Goal: Task Accomplishment & Management: Use online tool/utility

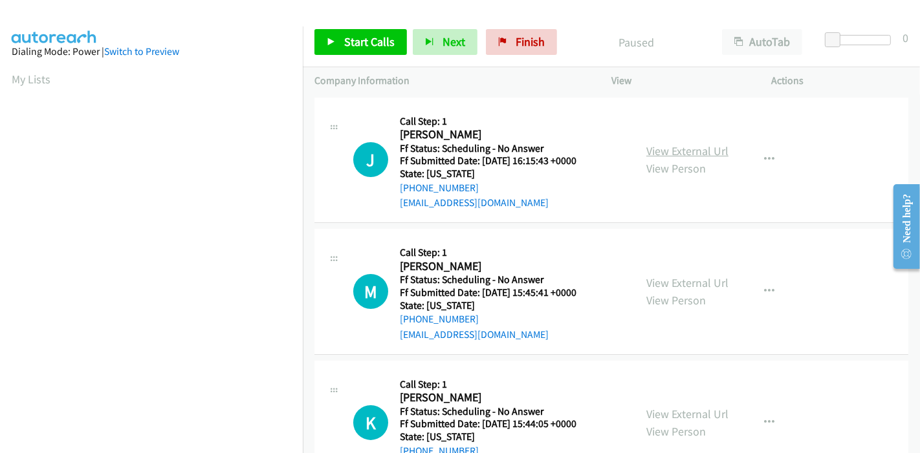
click at [679, 150] on link "View External Url" at bounding box center [687, 151] width 82 height 15
click at [678, 282] on link "View External Url" at bounding box center [687, 283] width 82 height 15
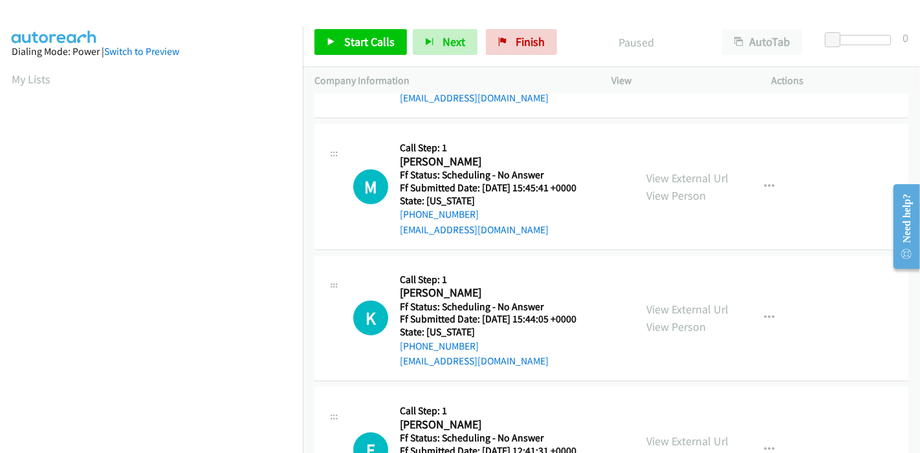
scroll to position [144, 0]
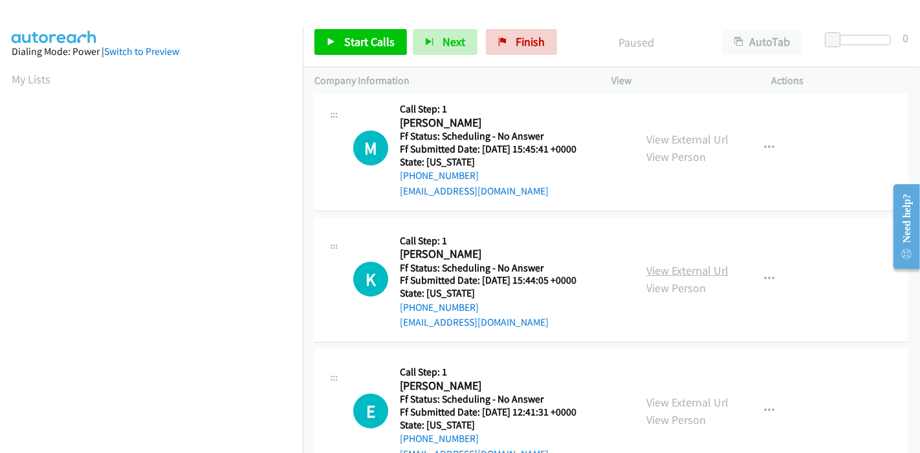
click at [695, 274] on link "View External Url" at bounding box center [687, 270] width 82 height 15
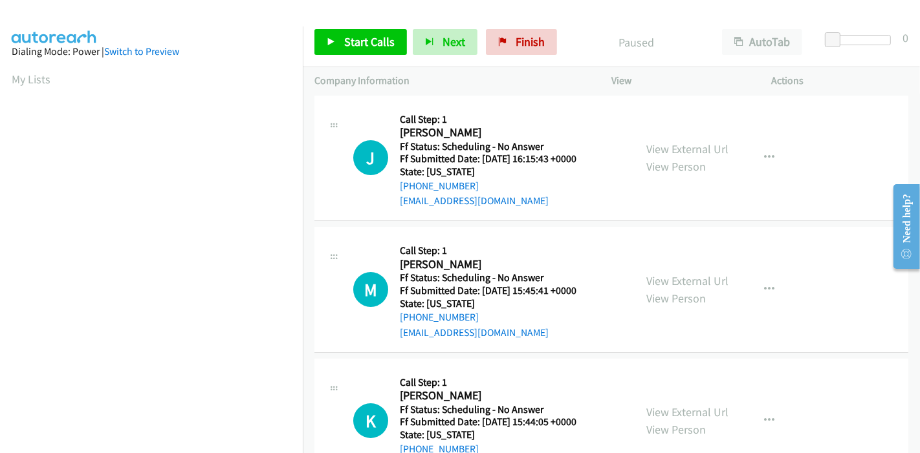
scroll to position [0, 0]
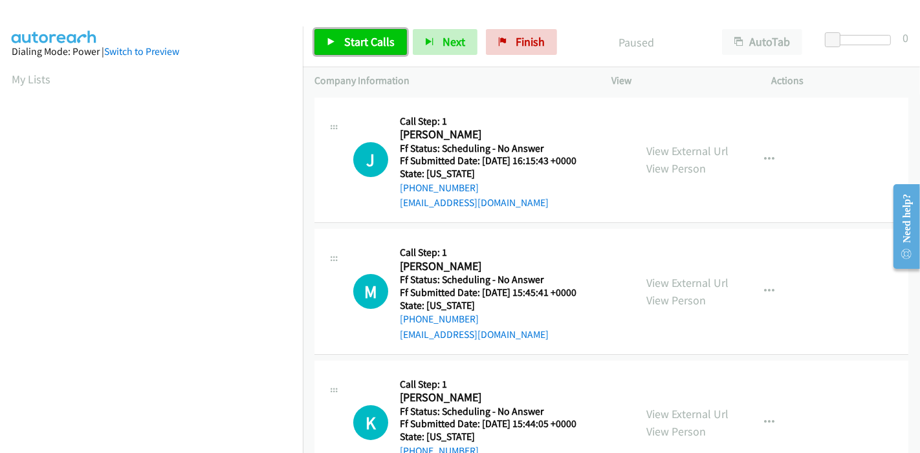
click at [364, 46] on span "Start Calls" at bounding box center [369, 41] width 50 height 15
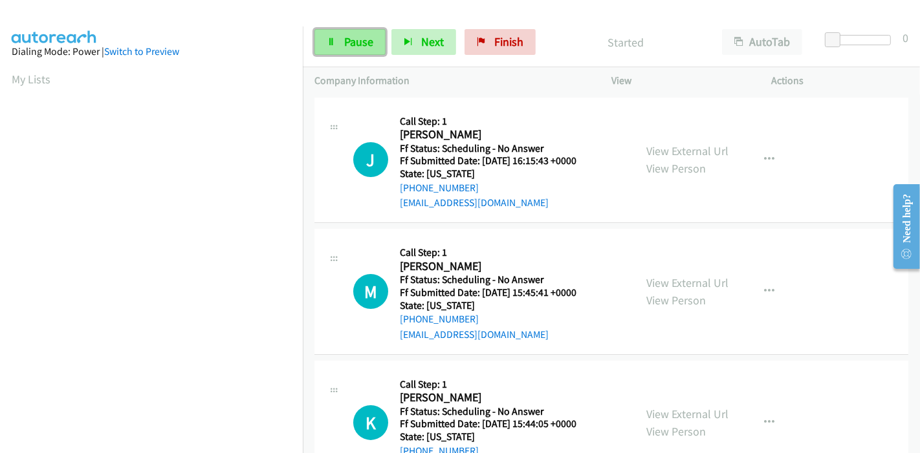
click at [345, 43] on span "Pause" at bounding box center [358, 41] width 29 height 15
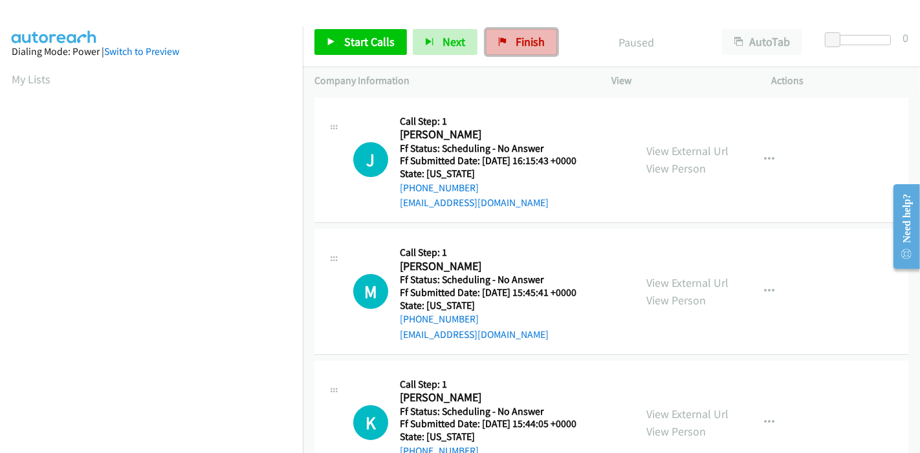
click at [526, 43] on span "Finish" at bounding box center [529, 41] width 29 height 15
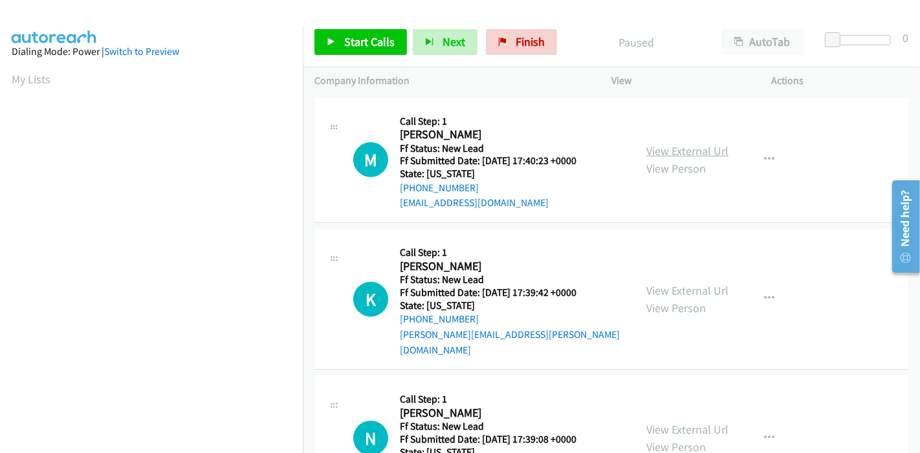
click at [671, 154] on link "View External Url" at bounding box center [687, 151] width 82 height 15
click at [684, 283] on link "View External Url" at bounding box center [687, 290] width 82 height 15
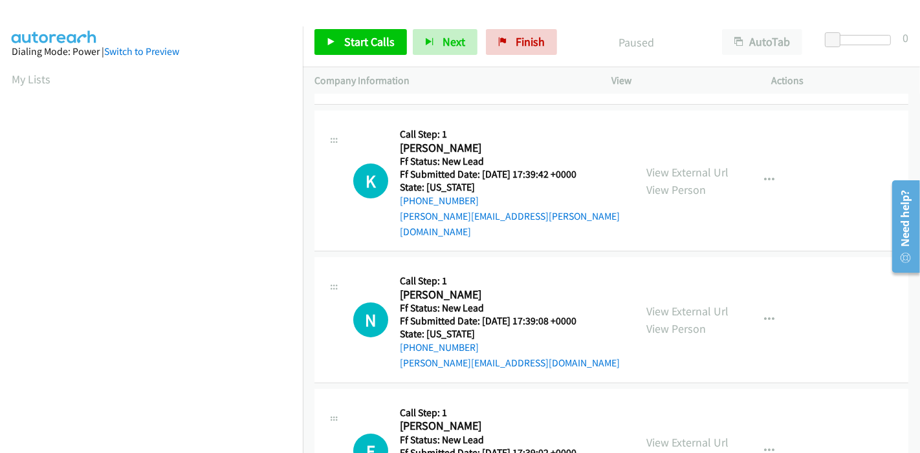
scroll to position [215, 0]
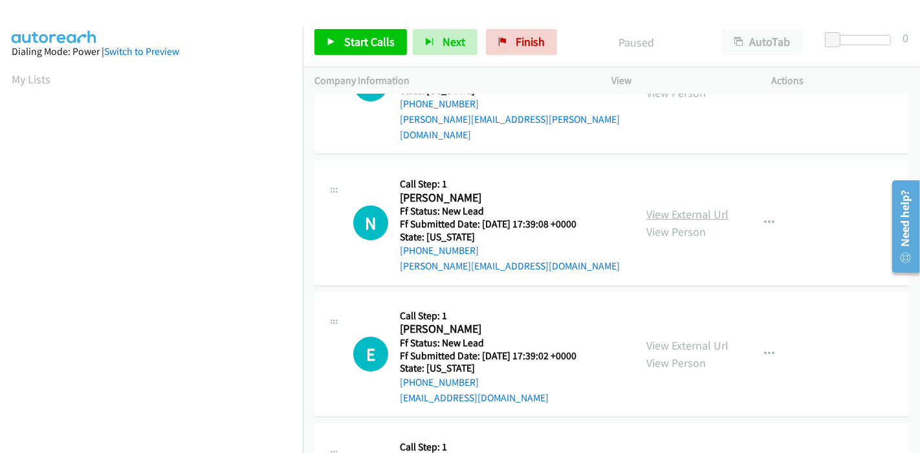
click at [664, 207] on link "View External Url" at bounding box center [687, 214] width 82 height 15
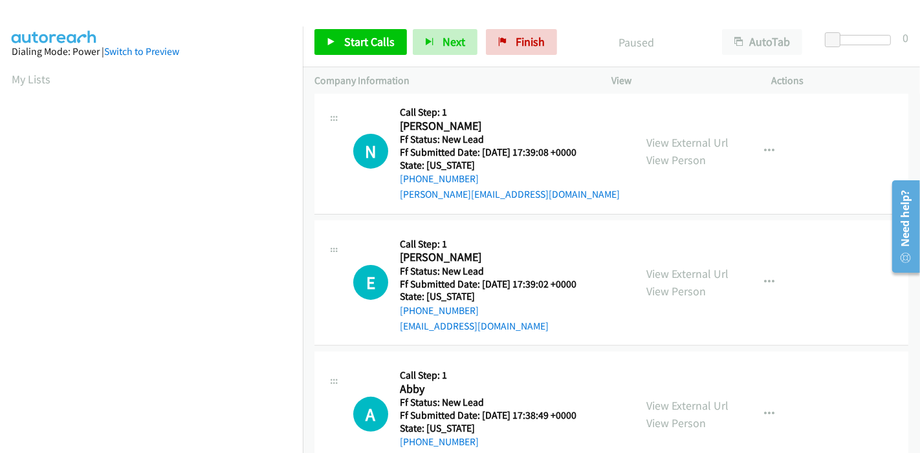
scroll to position [315, 0]
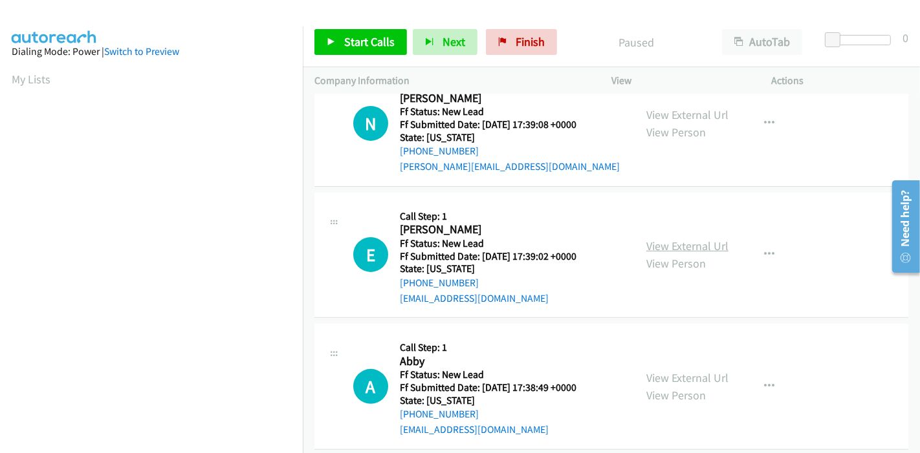
click at [686, 239] on link "View External Url" at bounding box center [687, 246] width 82 height 15
click at [684, 371] on link "View External Url" at bounding box center [687, 378] width 82 height 15
click at [520, 44] on span "Finish" at bounding box center [529, 41] width 29 height 15
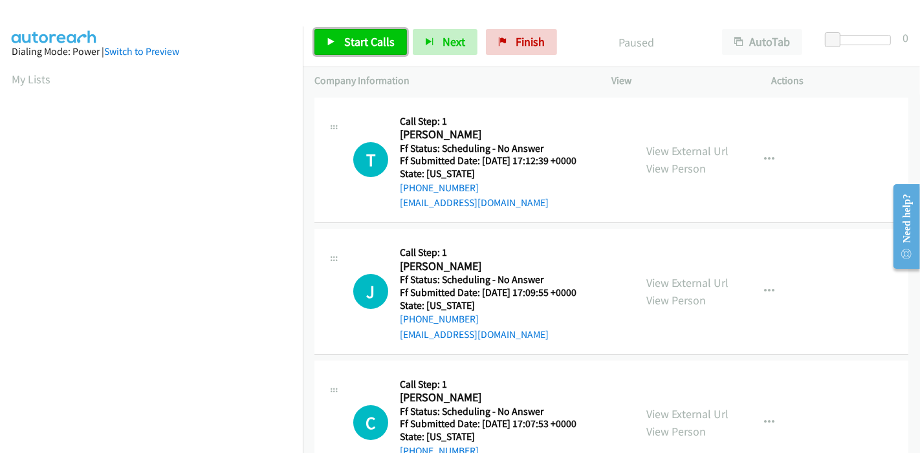
click at [358, 45] on span "Start Calls" at bounding box center [369, 41] width 50 height 15
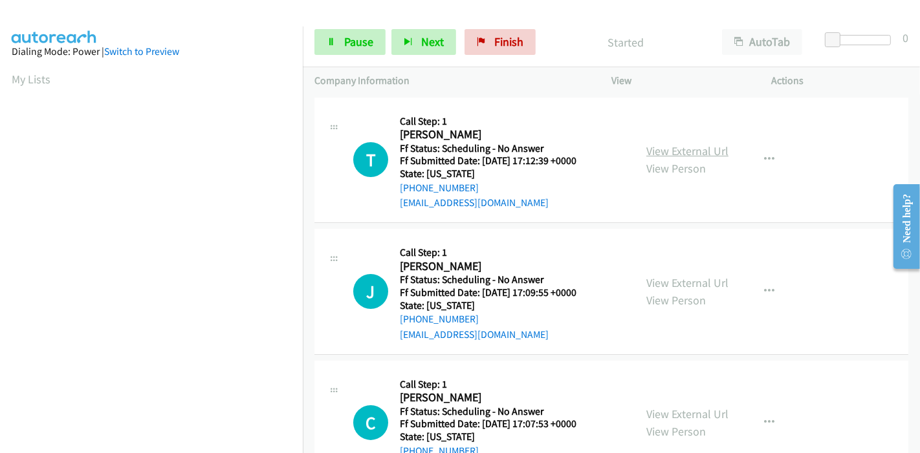
click at [706, 151] on link "View External Url" at bounding box center [687, 151] width 82 height 15
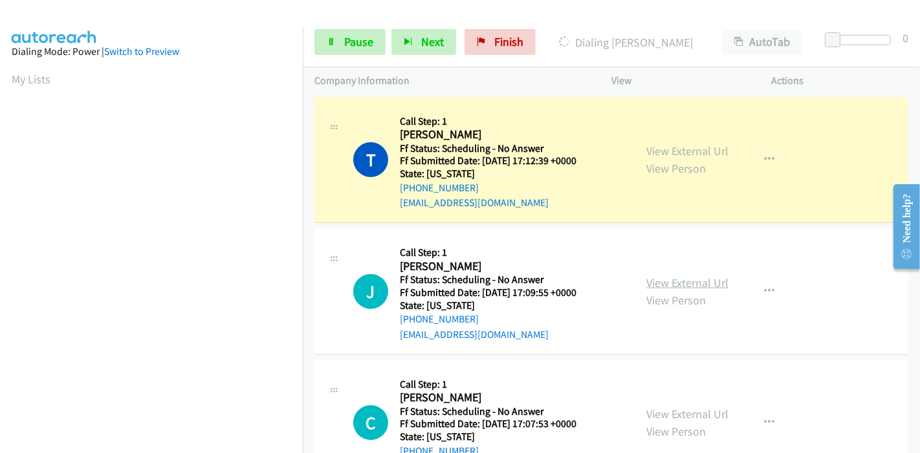
click at [682, 276] on link "View External Url" at bounding box center [687, 283] width 82 height 15
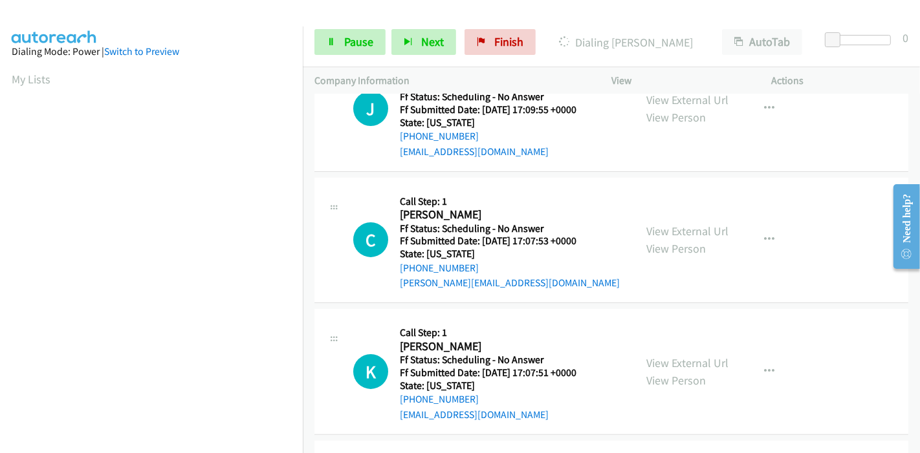
scroll to position [215, 0]
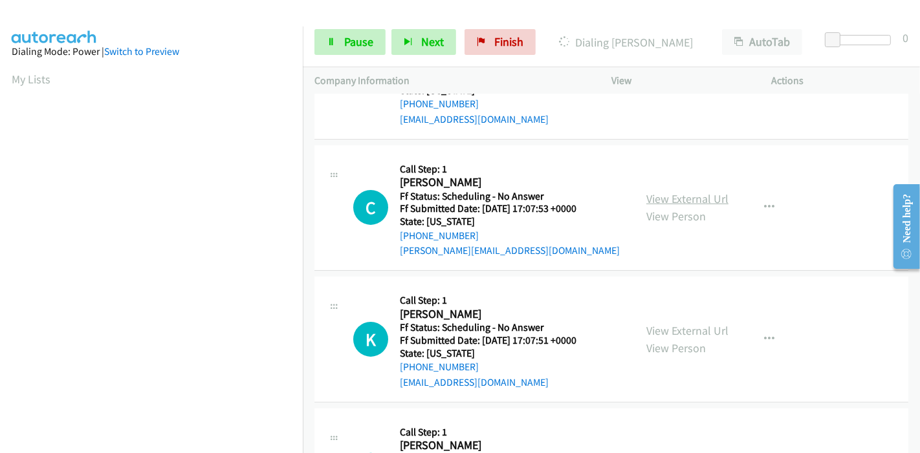
click at [679, 198] on link "View External Url" at bounding box center [687, 198] width 82 height 15
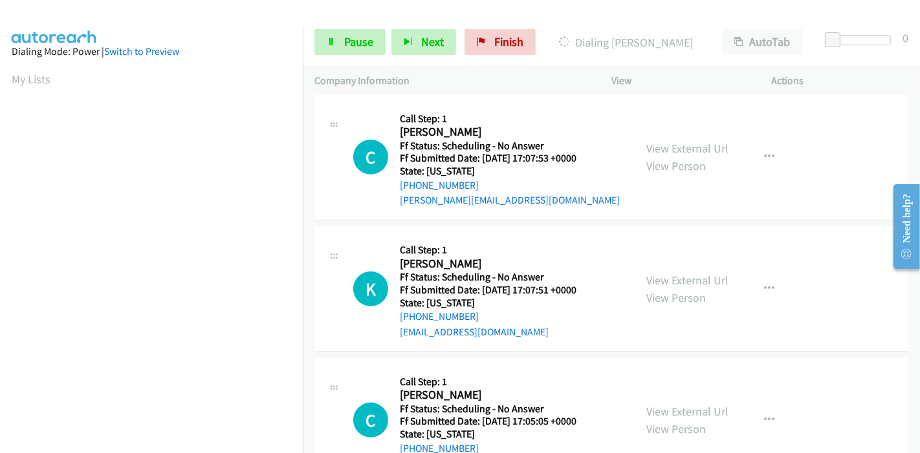
scroll to position [287, 0]
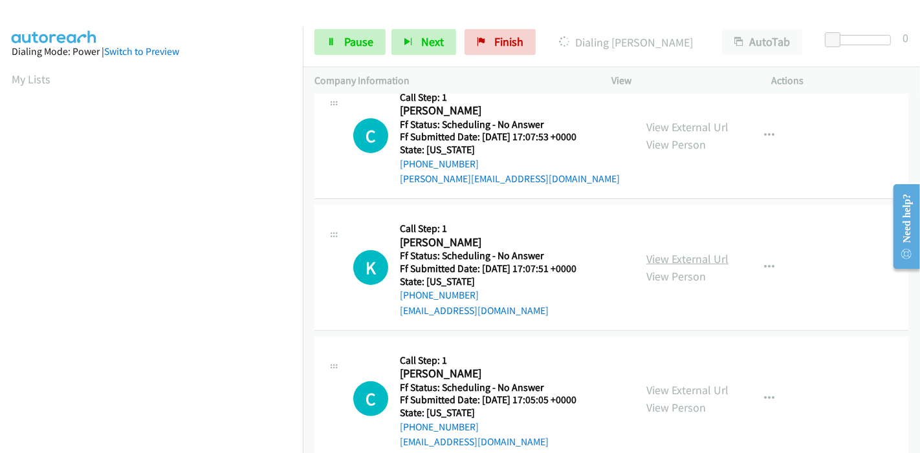
click at [684, 262] on link "View External Url" at bounding box center [687, 259] width 82 height 15
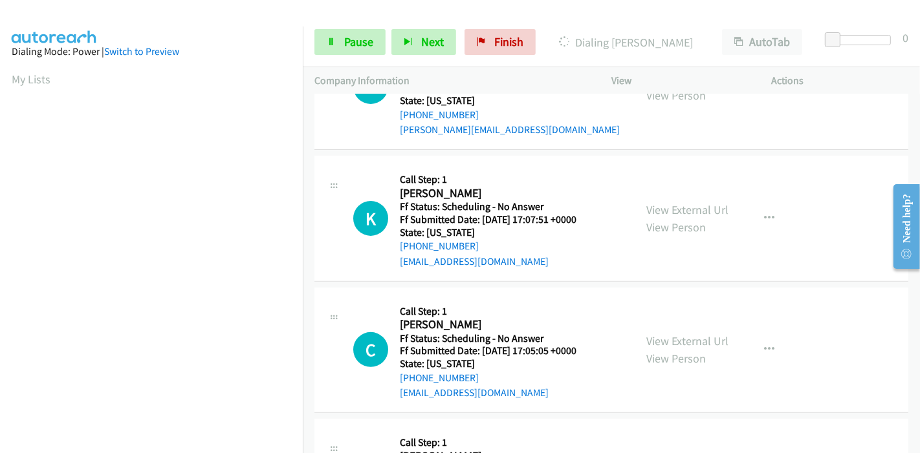
scroll to position [359, 0]
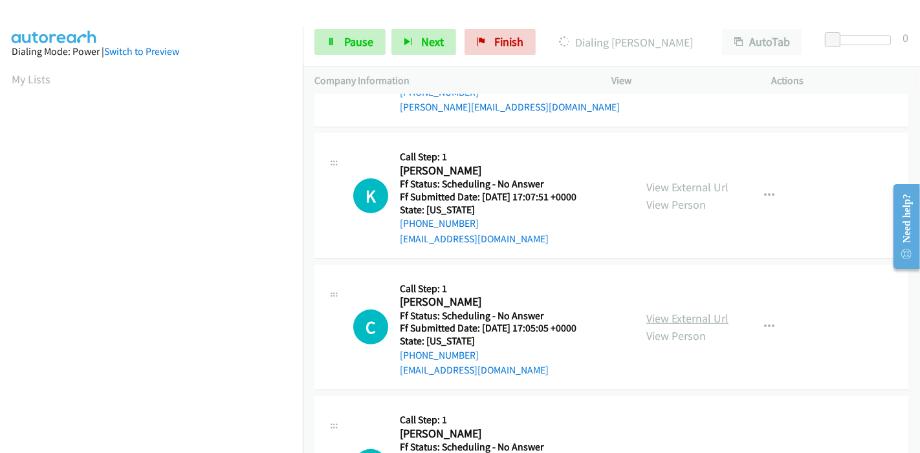
click at [671, 313] on link "View External Url" at bounding box center [687, 318] width 82 height 15
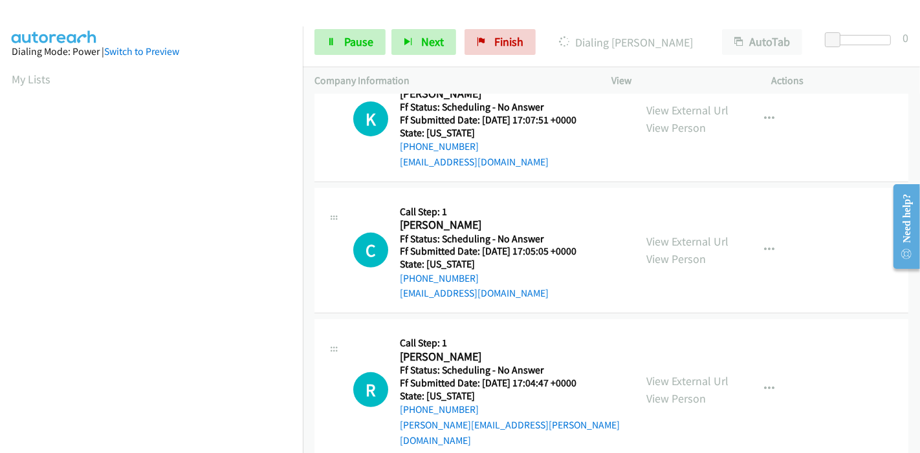
scroll to position [503, 0]
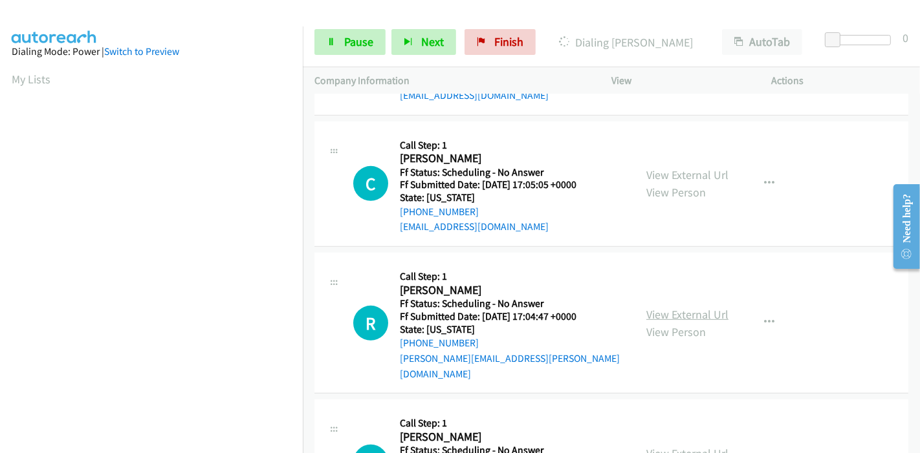
click at [658, 307] on link "View External Url" at bounding box center [687, 314] width 82 height 15
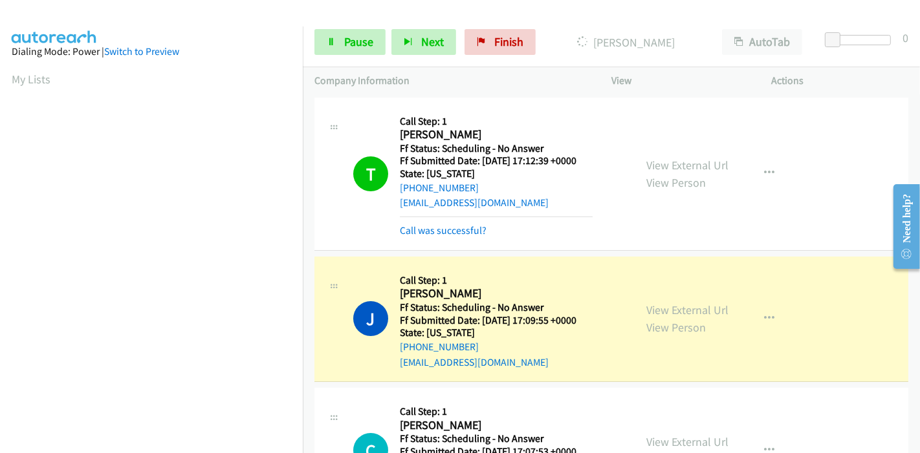
scroll to position [273, 0]
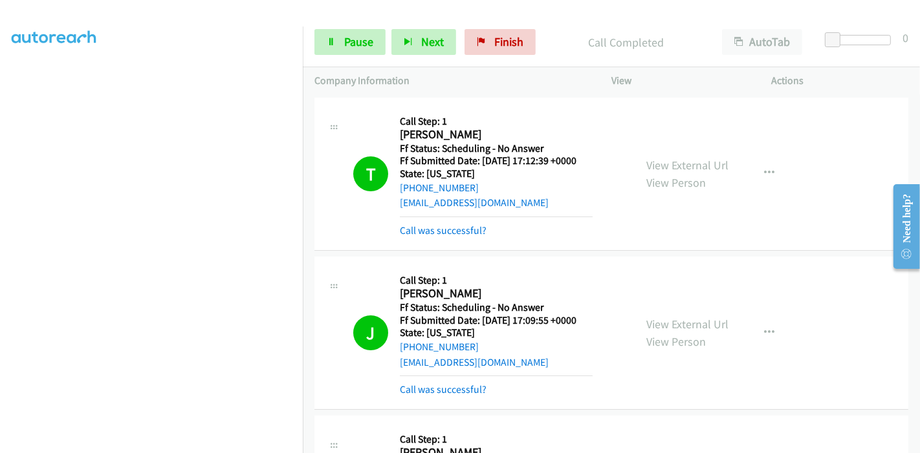
click at [589, 348] on div "+1 317-752-8430" at bounding box center [496, 348] width 193 height 16
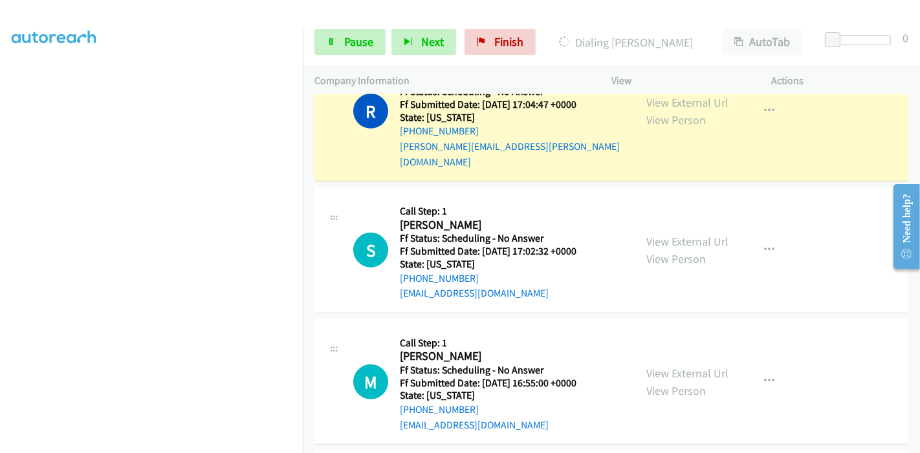
scroll to position [862, 0]
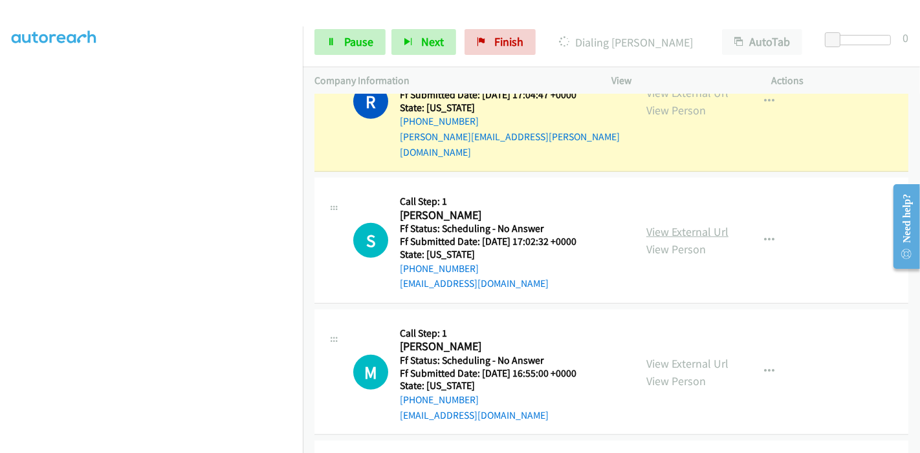
click at [656, 224] on link "View External Url" at bounding box center [687, 231] width 82 height 15
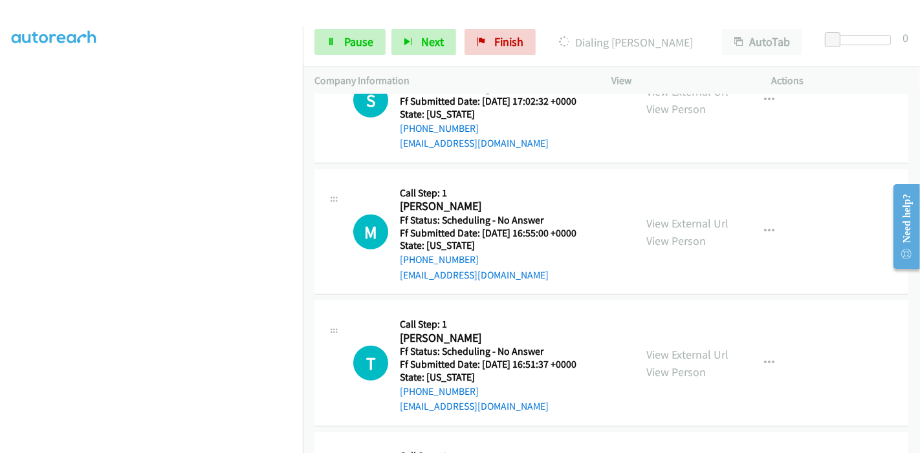
scroll to position [1006, 0]
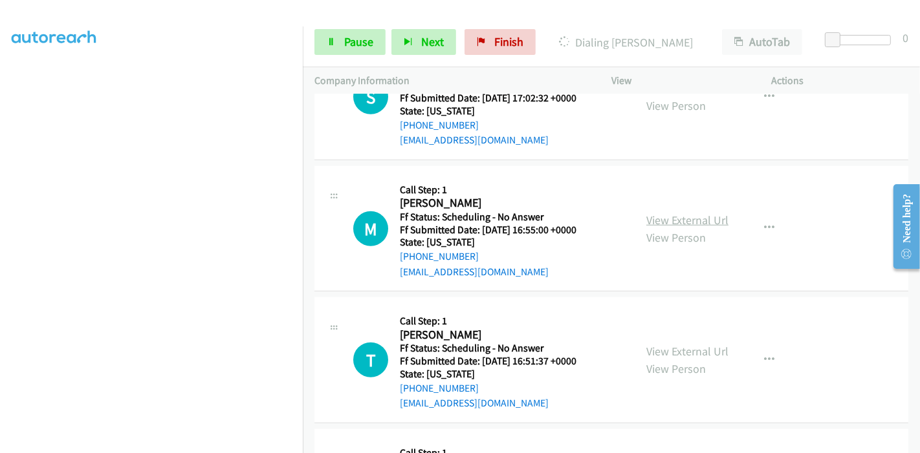
click at [686, 213] on link "View External Url" at bounding box center [687, 220] width 82 height 15
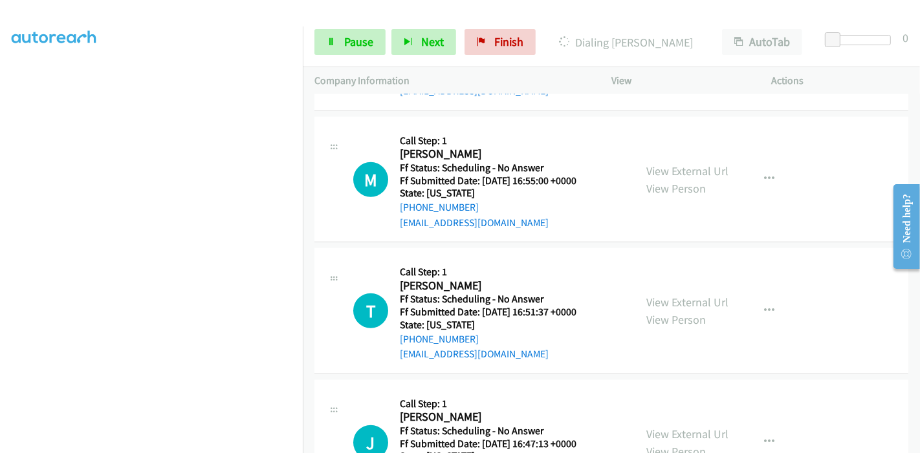
scroll to position [1078, 0]
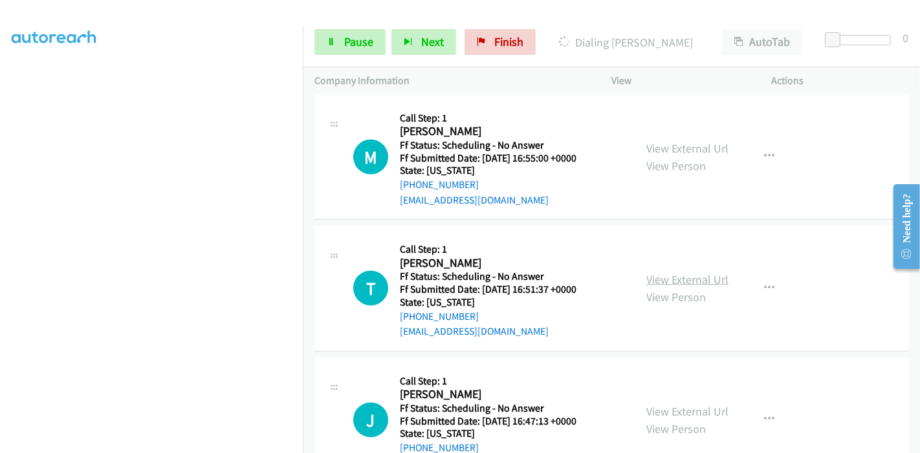
click at [660, 272] on link "View External Url" at bounding box center [687, 279] width 82 height 15
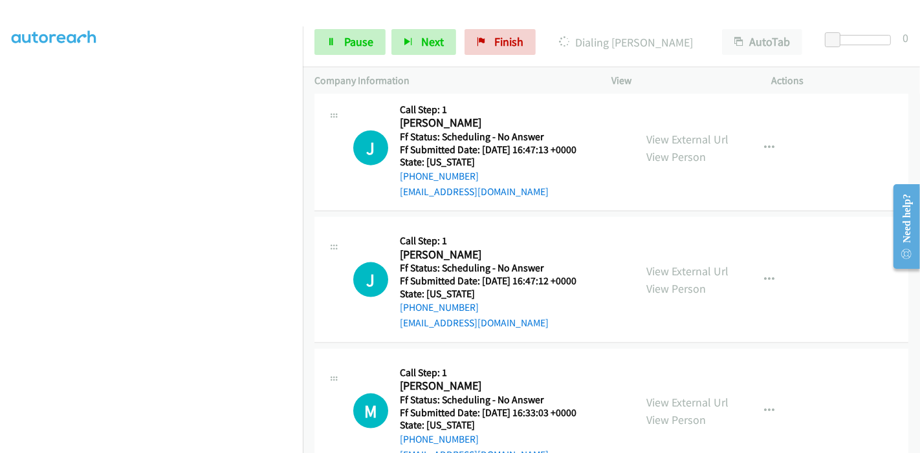
scroll to position [1437, 0]
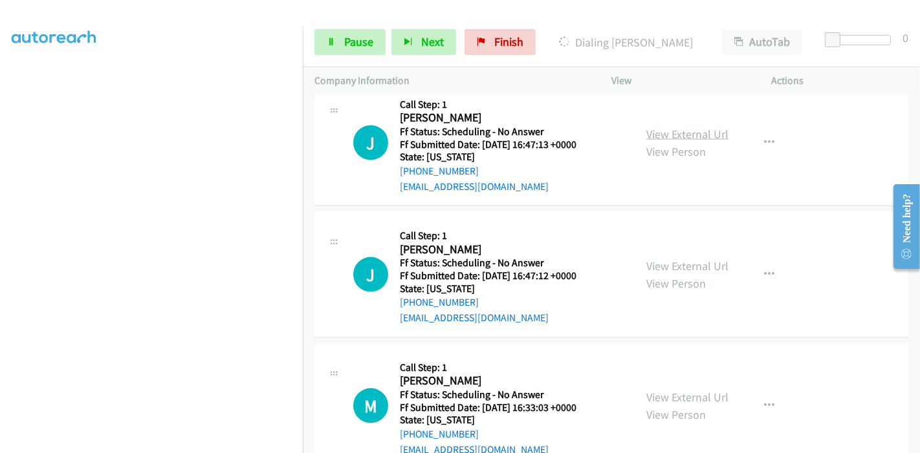
click at [670, 127] on link "View External Url" at bounding box center [687, 134] width 82 height 15
click at [660, 259] on link "View External Url" at bounding box center [687, 266] width 82 height 15
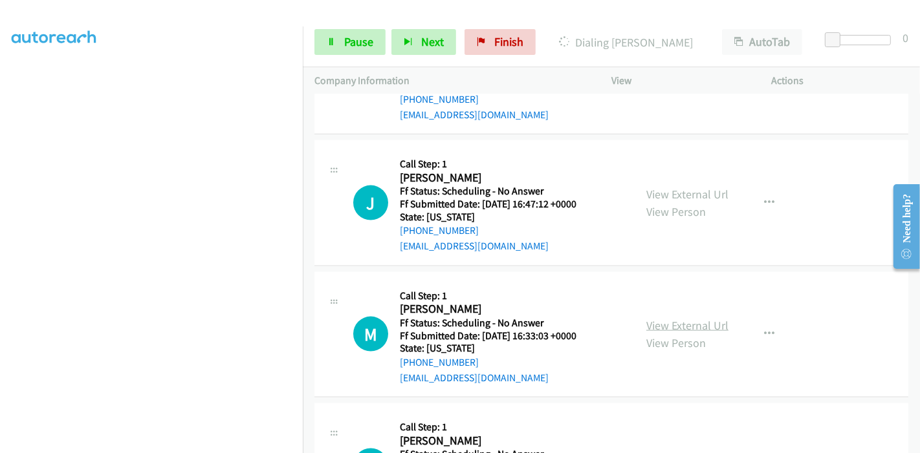
click at [654, 318] on link "View External Url" at bounding box center [687, 325] width 82 height 15
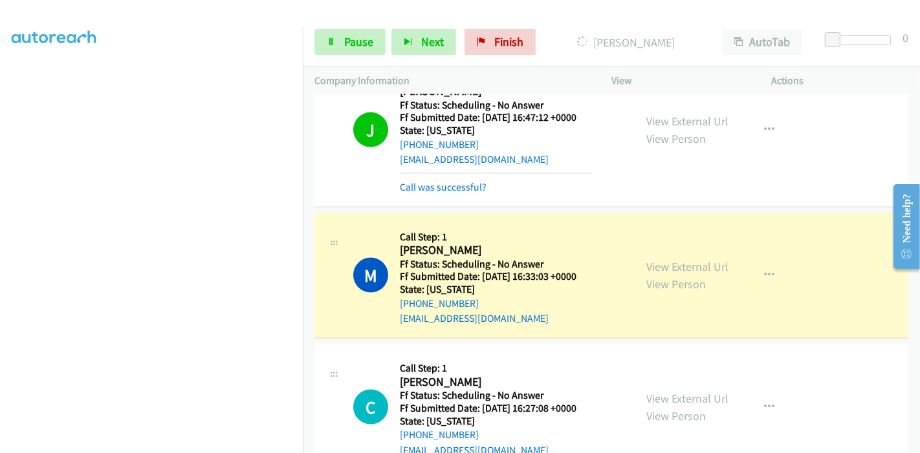
scroll to position [1581, 0]
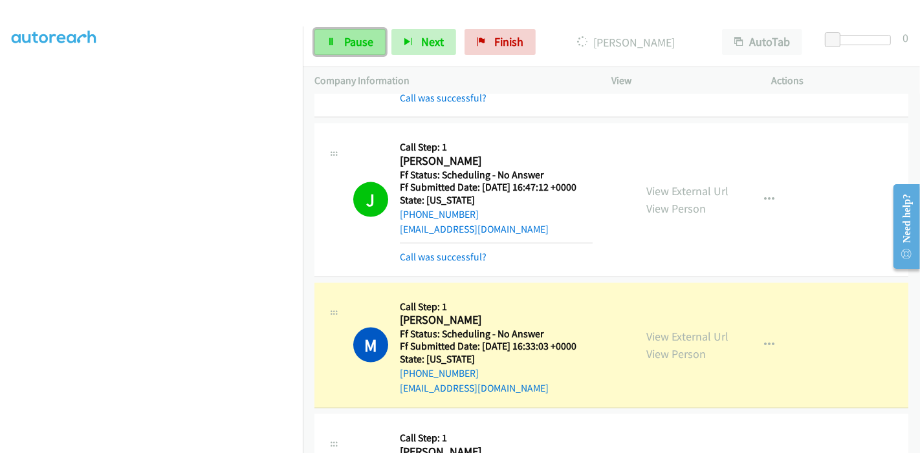
click at [349, 46] on span "Pause" at bounding box center [358, 41] width 29 height 15
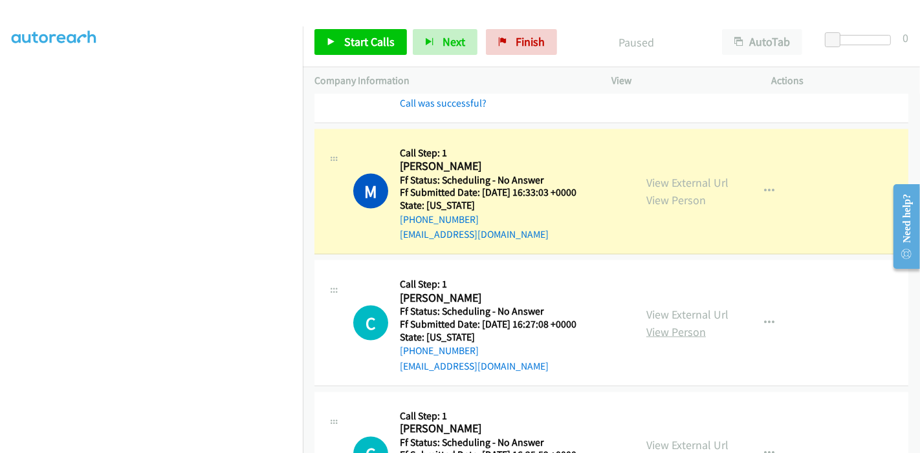
scroll to position [1796, 0]
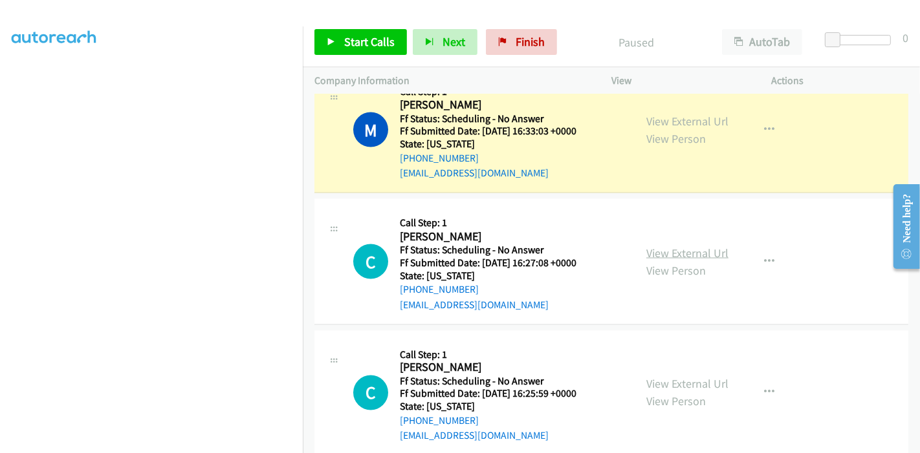
click at [671, 246] on link "View External Url" at bounding box center [687, 253] width 82 height 15
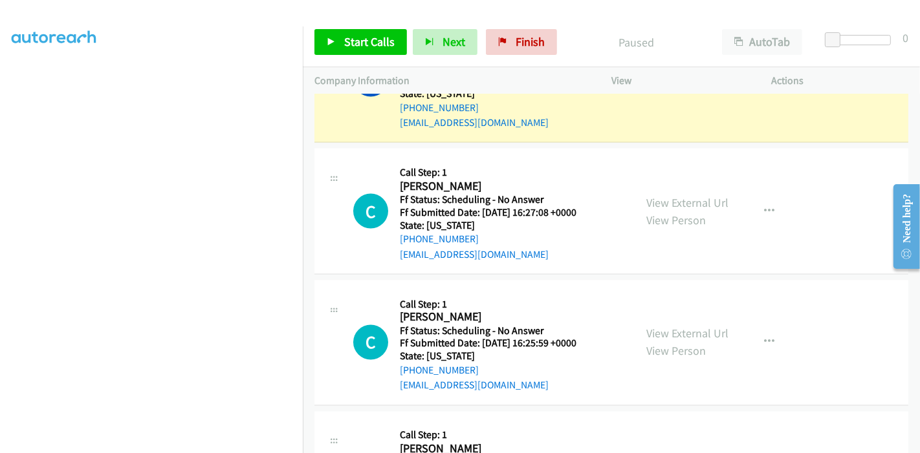
scroll to position [1868, 0]
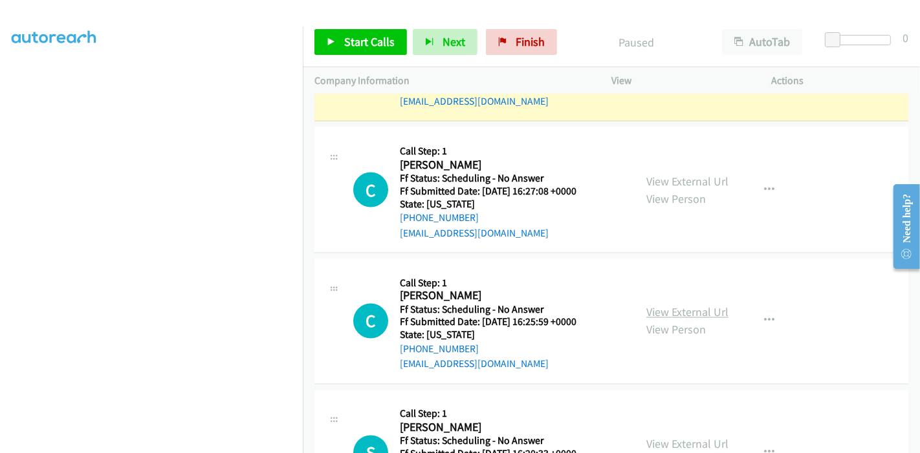
click at [682, 305] on link "View External Url" at bounding box center [687, 312] width 82 height 15
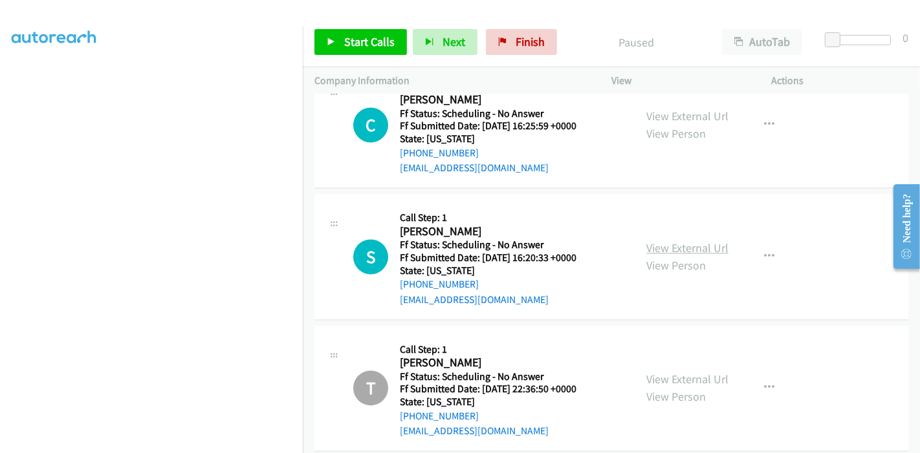
scroll to position [2084, 0]
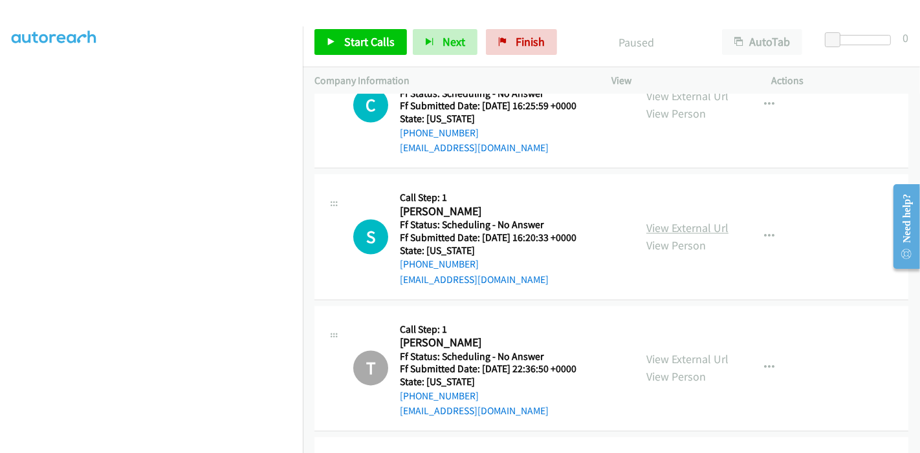
click at [673, 221] on link "View External Url" at bounding box center [687, 228] width 82 height 15
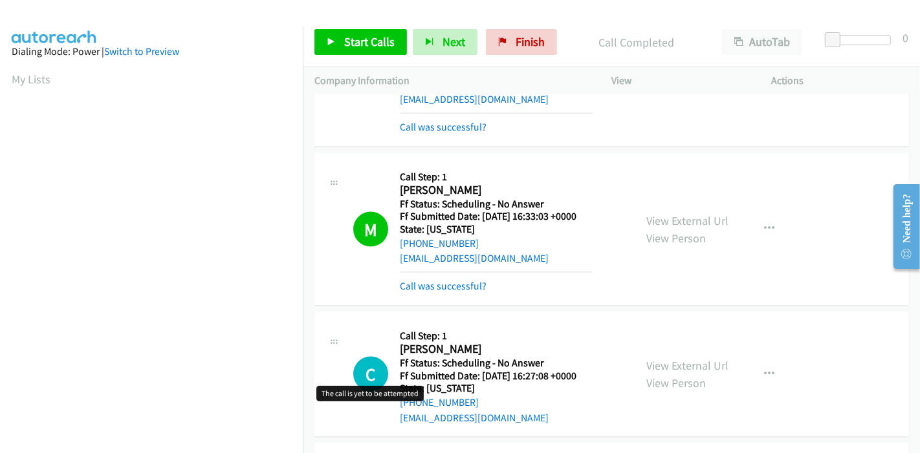
scroll to position [1653, 0]
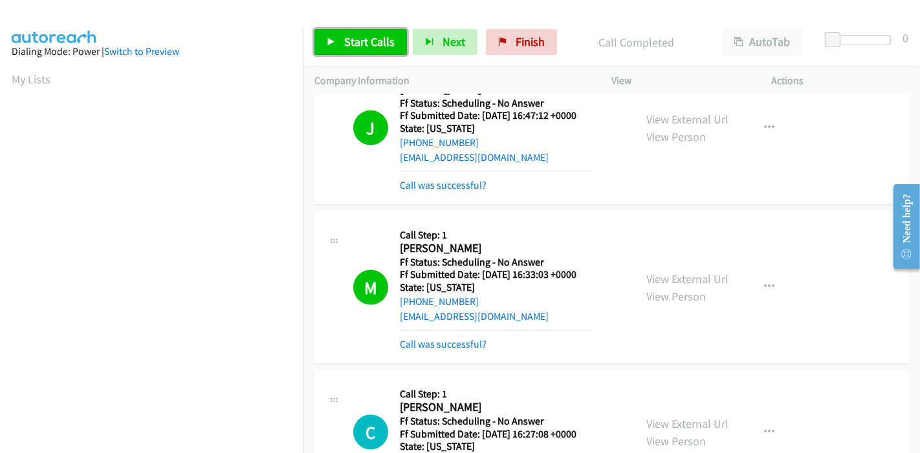
click at [345, 45] on span "Start Calls" at bounding box center [369, 41] width 50 height 15
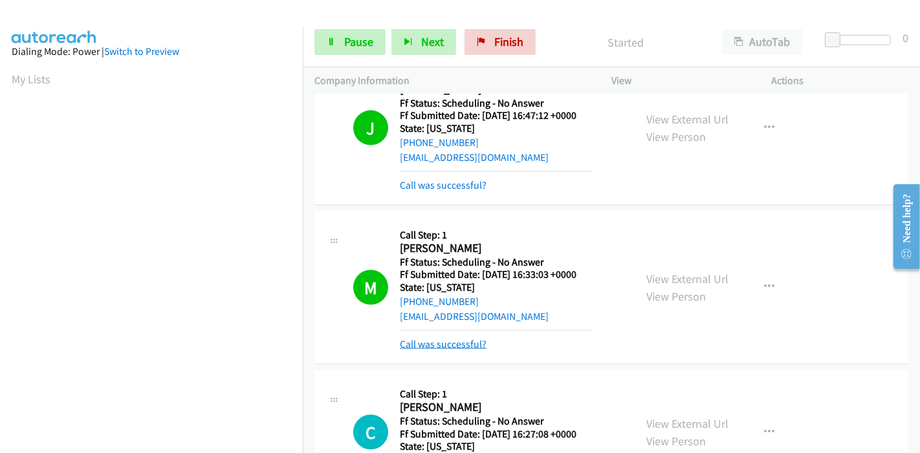
click at [444, 338] on link "Call was successful?" at bounding box center [443, 344] width 87 height 12
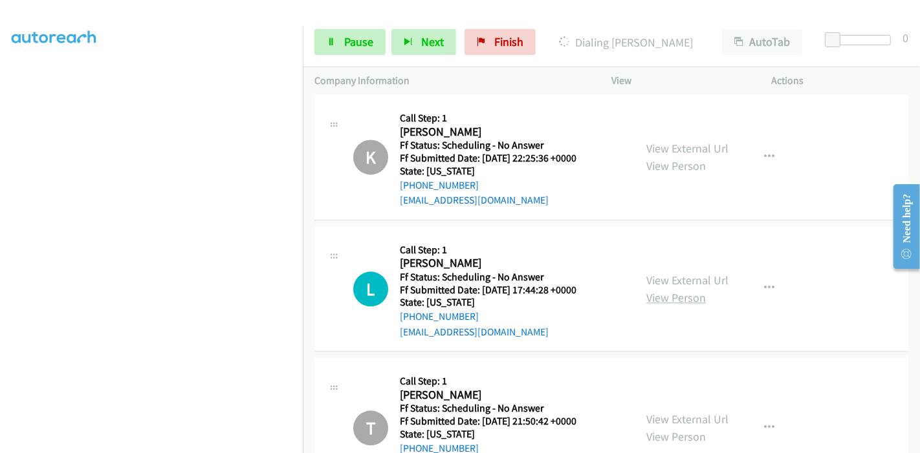
scroll to position [2515, 0]
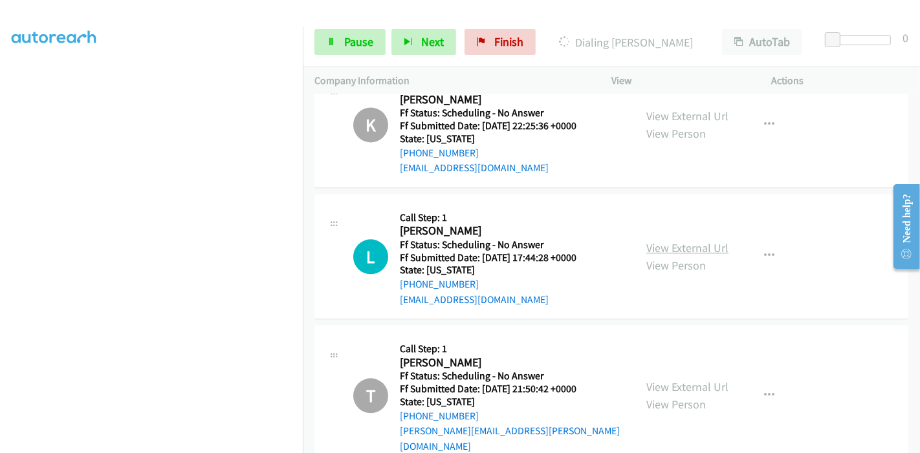
click at [675, 241] on link "View External Url" at bounding box center [687, 248] width 82 height 15
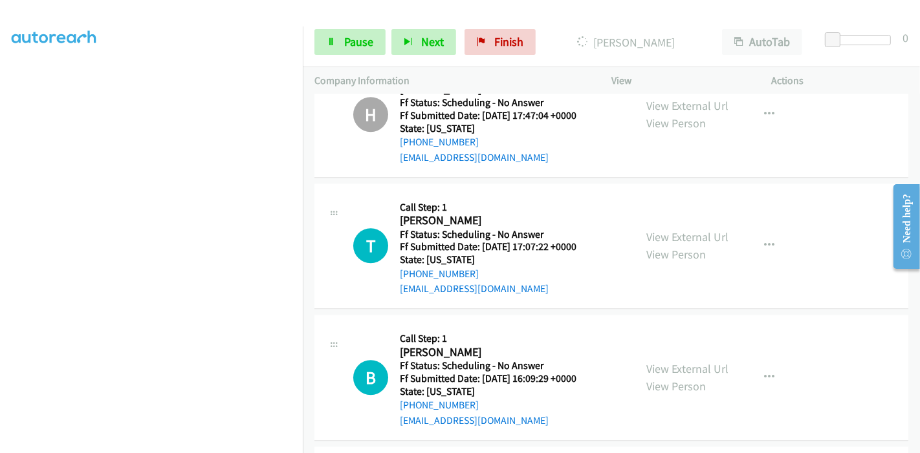
scroll to position [3018, 0]
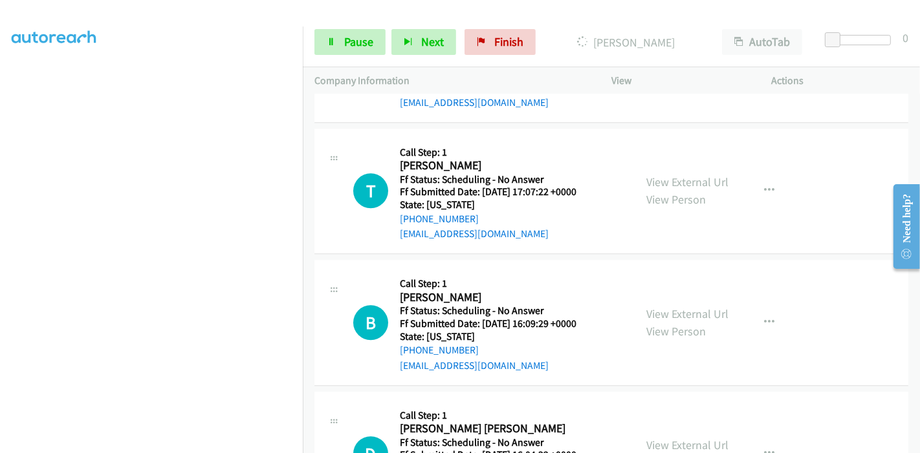
click at [686, 173] on div "View External Url View Person" at bounding box center [687, 190] width 82 height 35
click at [682, 175] on link "View External Url" at bounding box center [687, 182] width 82 height 15
click at [673, 307] on link "View External Url" at bounding box center [687, 314] width 82 height 15
click at [661, 438] on link "View External Url" at bounding box center [687, 445] width 82 height 15
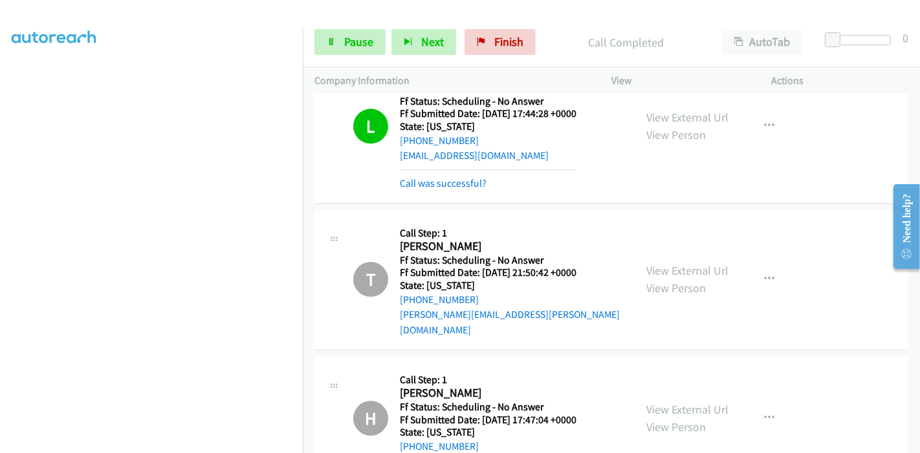
scroll to position [2543, 0]
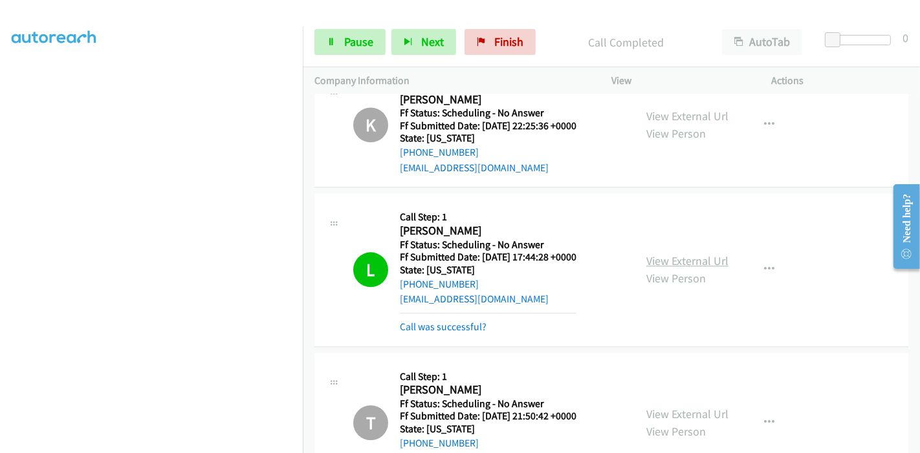
click at [660, 254] on link "View External Url" at bounding box center [687, 261] width 82 height 15
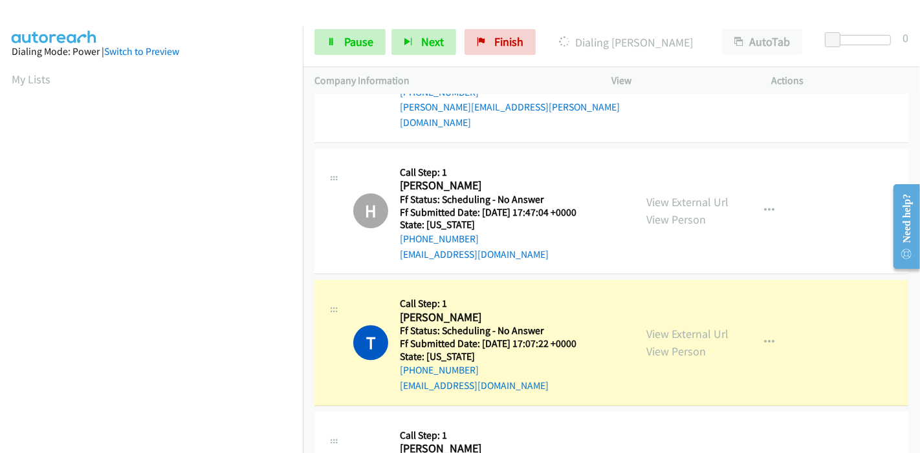
scroll to position [3045, 0]
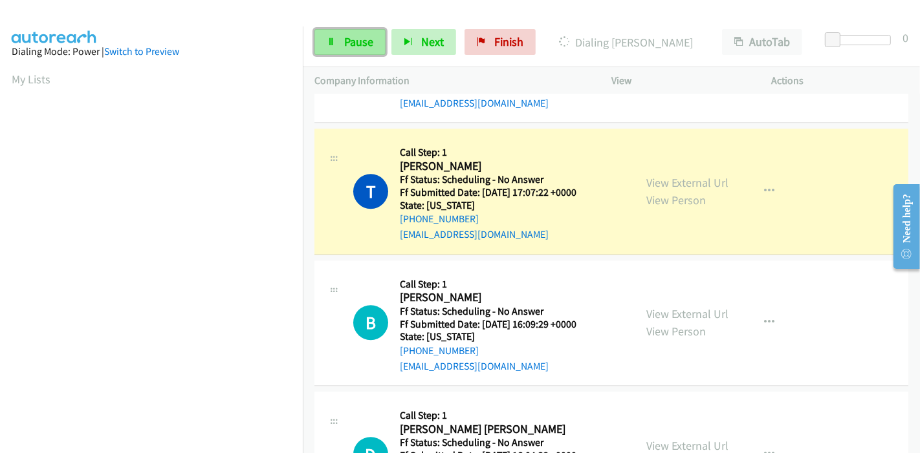
click at [368, 44] on span "Pause" at bounding box center [358, 41] width 29 height 15
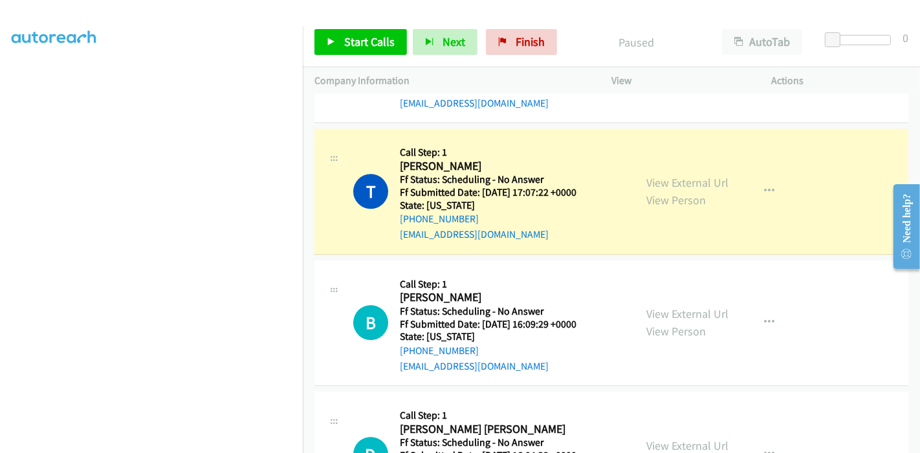
scroll to position [273, 0]
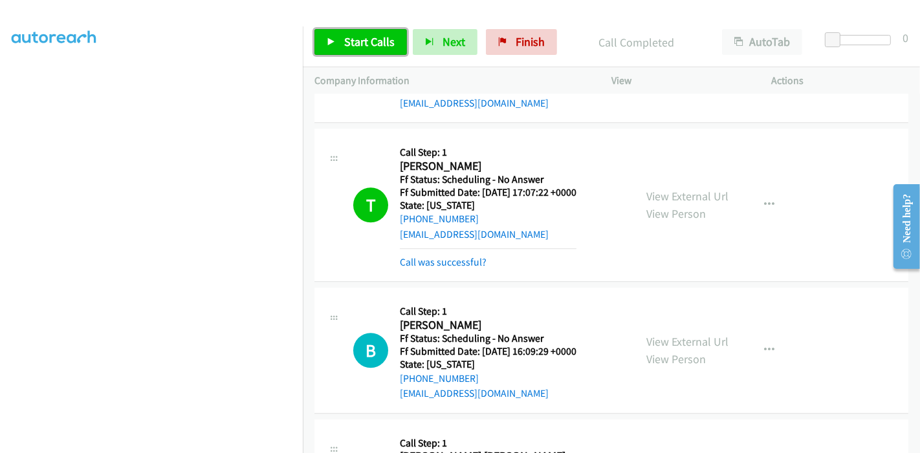
click at [346, 44] on span "Start Calls" at bounding box center [369, 41] width 50 height 15
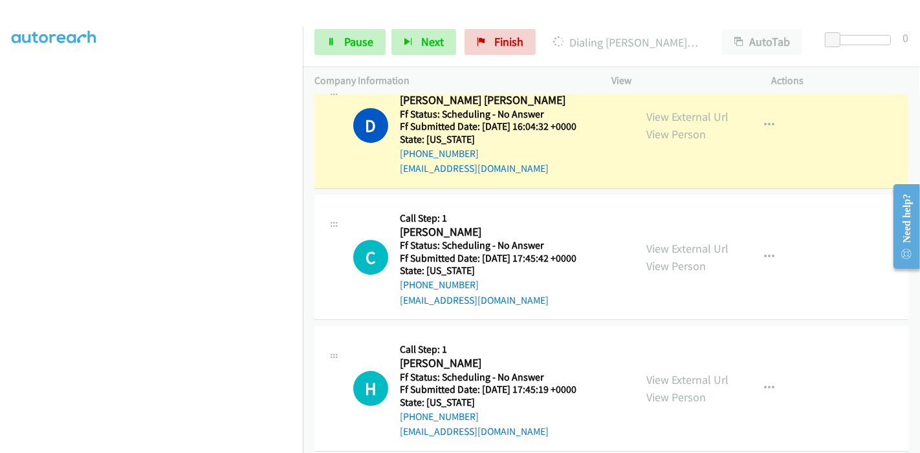
scroll to position [3433, 0]
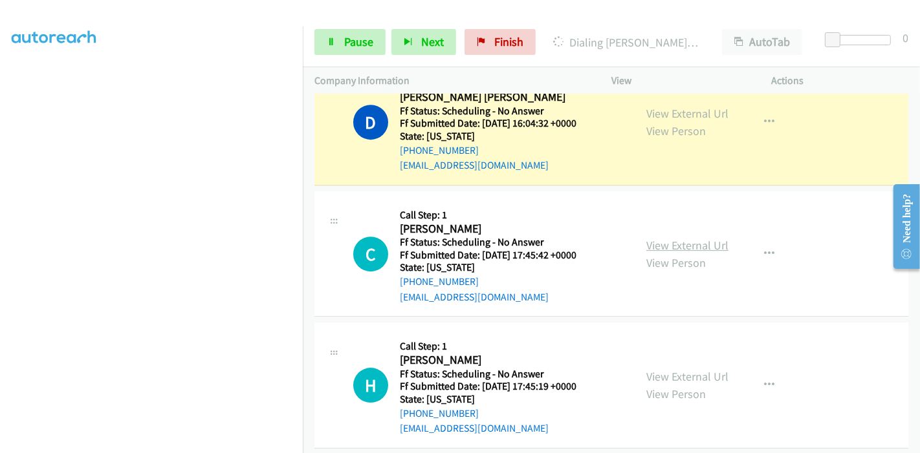
click at [660, 238] on link "View External Url" at bounding box center [687, 245] width 82 height 15
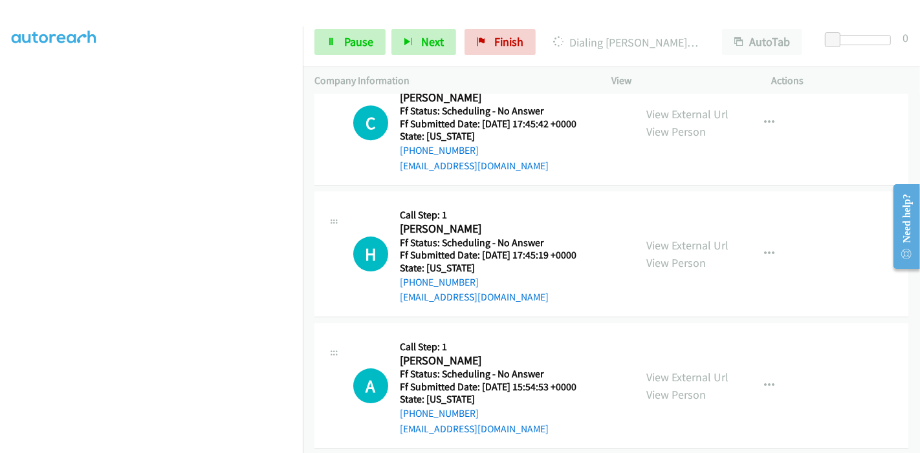
scroll to position [3576, 0]
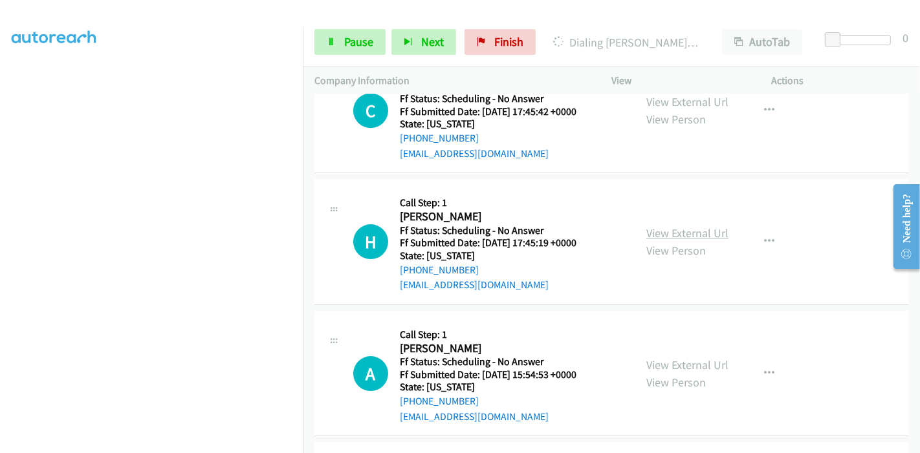
click at [684, 226] on link "View External Url" at bounding box center [687, 233] width 82 height 15
click at [658, 358] on link "View External Url" at bounding box center [687, 365] width 82 height 15
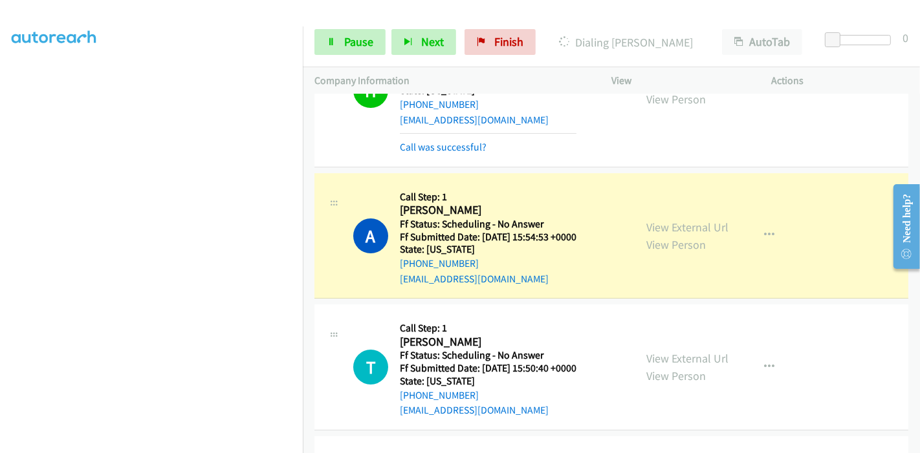
scroll to position [3819, 0]
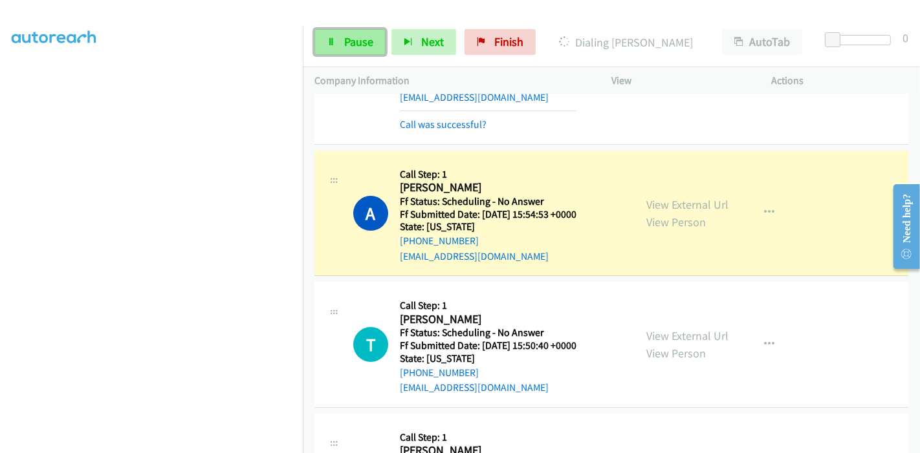
click at [354, 50] on link "Pause" at bounding box center [349, 42] width 71 height 26
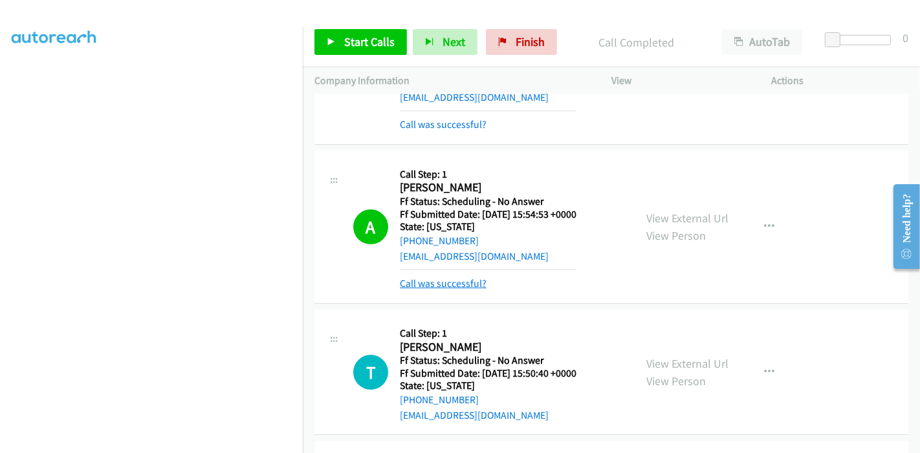
click at [442, 277] on link "Call was successful?" at bounding box center [443, 283] width 87 height 12
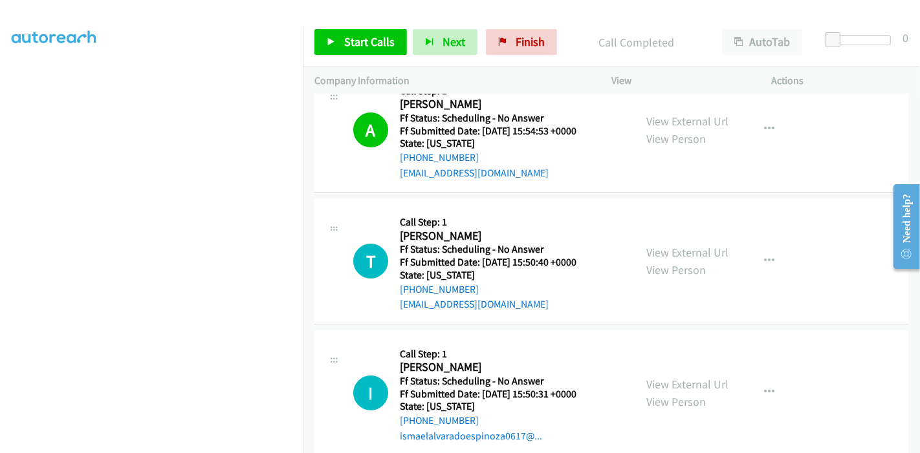
scroll to position [3963, 0]
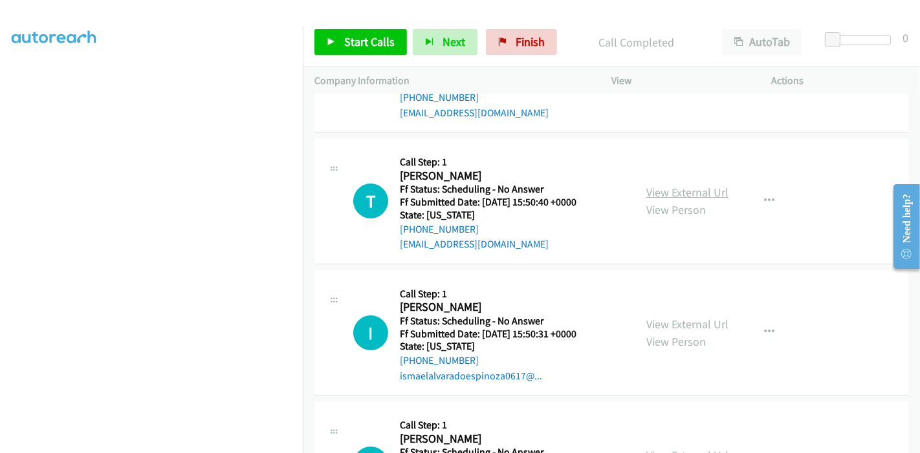
click at [703, 185] on link "View External Url" at bounding box center [687, 192] width 82 height 15
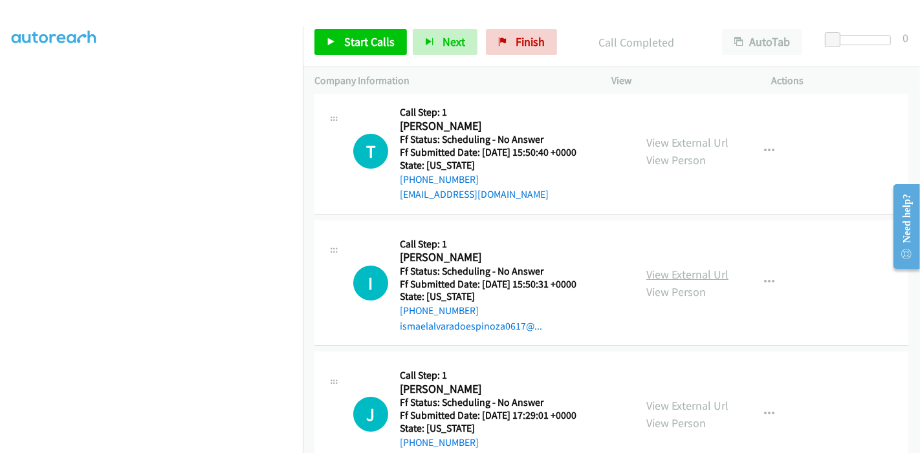
scroll to position [4035, 0]
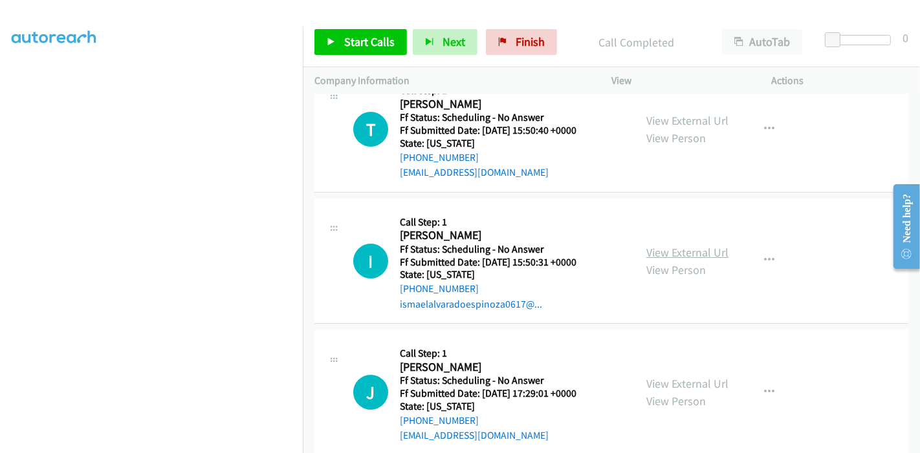
click at [664, 245] on link "View External Url" at bounding box center [687, 252] width 82 height 15
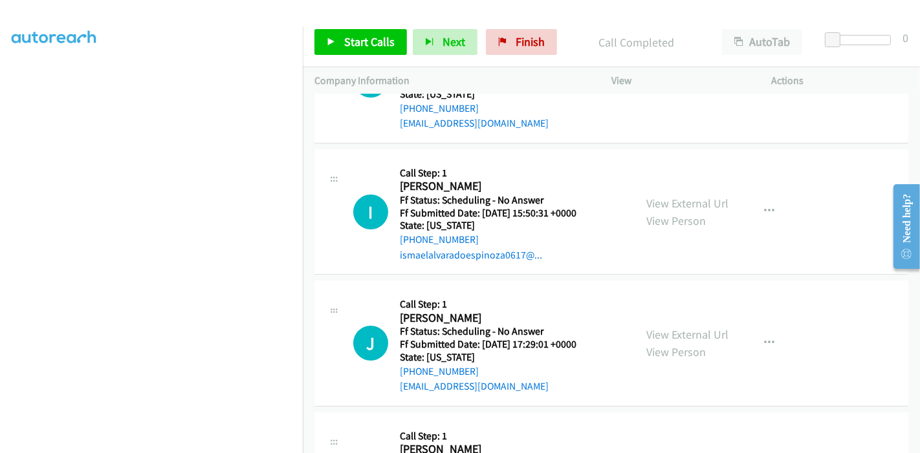
scroll to position [4107, 0]
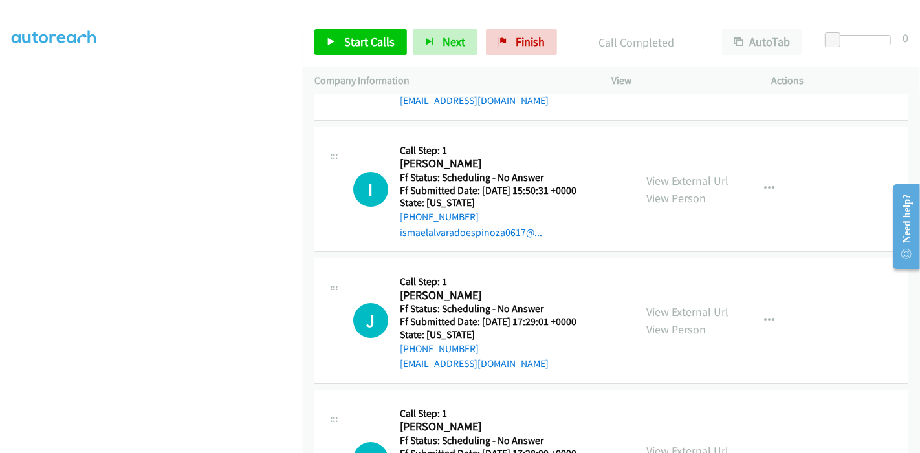
click at [661, 305] on link "View External Url" at bounding box center [687, 312] width 82 height 15
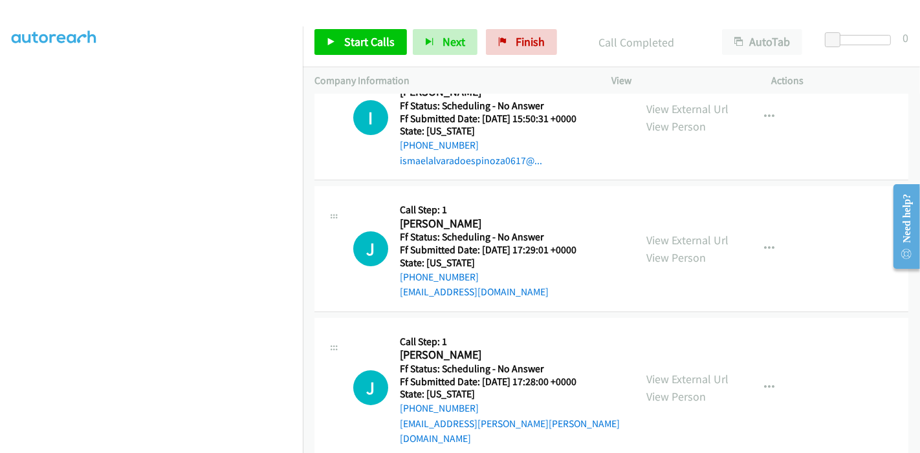
scroll to position [4250, 0]
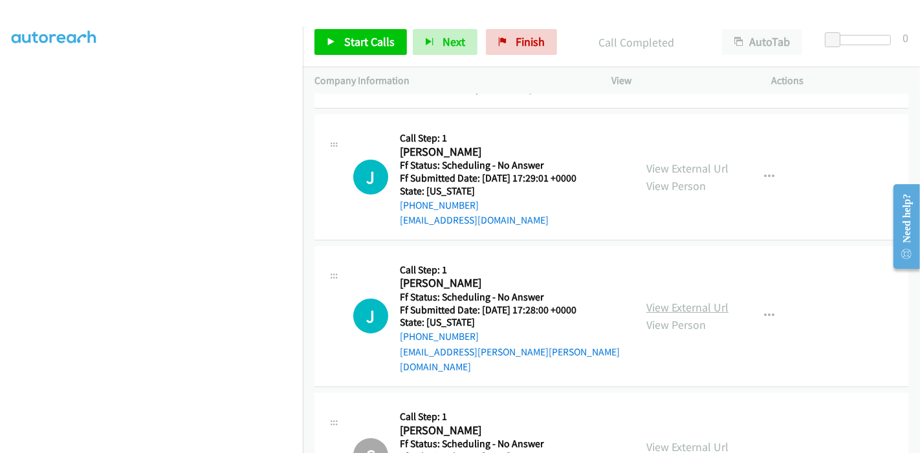
click at [671, 300] on link "View External Url" at bounding box center [687, 307] width 82 height 15
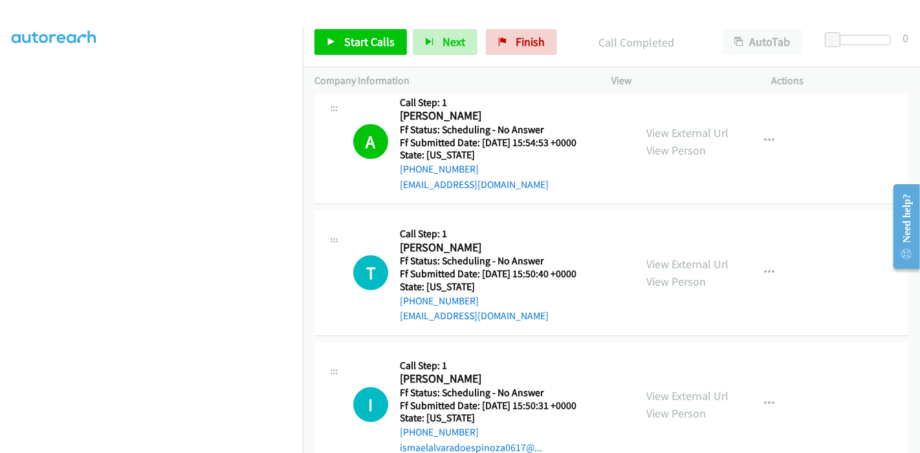
scroll to position [3963, 0]
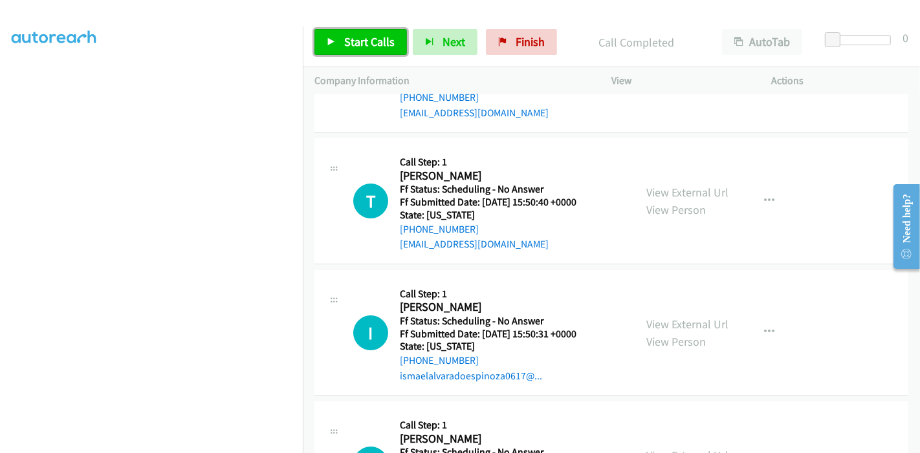
click at [336, 41] on link "Start Calls" at bounding box center [360, 42] width 92 height 26
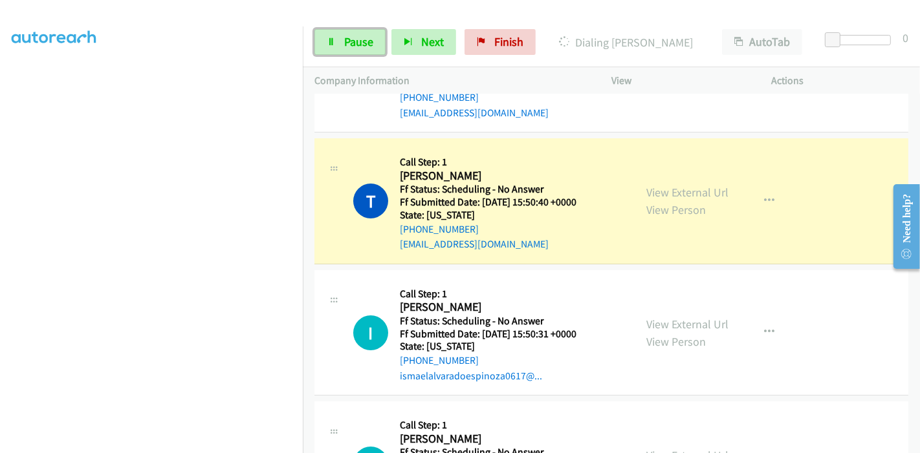
click at [336, 41] on link "Pause" at bounding box center [349, 42] width 71 height 26
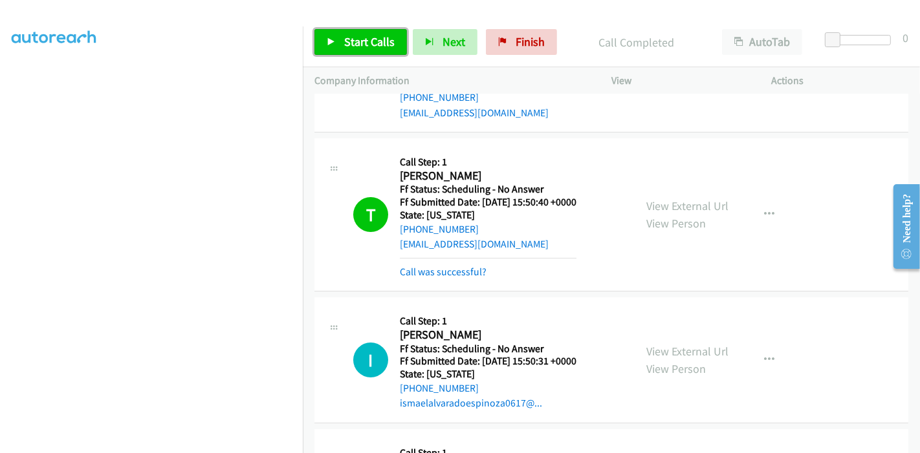
click at [374, 34] on span "Start Calls" at bounding box center [369, 41] width 50 height 15
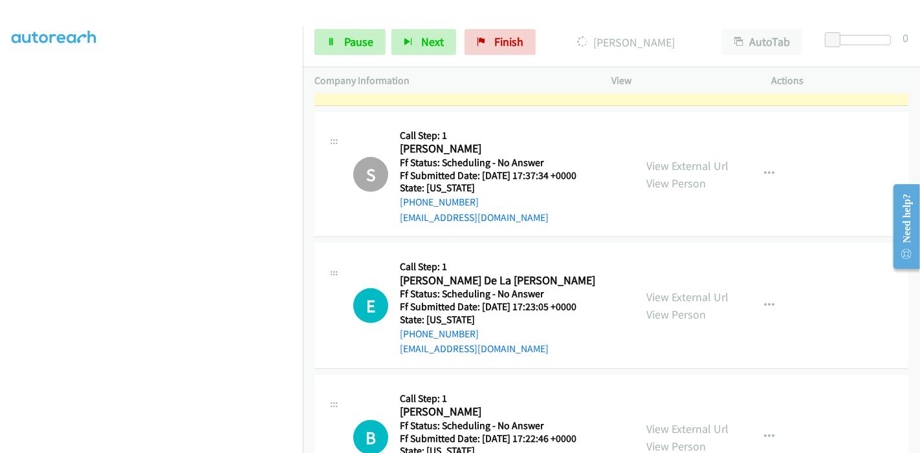
scroll to position [4623, 0]
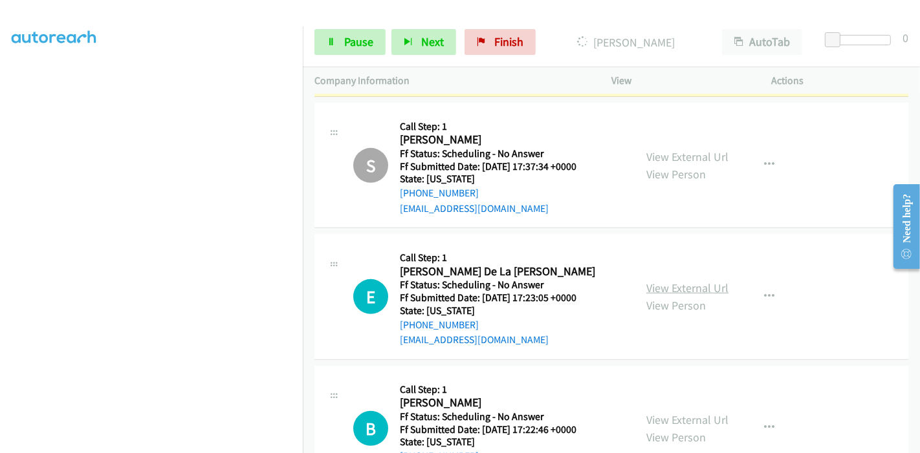
click at [664, 281] on link "View External Url" at bounding box center [687, 288] width 82 height 15
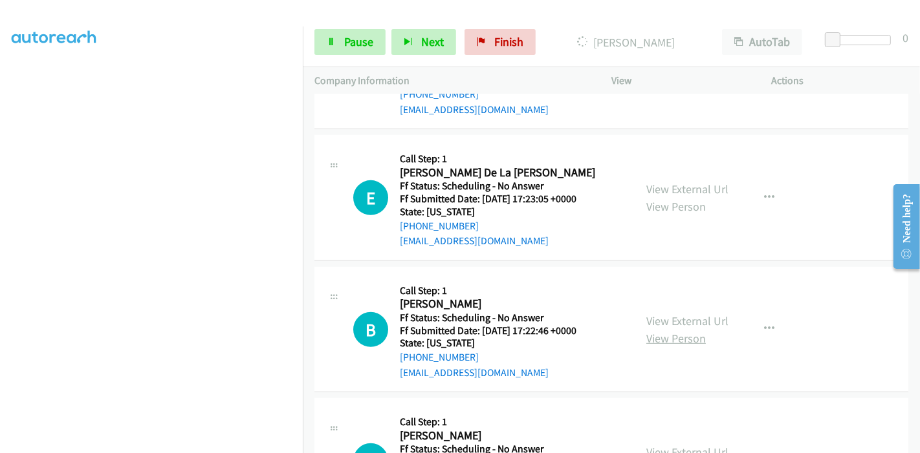
scroll to position [4768, 0]
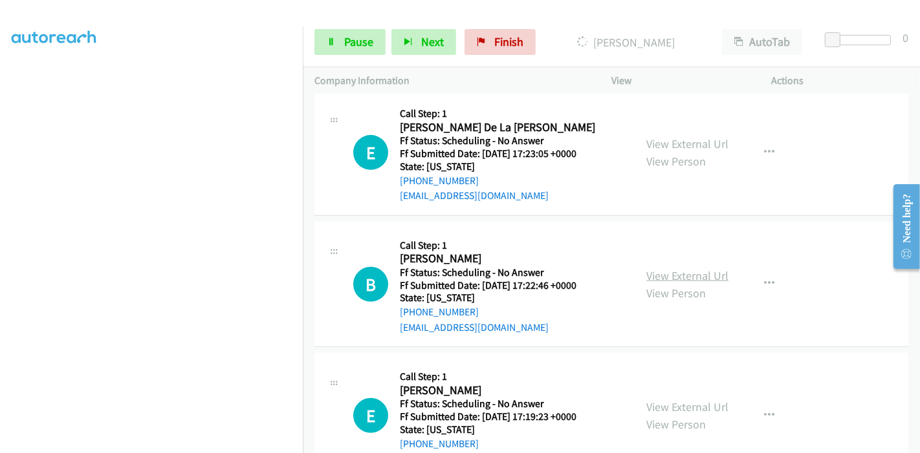
click at [661, 268] on link "View External Url" at bounding box center [687, 275] width 82 height 15
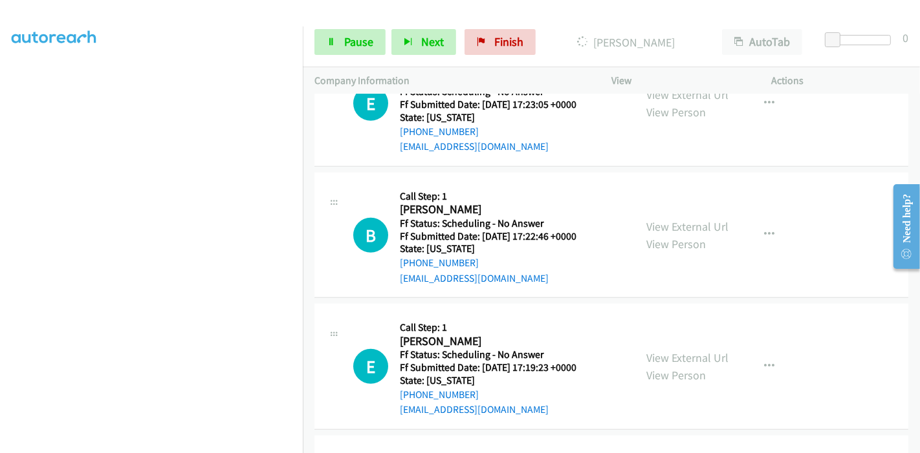
scroll to position [4839, 0]
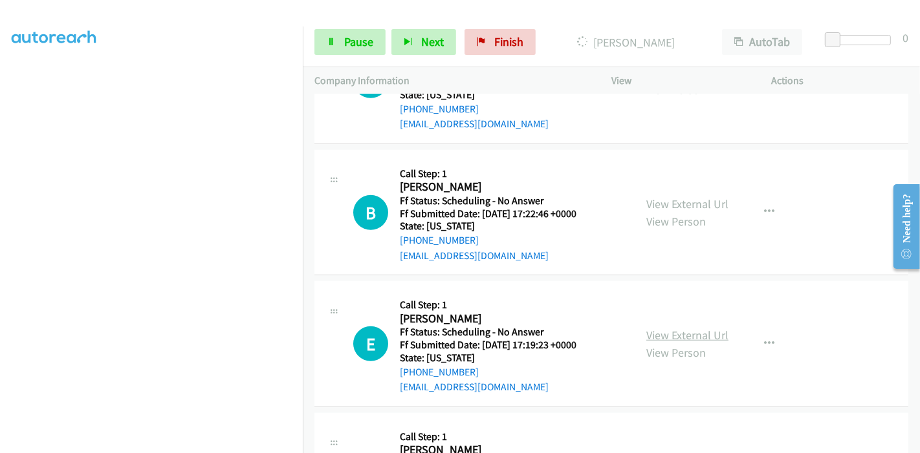
click at [653, 328] on link "View External Url" at bounding box center [687, 335] width 82 height 15
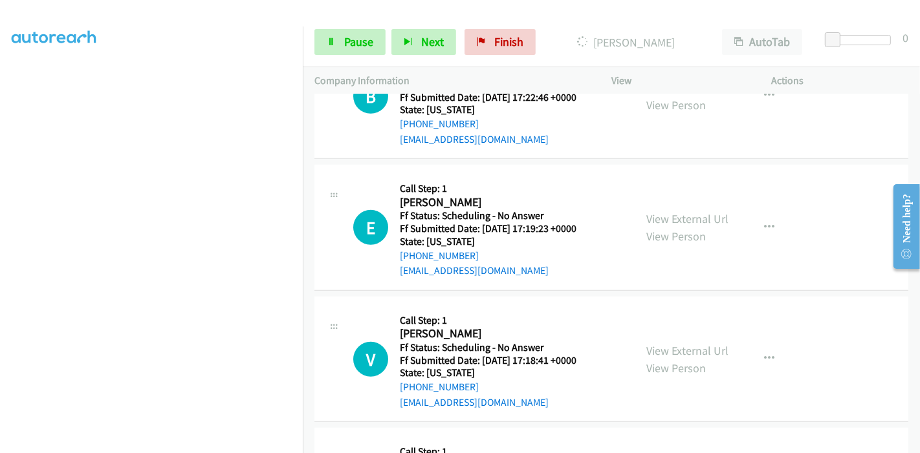
scroll to position [4983, 0]
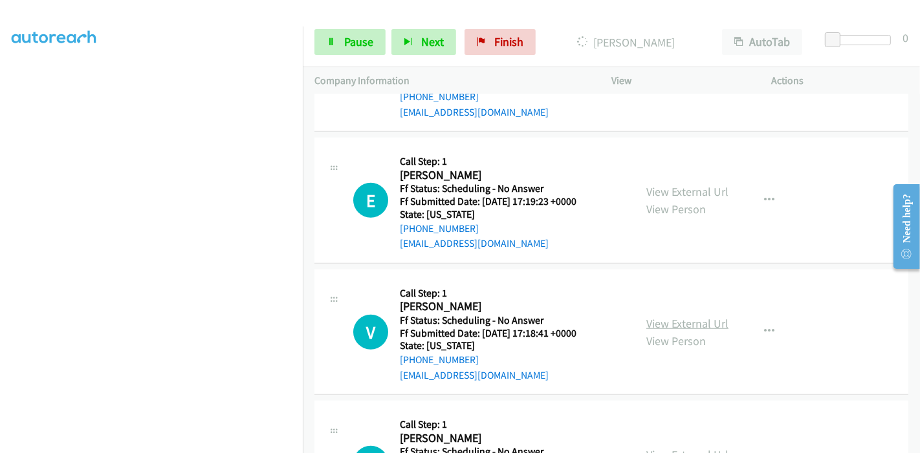
click at [655, 316] on link "View External Url" at bounding box center [687, 323] width 82 height 15
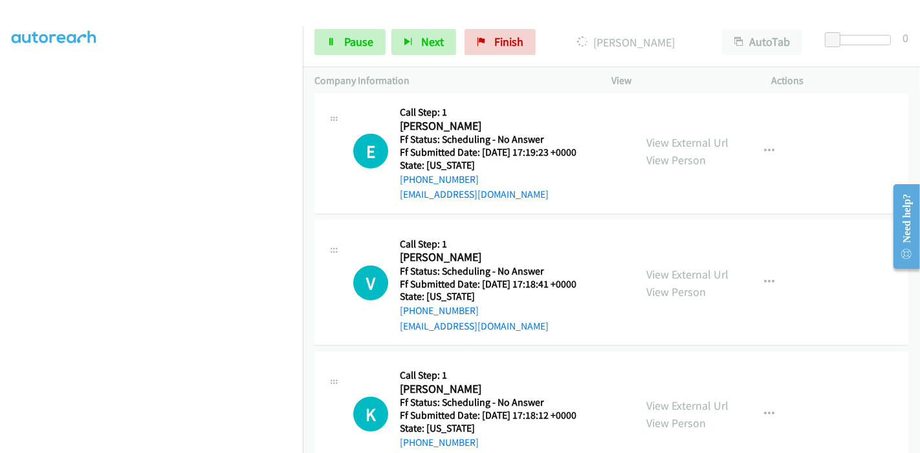
scroll to position [5055, 0]
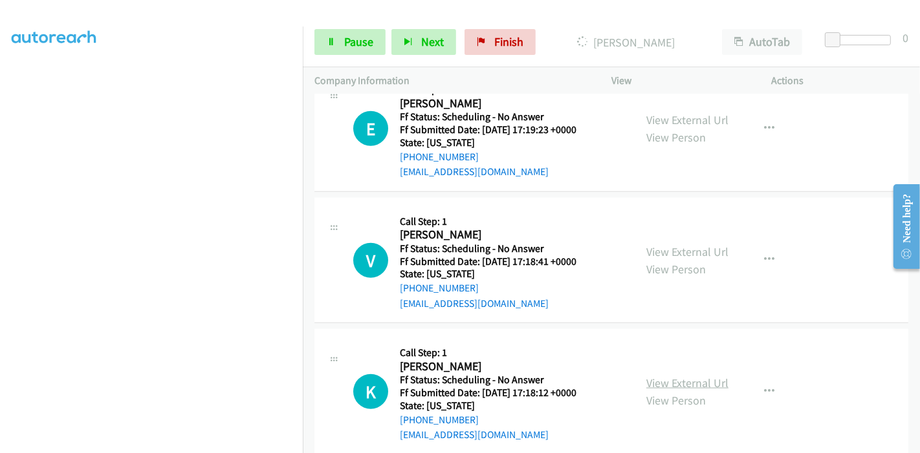
click at [671, 376] on link "View External Url" at bounding box center [687, 383] width 82 height 15
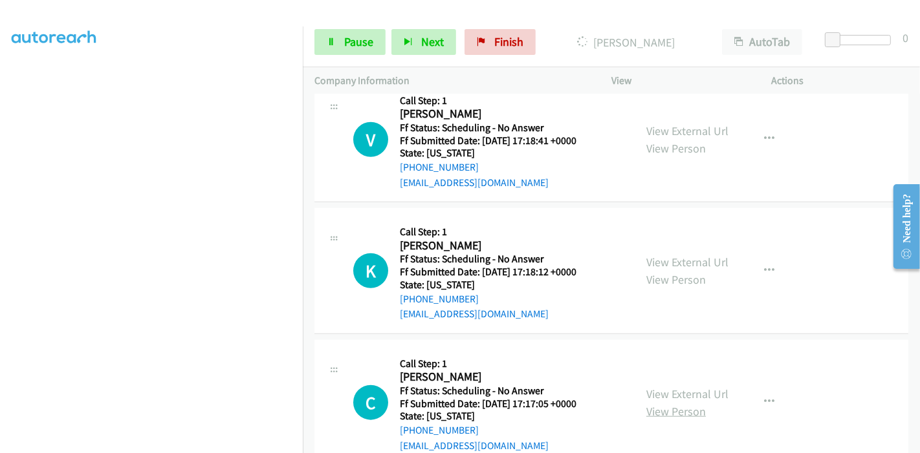
scroll to position [5198, 0]
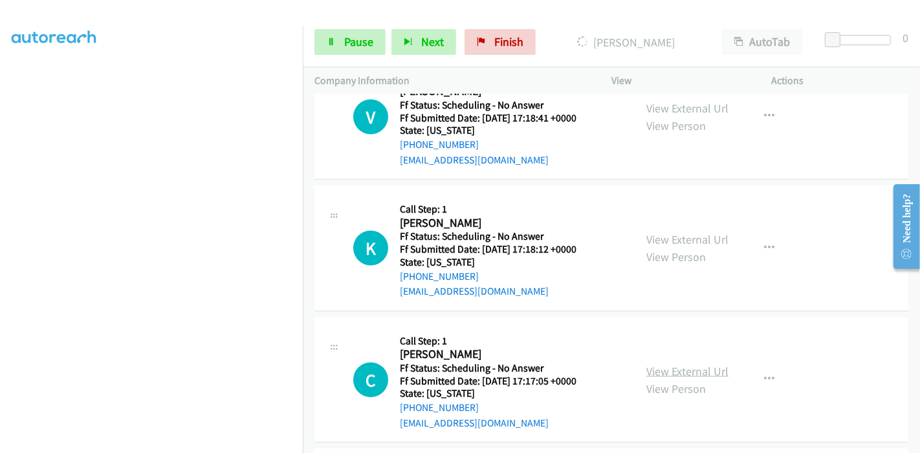
click at [665, 364] on link "View External Url" at bounding box center [687, 371] width 82 height 15
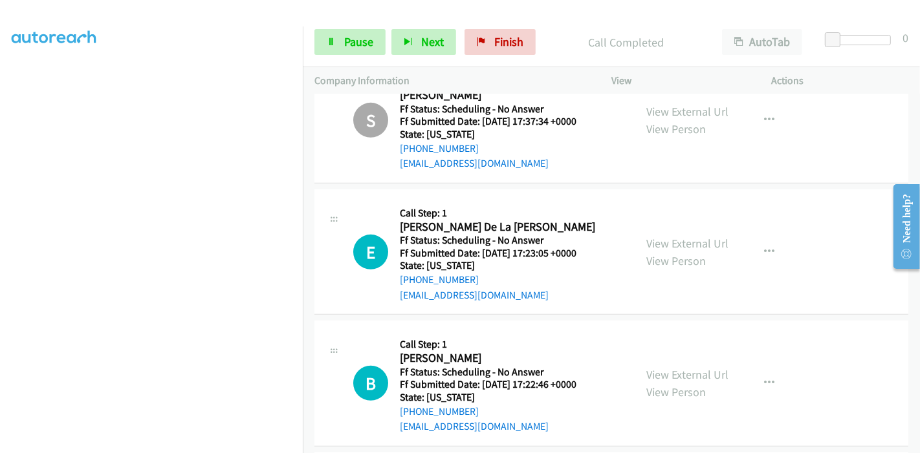
scroll to position [4480, 0]
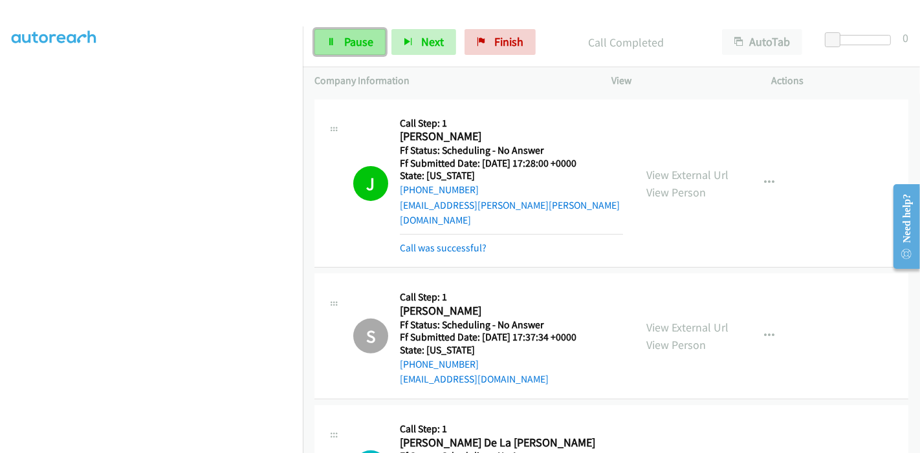
click at [327, 44] on icon at bounding box center [331, 42] width 9 height 9
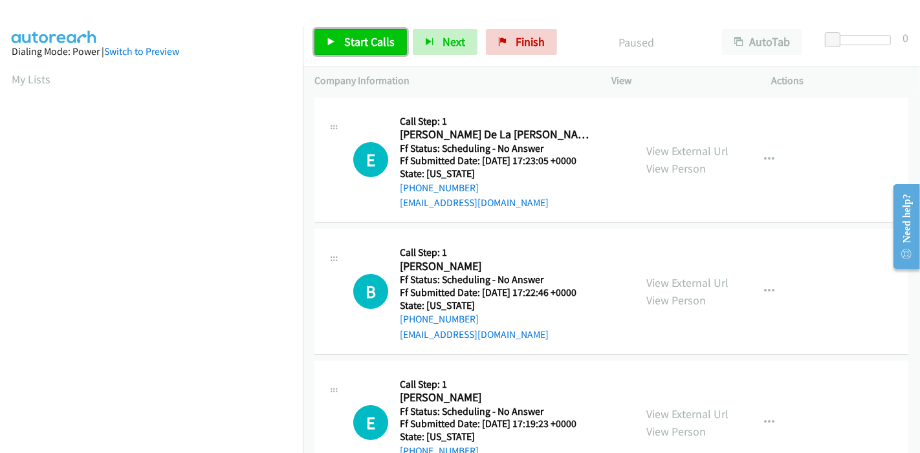
click at [325, 42] on link "Start Calls" at bounding box center [360, 42] width 92 height 26
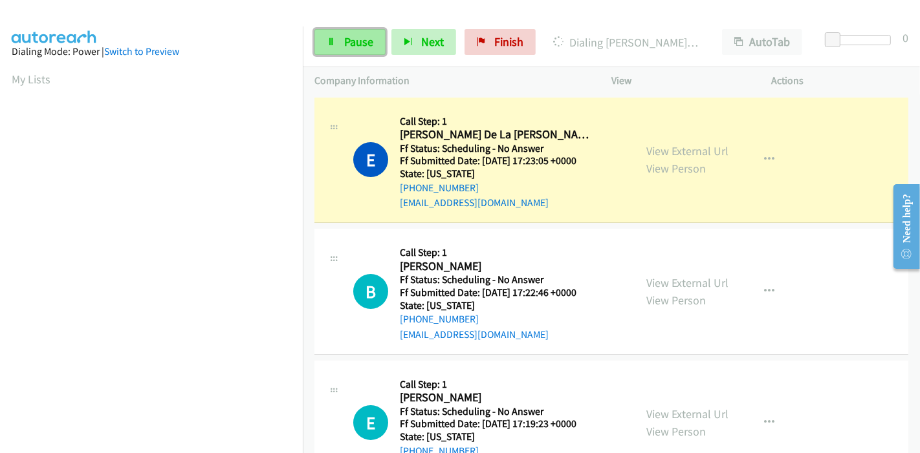
click at [362, 32] on link "Pause" at bounding box center [349, 42] width 71 height 26
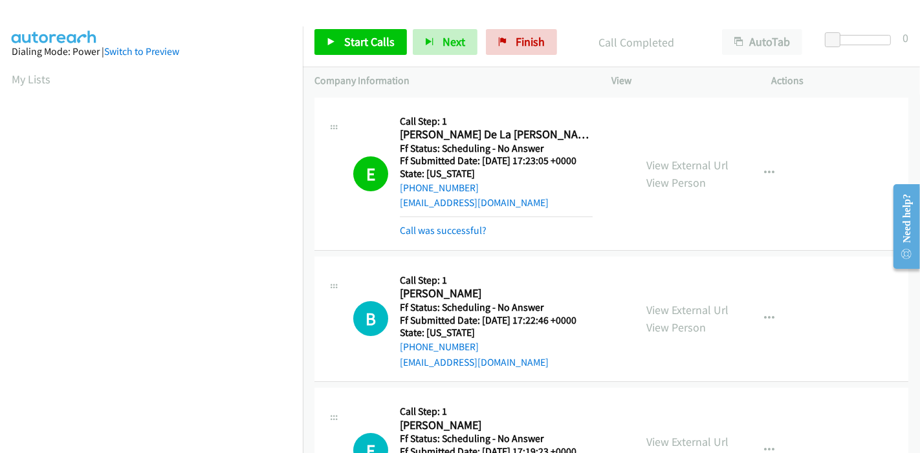
scroll to position [273, 0]
click at [453, 229] on link "Call was successful?" at bounding box center [443, 230] width 87 height 12
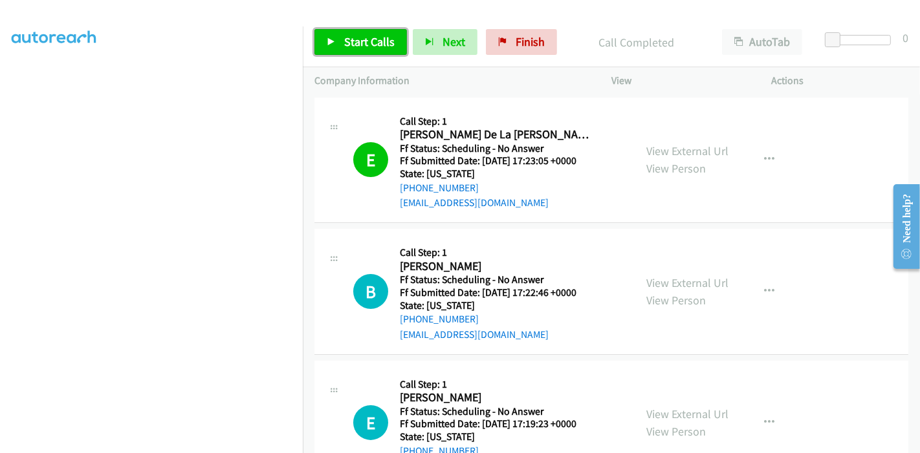
click at [345, 42] on span "Start Calls" at bounding box center [369, 41] width 50 height 15
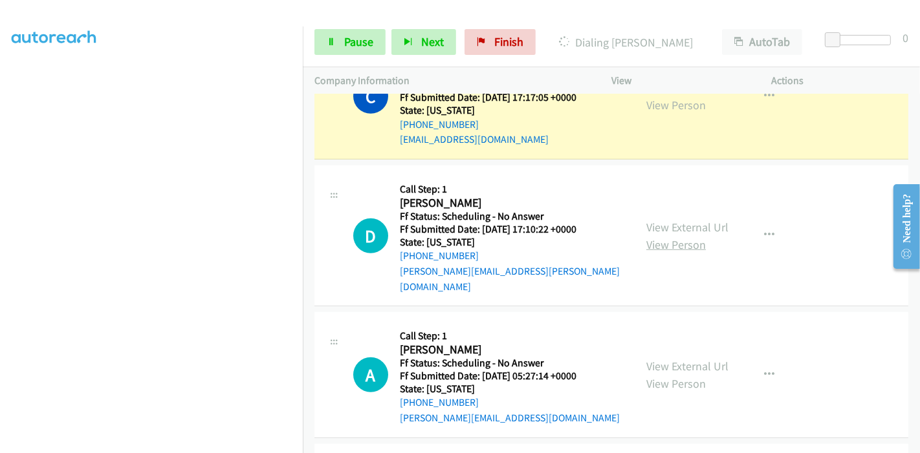
scroll to position [849, 0]
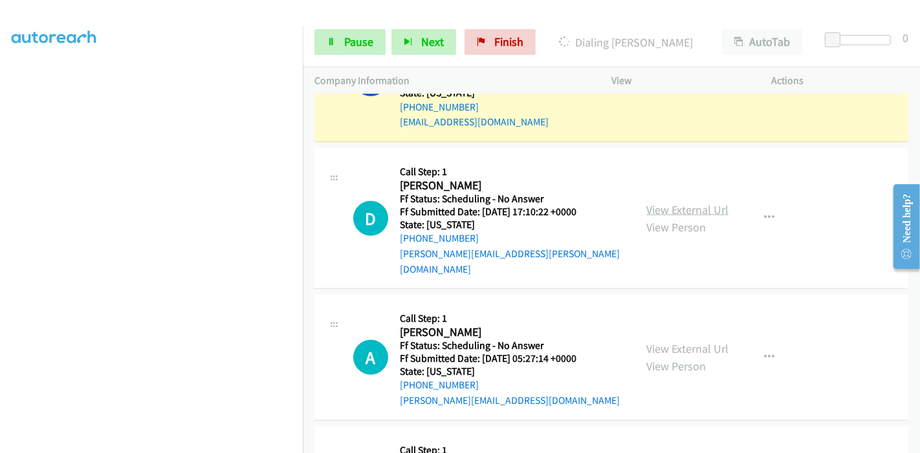
click at [708, 202] on link "View External Url" at bounding box center [687, 209] width 82 height 15
click at [697, 342] on link "View External Url" at bounding box center [687, 349] width 82 height 15
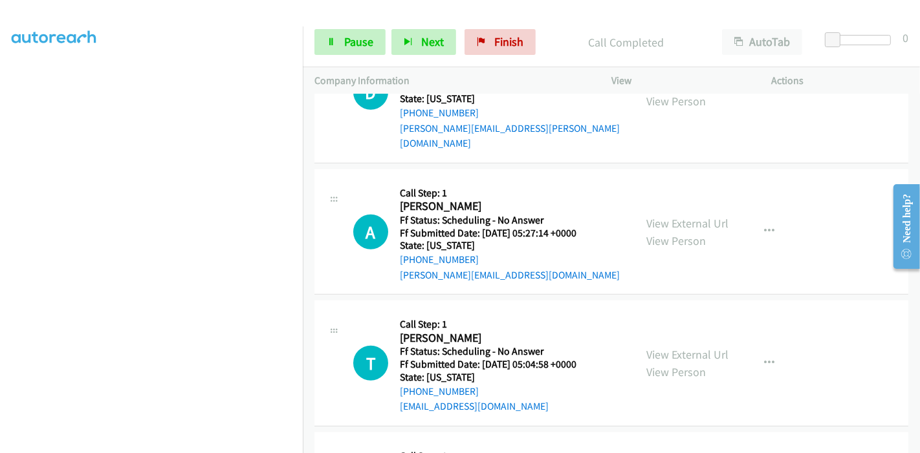
scroll to position [1079, 0]
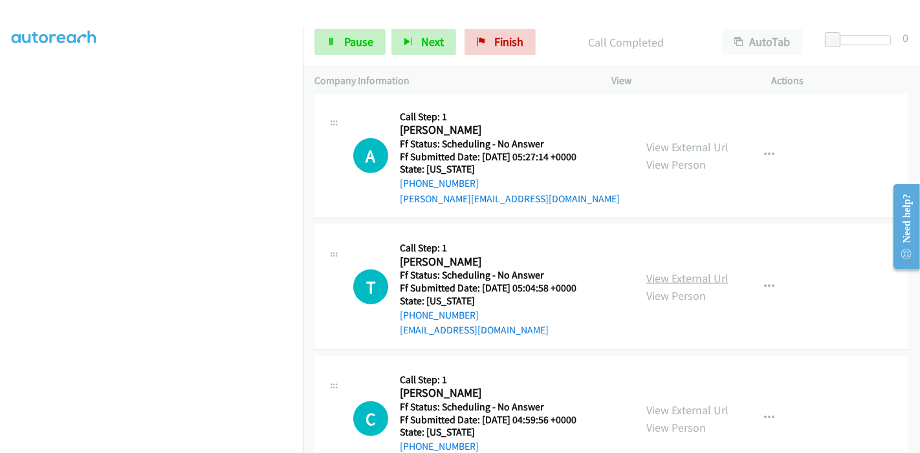
click at [662, 271] on link "View External Url" at bounding box center [687, 278] width 82 height 15
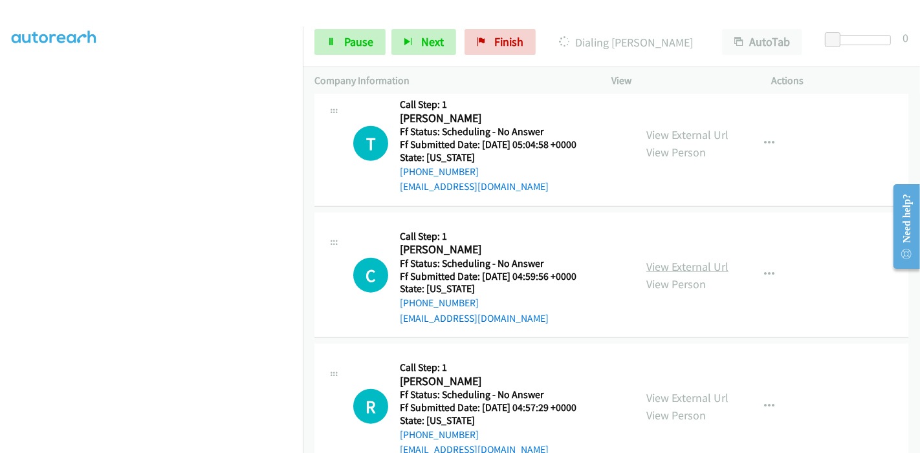
click at [699, 259] on link "View External Url" at bounding box center [687, 266] width 82 height 15
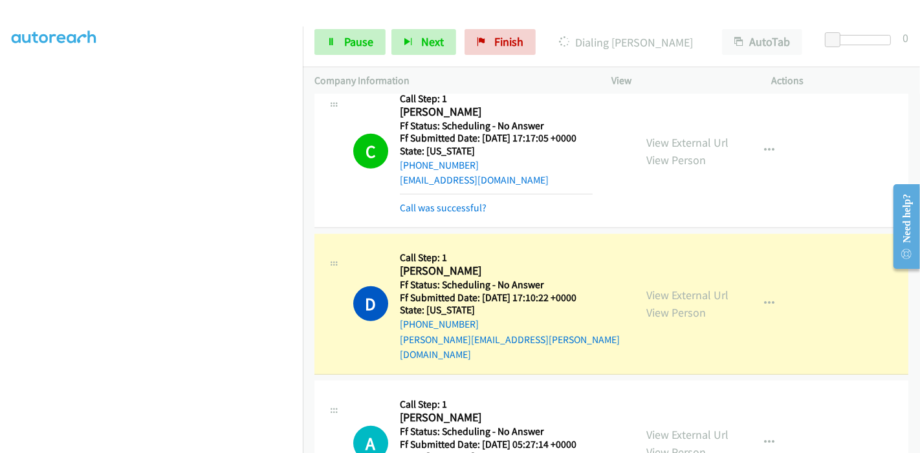
scroll to position [935, 0]
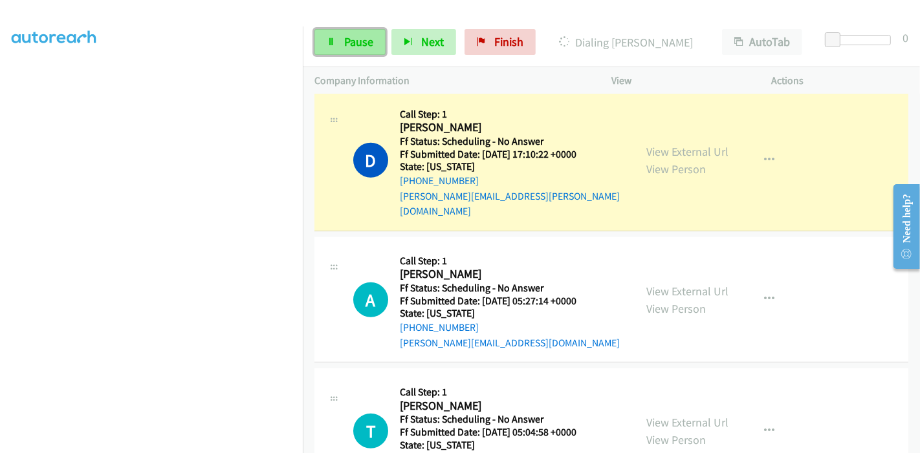
click at [329, 48] on link "Pause" at bounding box center [349, 42] width 71 height 26
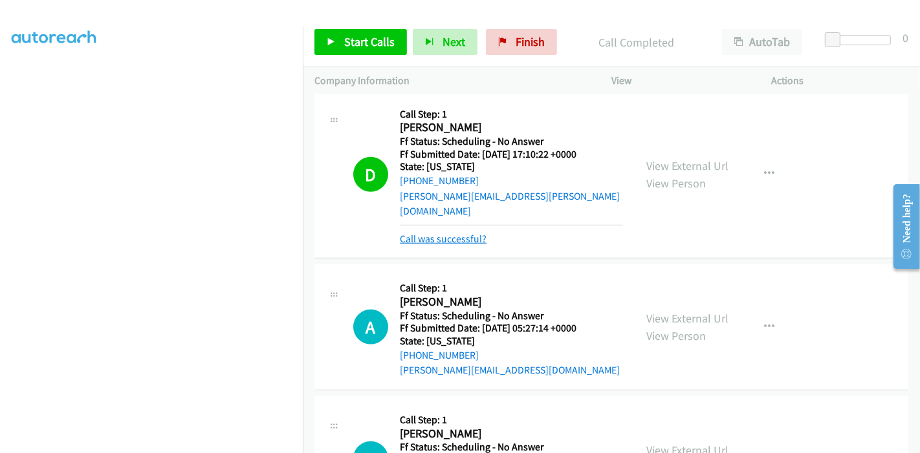
click at [449, 233] on link "Call was successful?" at bounding box center [443, 239] width 87 height 12
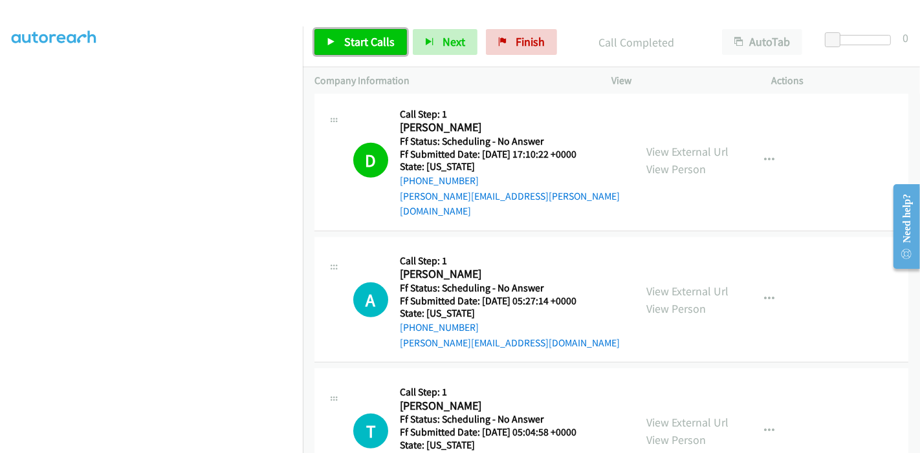
click at [358, 36] on span "Start Calls" at bounding box center [369, 41] width 50 height 15
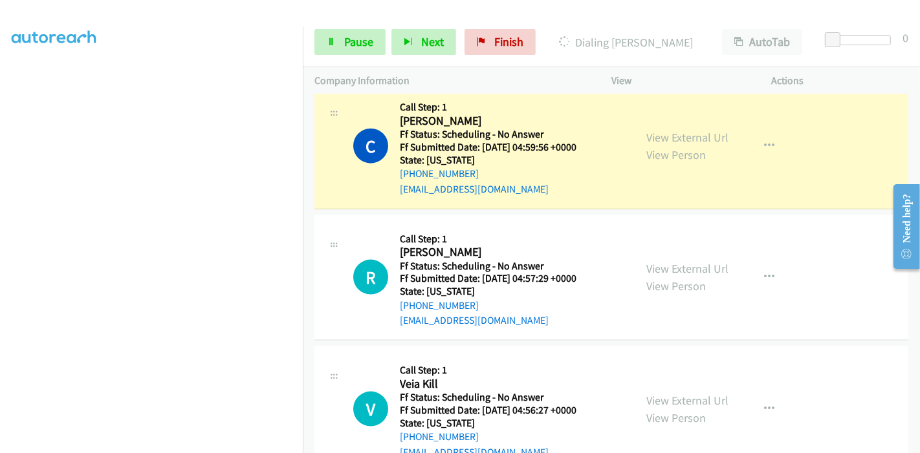
scroll to position [1510, 0]
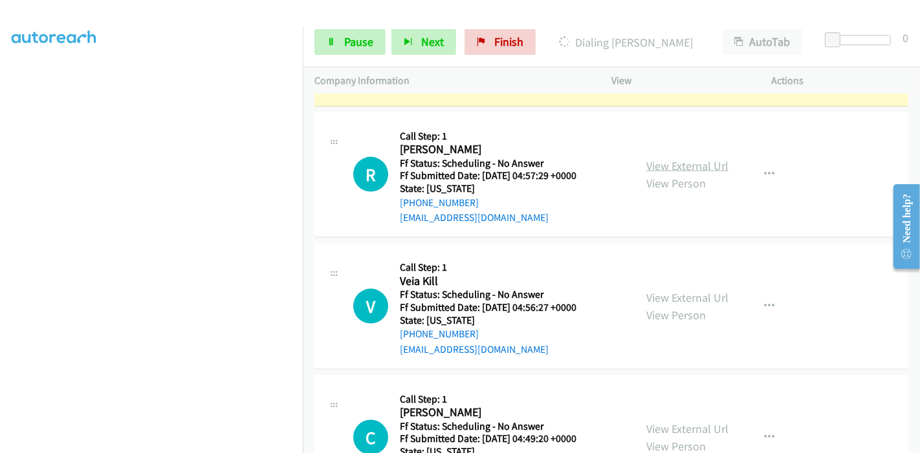
click at [673, 158] on link "View External Url" at bounding box center [687, 165] width 82 height 15
click at [669, 290] on link "View External Url" at bounding box center [687, 297] width 82 height 15
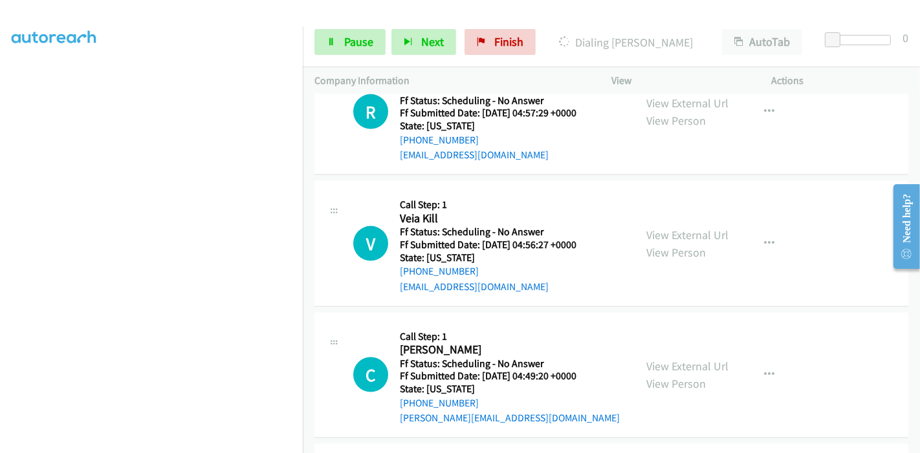
scroll to position [1654, 0]
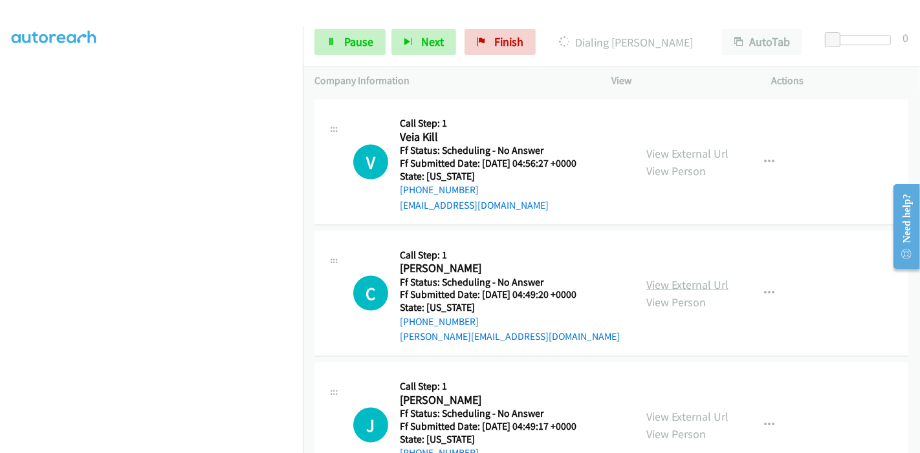
click at [659, 277] on link "View External Url" at bounding box center [687, 284] width 82 height 15
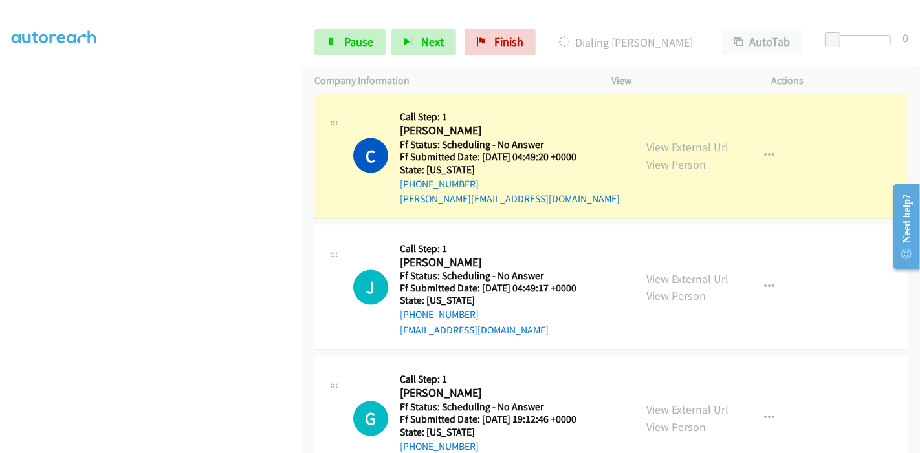
scroll to position [1896, 0]
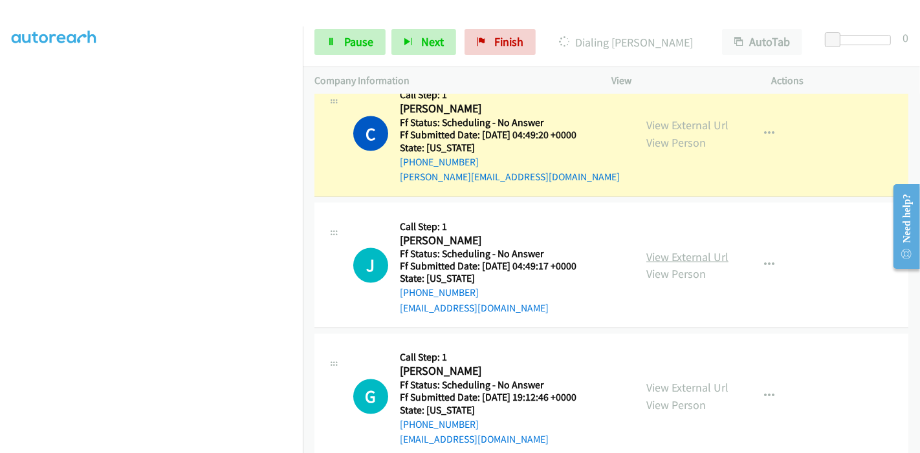
click at [677, 250] on link "View External Url" at bounding box center [687, 257] width 82 height 15
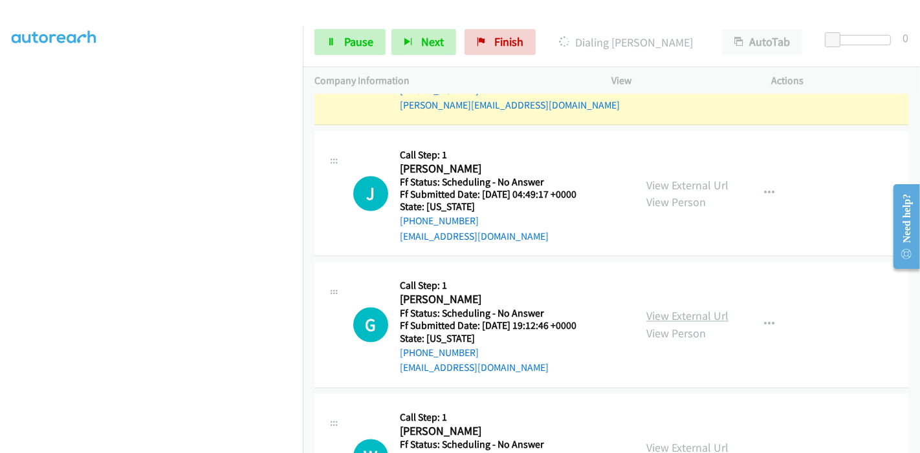
click at [648, 309] on link "View External Url" at bounding box center [687, 316] width 82 height 15
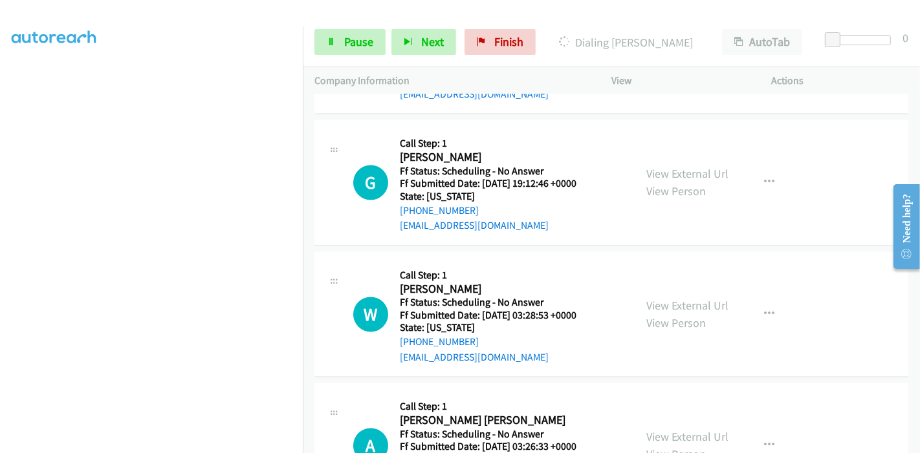
scroll to position [2112, 0]
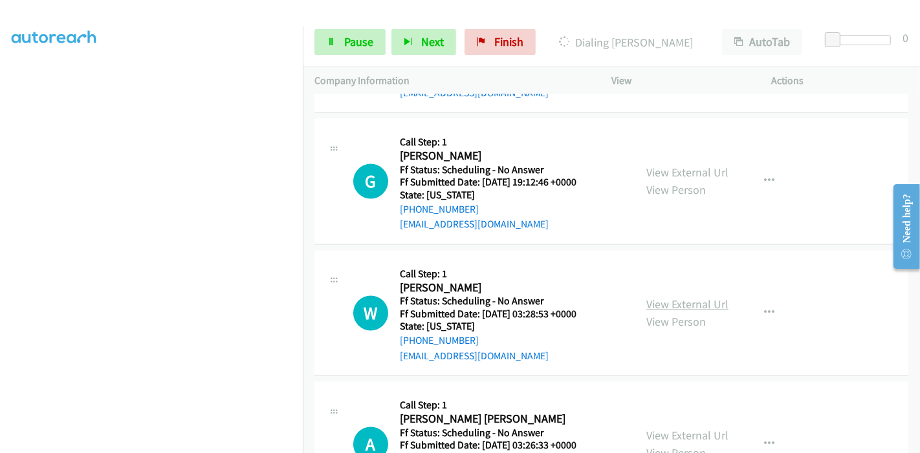
click at [659, 298] on link "View External Url" at bounding box center [687, 305] width 82 height 15
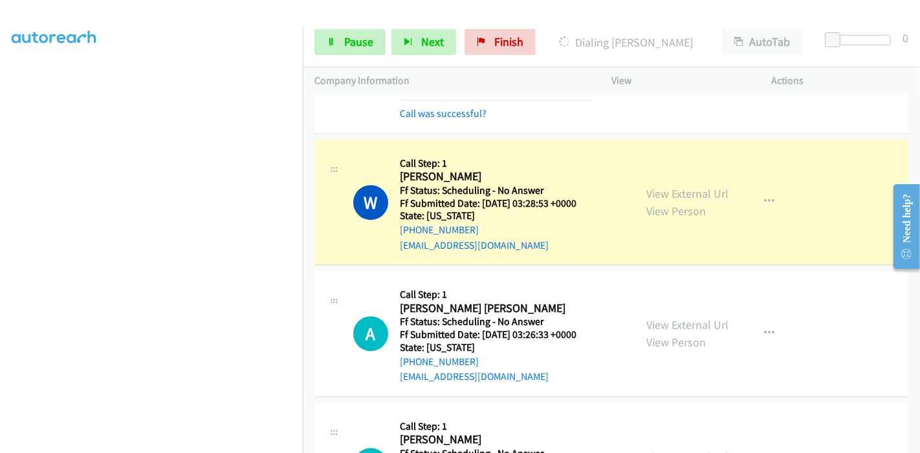
scroll to position [2328, 0]
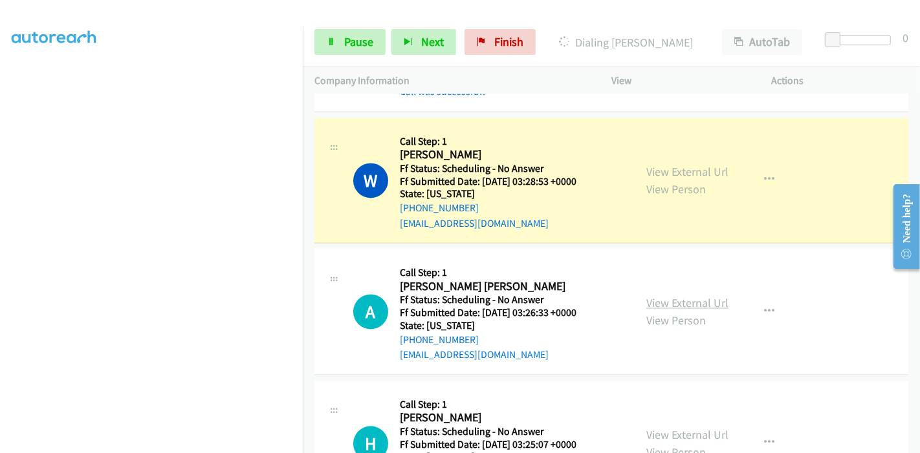
click at [658, 296] on link "View External Url" at bounding box center [687, 303] width 82 height 15
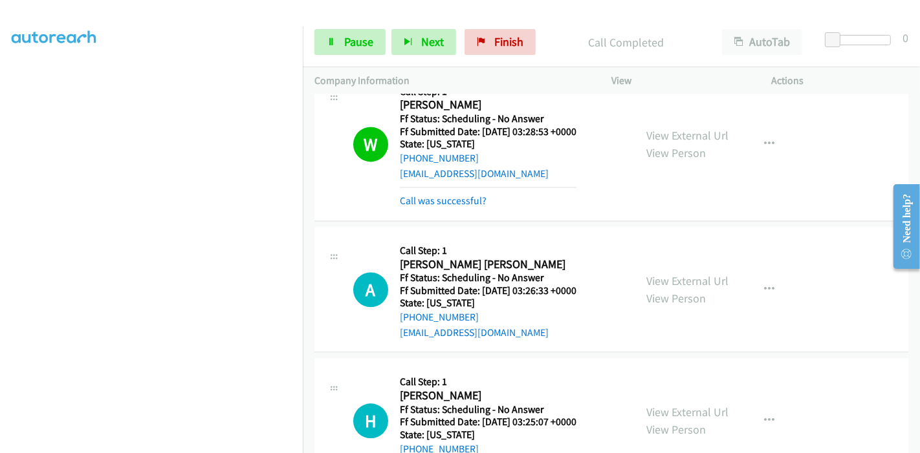
scroll to position [2400, 0]
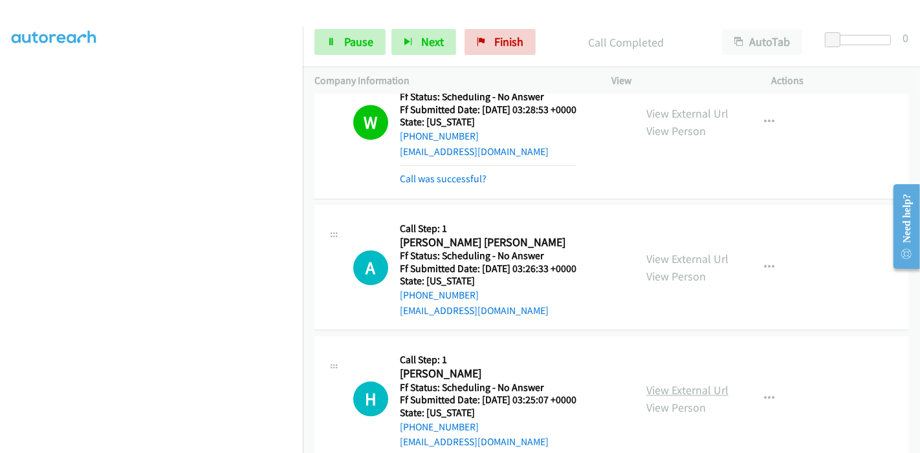
click at [671, 383] on link "View External Url" at bounding box center [687, 390] width 82 height 15
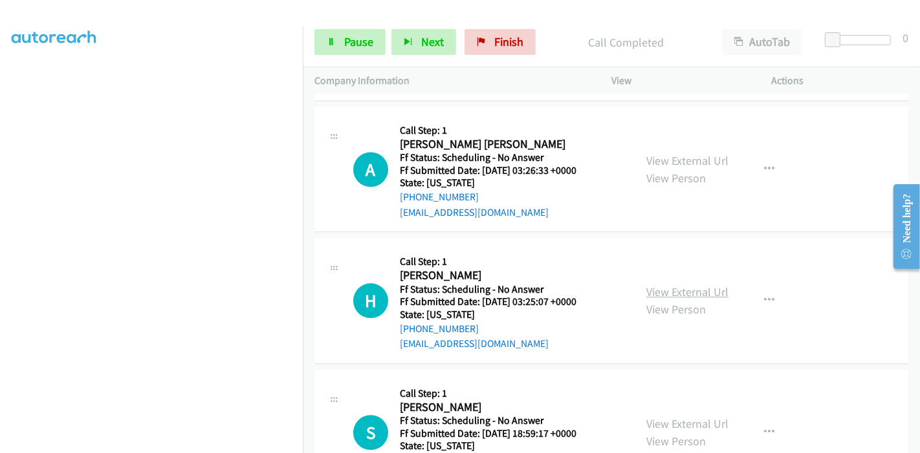
scroll to position [2543, 0]
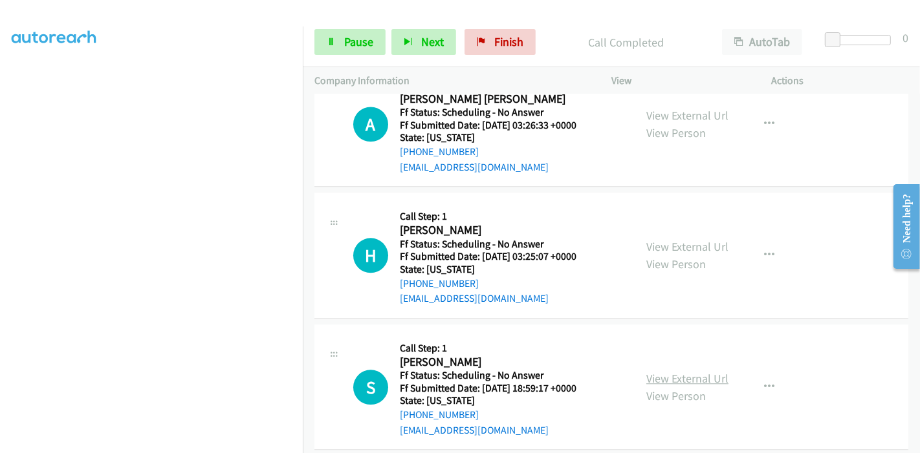
click at [648, 371] on link "View External Url" at bounding box center [687, 378] width 82 height 15
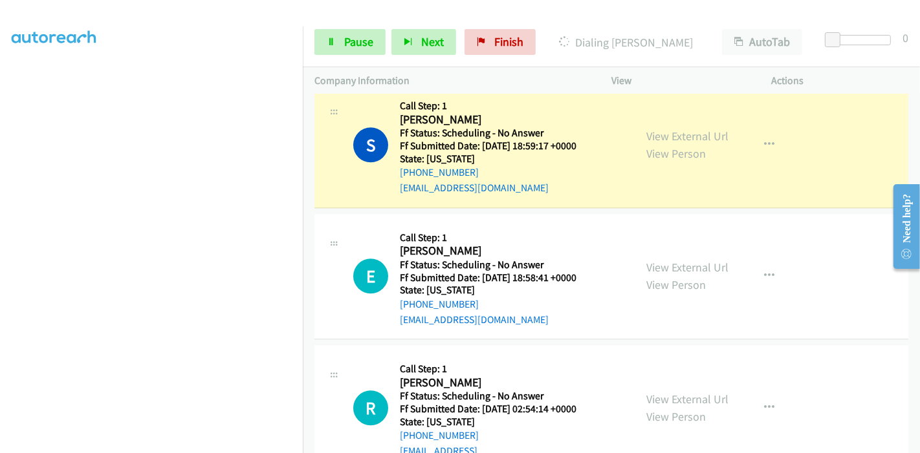
scroll to position [2844, 0]
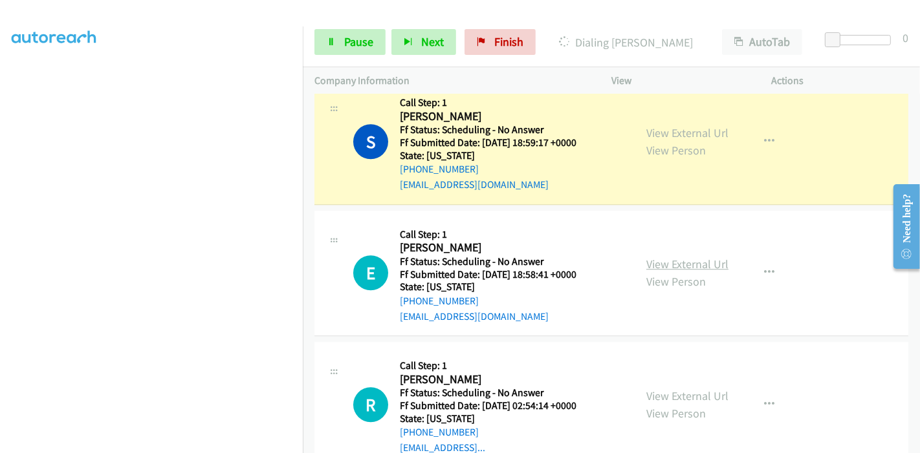
click at [673, 257] on link "View External Url" at bounding box center [687, 264] width 82 height 15
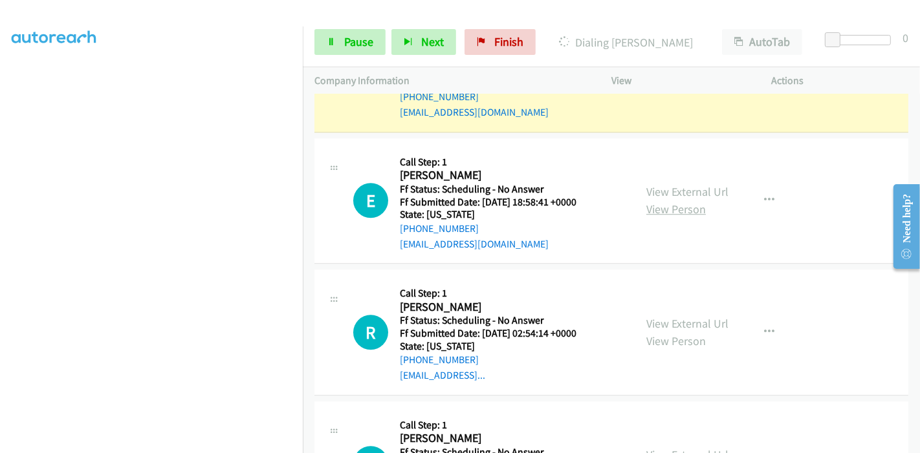
scroll to position [2988, 0]
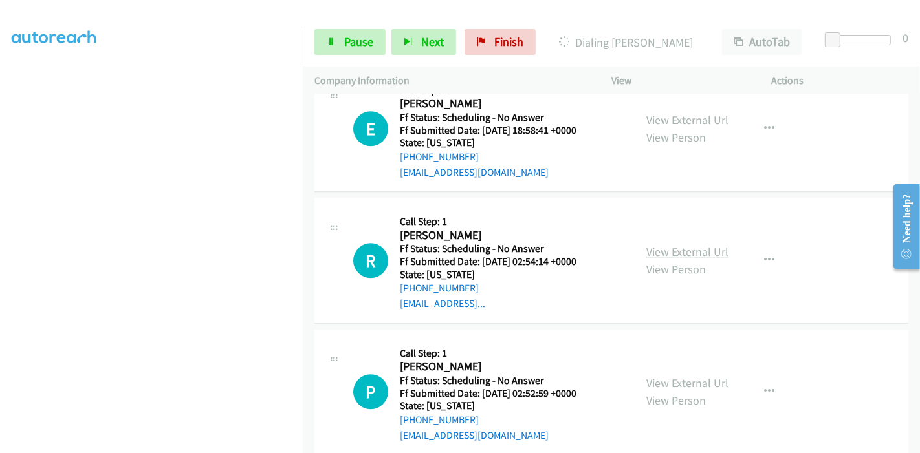
click at [662, 244] on link "View External Url" at bounding box center [687, 251] width 82 height 15
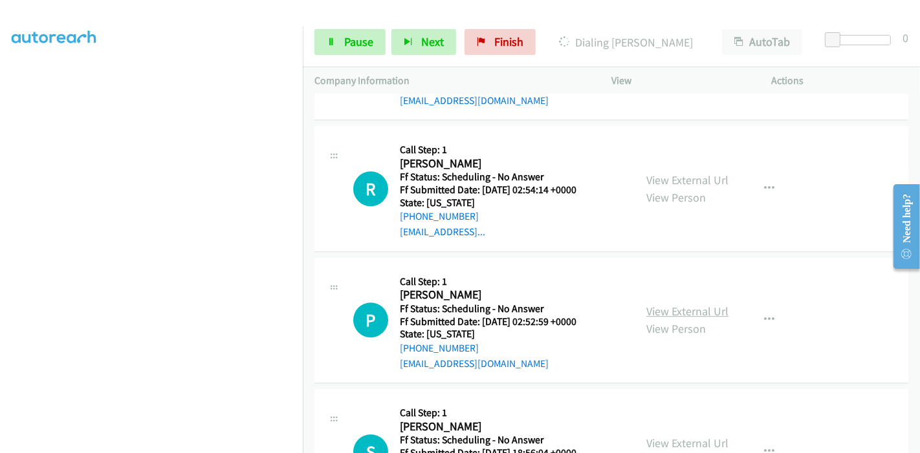
click at [680, 304] on link "View External Url" at bounding box center [687, 311] width 82 height 15
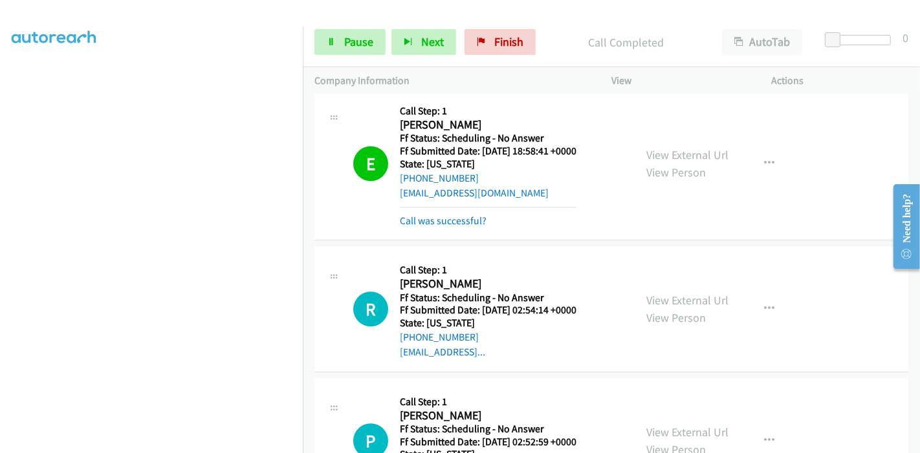
scroll to position [3015, 0]
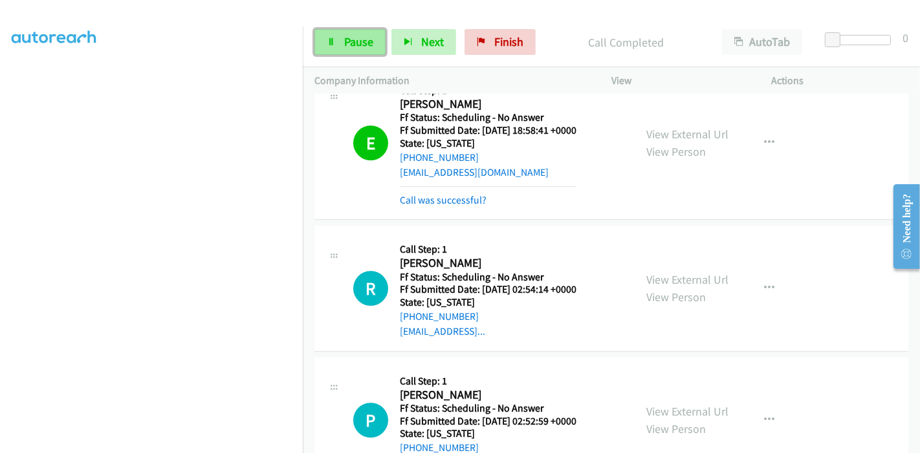
click at [334, 41] on icon at bounding box center [331, 42] width 9 height 9
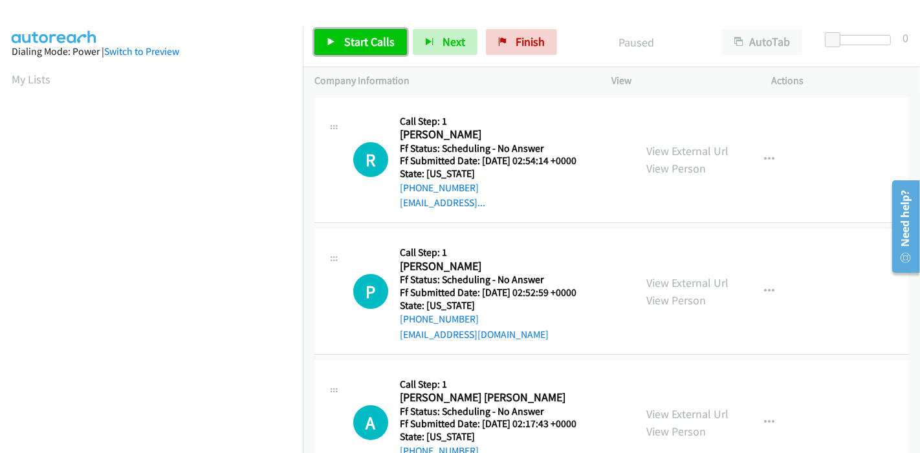
click at [356, 47] on span "Start Calls" at bounding box center [369, 41] width 50 height 15
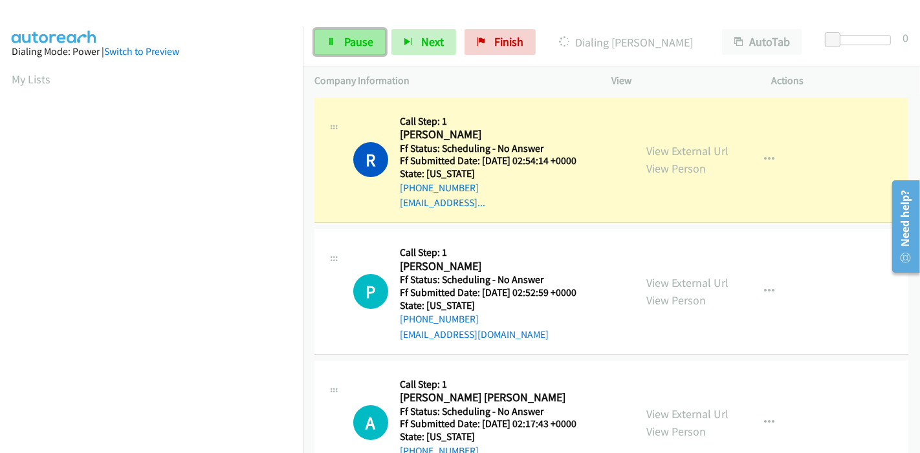
click at [336, 43] on link "Pause" at bounding box center [349, 42] width 71 height 26
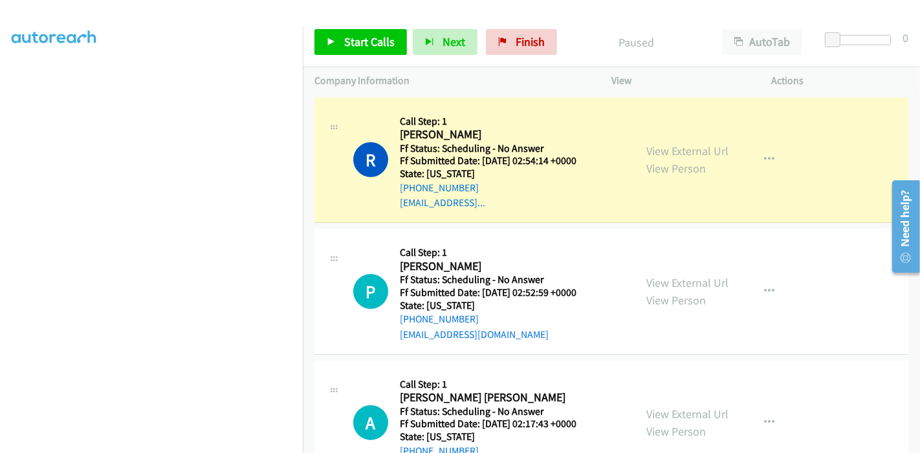
scroll to position [273, 0]
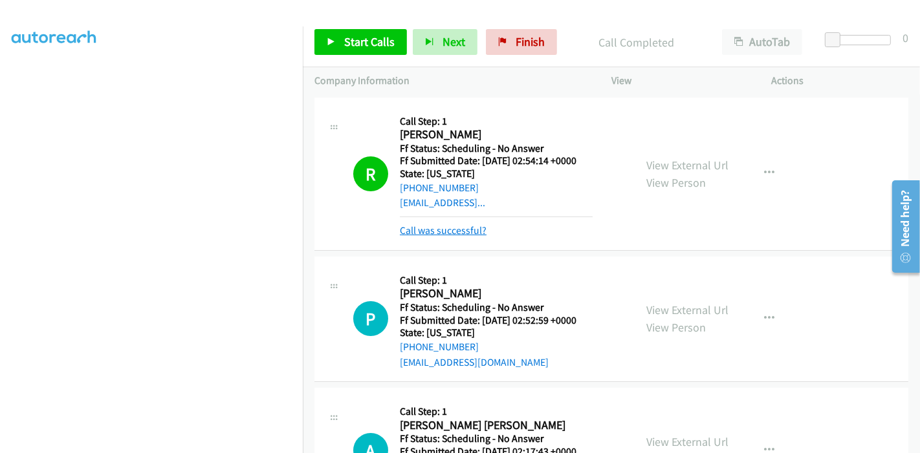
click at [467, 226] on link "Call was successful?" at bounding box center [443, 230] width 87 height 12
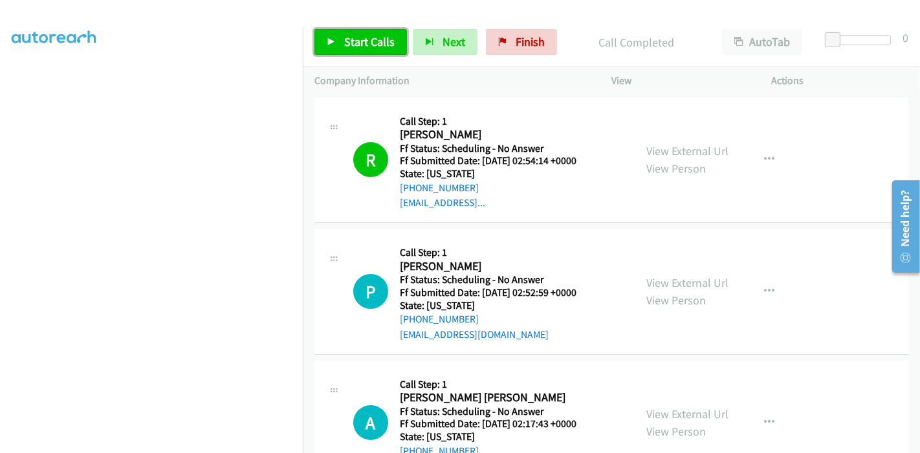
click at [344, 36] on span "Start Calls" at bounding box center [369, 41] width 50 height 15
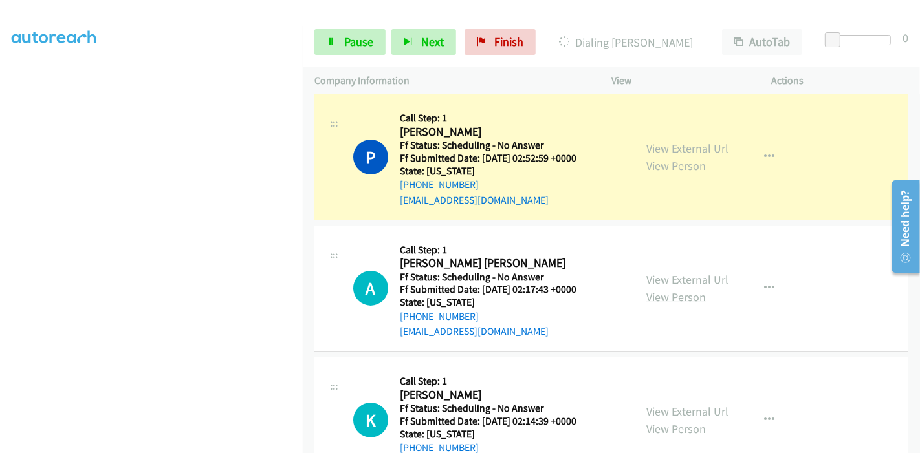
scroll to position [144, 0]
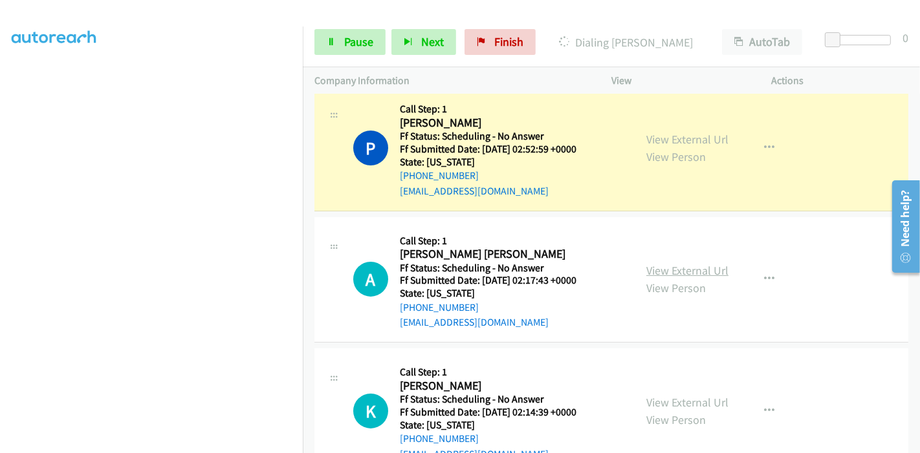
click at [668, 268] on link "View External Url" at bounding box center [687, 270] width 82 height 15
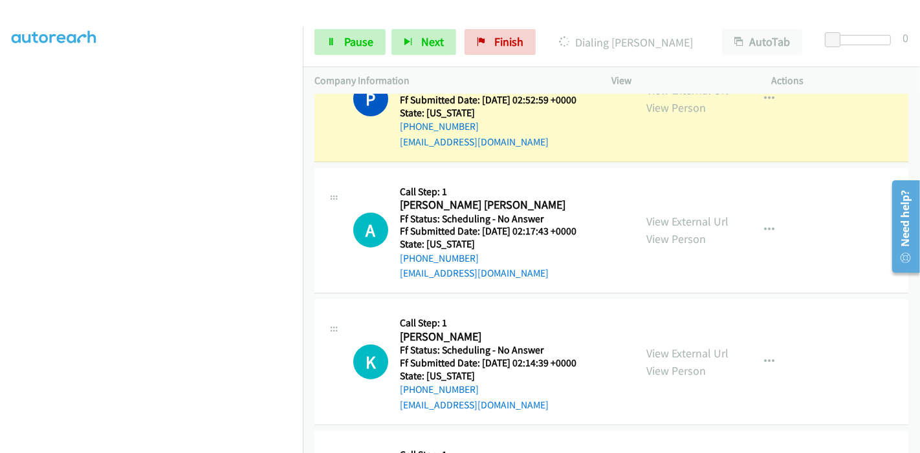
scroll to position [215, 0]
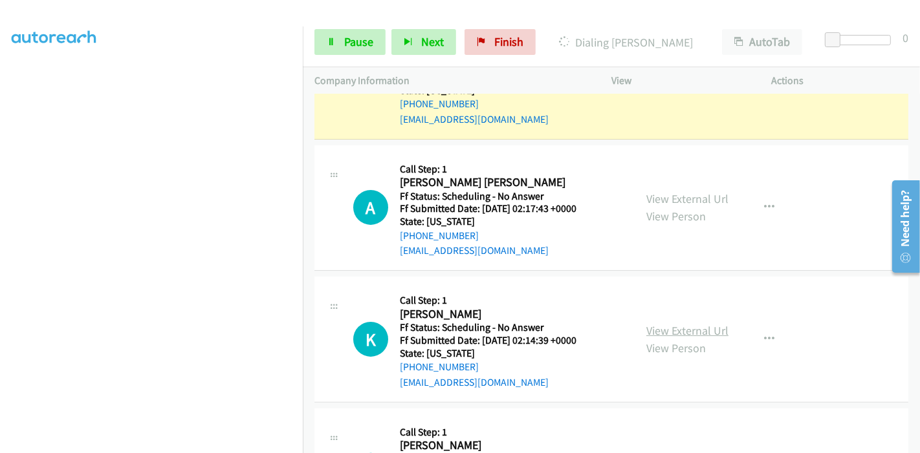
click at [661, 325] on link "View External Url" at bounding box center [687, 330] width 82 height 15
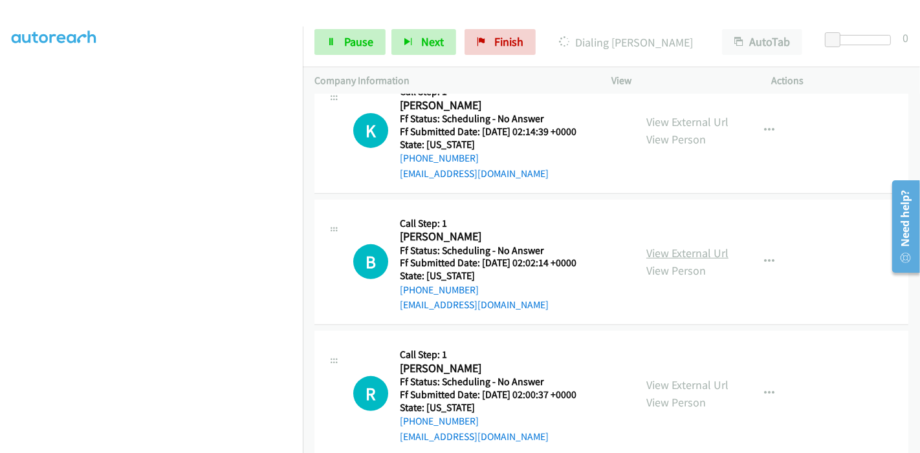
scroll to position [431, 0]
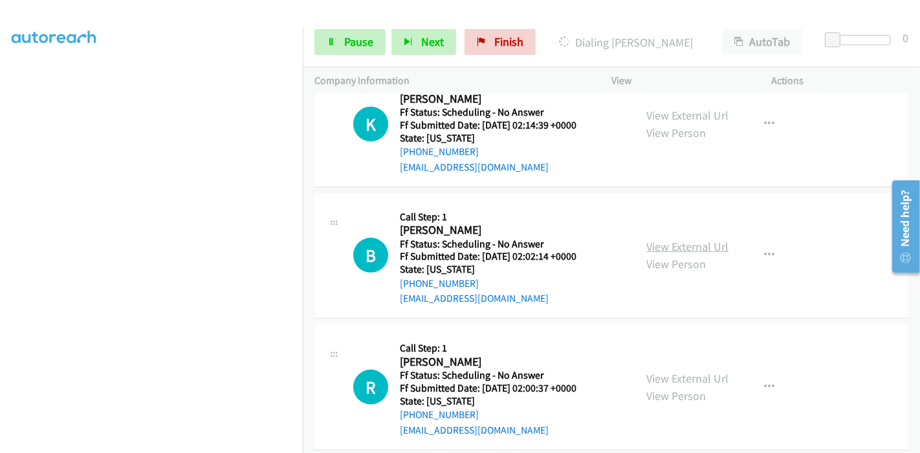
click at [669, 247] on link "View External Url" at bounding box center [687, 246] width 82 height 15
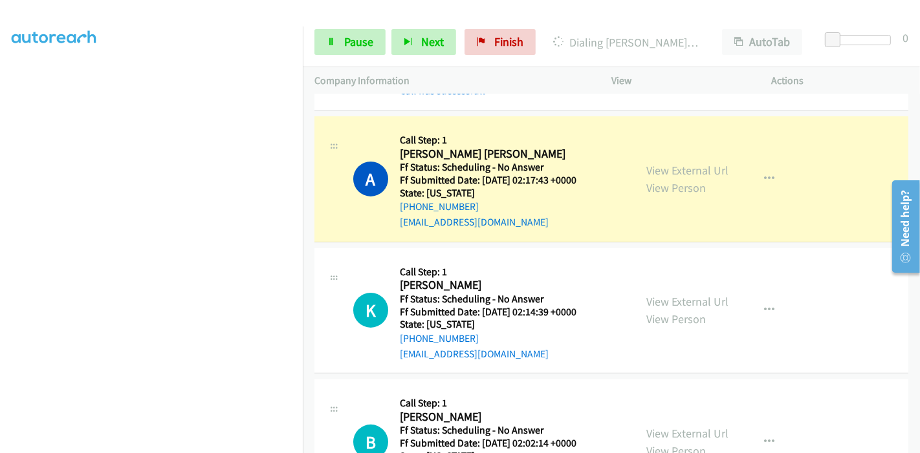
scroll to position [243, 0]
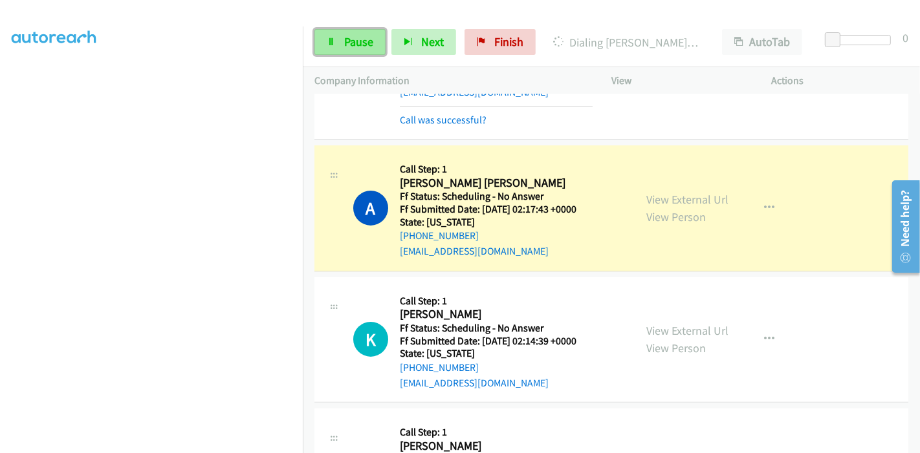
click at [331, 41] on icon at bounding box center [331, 42] width 9 height 9
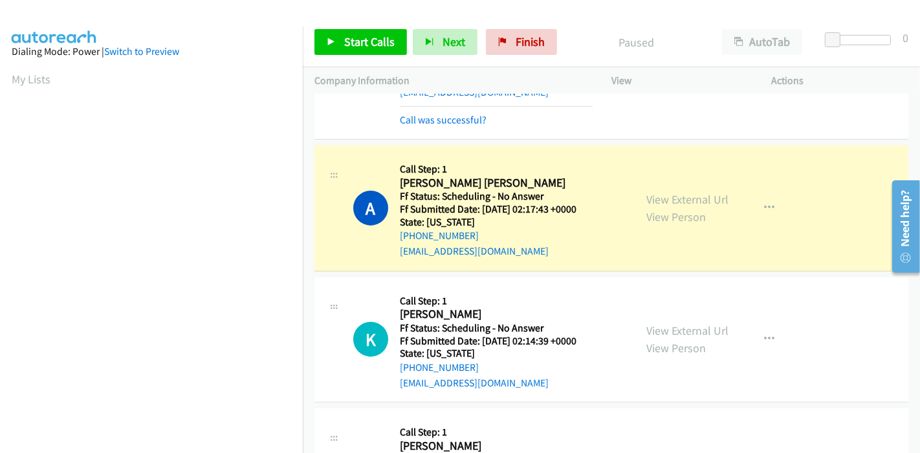
scroll to position [273, 0]
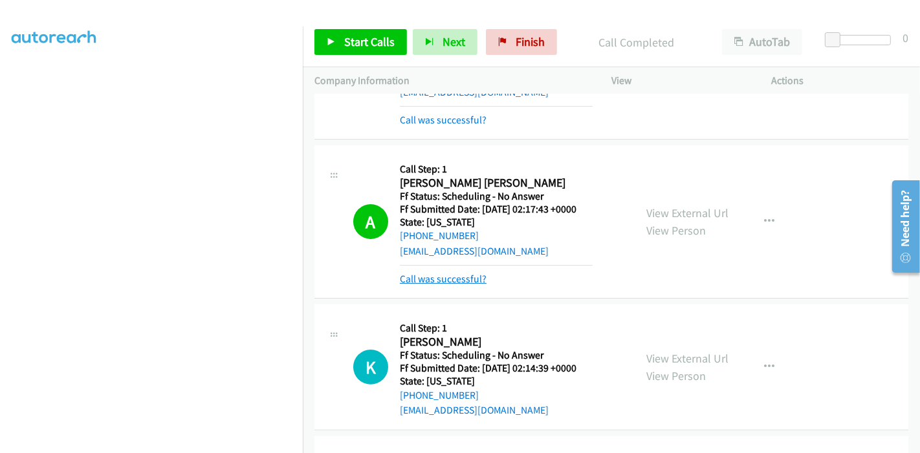
click at [454, 274] on link "Call was successful?" at bounding box center [443, 279] width 87 height 12
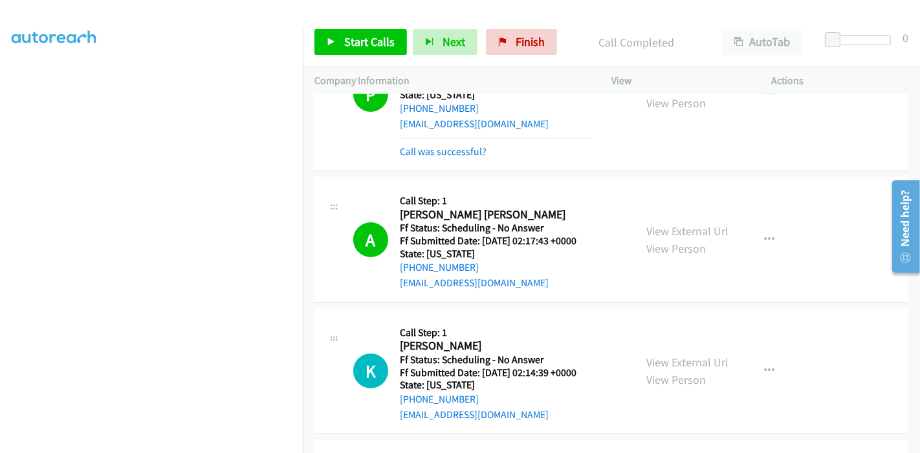
scroll to position [171, 0]
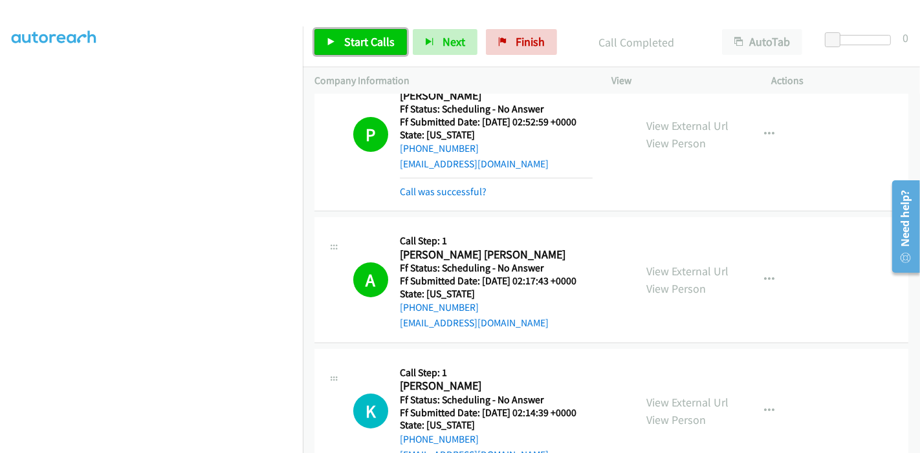
click at [351, 38] on span "Start Calls" at bounding box center [369, 41] width 50 height 15
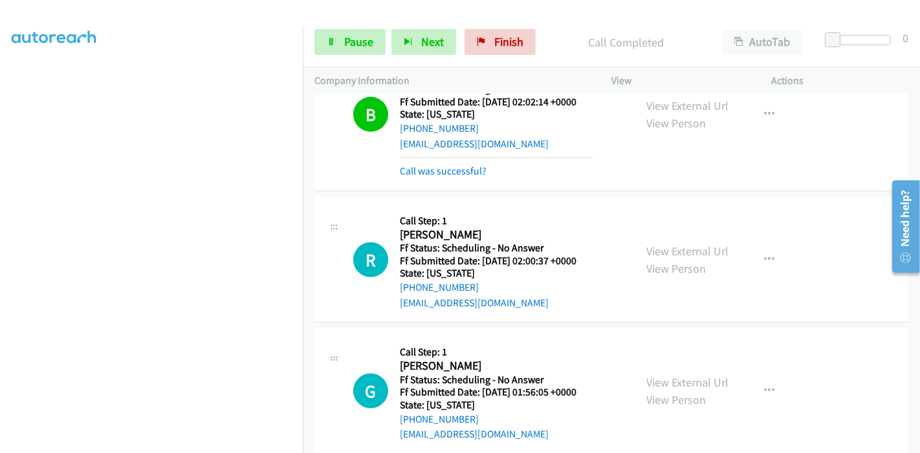
scroll to position [674, 0]
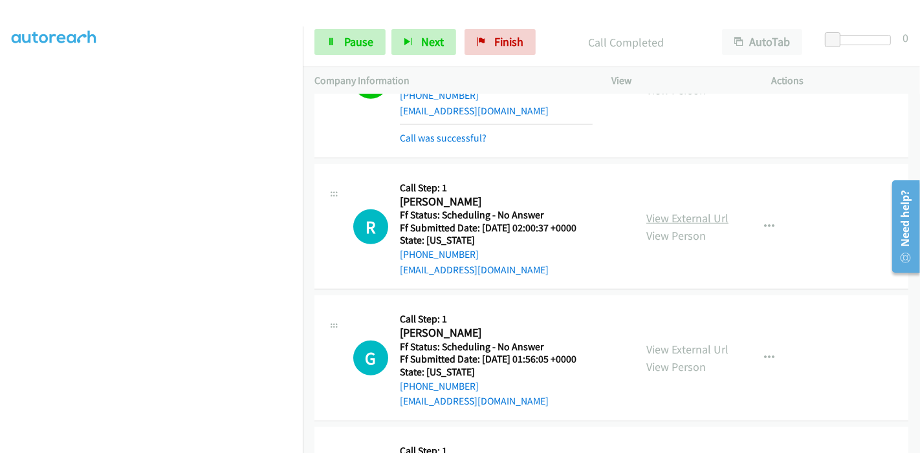
click at [674, 214] on link "View External Url" at bounding box center [687, 218] width 82 height 15
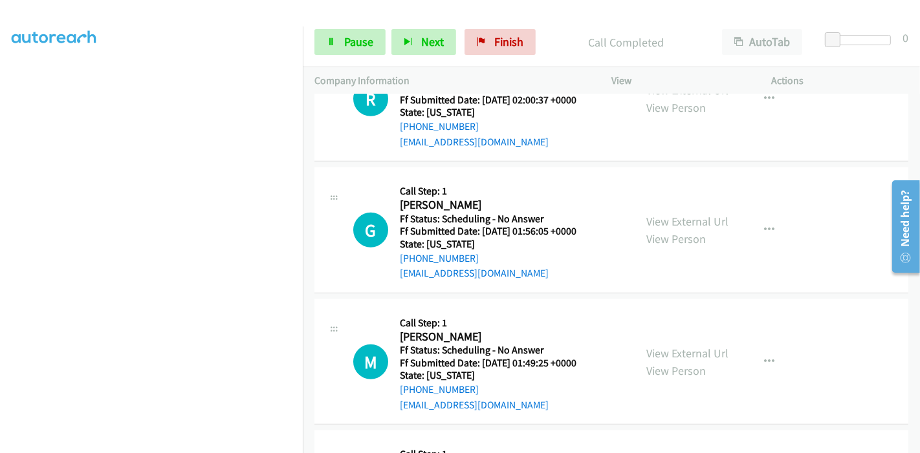
scroll to position [818, 0]
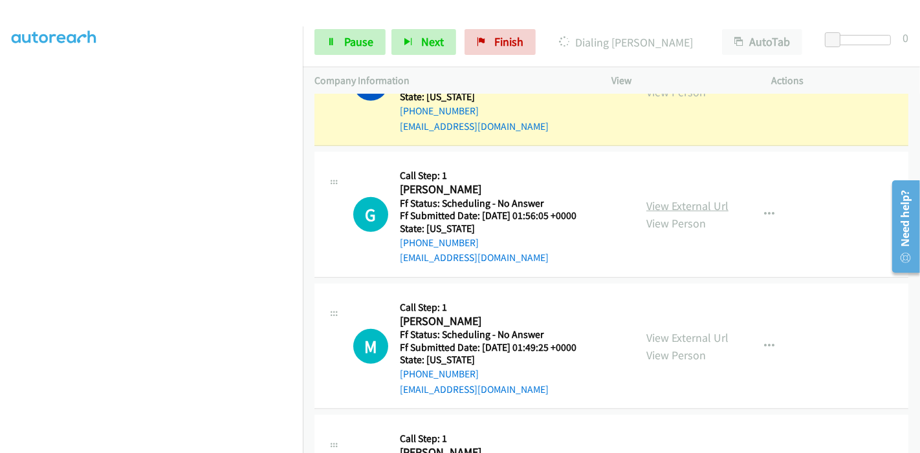
click at [693, 200] on link "View External Url" at bounding box center [687, 206] width 82 height 15
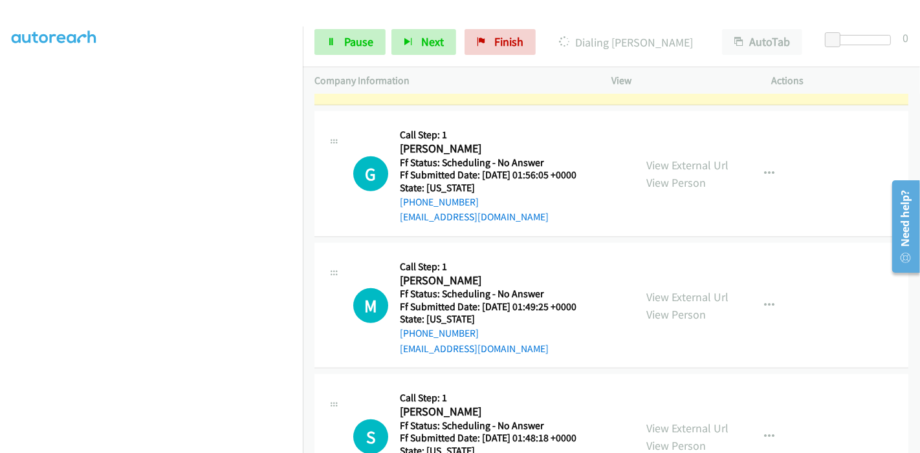
scroll to position [889, 0]
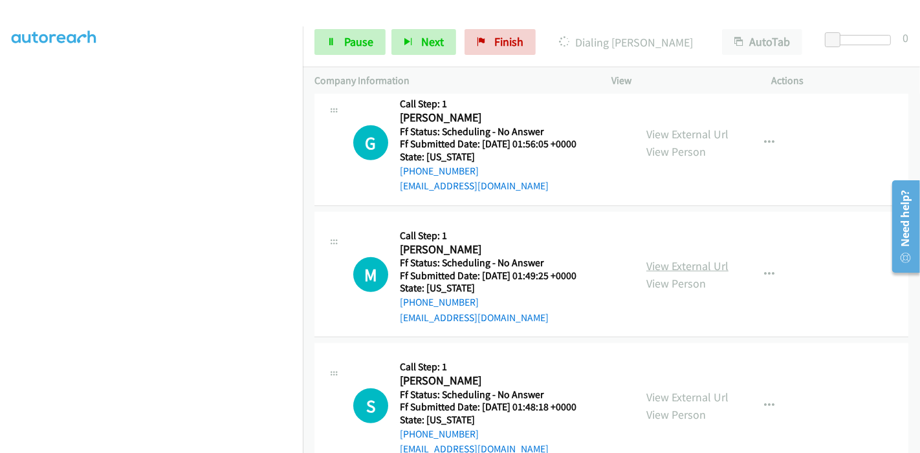
click at [686, 263] on link "View External Url" at bounding box center [687, 266] width 82 height 15
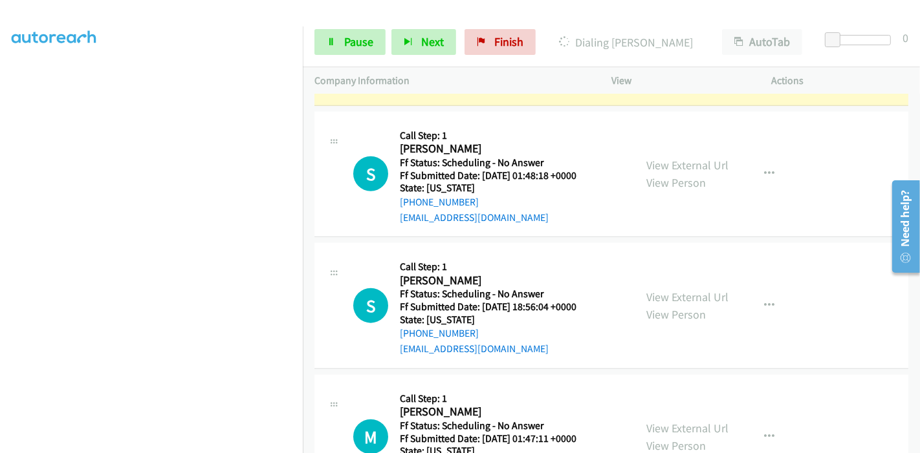
scroll to position [1177, 0]
click at [676, 160] on link "View External Url" at bounding box center [687, 164] width 82 height 15
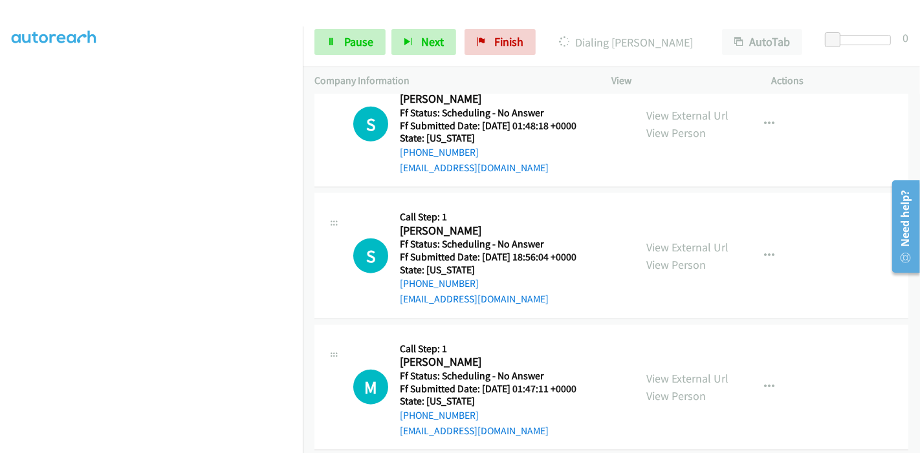
scroll to position [1249, 0]
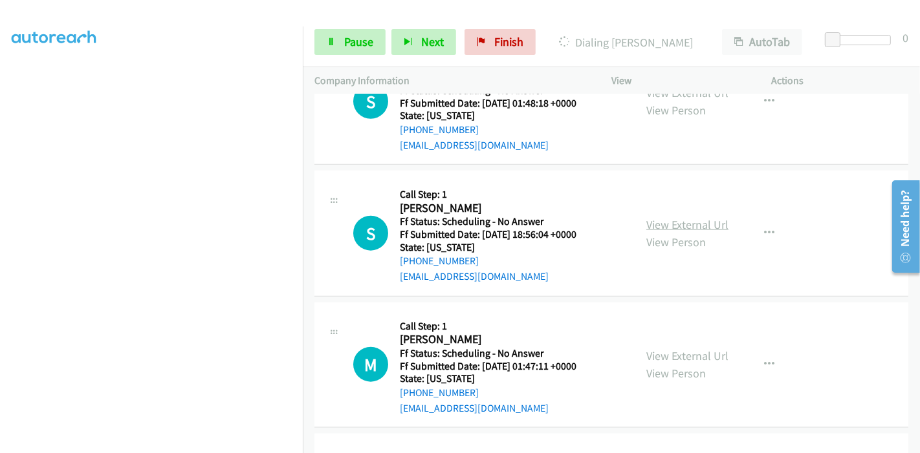
click at [666, 226] on link "View External Url" at bounding box center [687, 224] width 82 height 15
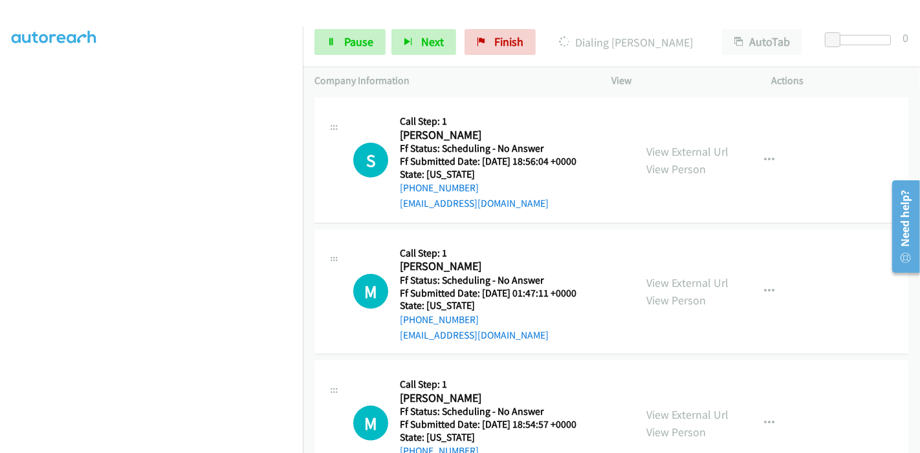
scroll to position [1393, 0]
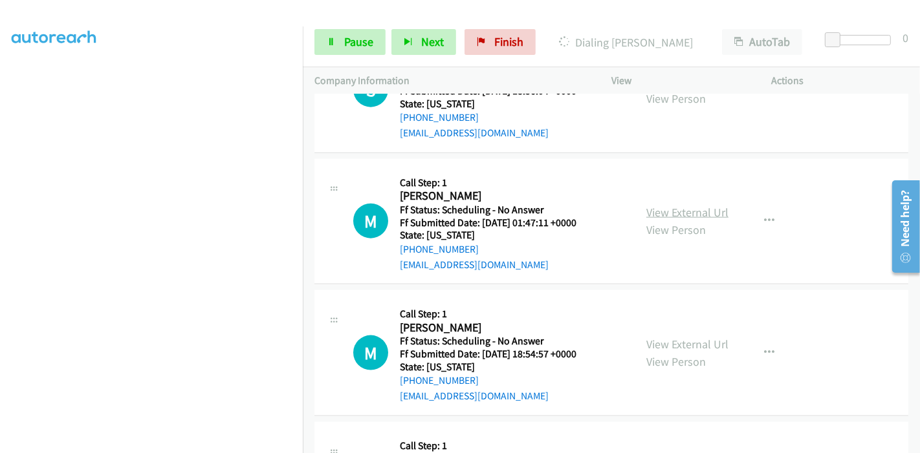
click at [658, 210] on link "View External Url" at bounding box center [687, 212] width 82 height 15
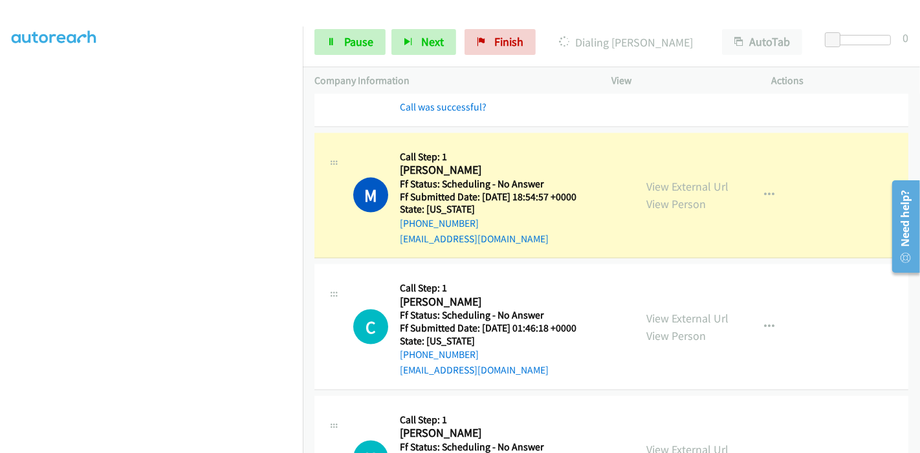
scroll to position [1680, 0]
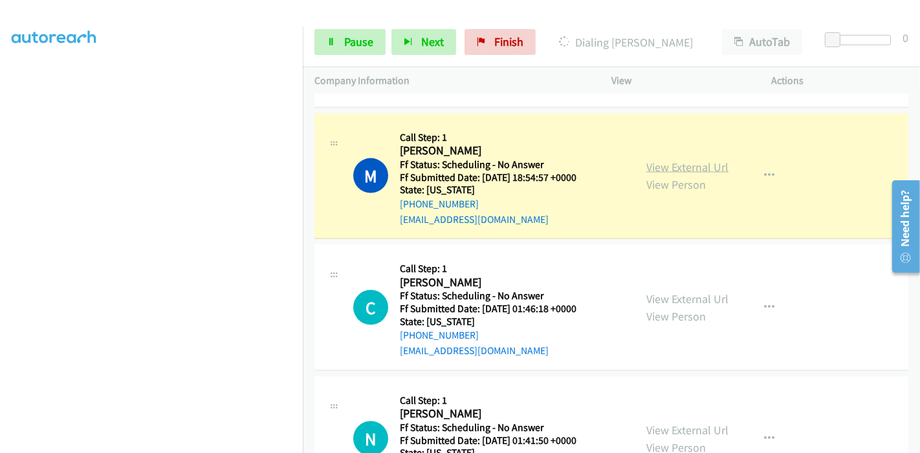
click at [687, 167] on link "View External Url" at bounding box center [687, 167] width 82 height 15
click at [665, 293] on link "View External Url" at bounding box center [687, 299] width 82 height 15
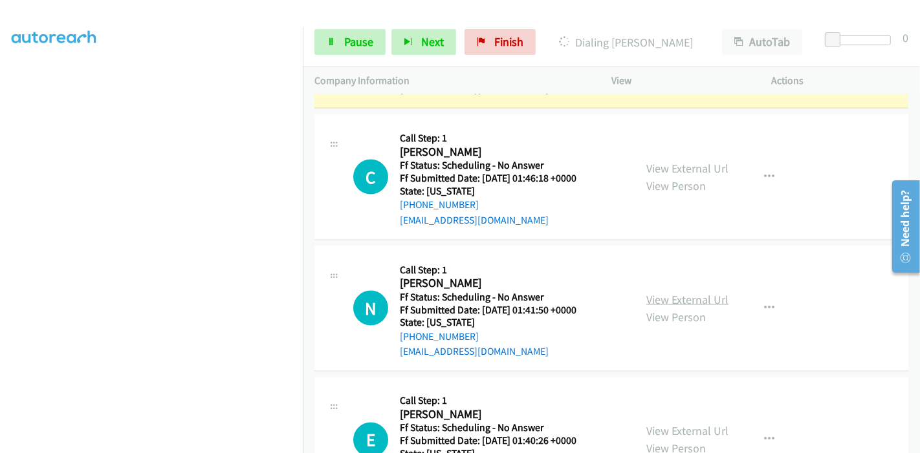
scroll to position [1824, 0]
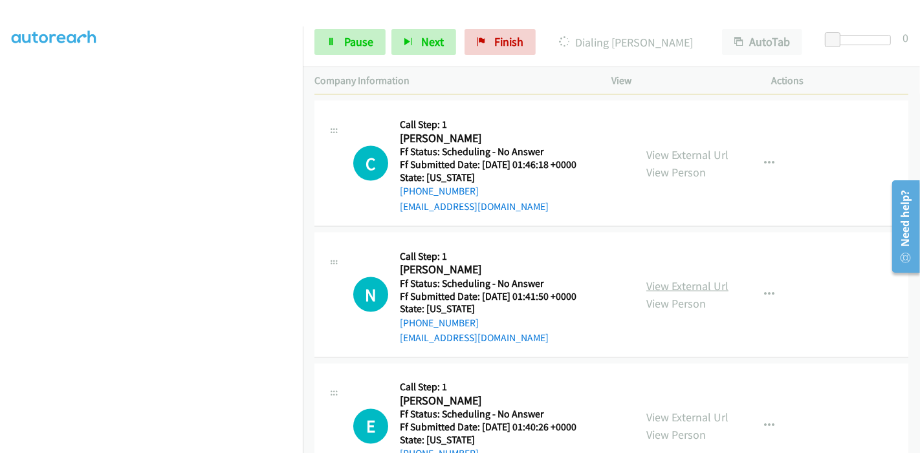
click at [675, 283] on link "View External Url" at bounding box center [687, 286] width 82 height 15
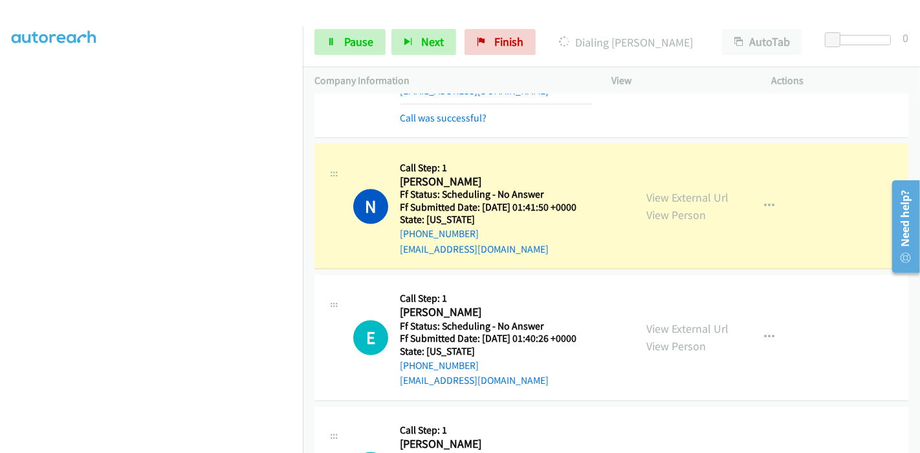
scroll to position [2039, 0]
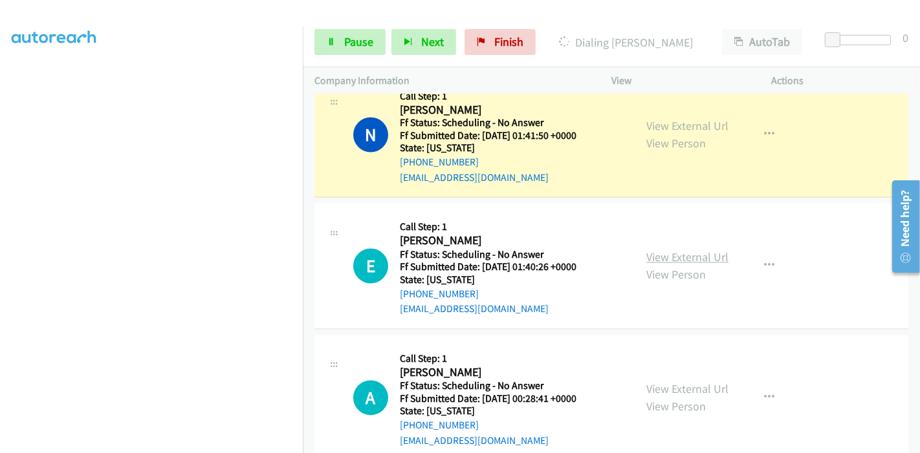
click at [652, 254] on link "View External Url" at bounding box center [687, 257] width 82 height 15
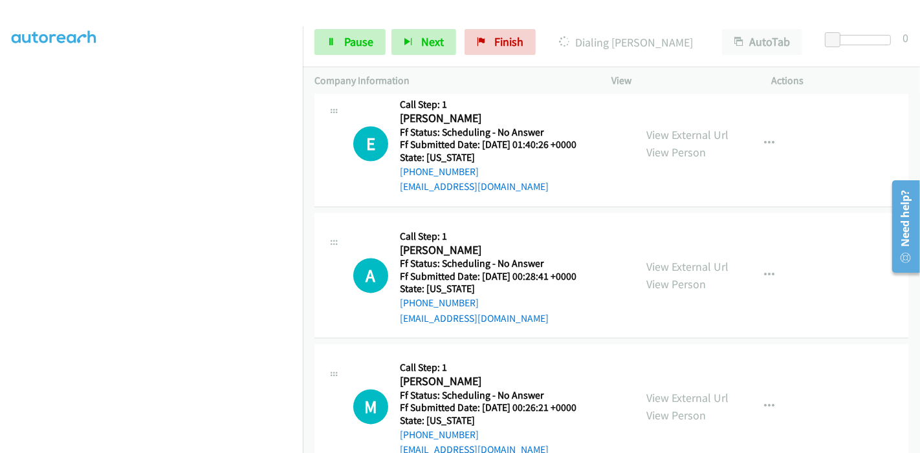
scroll to position [2183, 0]
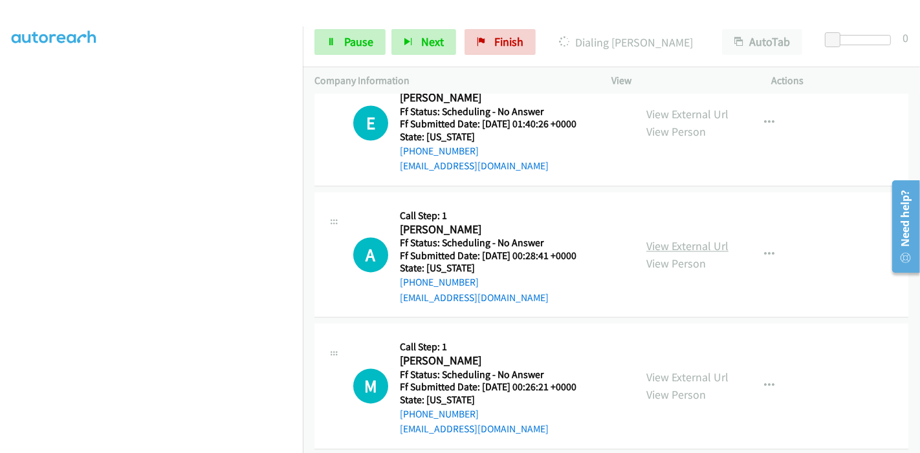
click at [687, 239] on link "View External Url" at bounding box center [687, 246] width 82 height 15
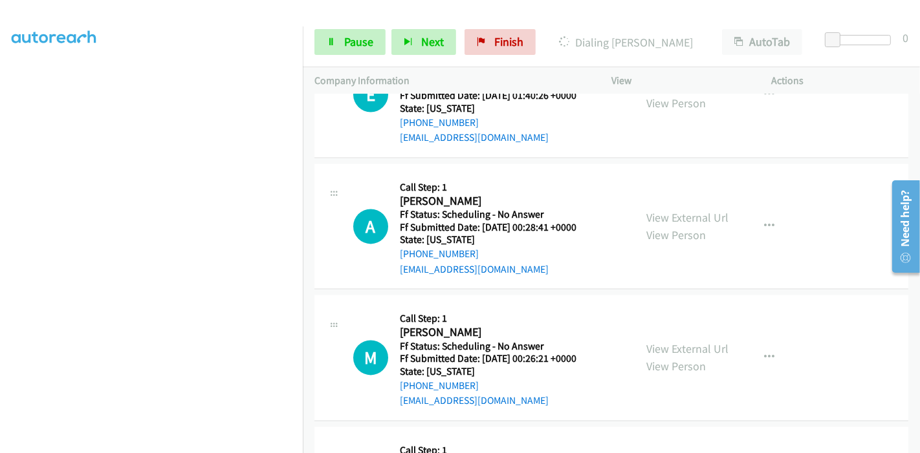
scroll to position [2255, 0]
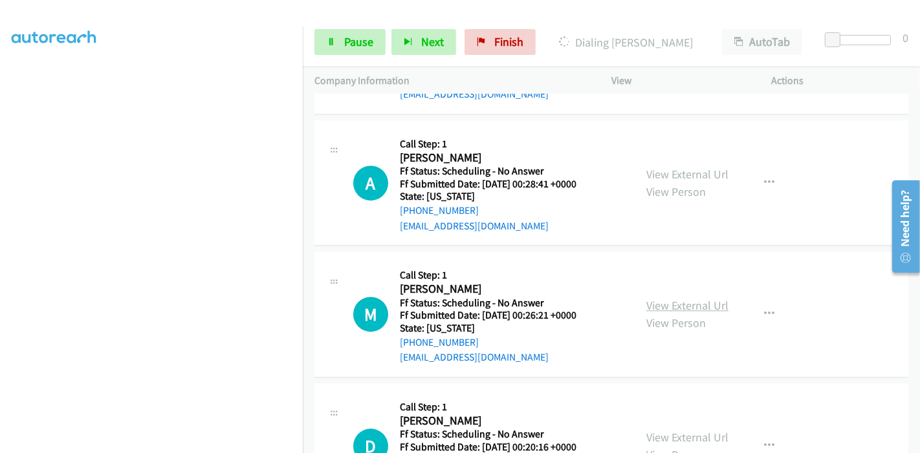
click at [679, 299] on link "View External Url" at bounding box center [687, 305] width 82 height 15
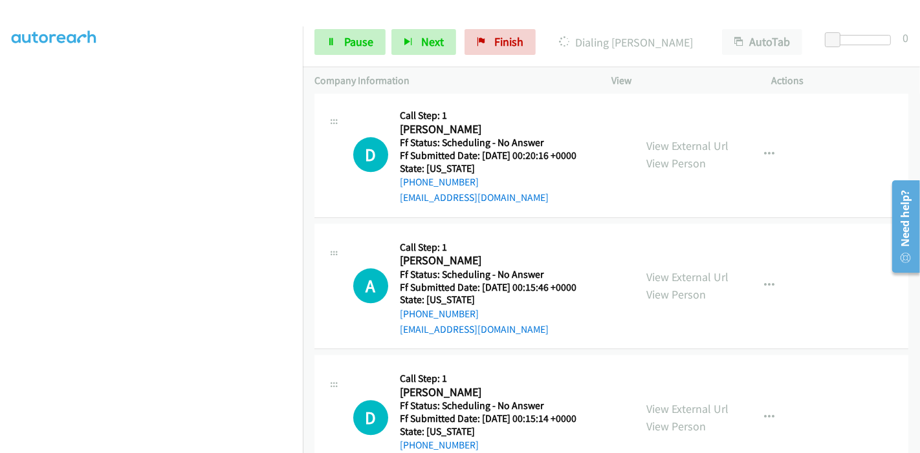
scroll to position [2614, 0]
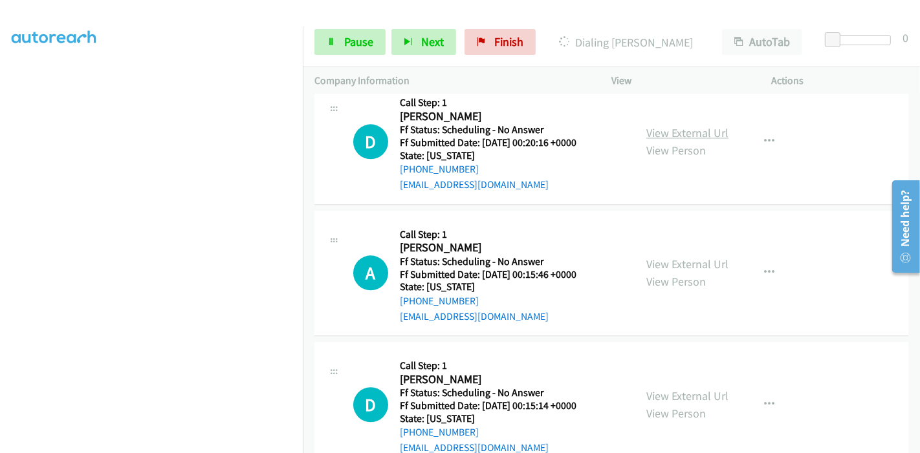
click at [696, 127] on link "View External Url" at bounding box center [687, 132] width 82 height 15
click at [660, 257] on link "View External Url" at bounding box center [687, 264] width 82 height 15
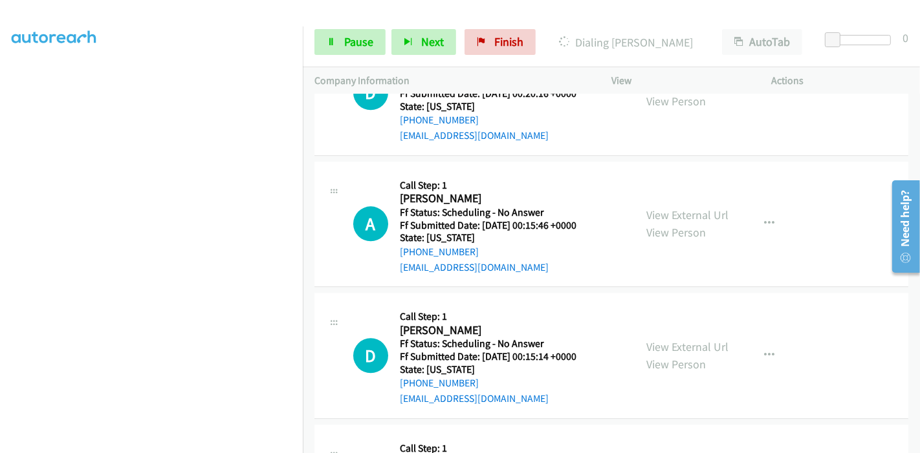
scroll to position [2686, 0]
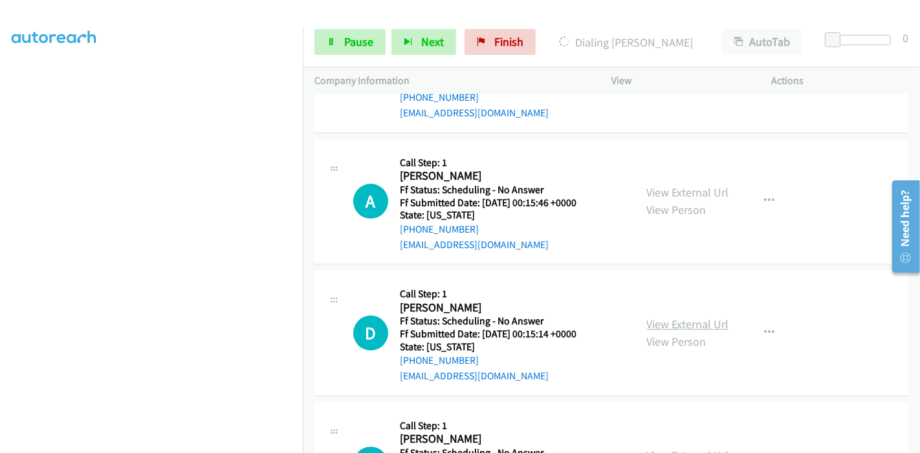
click at [663, 323] on link "View External Url" at bounding box center [687, 324] width 82 height 15
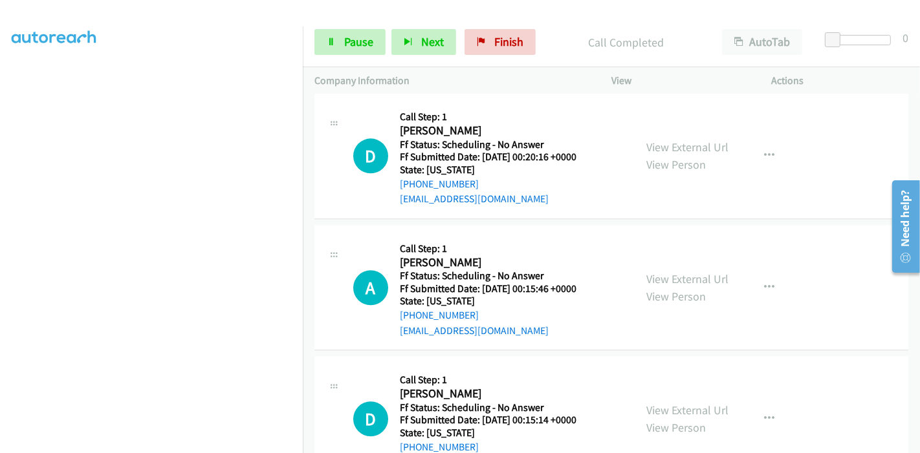
scroll to position [273, 0]
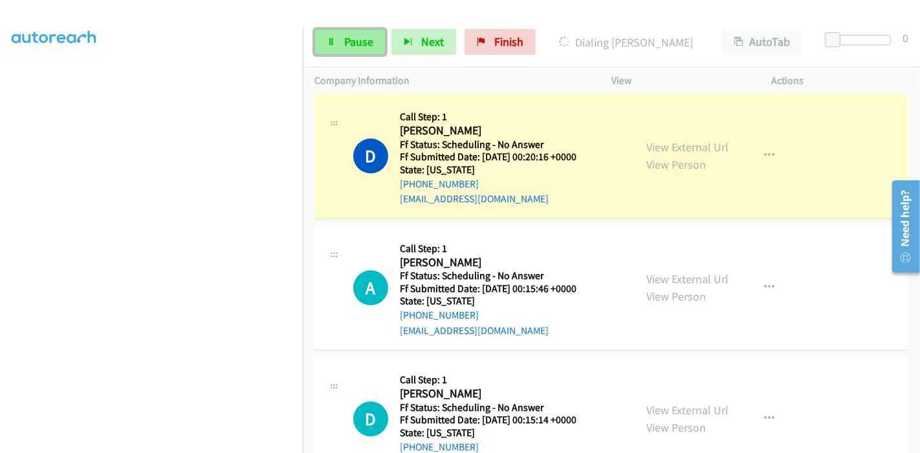
click at [353, 45] on span "Pause" at bounding box center [358, 41] width 29 height 15
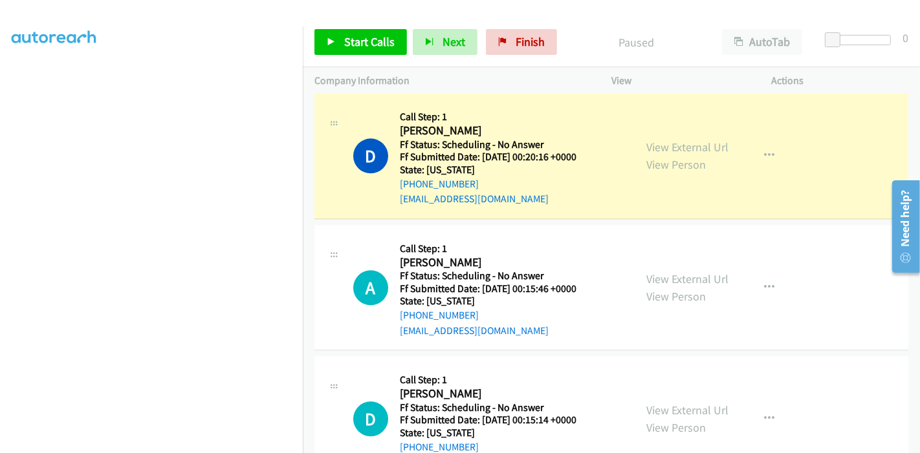
scroll to position [2583, 0]
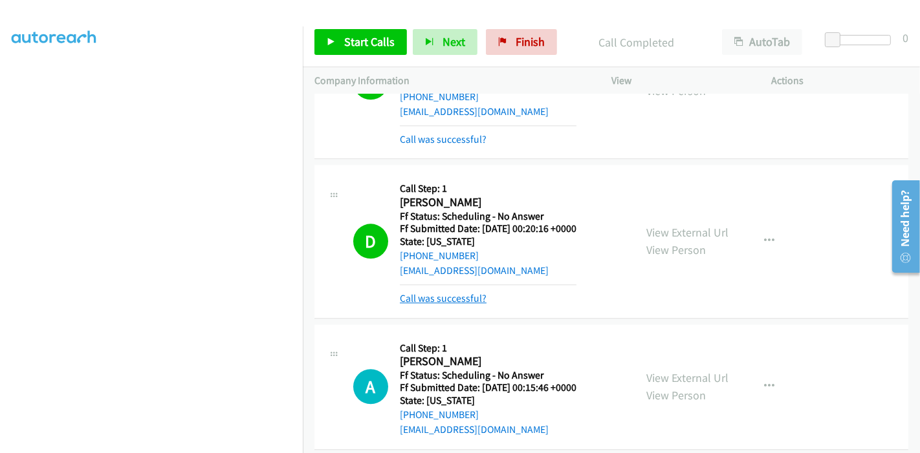
click at [442, 293] on link "Call was successful?" at bounding box center [443, 298] width 87 height 12
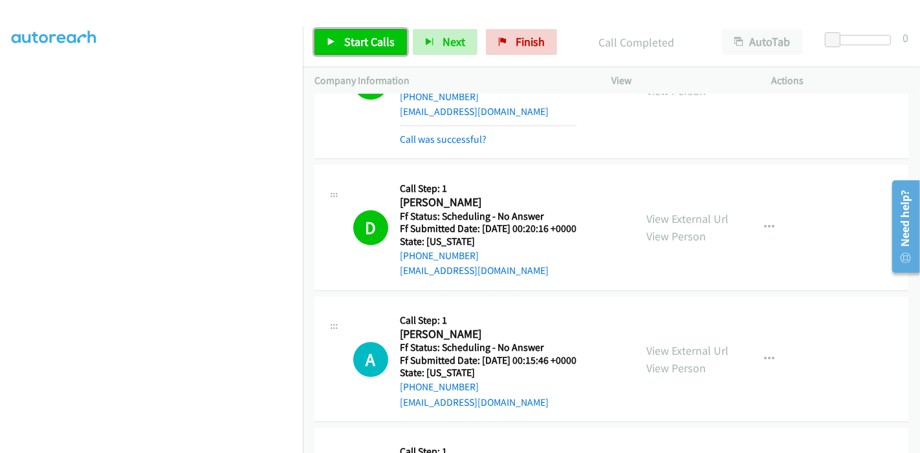
click at [380, 34] on span "Start Calls" at bounding box center [369, 41] width 50 height 15
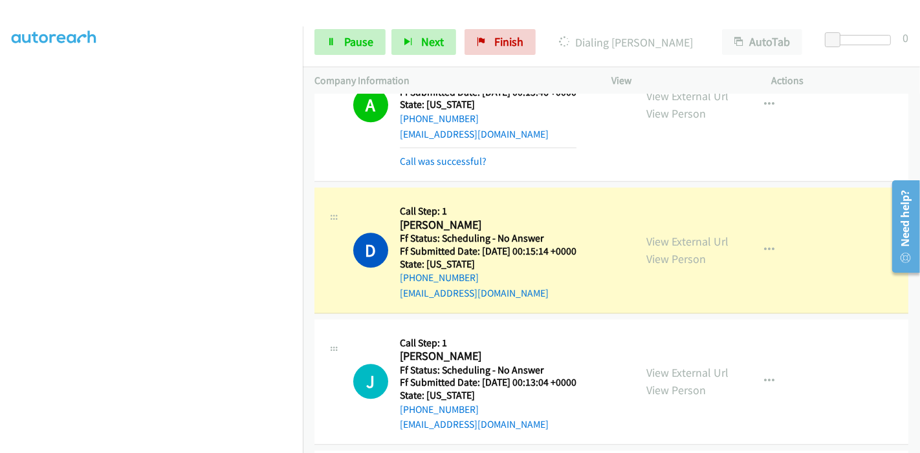
scroll to position [2943, 0]
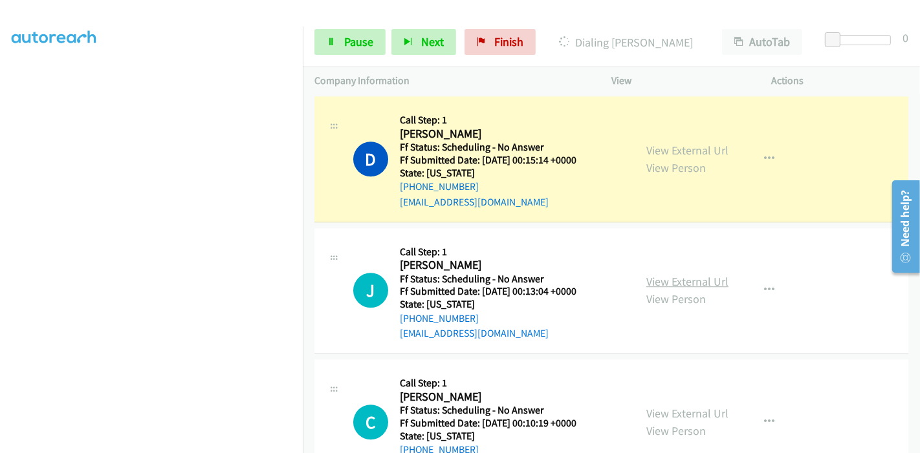
click at [652, 276] on link "View External Url" at bounding box center [687, 281] width 82 height 15
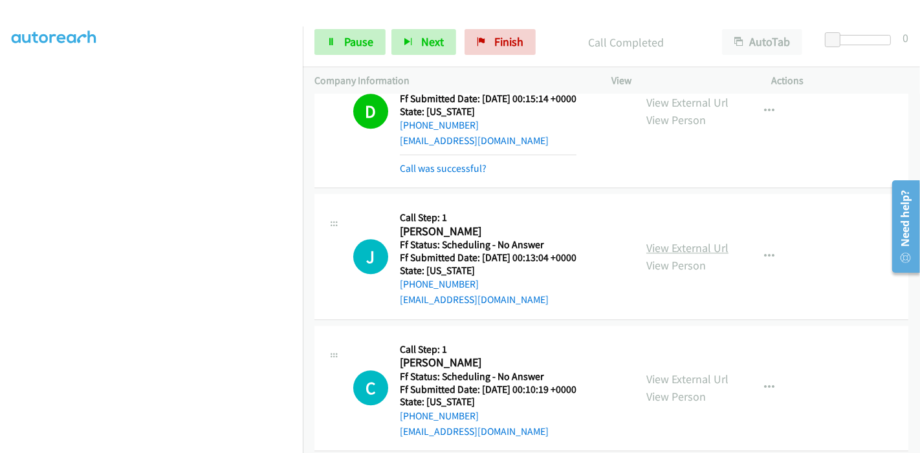
scroll to position [3015, 0]
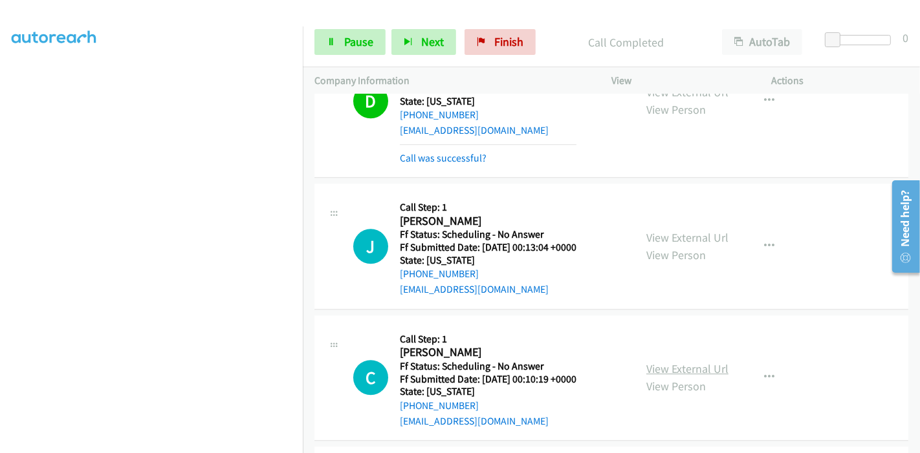
click at [669, 362] on link "View External Url" at bounding box center [687, 369] width 82 height 15
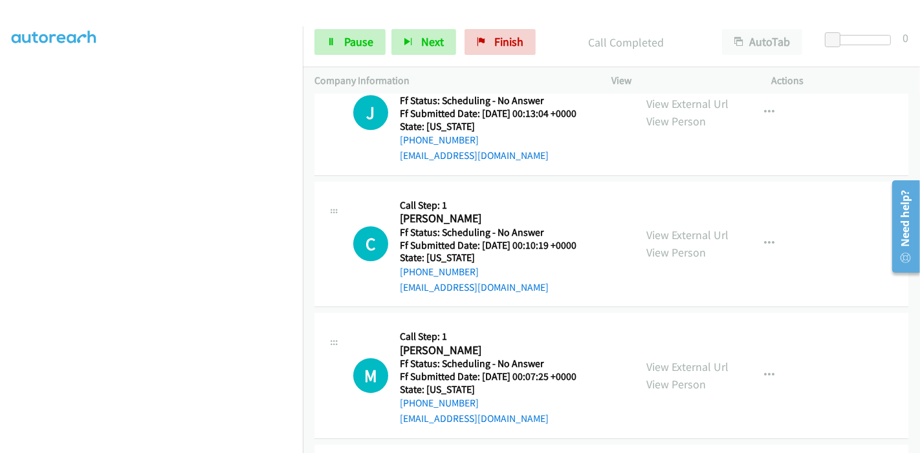
scroll to position [3158, 0]
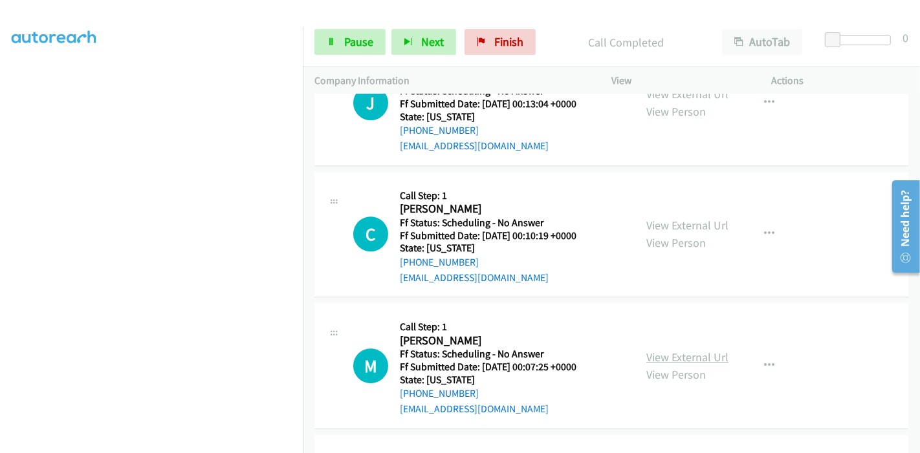
click at [655, 350] on link "View External Url" at bounding box center [687, 357] width 82 height 15
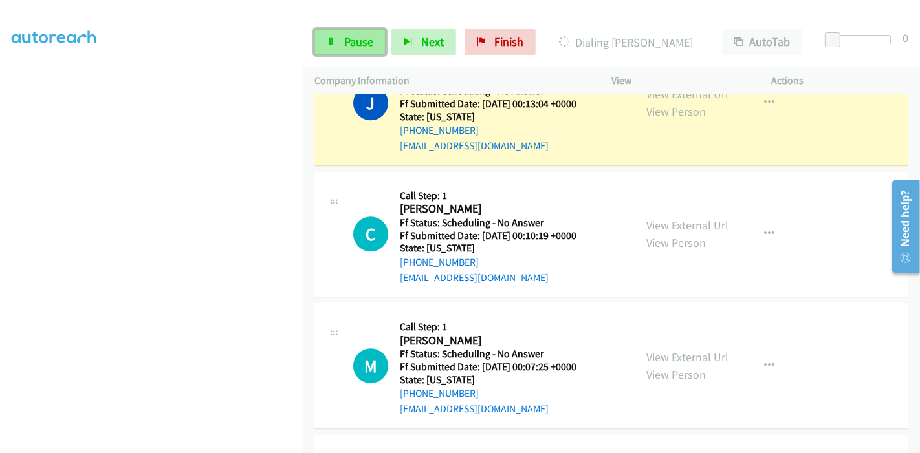
click at [342, 33] on link "Pause" at bounding box center [349, 42] width 71 height 26
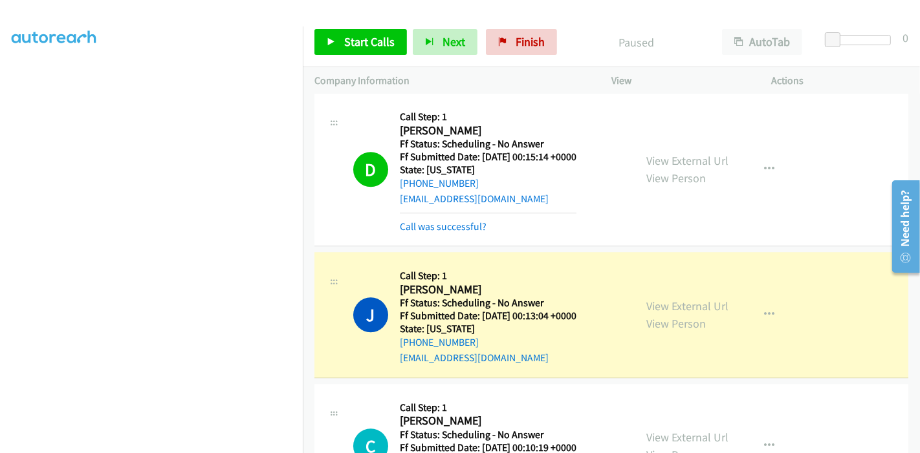
scroll to position [3015, 0]
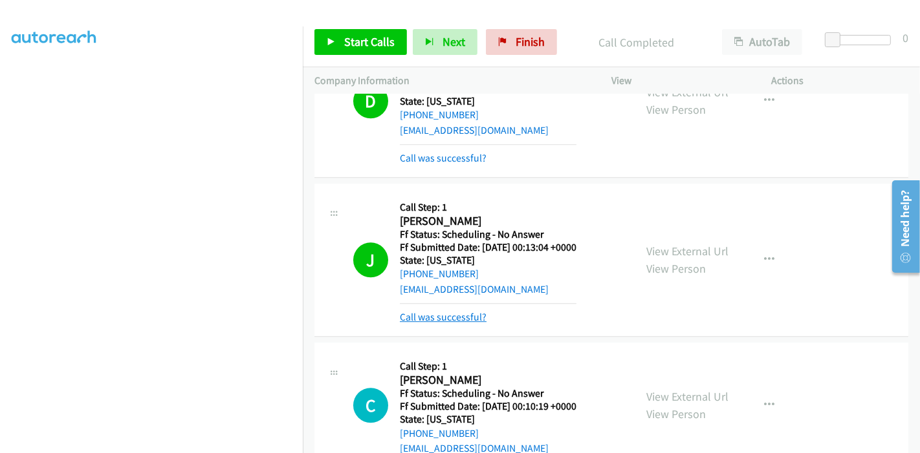
click at [463, 311] on link "Call was successful?" at bounding box center [443, 317] width 87 height 12
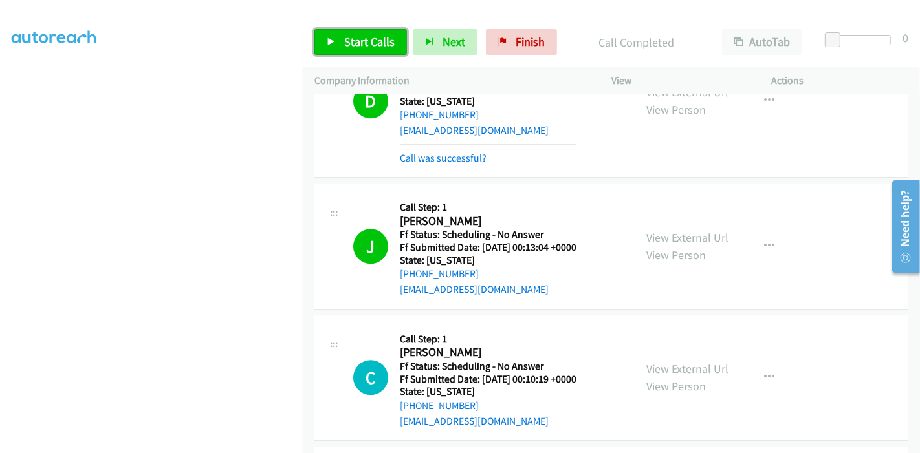
click at [351, 47] on span "Start Calls" at bounding box center [369, 41] width 50 height 15
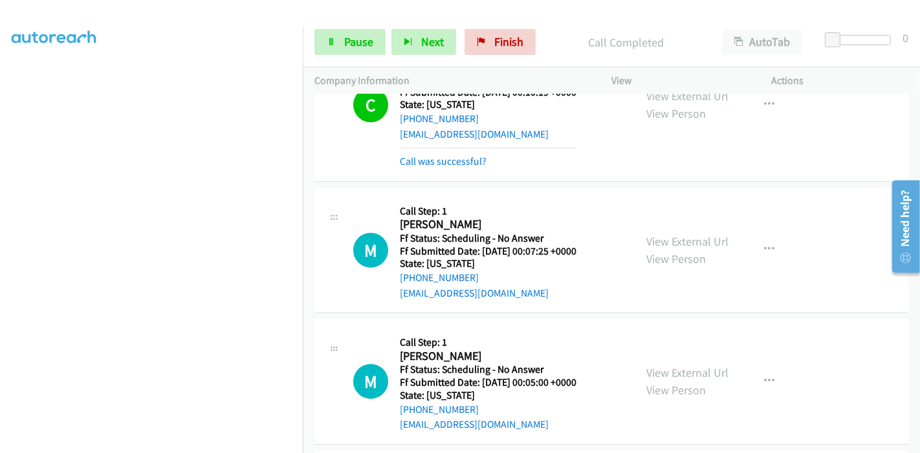
scroll to position [3315, 0]
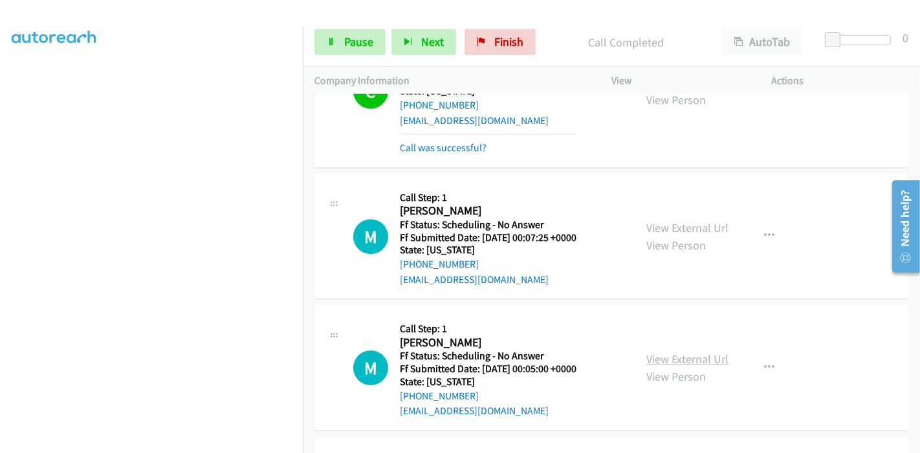
click at [661, 352] on link "View External Url" at bounding box center [687, 359] width 82 height 15
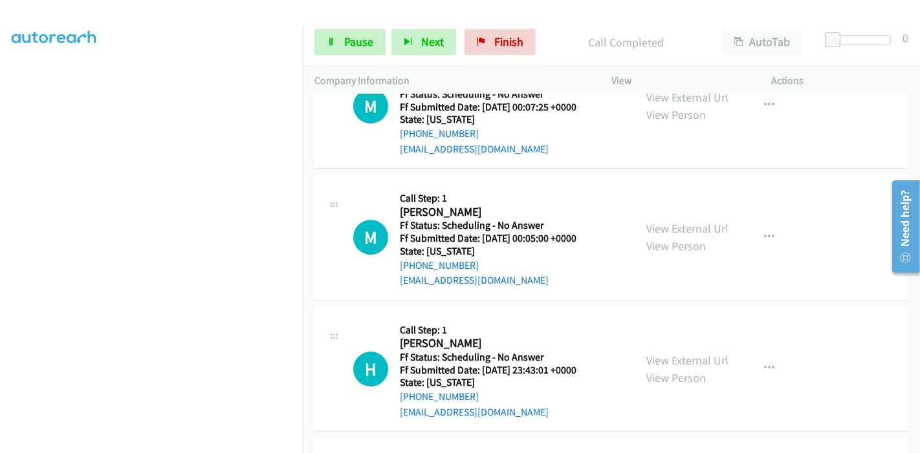
scroll to position [3459, 0]
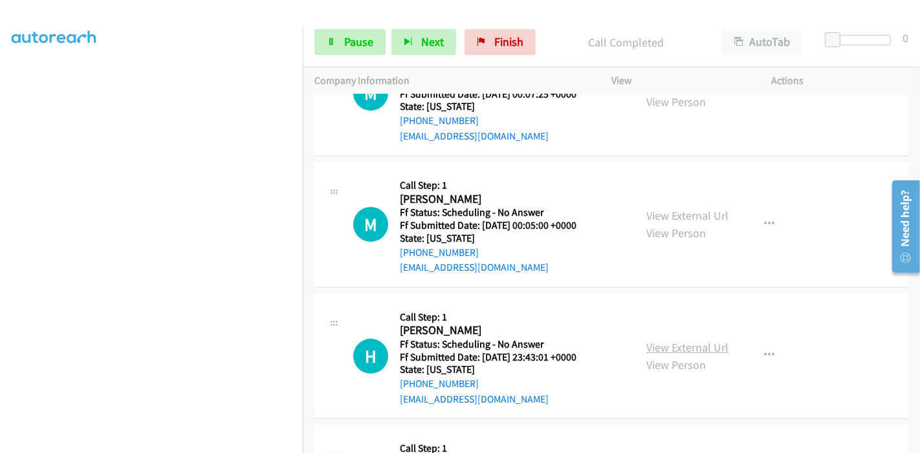
click at [657, 340] on link "View External Url" at bounding box center [687, 347] width 82 height 15
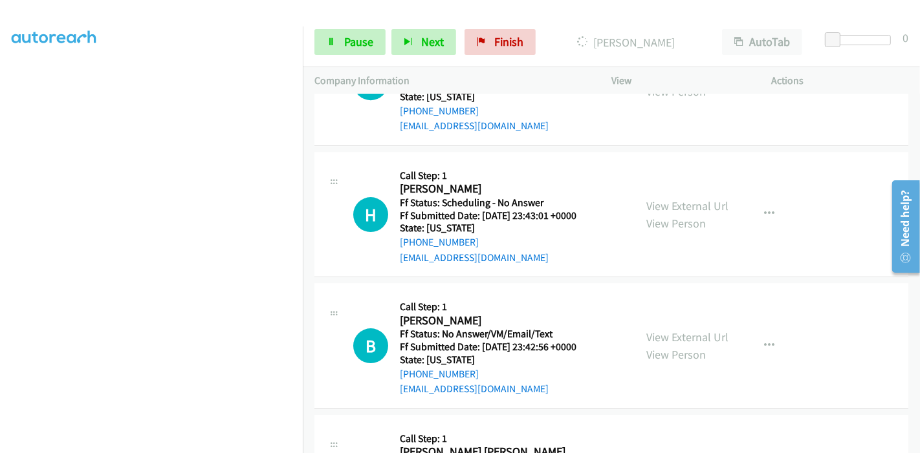
scroll to position [3603, 0]
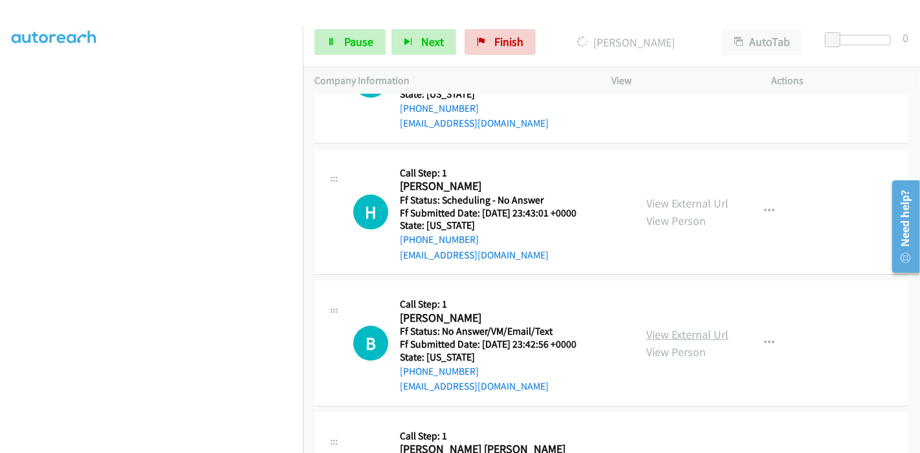
click at [656, 330] on link "View External Url" at bounding box center [687, 334] width 82 height 15
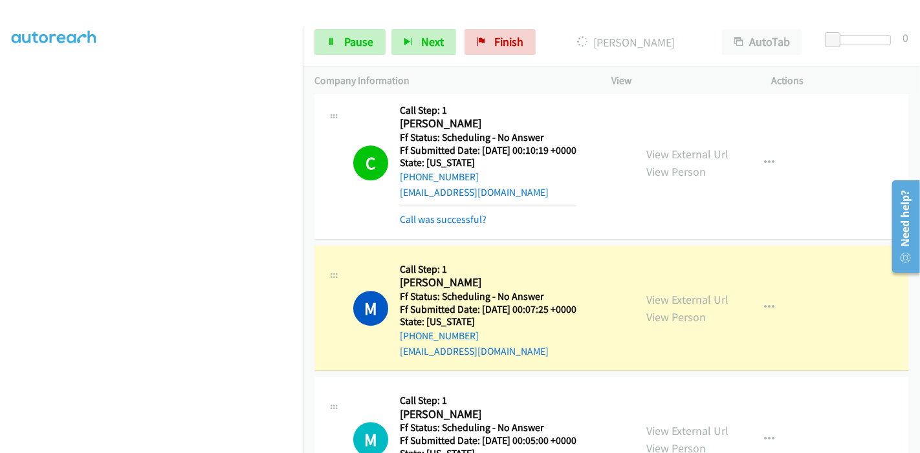
scroll to position [3387, 0]
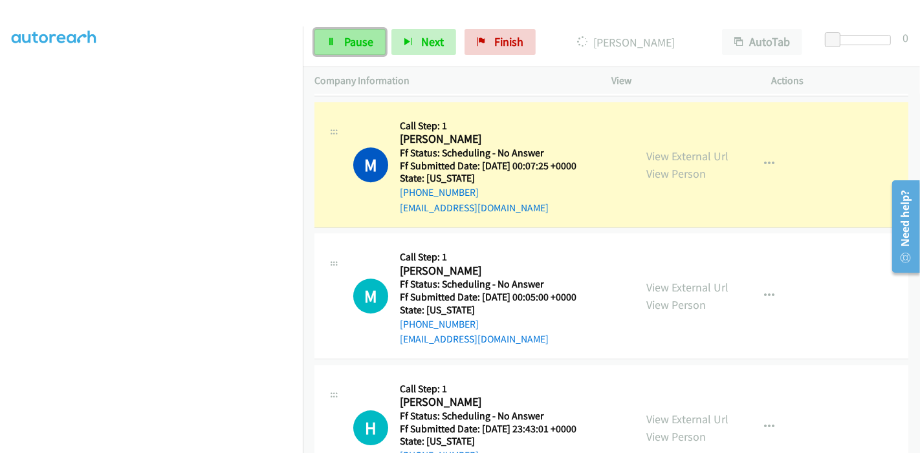
click at [356, 36] on span "Pause" at bounding box center [358, 41] width 29 height 15
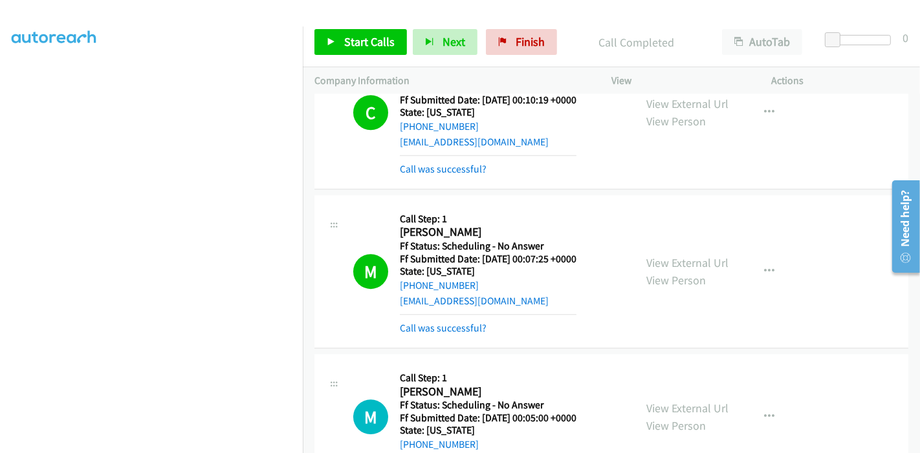
scroll to position [3315, 0]
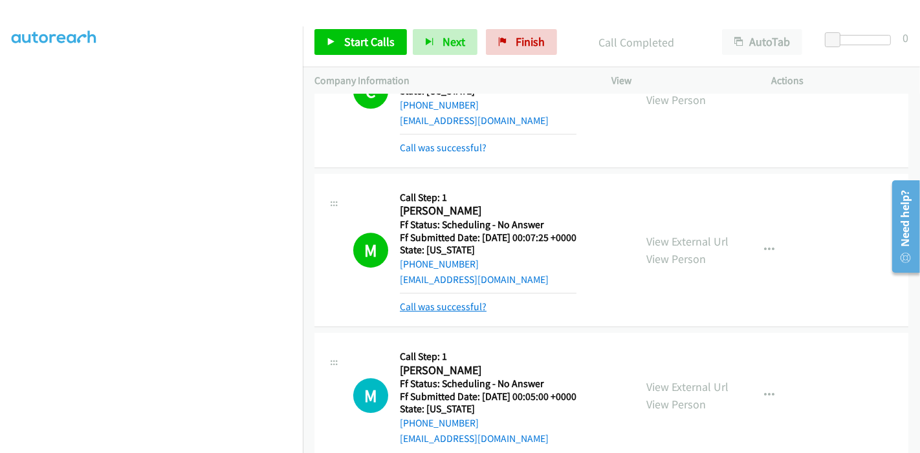
click at [475, 301] on link "Call was successful?" at bounding box center [443, 307] width 87 height 12
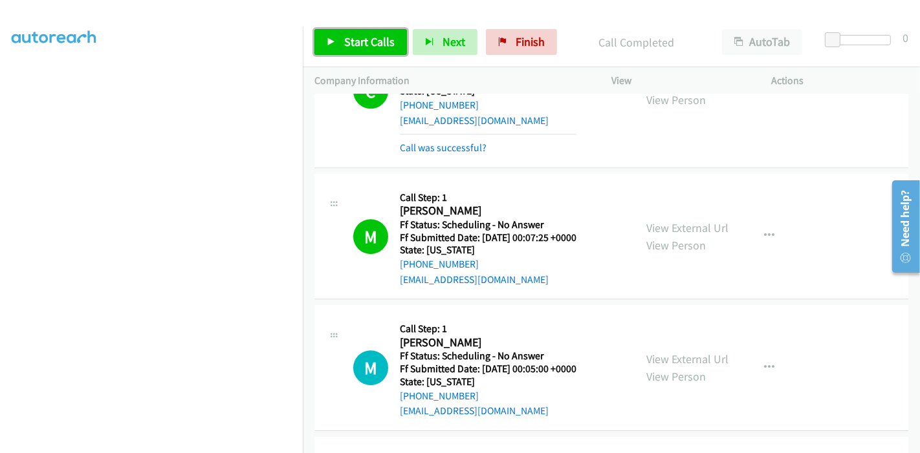
click at [356, 45] on span "Start Calls" at bounding box center [369, 41] width 50 height 15
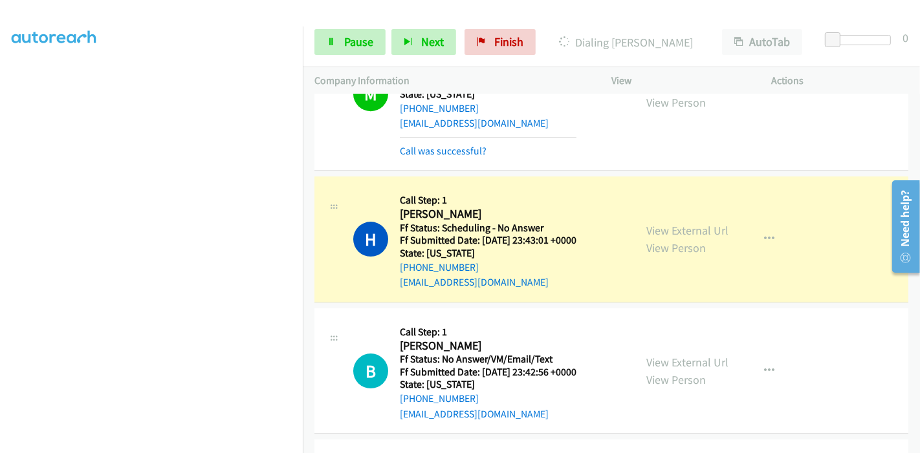
scroll to position [3675, 0]
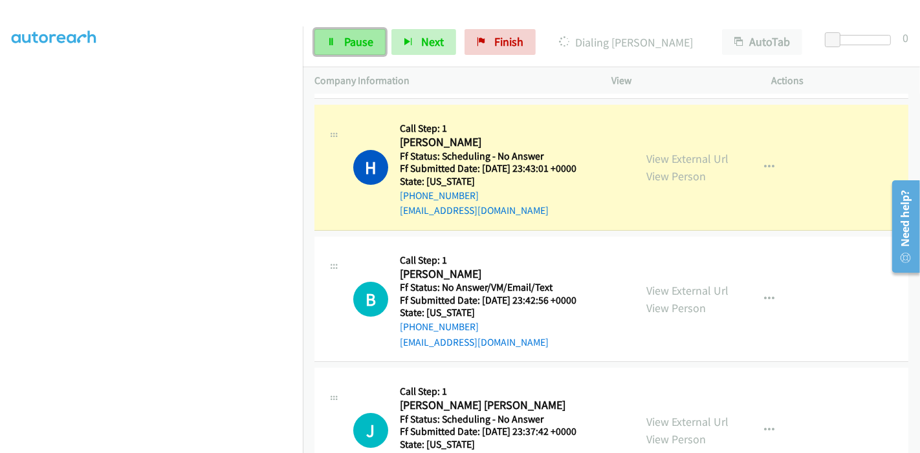
click at [355, 40] on span "Pause" at bounding box center [358, 41] width 29 height 15
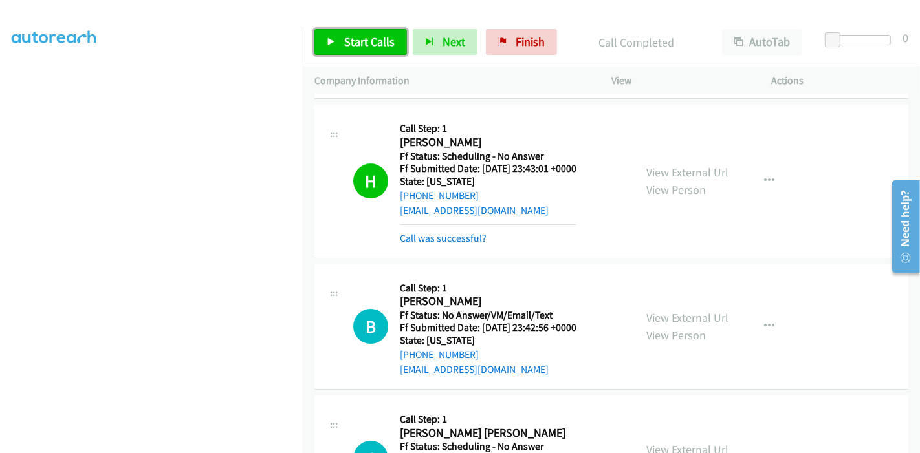
click at [345, 40] on span "Start Calls" at bounding box center [369, 41] width 50 height 15
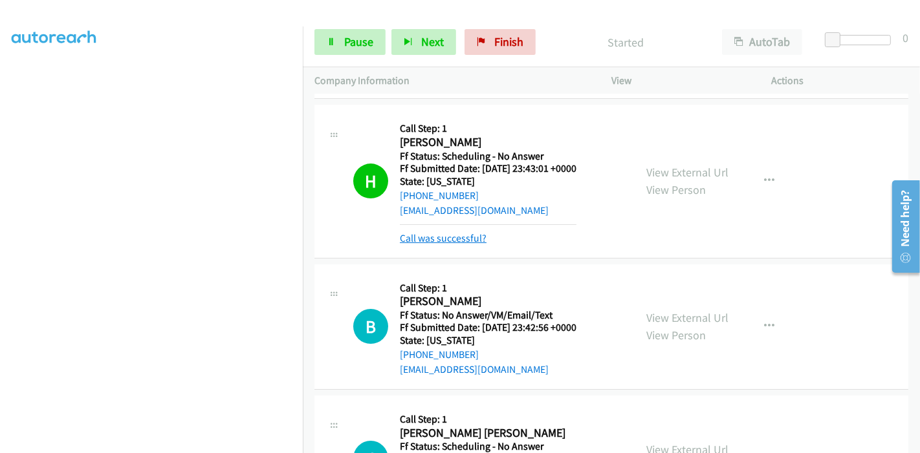
click at [466, 232] on link "Call was successful?" at bounding box center [443, 238] width 87 height 12
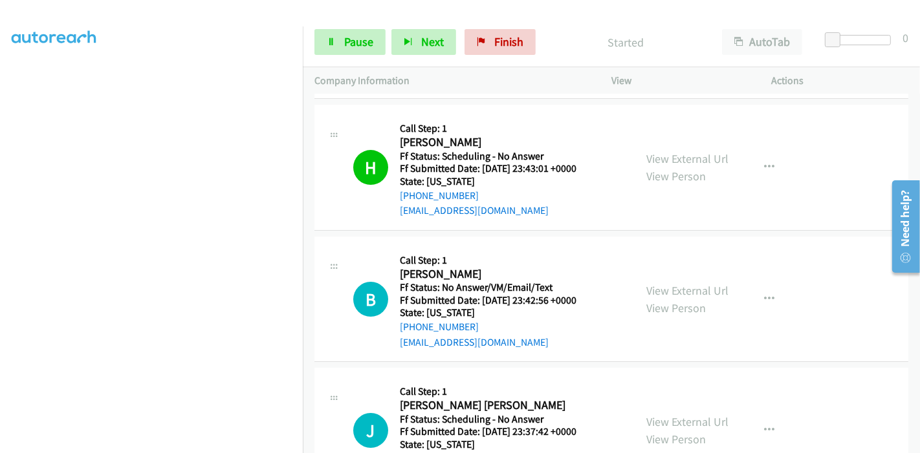
scroll to position [3819, 0]
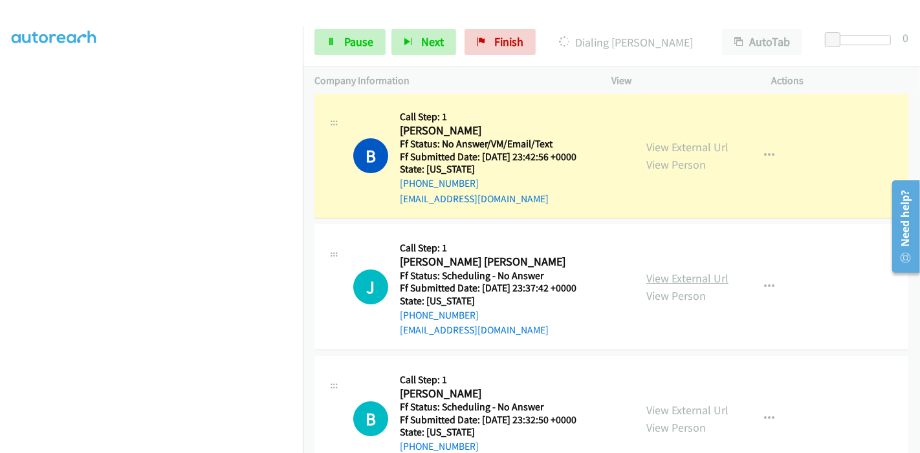
click at [678, 271] on link "View External Url" at bounding box center [687, 278] width 82 height 15
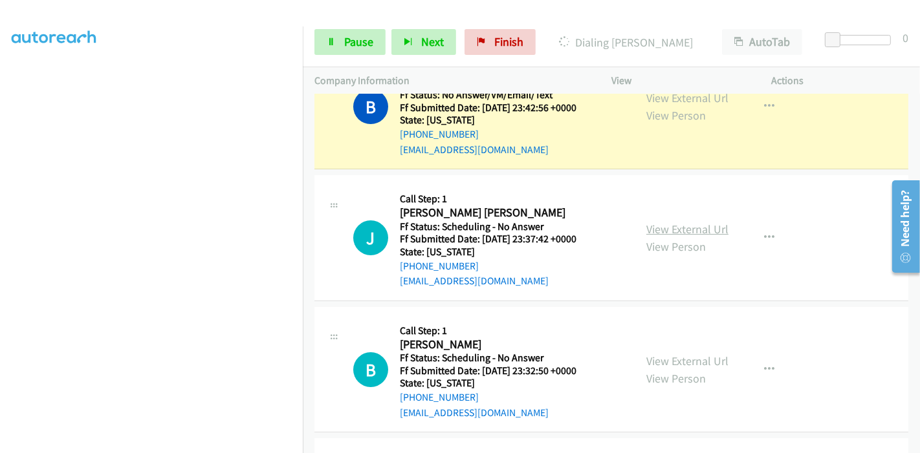
scroll to position [3890, 0]
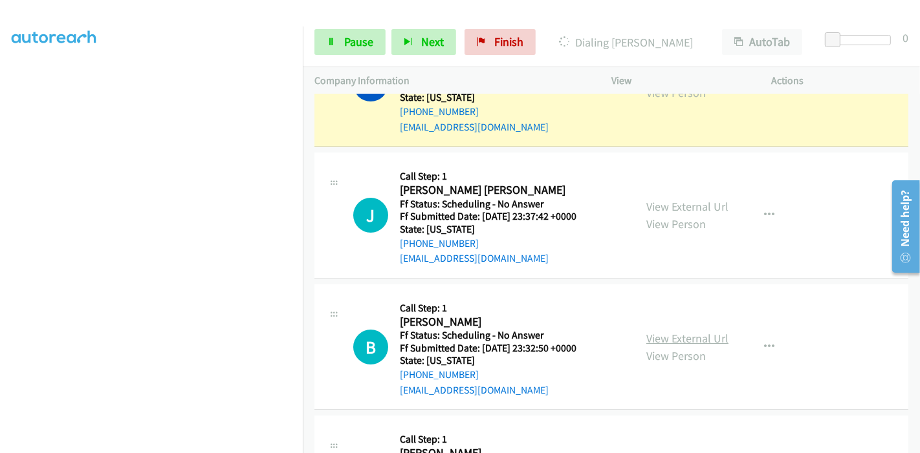
click at [649, 331] on link "View External Url" at bounding box center [687, 338] width 82 height 15
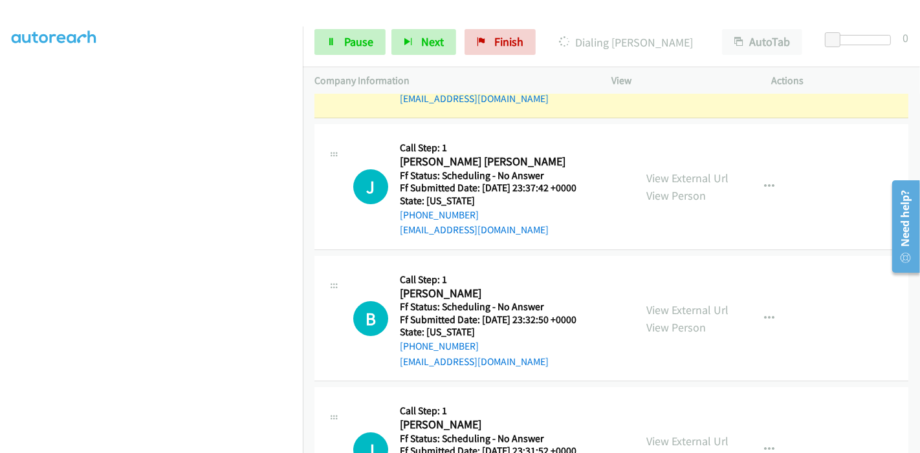
scroll to position [3962, 0]
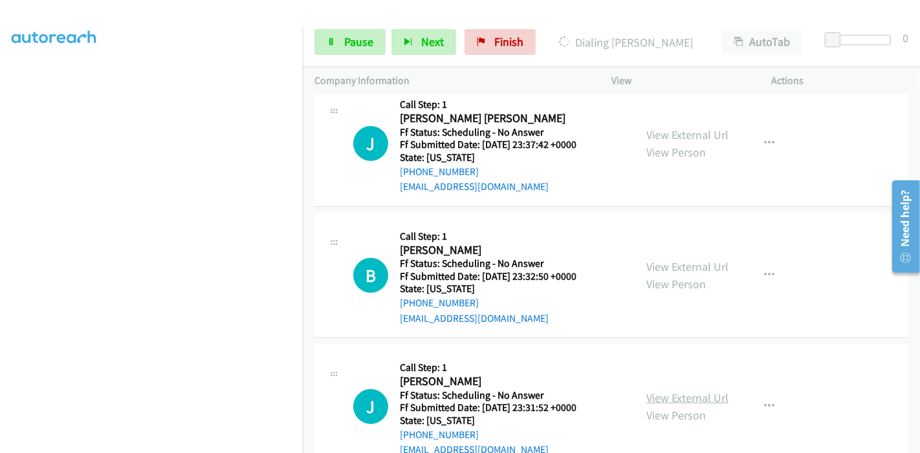
click at [660, 391] on link "View External Url" at bounding box center [687, 398] width 82 height 15
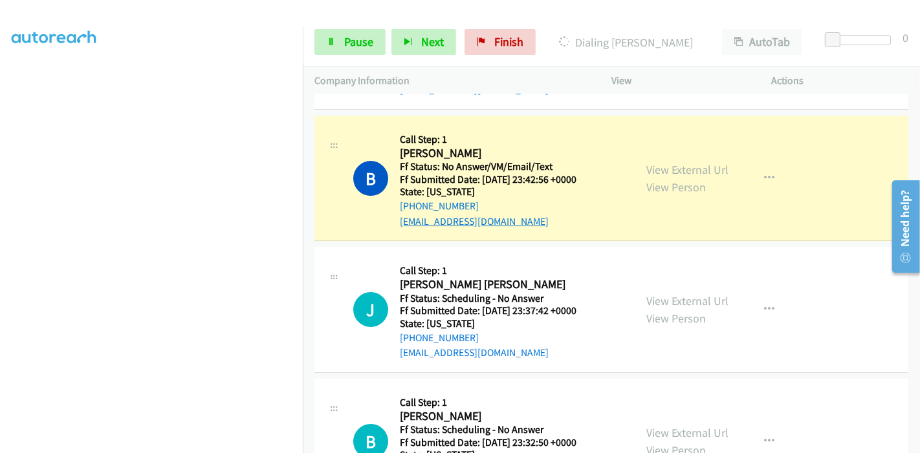
scroll to position [3819, 0]
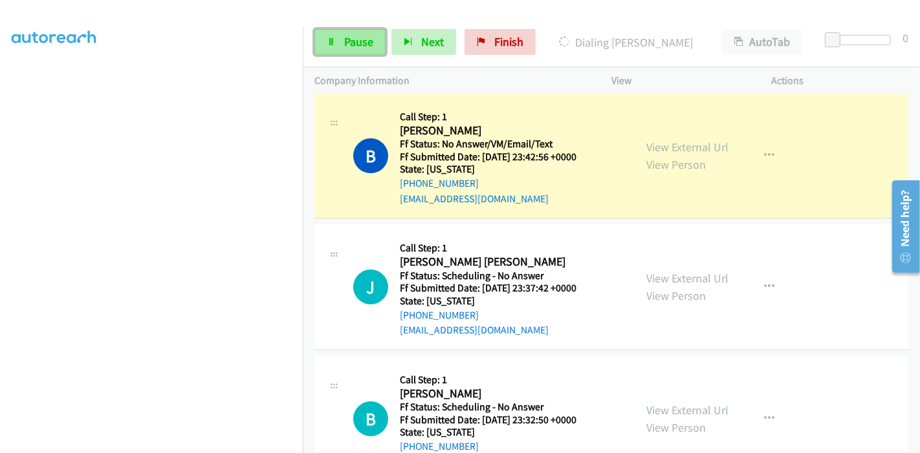
click at [334, 35] on link "Pause" at bounding box center [349, 42] width 71 height 26
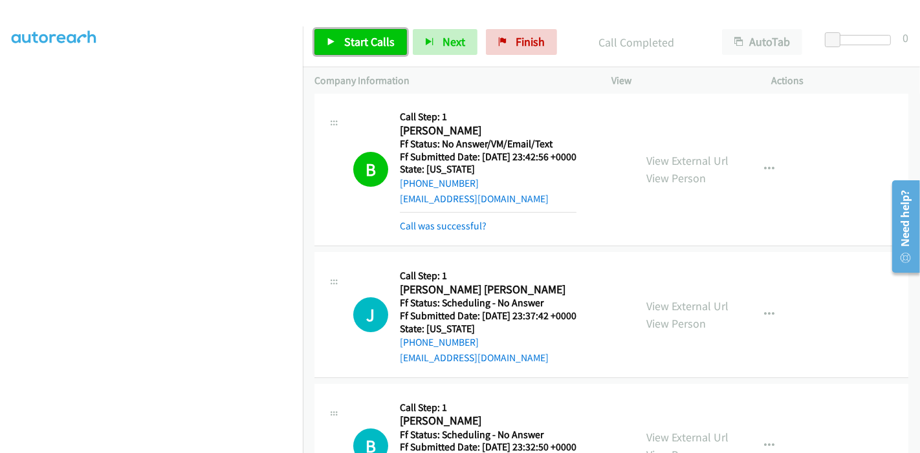
click at [349, 45] on span "Start Calls" at bounding box center [369, 41] width 50 height 15
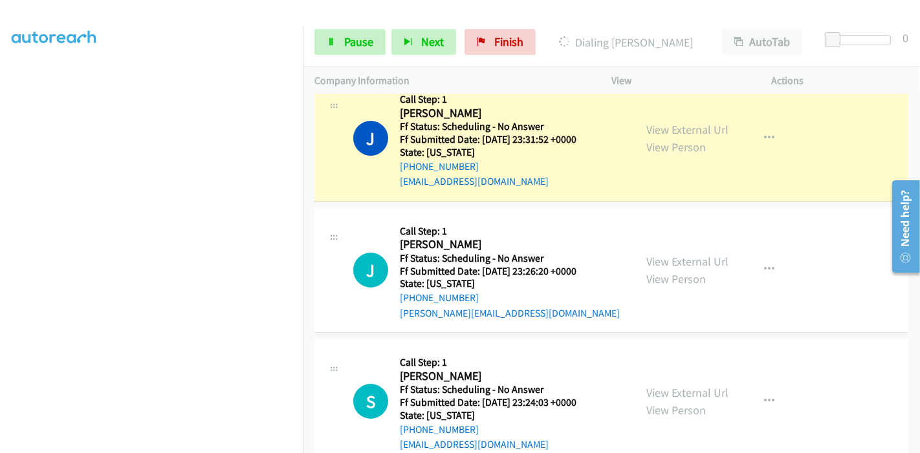
scroll to position [4335, 0]
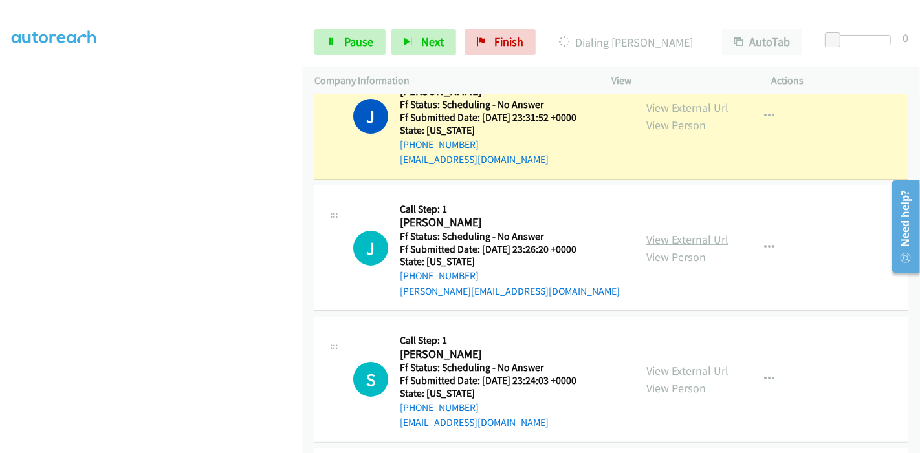
click at [666, 232] on link "View External Url" at bounding box center [687, 239] width 82 height 15
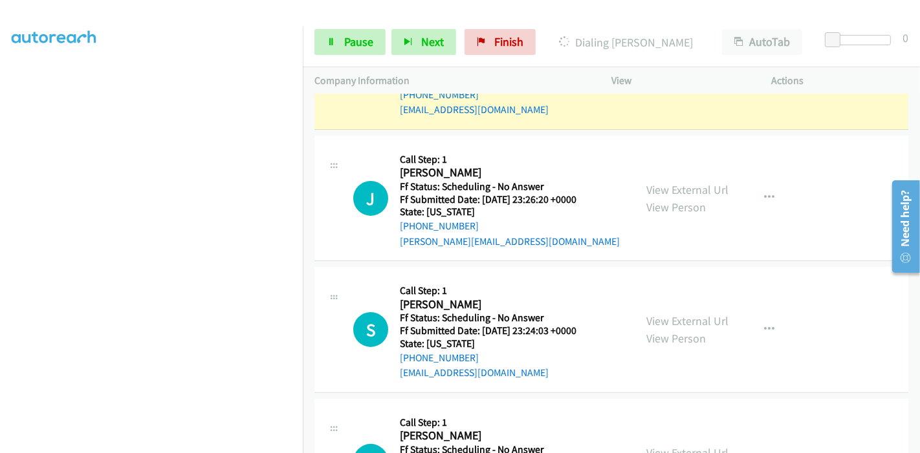
scroll to position [4407, 0]
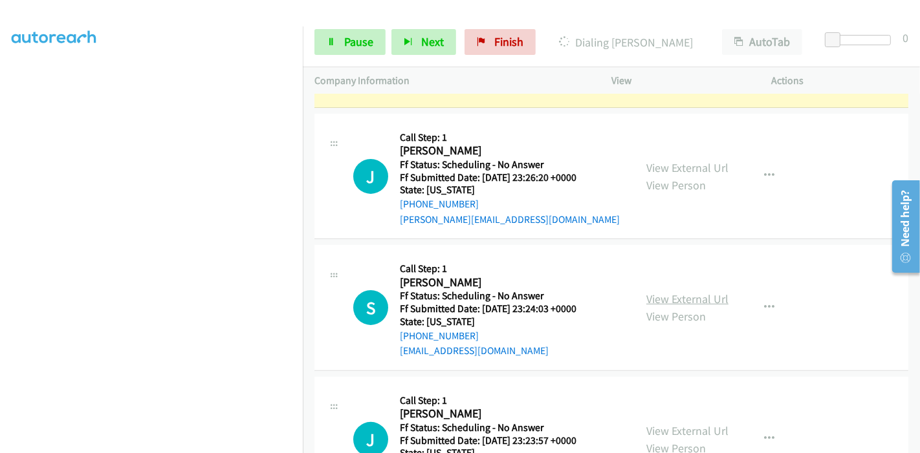
click at [656, 295] on link "View External Url" at bounding box center [687, 299] width 82 height 15
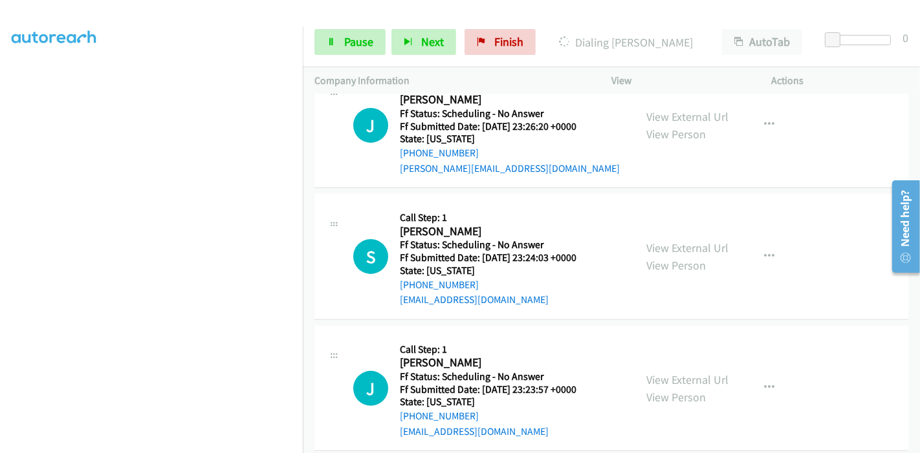
scroll to position [4479, 0]
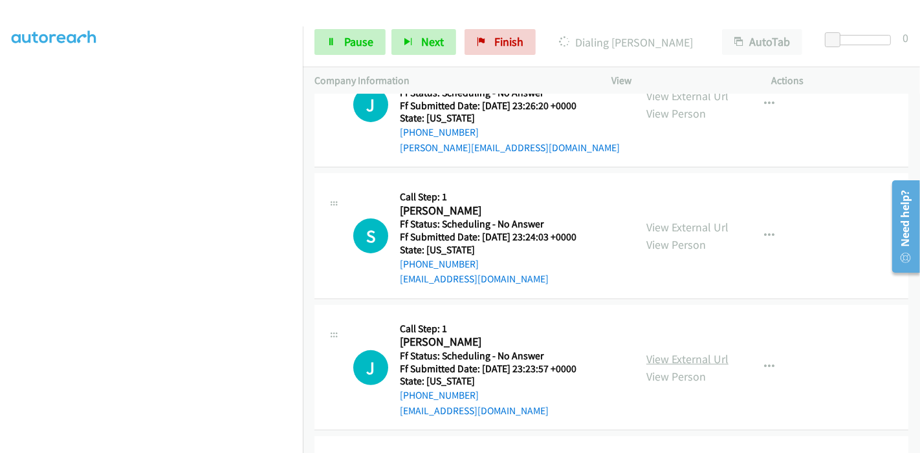
click at [655, 352] on link "View External Url" at bounding box center [687, 359] width 82 height 15
click at [349, 39] on span "Pause" at bounding box center [358, 41] width 29 height 15
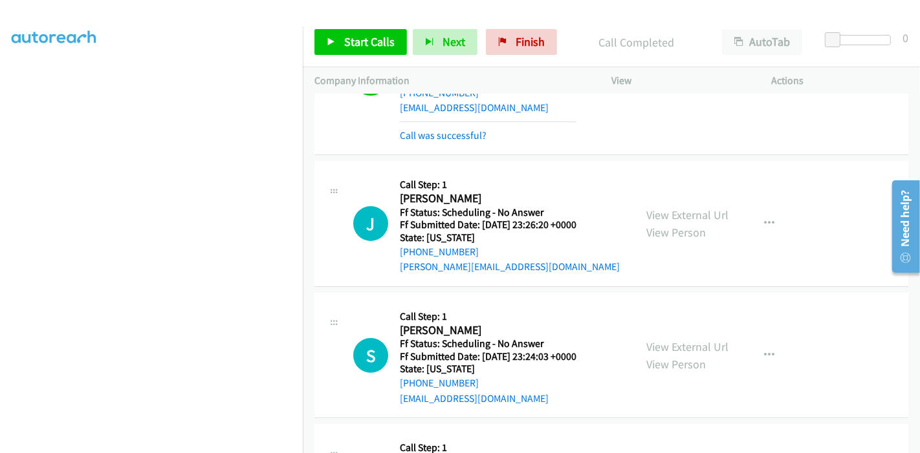
scroll to position [4421, 0]
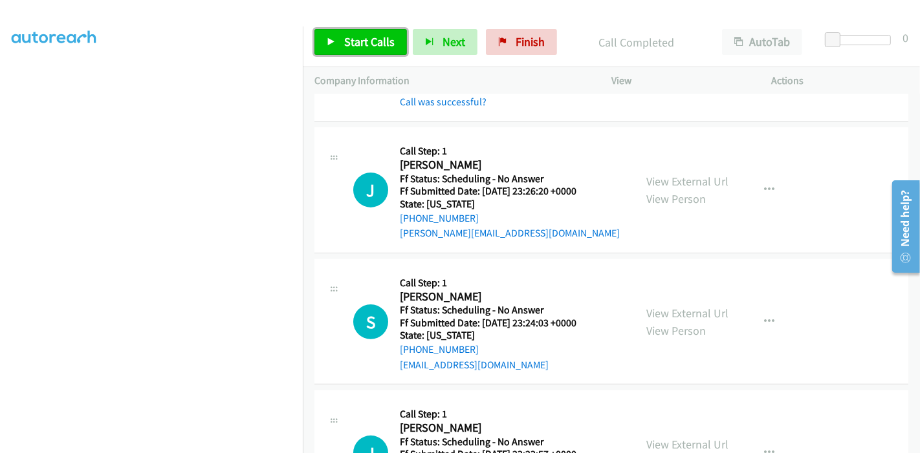
click at [349, 39] on span "Start Calls" at bounding box center [369, 41] width 50 height 15
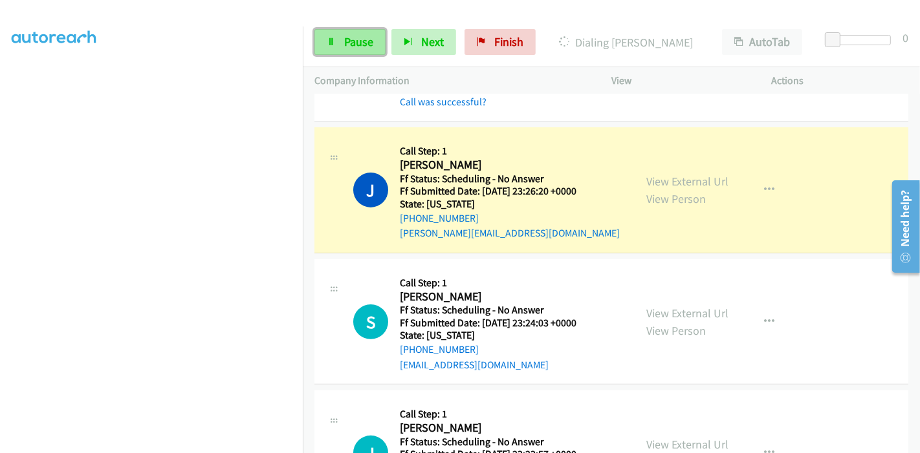
click at [353, 38] on span "Pause" at bounding box center [358, 41] width 29 height 15
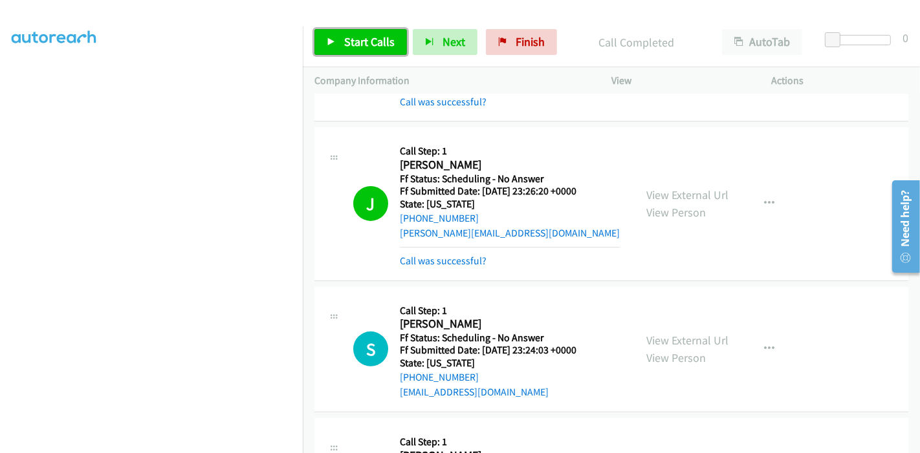
click at [358, 43] on span "Start Calls" at bounding box center [369, 41] width 50 height 15
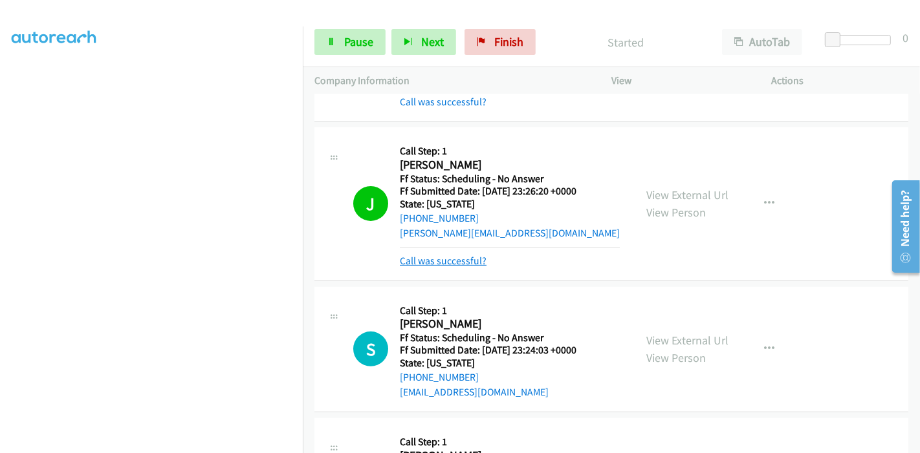
click at [400, 255] on link "Call was successful?" at bounding box center [443, 261] width 87 height 12
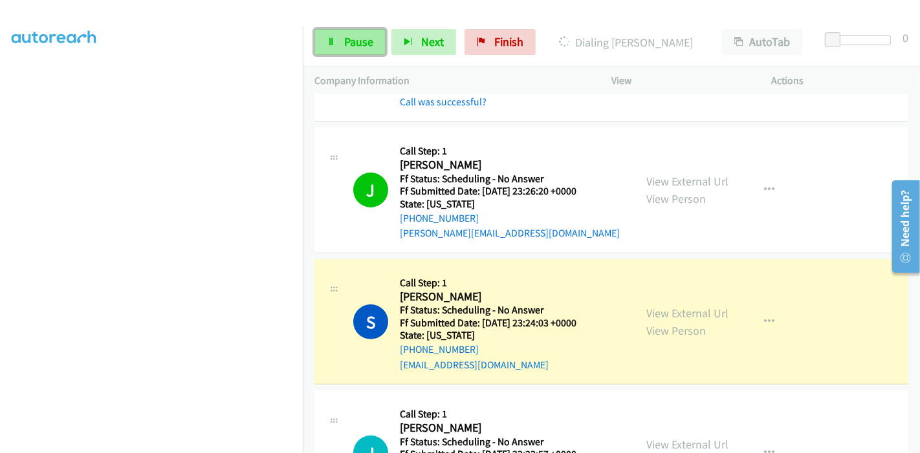
click at [365, 41] on span "Pause" at bounding box center [358, 41] width 29 height 15
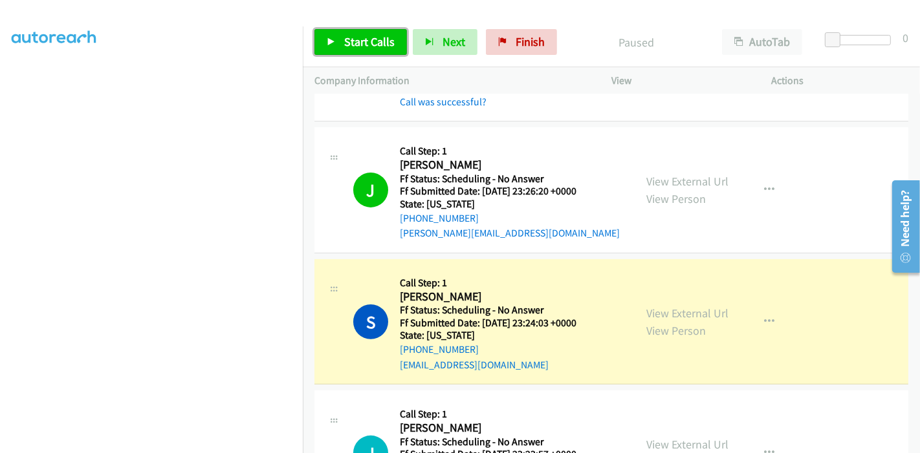
click at [365, 41] on span "Start Calls" at bounding box center [369, 41] width 50 height 15
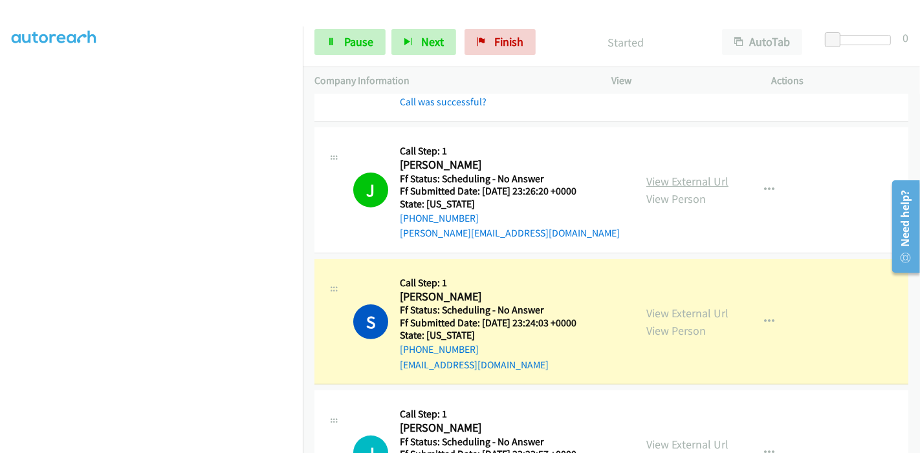
click at [691, 175] on link "View External Url" at bounding box center [687, 181] width 82 height 15
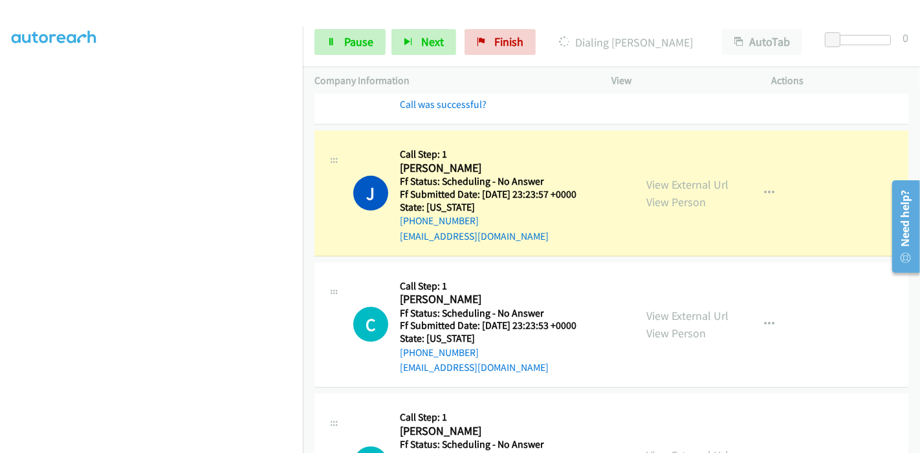
scroll to position [4852, 0]
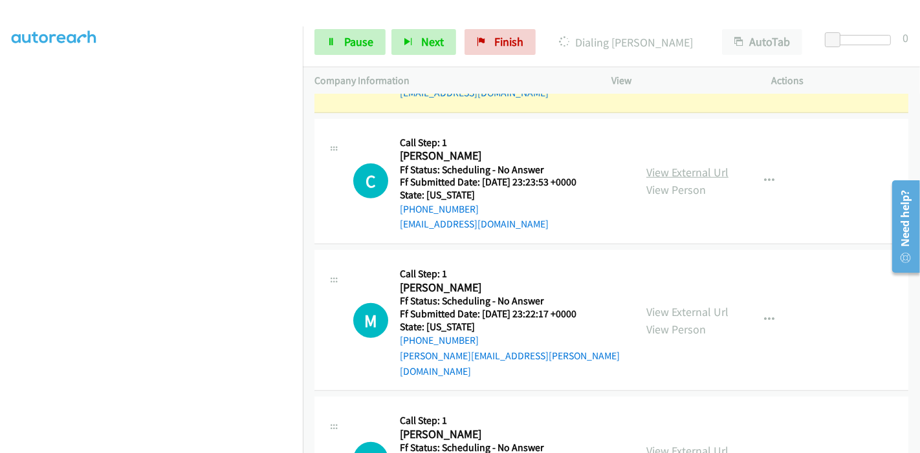
click at [693, 165] on link "View External Url" at bounding box center [687, 172] width 82 height 15
click at [693, 305] on link "View External Url" at bounding box center [687, 312] width 82 height 15
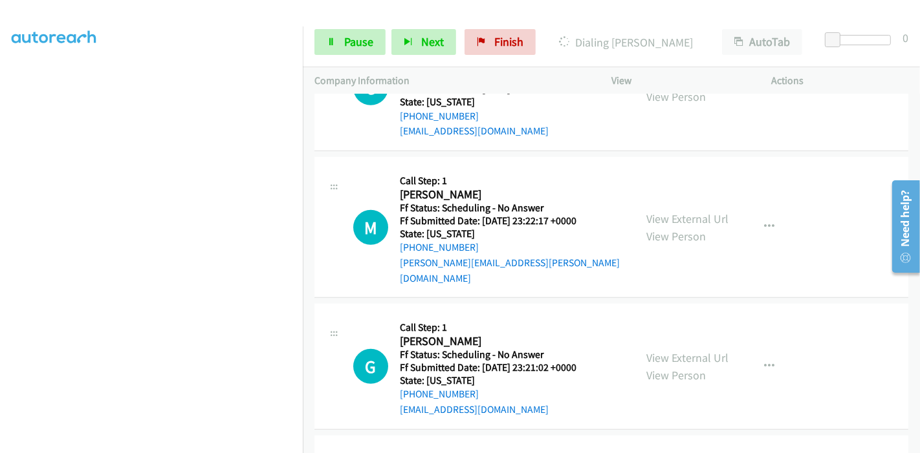
scroll to position [4996, 0]
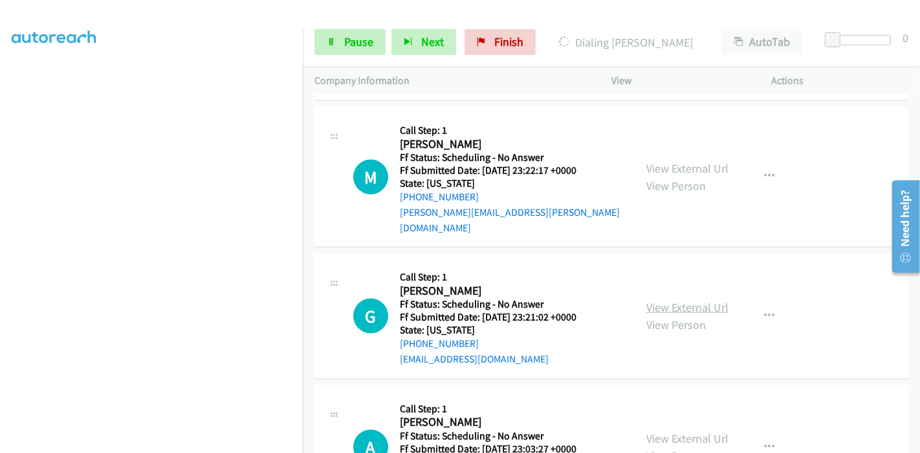
click at [662, 300] on link "View External Url" at bounding box center [687, 307] width 82 height 15
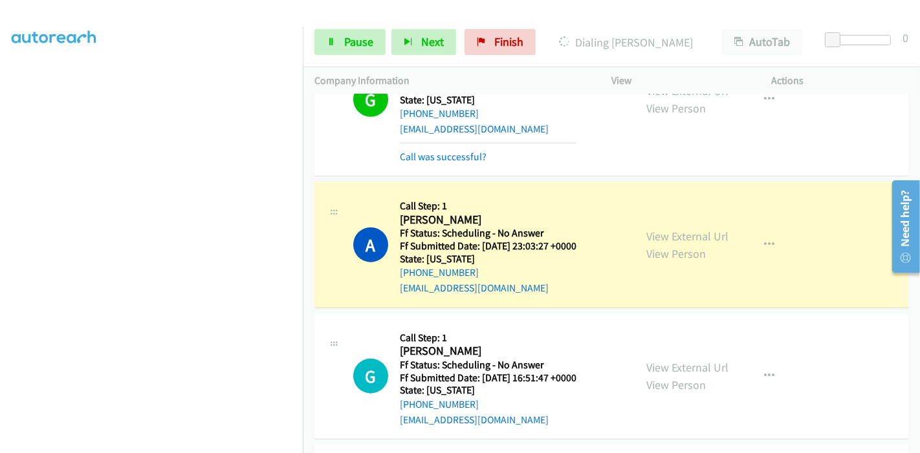
scroll to position [5355, 0]
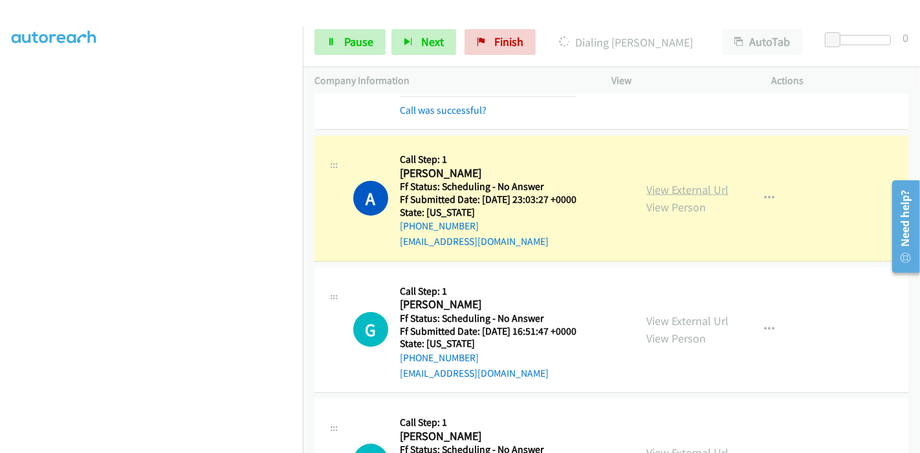
click at [686, 182] on link "View External Url" at bounding box center [687, 189] width 82 height 15
click at [673, 314] on link "View External Url" at bounding box center [687, 321] width 82 height 15
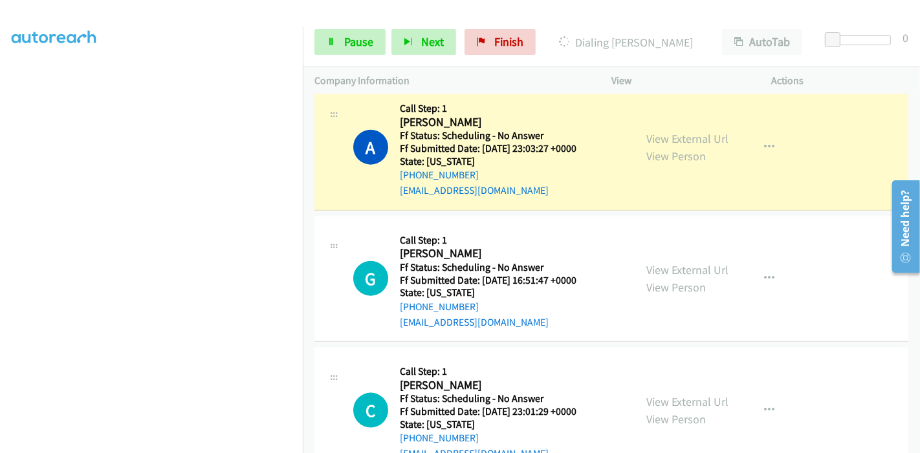
scroll to position [5499, 0]
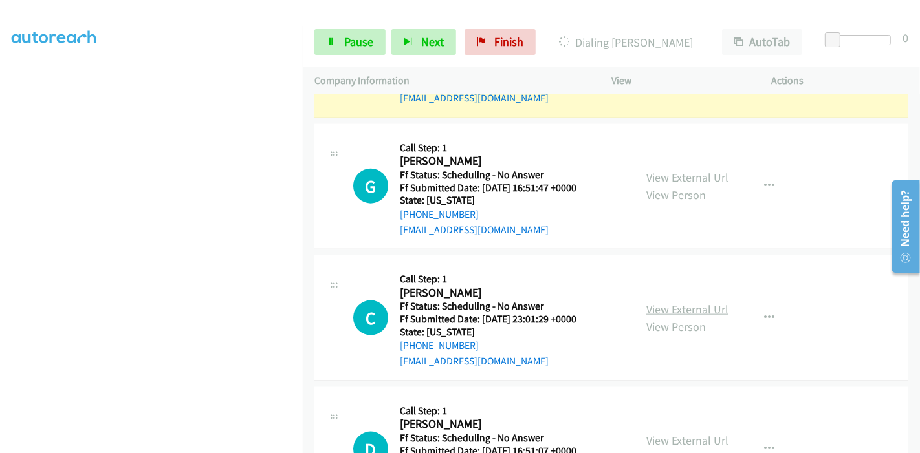
click at [661, 302] on link "View External Url" at bounding box center [687, 309] width 82 height 15
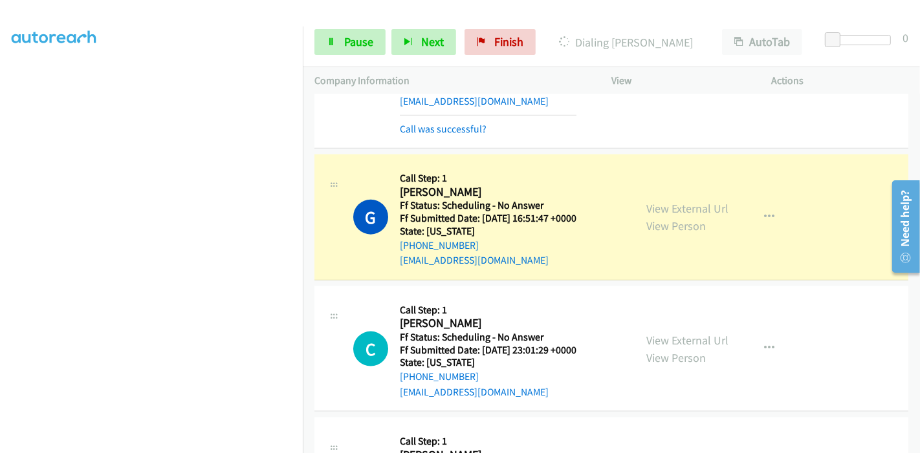
scroll to position [5571, 0]
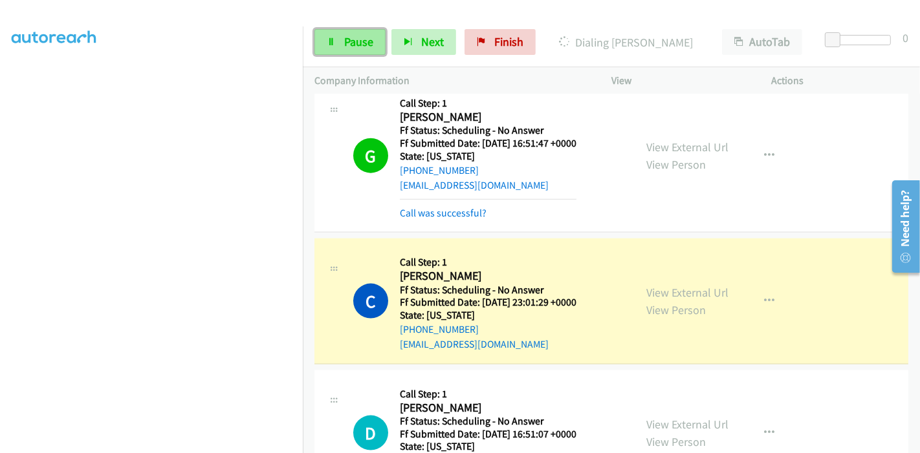
click at [340, 36] on link "Pause" at bounding box center [349, 42] width 71 height 26
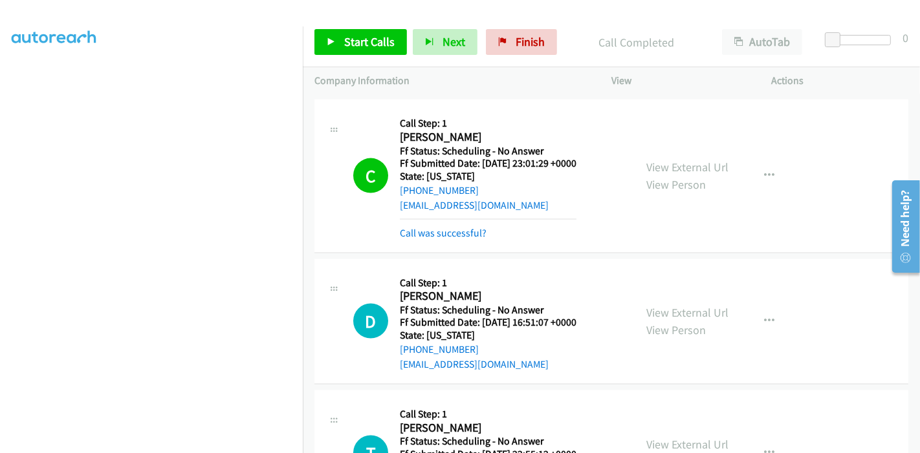
scroll to position [5714, 0]
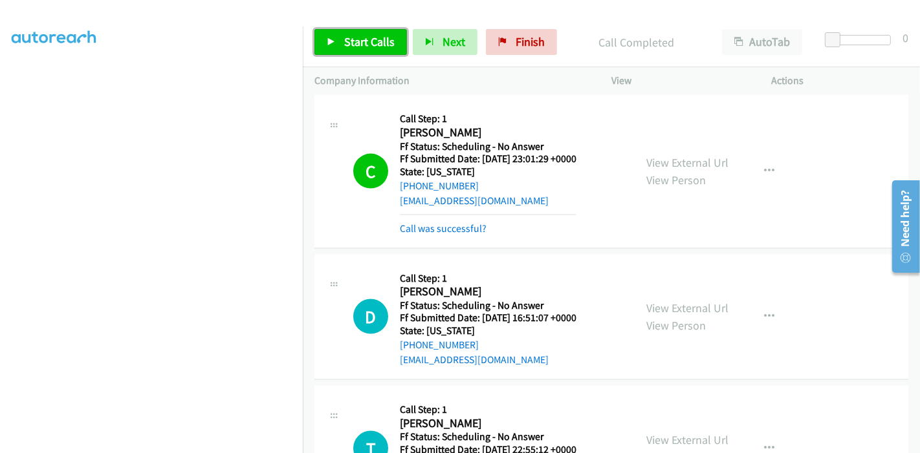
click at [342, 41] on link "Start Calls" at bounding box center [360, 42] width 92 height 26
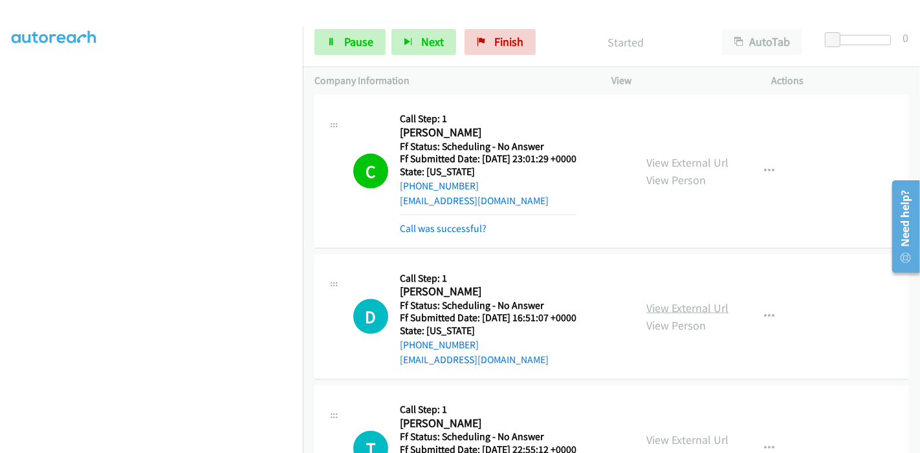
click at [667, 301] on link "View External Url" at bounding box center [687, 308] width 82 height 15
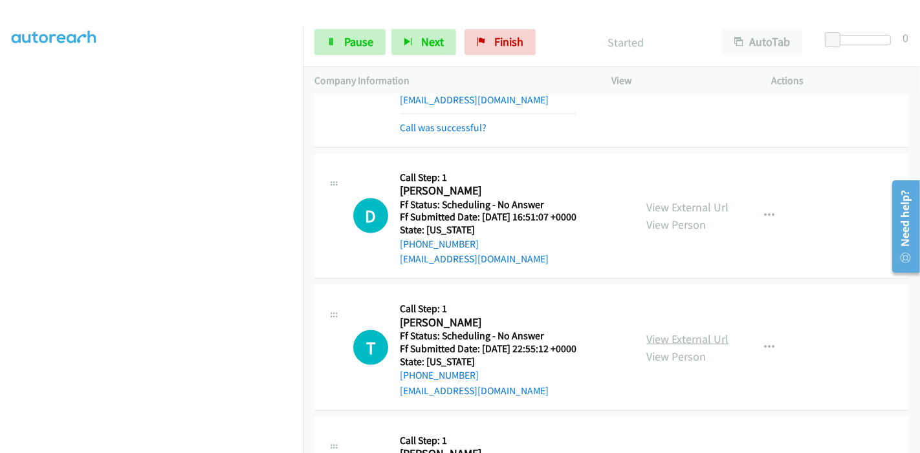
scroll to position [5858, 0]
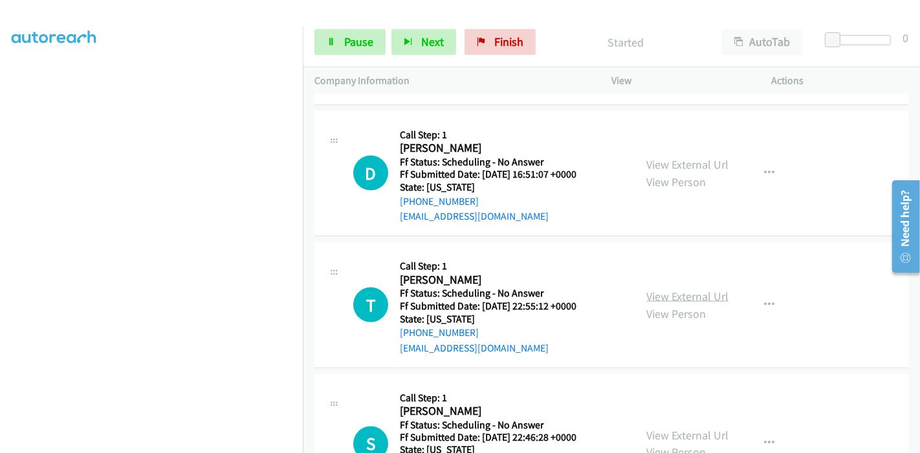
click at [688, 289] on link "View External Url" at bounding box center [687, 296] width 82 height 15
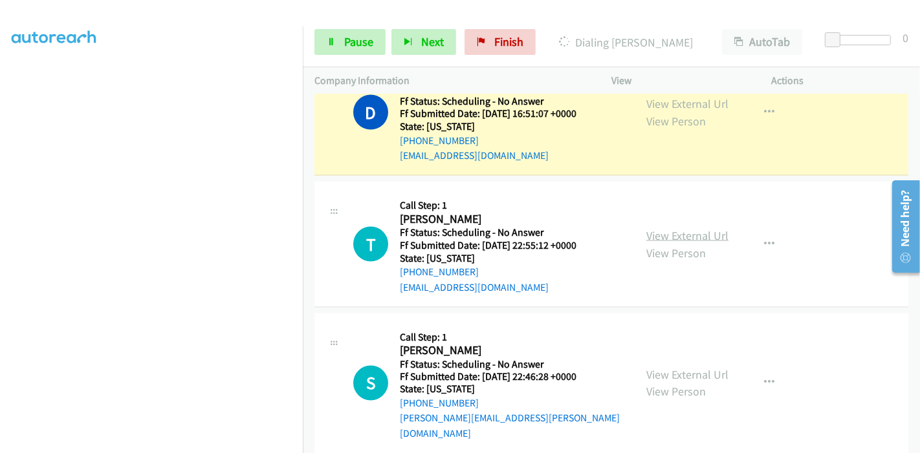
scroll to position [5930, 0]
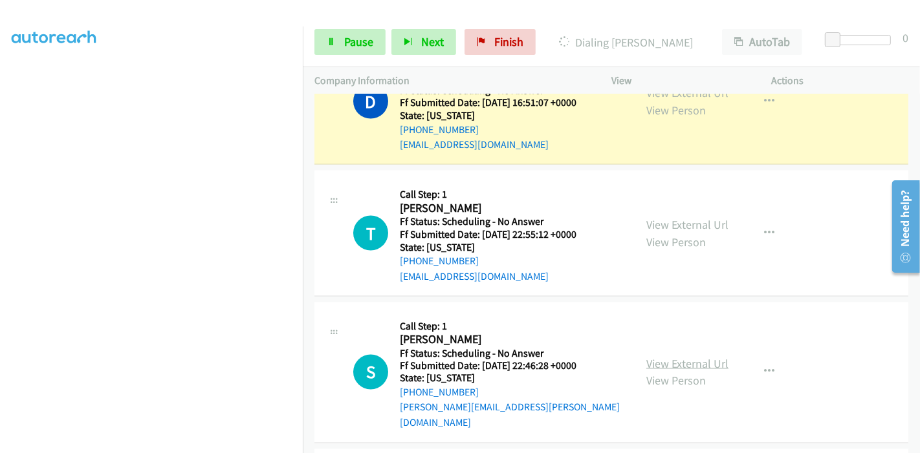
click at [669, 356] on link "View External Url" at bounding box center [687, 363] width 82 height 15
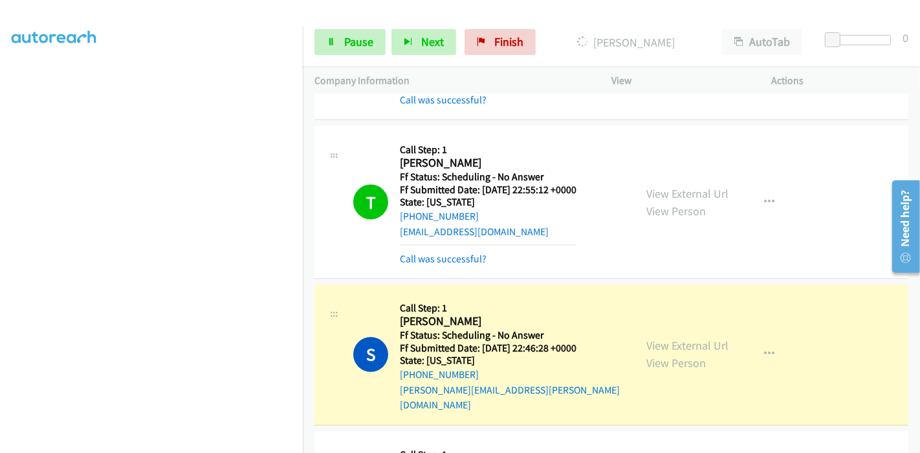
scroll to position [6146, 0]
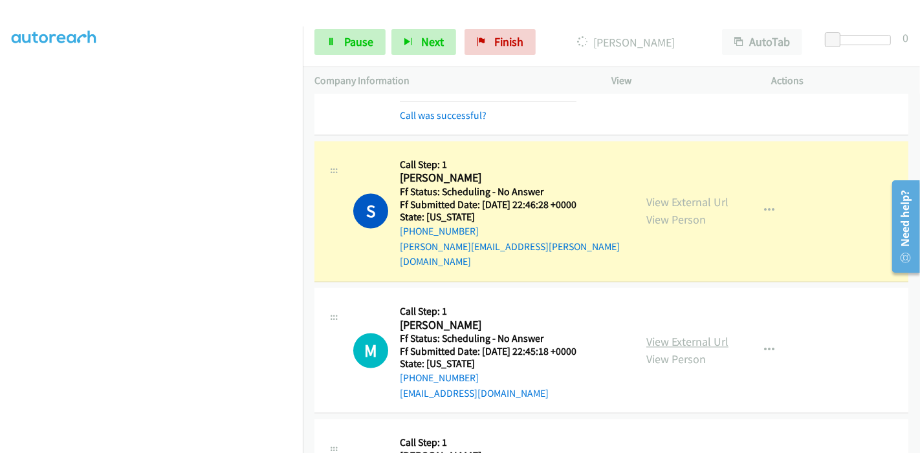
click at [666, 335] on link "View External Url" at bounding box center [687, 342] width 82 height 15
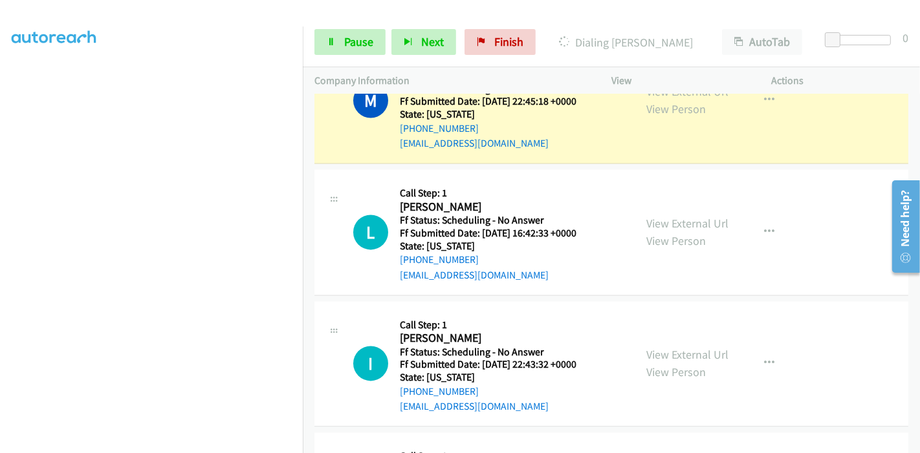
scroll to position [6433, 0]
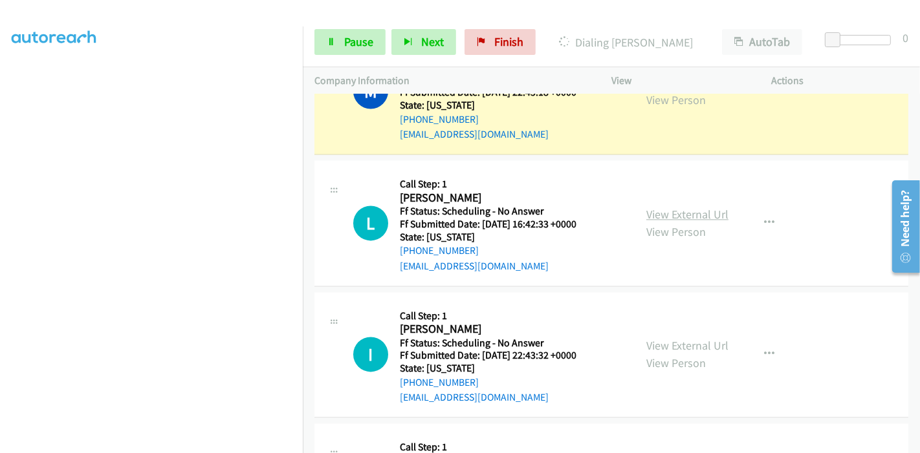
click at [670, 207] on link "View External Url" at bounding box center [687, 214] width 82 height 15
click at [673, 338] on link "View External Url" at bounding box center [687, 345] width 82 height 15
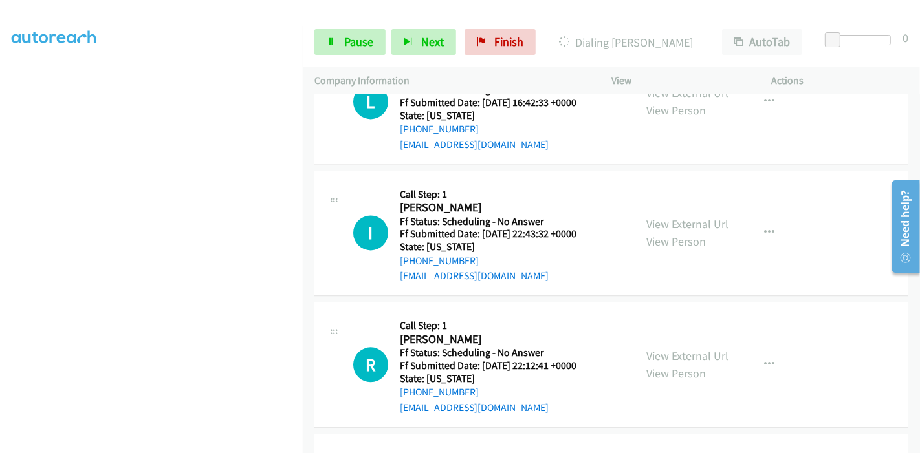
scroll to position [6577, 0]
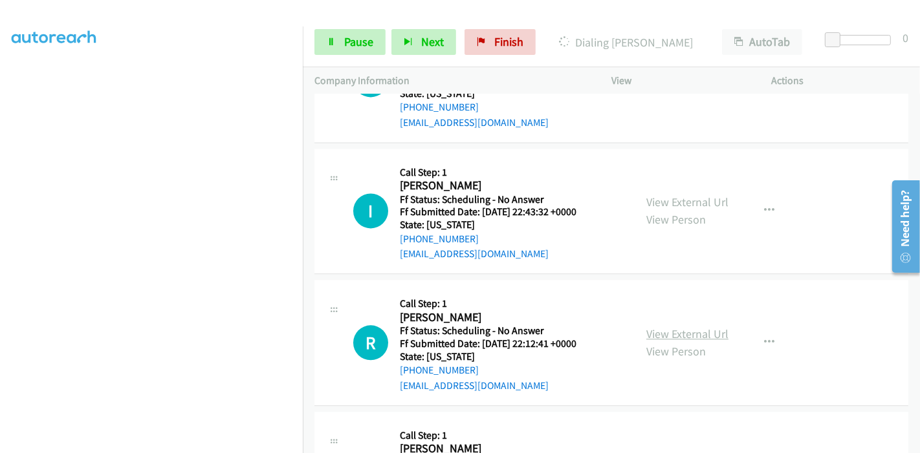
click at [676, 327] on link "View External Url" at bounding box center [687, 334] width 82 height 15
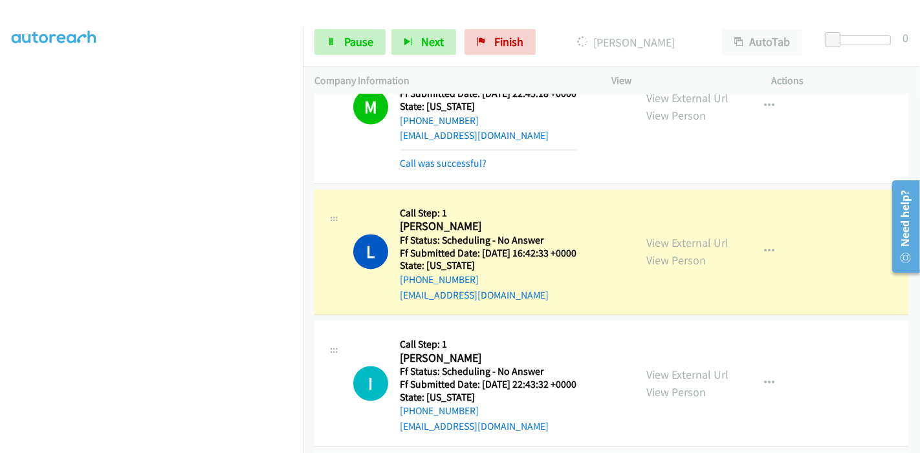
scroll to position [6433, 0]
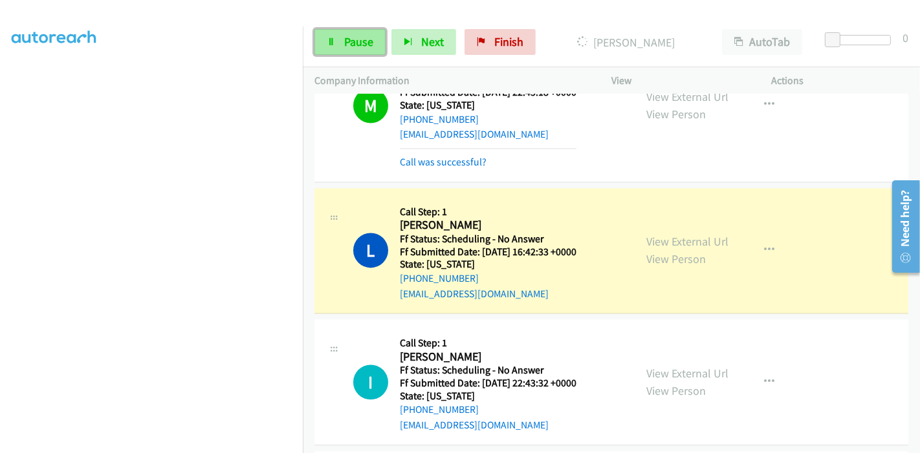
click at [344, 41] on span "Pause" at bounding box center [358, 41] width 29 height 15
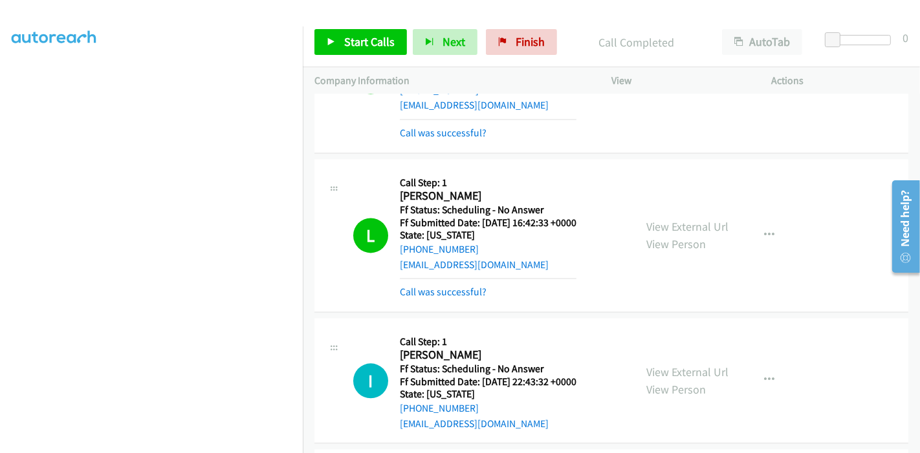
scroll to position [6505, 0]
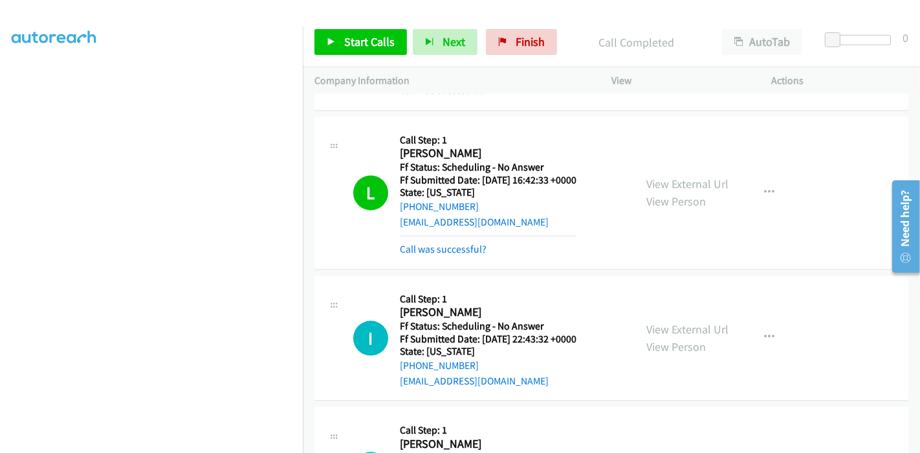
click at [321, 28] on div "Start Calls Pause Next Finish Call Completed AutoTab AutoTab 0" at bounding box center [611, 42] width 617 height 50
click at [329, 39] on icon at bounding box center [331, 42] width 9 height 9
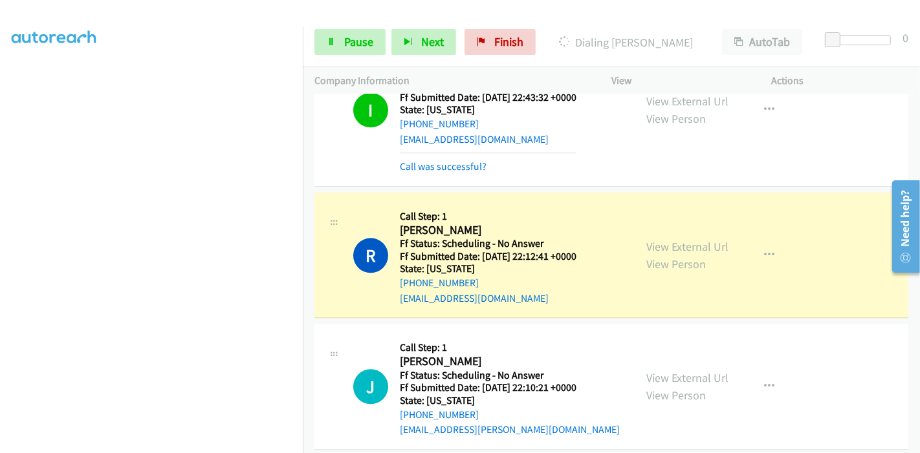
scroll to position [6819, 0]
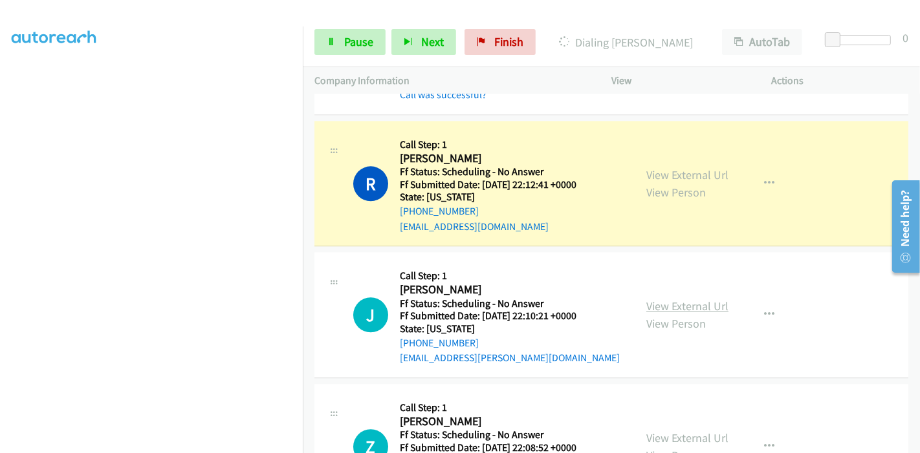
click at [673, 299] on link "View External Url" at bounding box center [687, 306] width 82 height 15
click at [668, 431] on link "View External Url" at bounding box center [687, 438] width 82 height 15
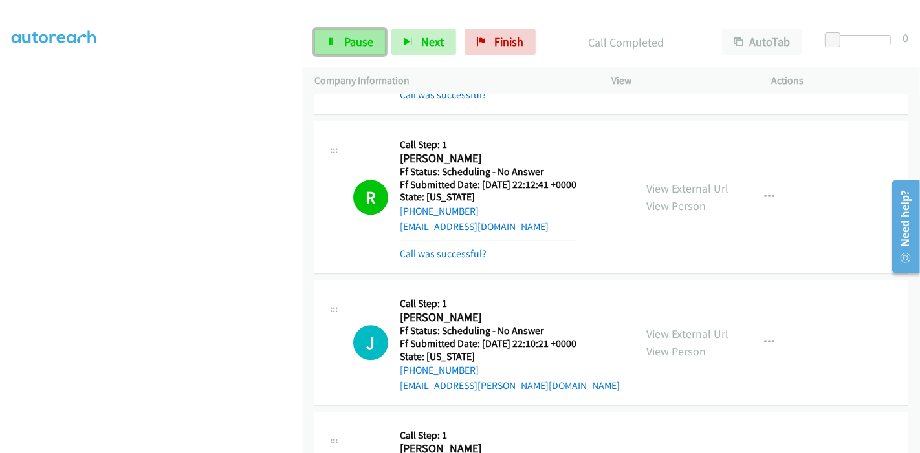
click at [360, 39] on span "Pause" at bounding box center [358, 41] width 29 height 15
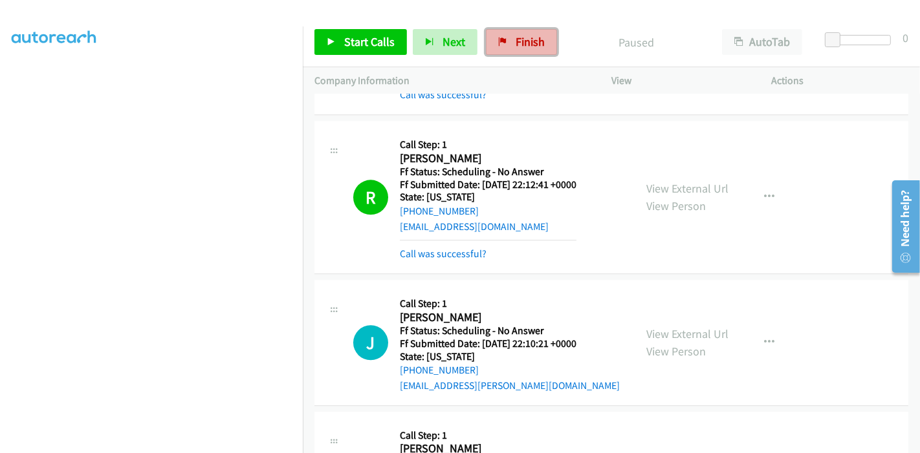
click at [526, 43] on span "Finish" at bounding box center [529, 41] width 29 height 15
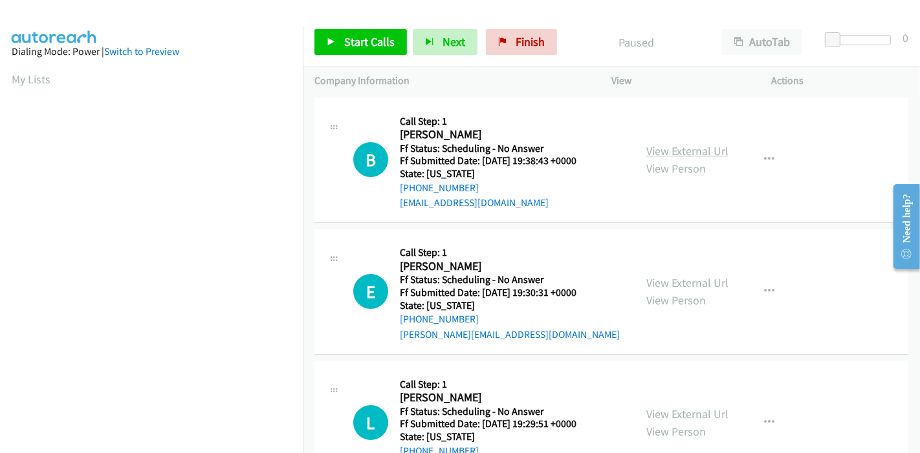
click at [692, 151] on link "View External Url" at bounding box center [687, 151] width 82 height 15
click at [678, 279] on link "View External Url" at bounding box center [687, 283] width 82 height 15
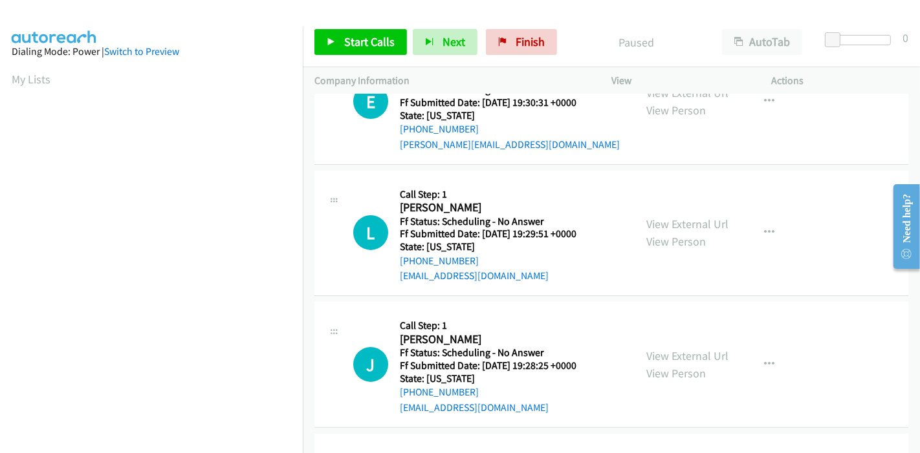
scroll to position [215, 0]
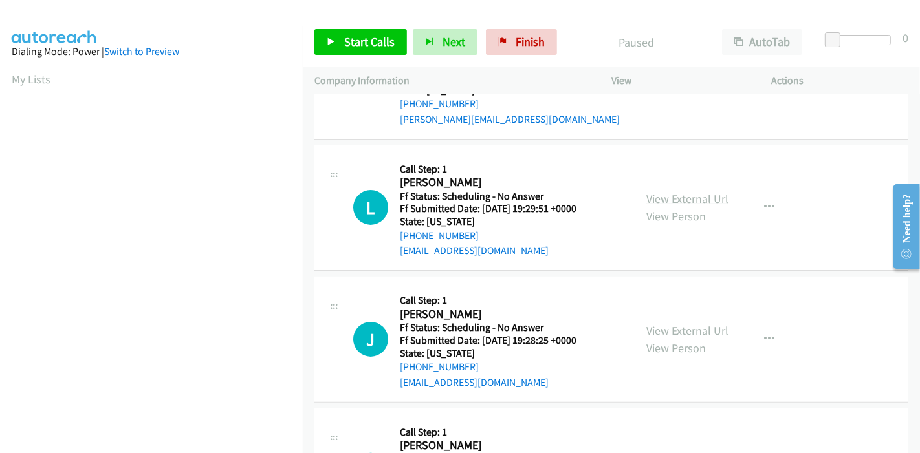
click at [674, 192] on link "View External Url" at bounding box center [687, 198] width 82 height 15
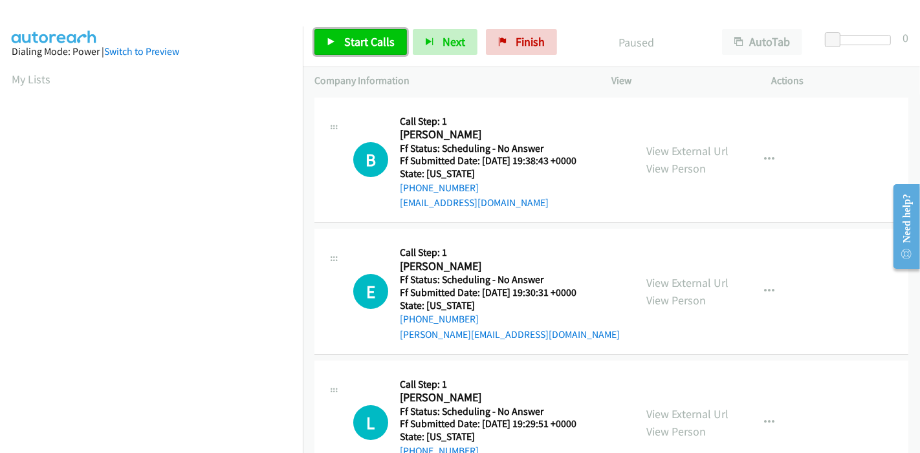
click at [336, 43] on link "Start Calls" at bounding box center [360, 42] width 92 height 26
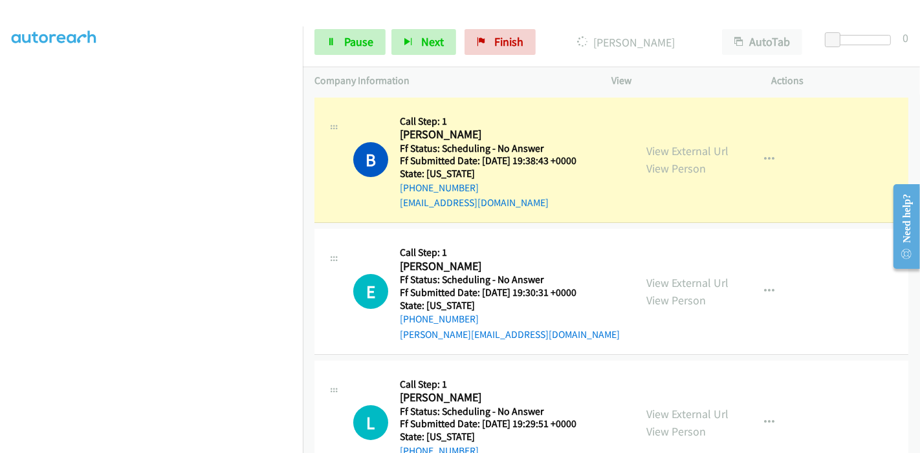
scroll to position [273, 0]
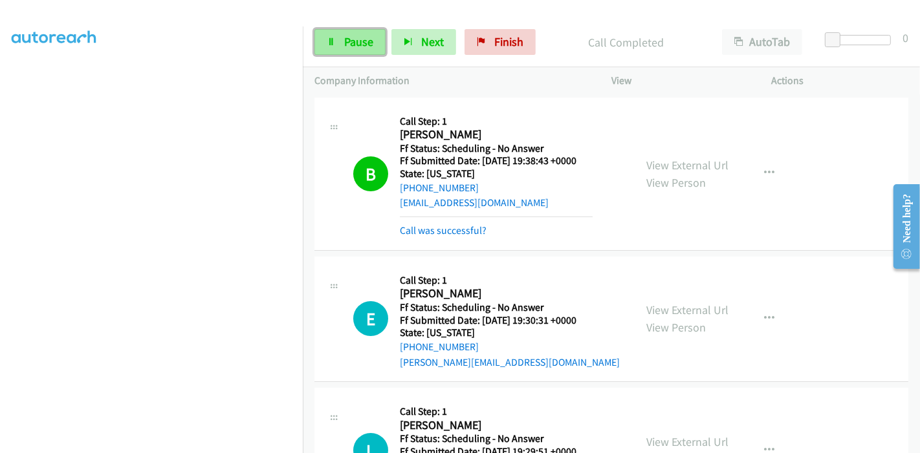
click at [347, 38] on span "Pause" at bounding box center [358, 41] width 29 height 15
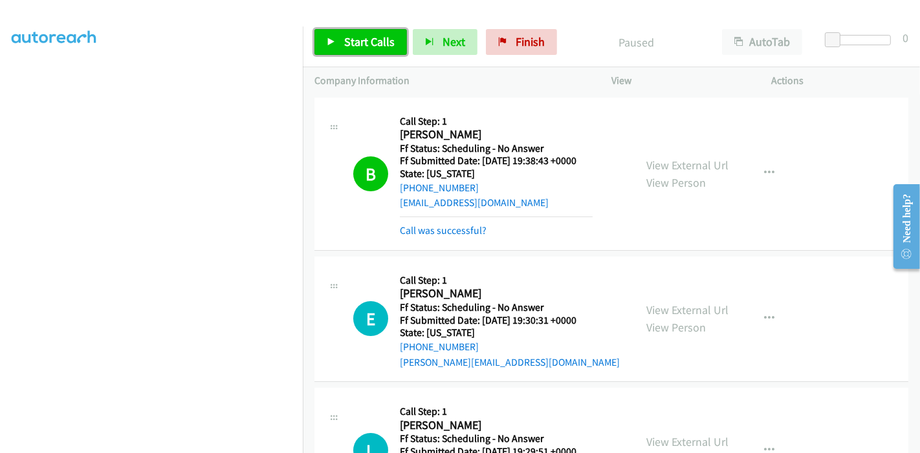
click at [348, 34] on link "Start Calls" at bounding box center [360, 42] width 92 height 26
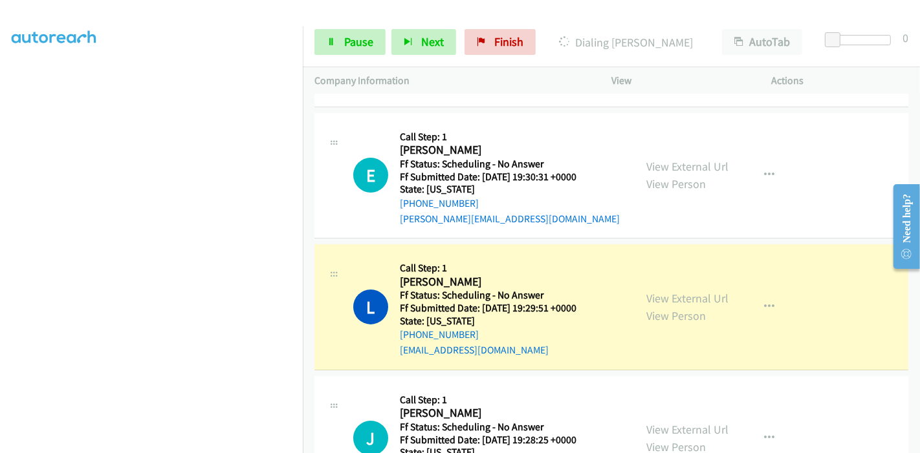
scroll to position [129, 0]
click at [354, 34] on link "Pause" at bounding box center [349, 42] width 71 height 26
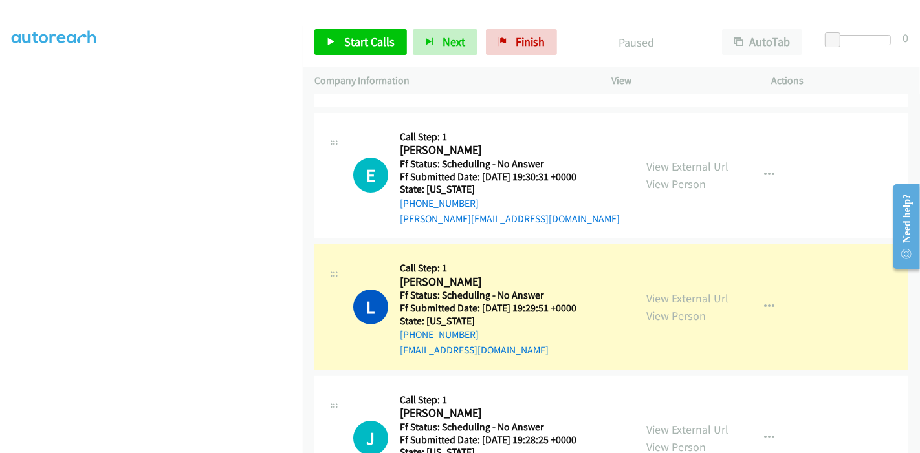
scroll to position [273, 0]
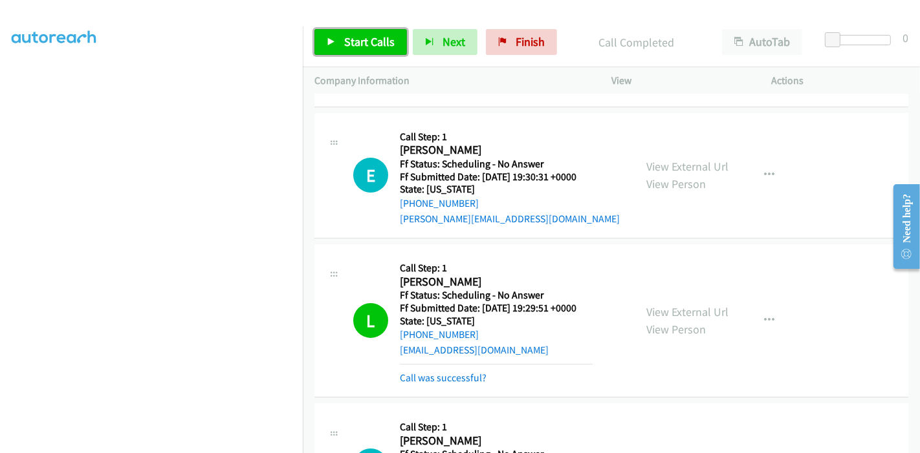
click at [354, 41] on span "Start Calls" at bounding box center [369, 41] width 50 height 15
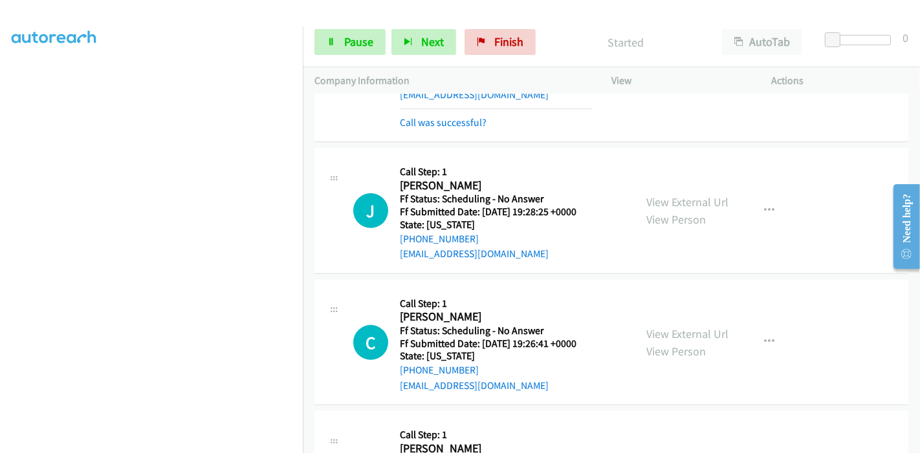
scroll to position [431, 0]
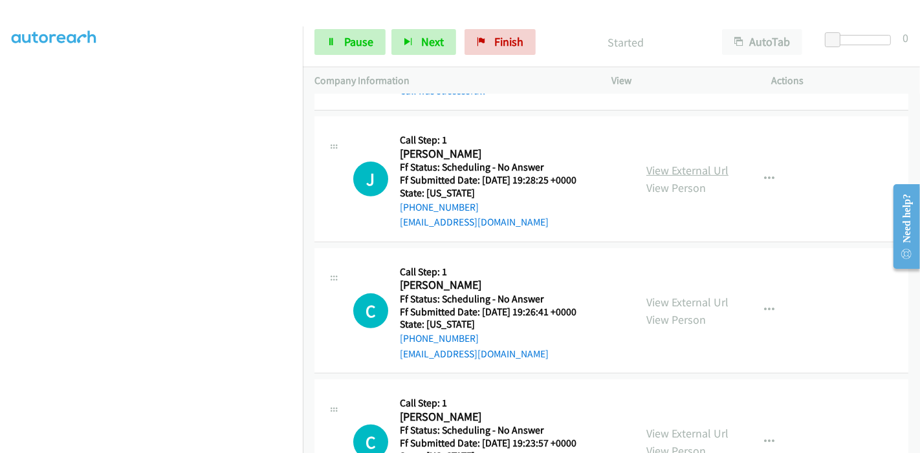
click at [706, 171] on link "View External Url" at bounding box center [687, 170] width 82 height 15
click at [674, 300] on link "View External Url" at bounding box center [687, 302] width 82 height 15
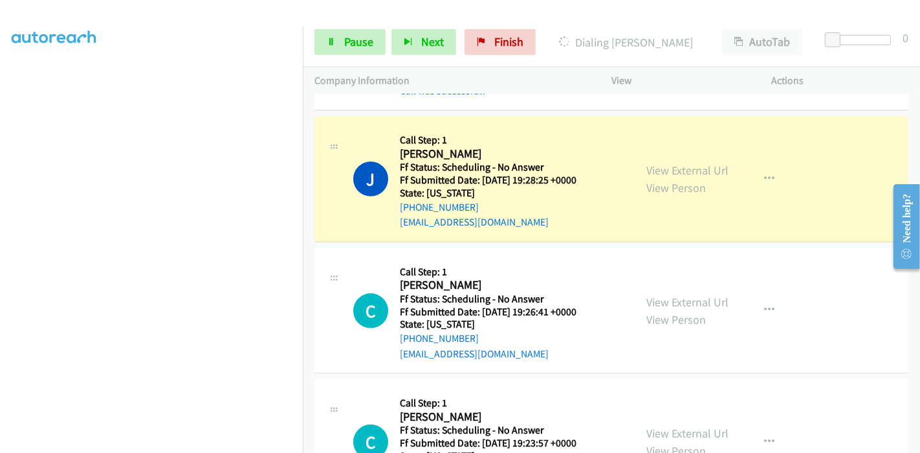
scroll to position [503, 0]
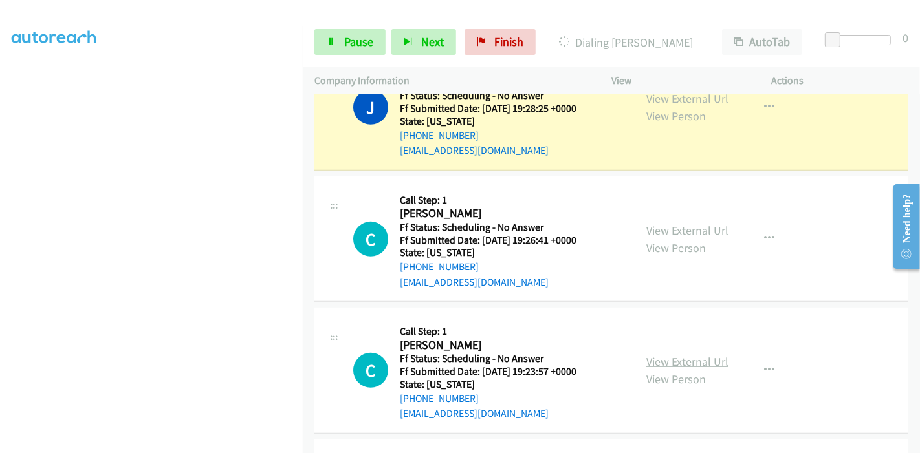
click at [667, 356] on link "View External Url" at bounding box center [687, 361] width 82 height 15
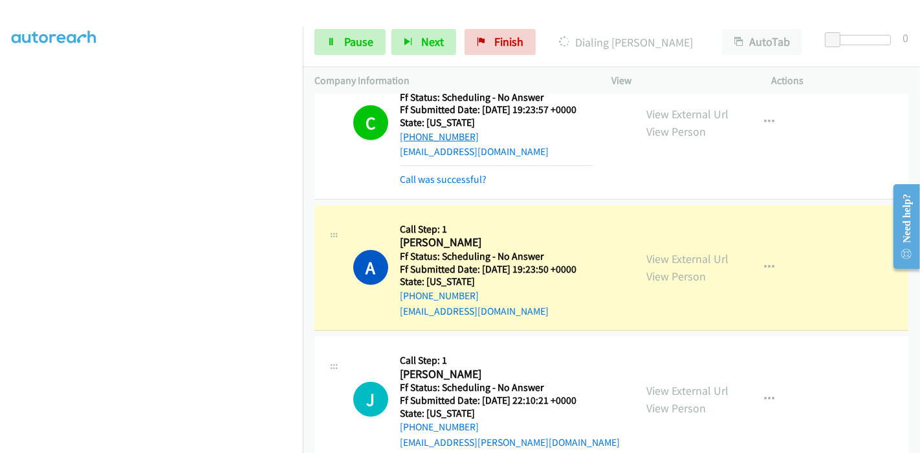
scroll to position [876, 0]
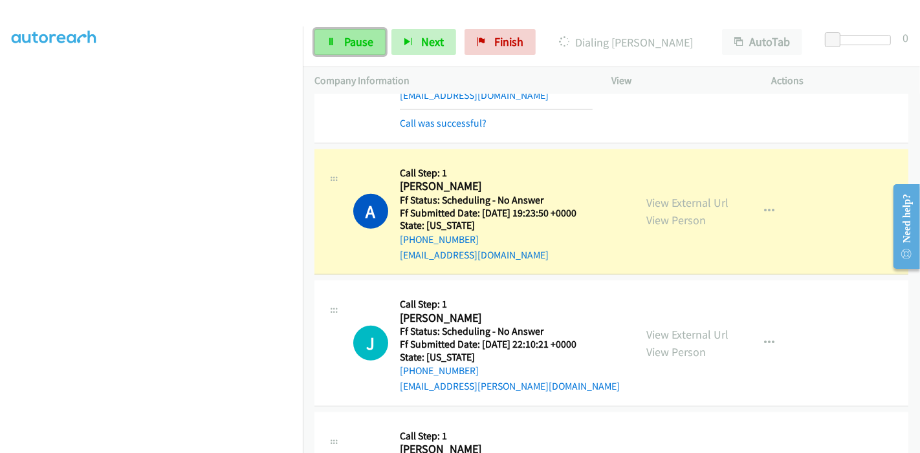
click at [359, 40] on span "Pause" at bounding box center [358, 41] width 29 height 15
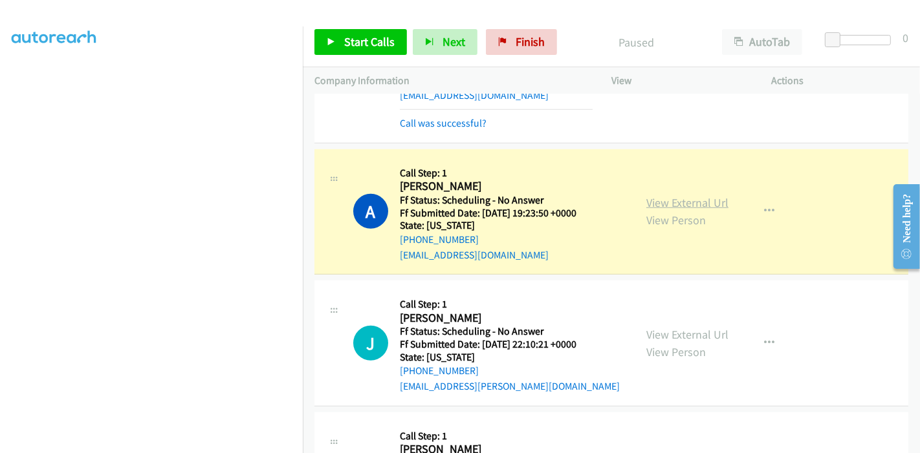
click at [711, 201] on link "View External Url" at bounding box center [687, 202] width 82 height 15
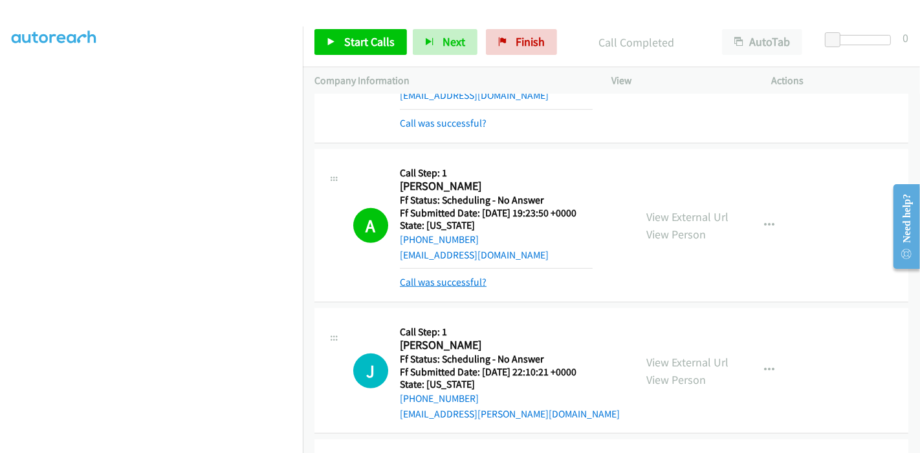
click at [463, 280] on link "Call was successful?" at bounding box center [443, 282] width 87 height 12
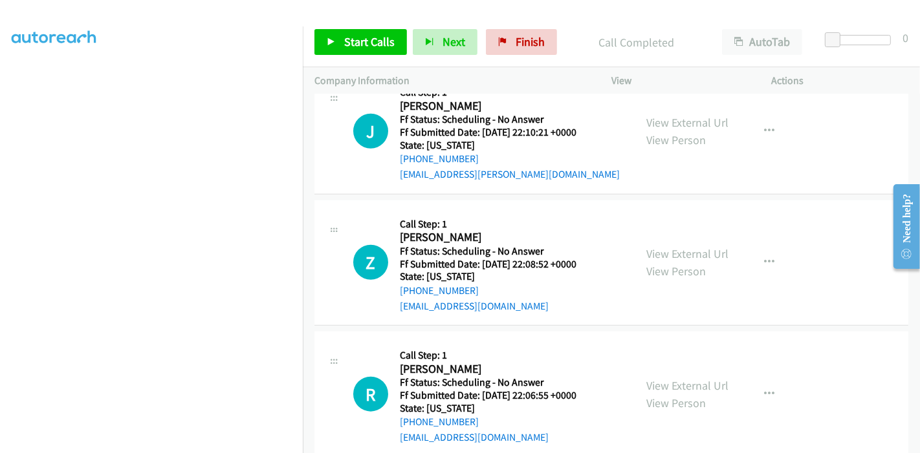
scroll to position [1092, 0]
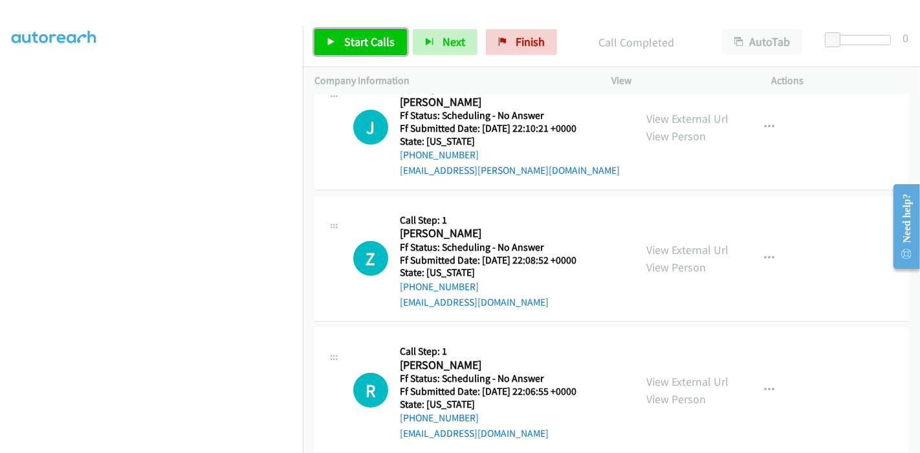
click at [344, 36] on span "Start Calls" at bounding box center [369, 41] width 50 height 15
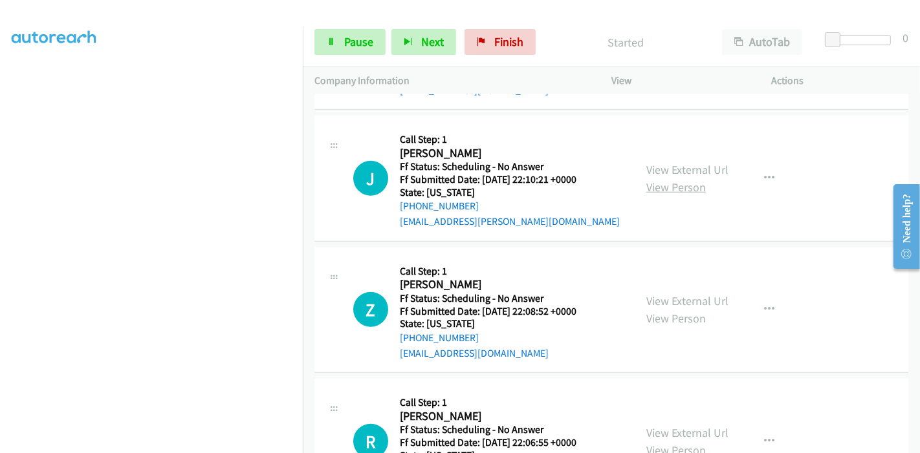
scroll to position [1020, 0]
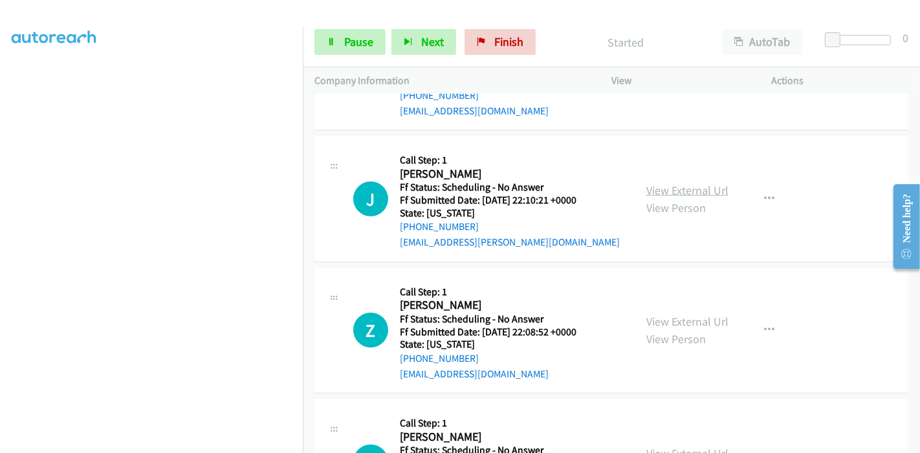
click at [699, 187] on link "View External Url" at bounding box center [687, 190] width 82 height 15
click at [675, 320] on link "View External Url" at bounding box center [687, 321] width 82 height 15
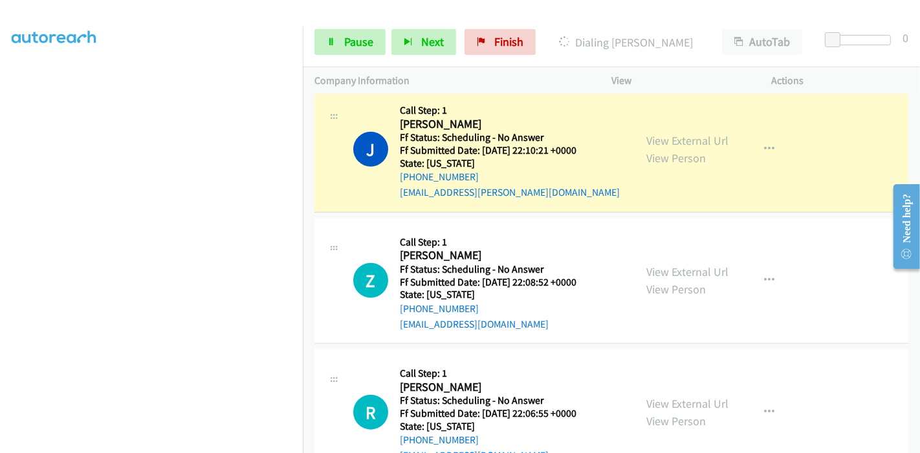
scroll to position [1092, 0]
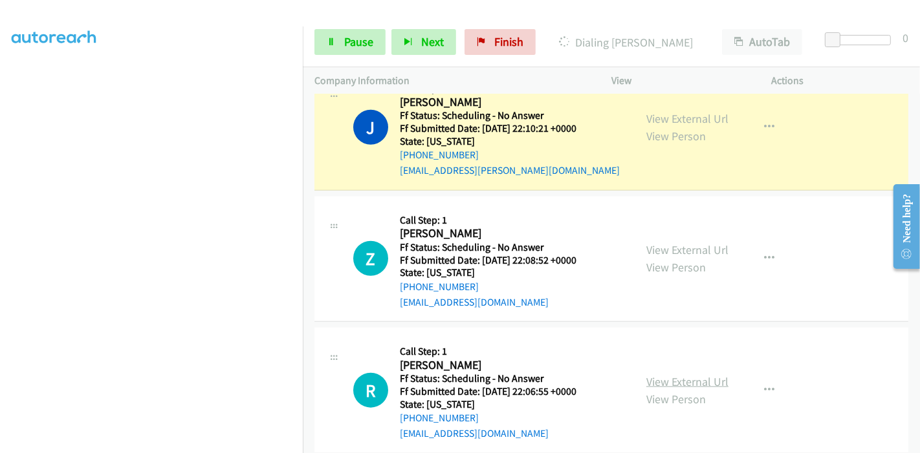
click at [658, 378] on link "View External Url" at bounding box center [687, 381] width 82 height 15
click at [345, 41] on span "Pause" at bounding box center [358, 41] width 29 height 15
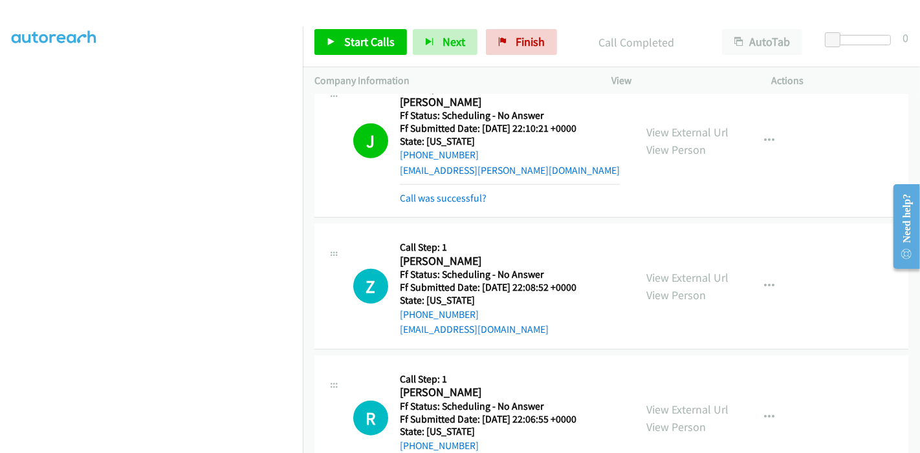
scroll to position [273, 0]
click at [334, 39] on icon at bounding box center [331, 42] width 9 height 9
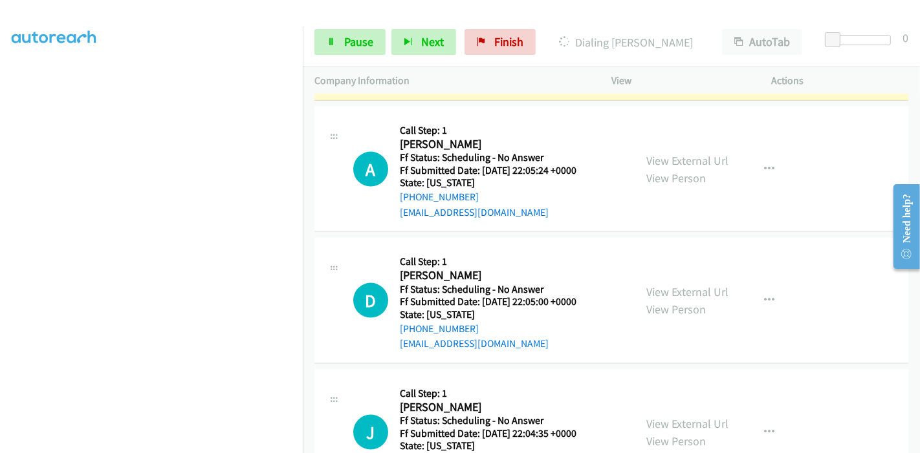
scroll to position [1523, 0]
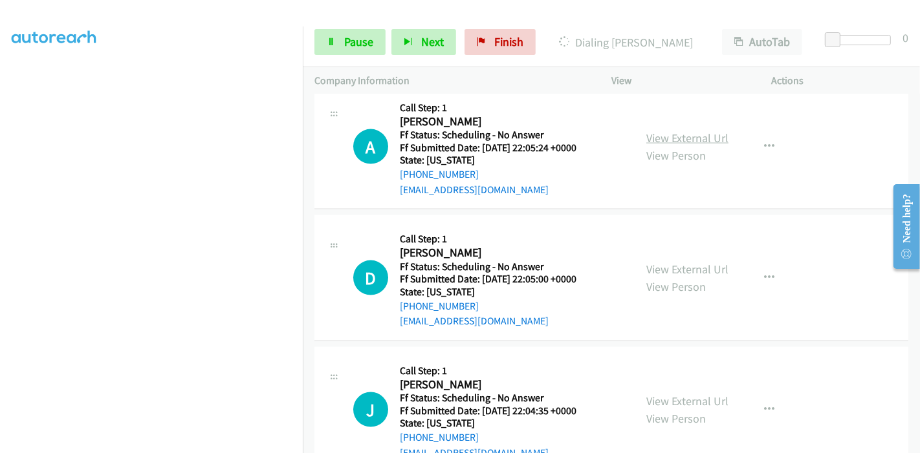
click at [686, 134] on link "View External Url" at bounding box center [687, 138] width 82 height 15
click at [674, 262] on link "View External Url" at bounding box center [687, 269] width 82 height 15
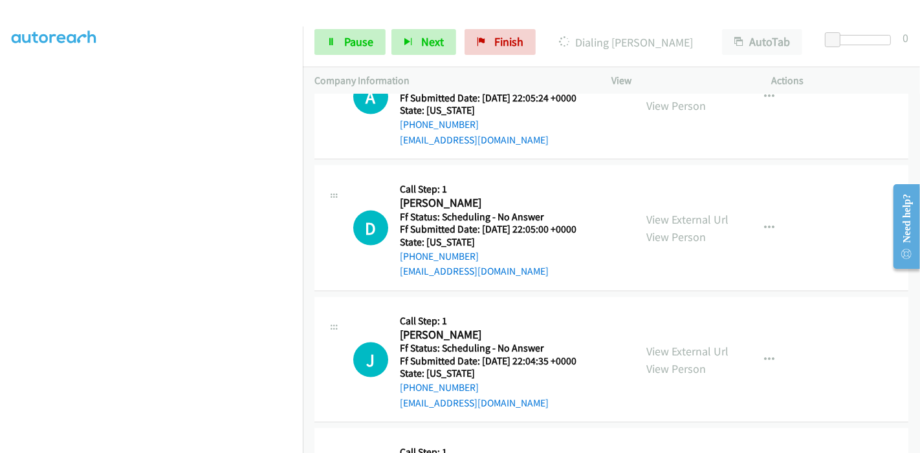
scroll to position [1594, 0]
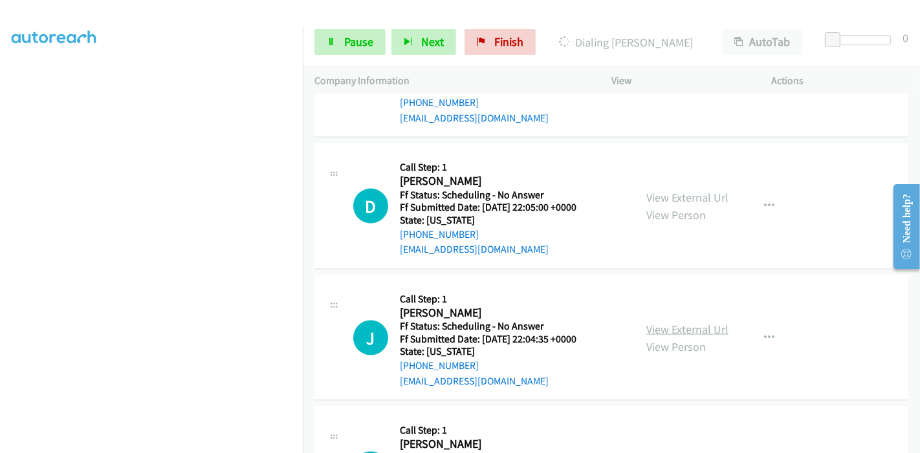
click at [670, 329] on link "View External Url" at bounding box center [687, 329] width 82 height 15
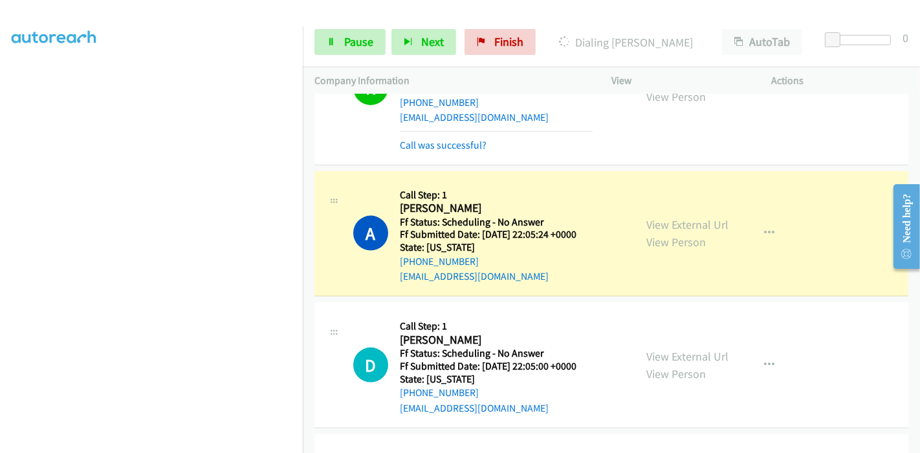
scroll to position [1523, 0]
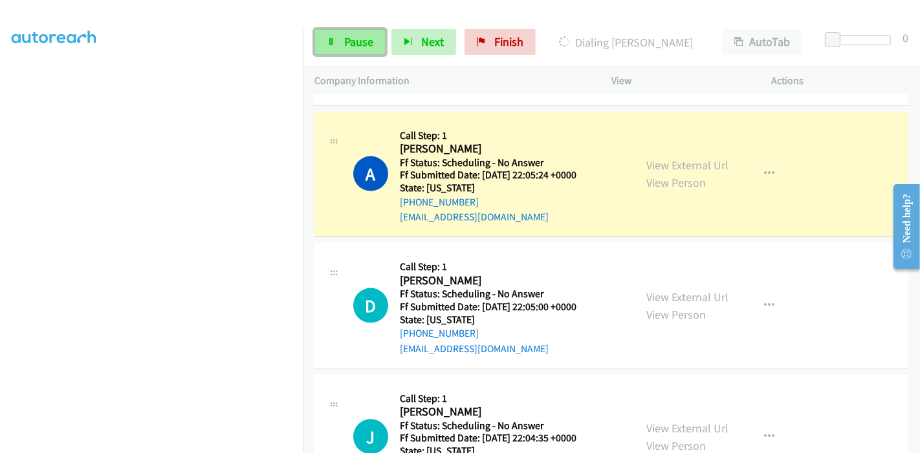
click at [338, 37] on link "Pause" at bounding box center [349, 42] width 71 height 26
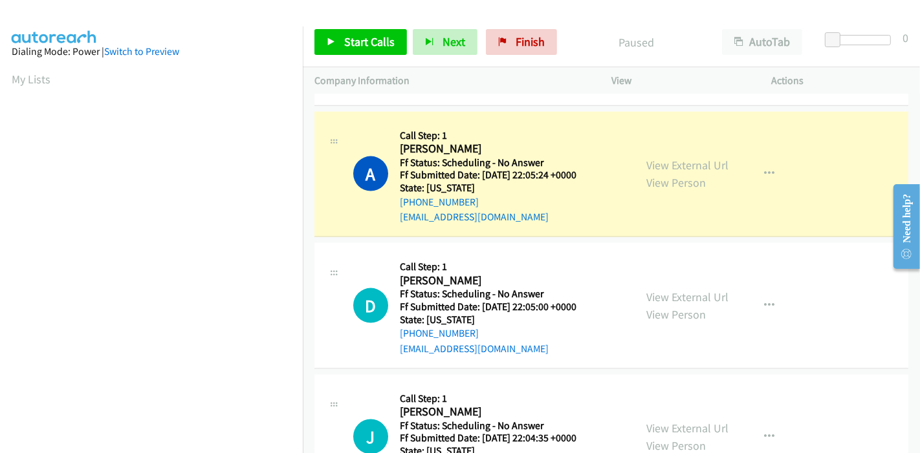
scroll to position [273, 0]
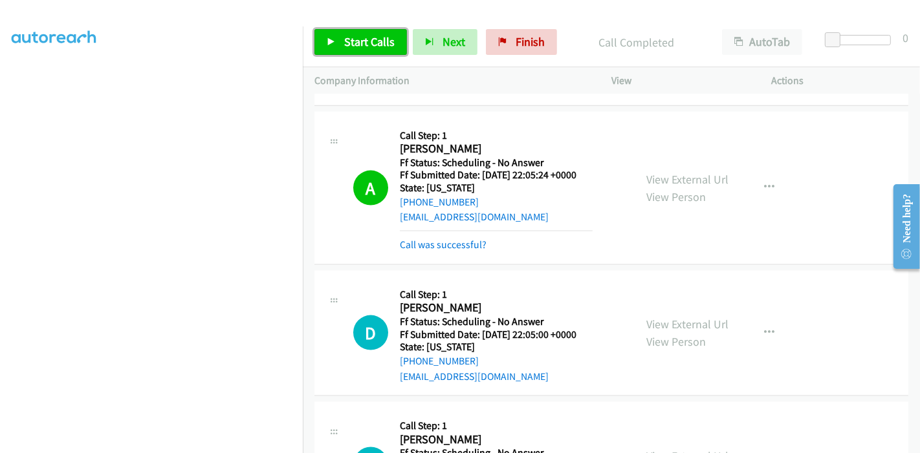
click at [356, 36] on span "Start Calls" at bounding box center [369, 41] width 50 height 15
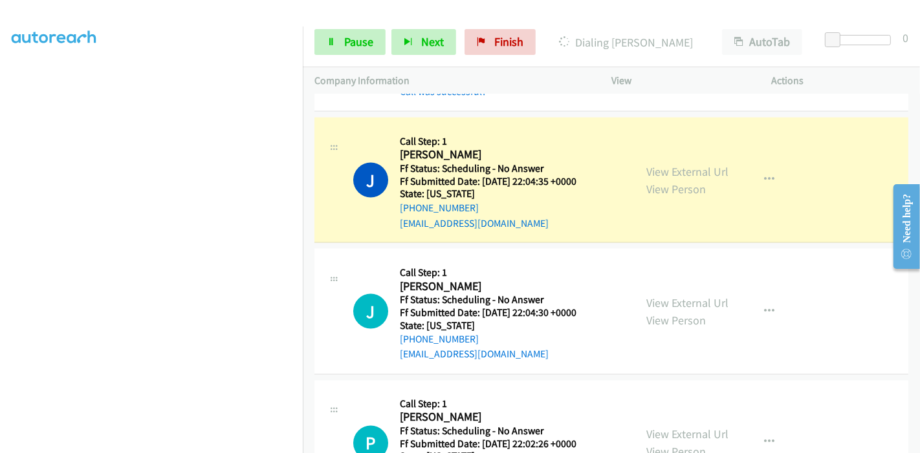
scroll to position [1882, 0]
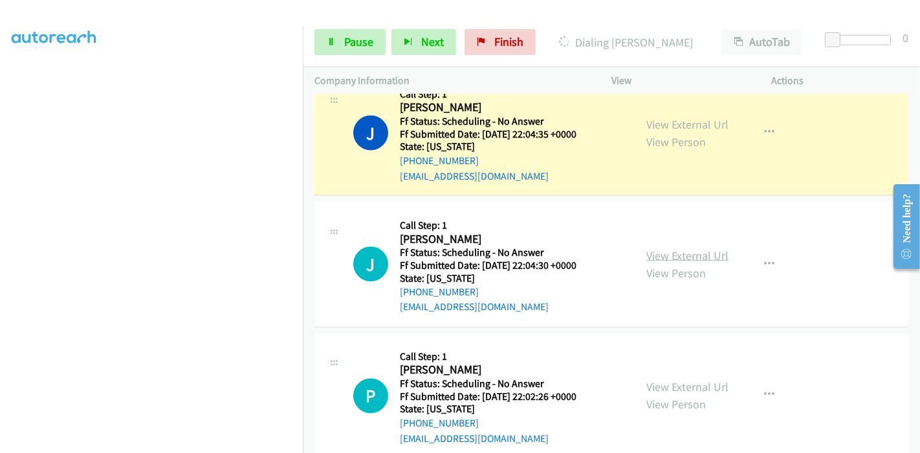
click at [669, 250] on link "View External Url" at bounding box center [687, 255] width 82 height 15
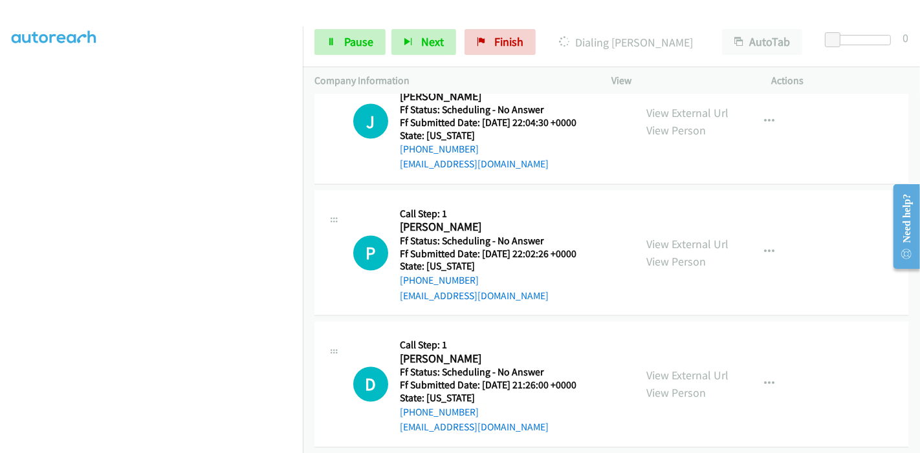
scroll to position [2026, 0]
click at [696, 241] on link "View External Url" at bounding box center [687, 244] width 82 height 15
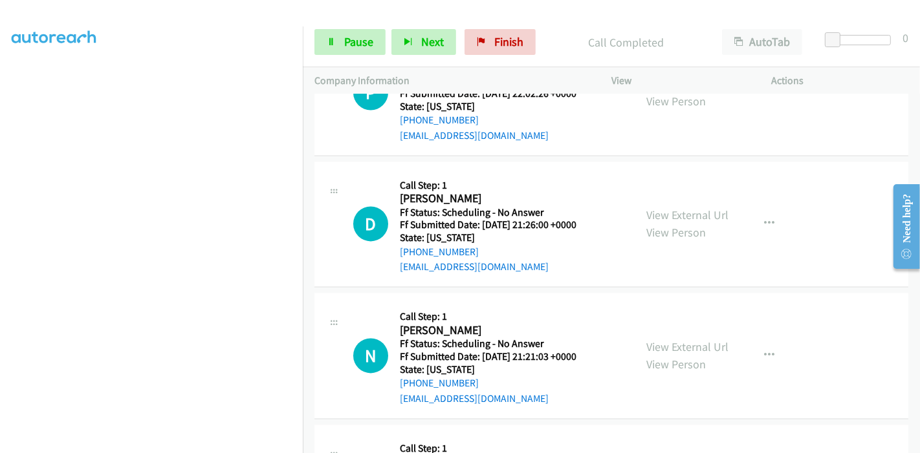
scroll to position [2269, 0]
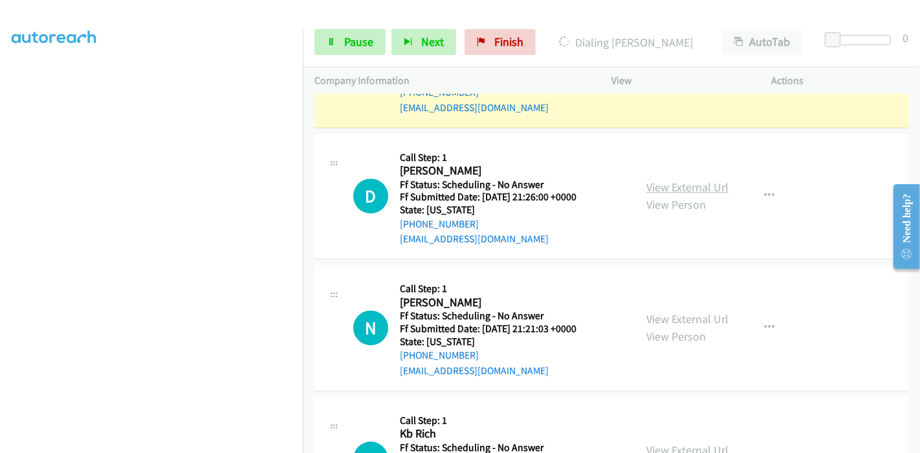
click at [677, 184] on link "View External Url" at bounding box center [687, 187] width 82 height 15
click at [360, 38] on span "Pause" at bounding box center [358, 41] width 29 height 15
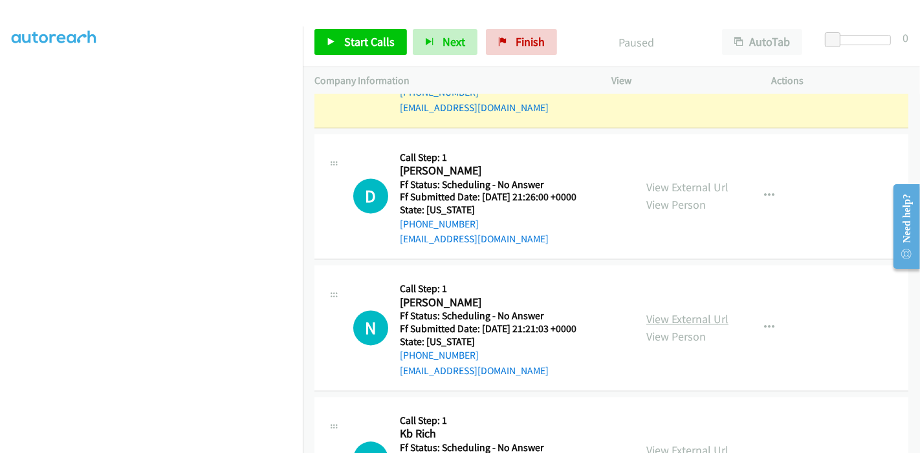
click at [667, 312] on link "View External Url" at bounding box center [687, 319] width 82 height 15
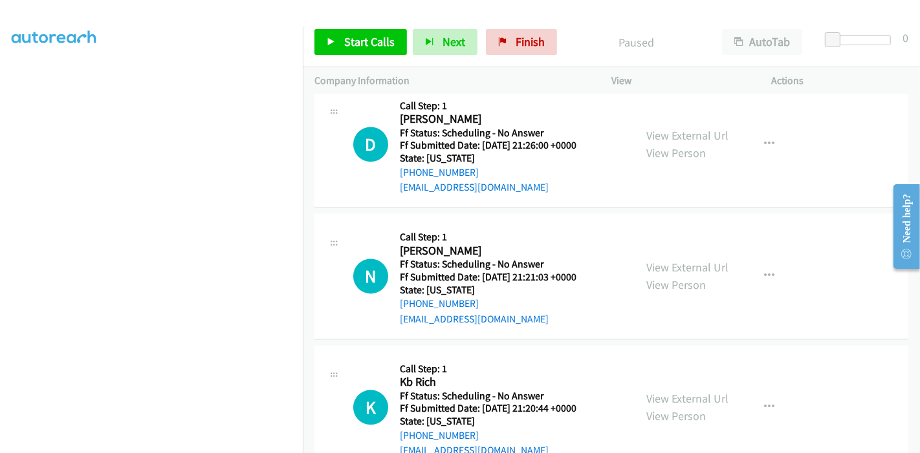
scroll to position [2341, 0]
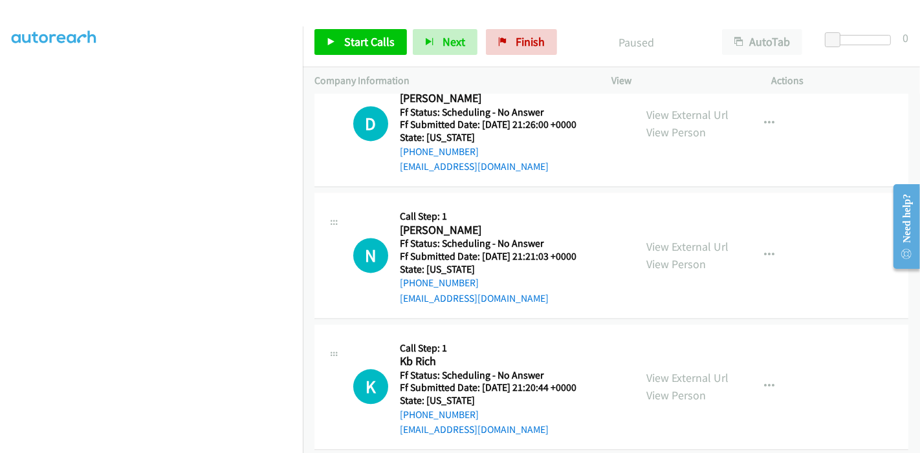
click at [660, 369] on div "View External Url View Person" at bounding box center [687, 386] width 82 height 35
click at [660, 371] on link "View External Url" at bounding box center [687, 378] width 82 height 15
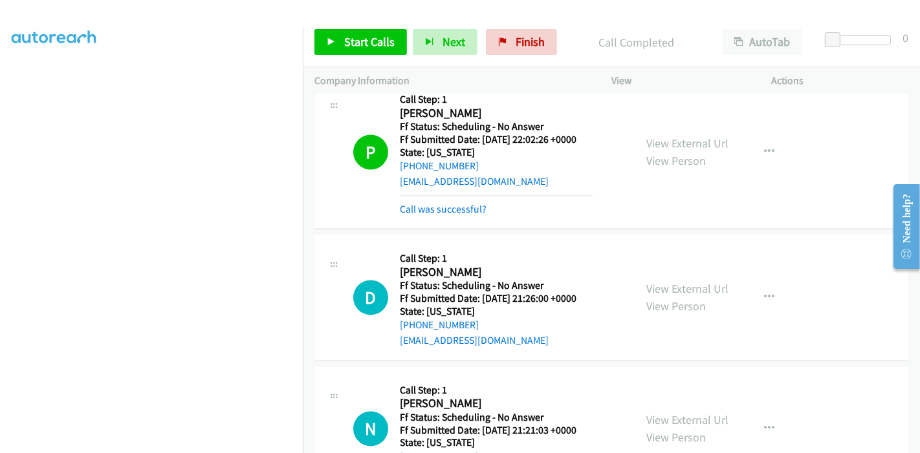
scroll to position [2197, 0]
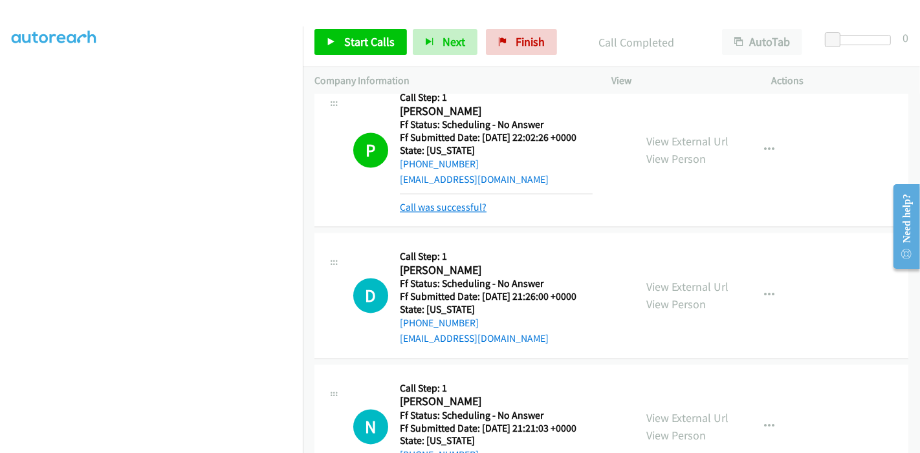
click at [461, 206] on link "Call was successful?" at bounding box center [443, 207] width 87 height 12
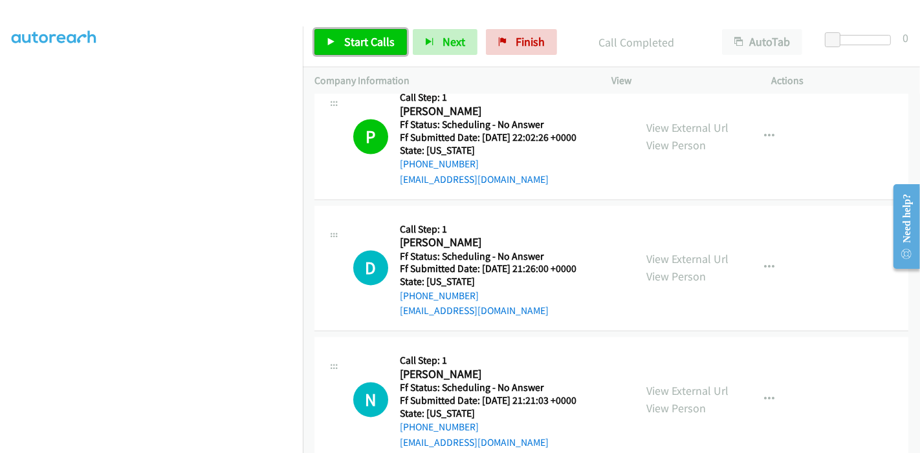
click at [362, 38] on span "Start Calls" at bounding box center [369, 41] width 50 height 15
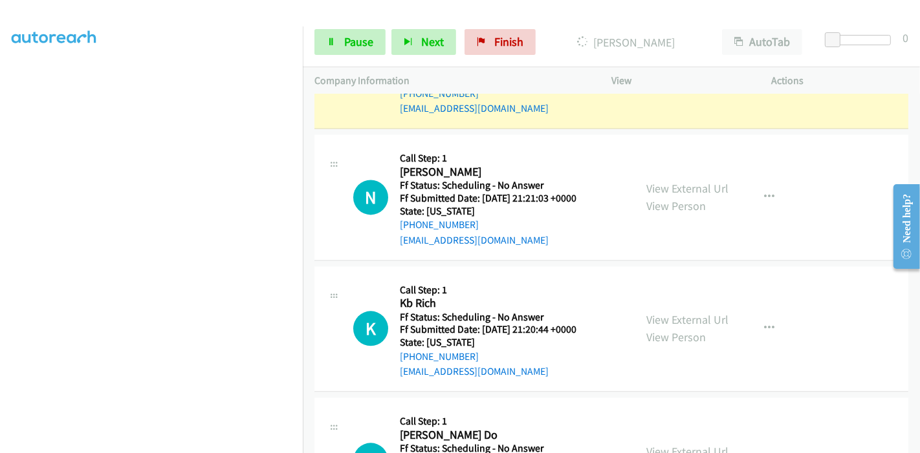
scroll to position [2413, 0]
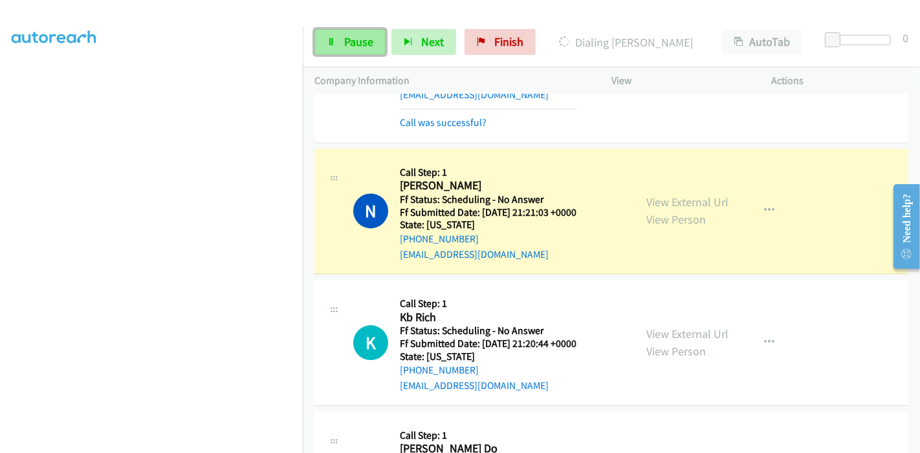
click at [351, 36] on span "Pause" at bounding box center [358, 41] width 29 height 15
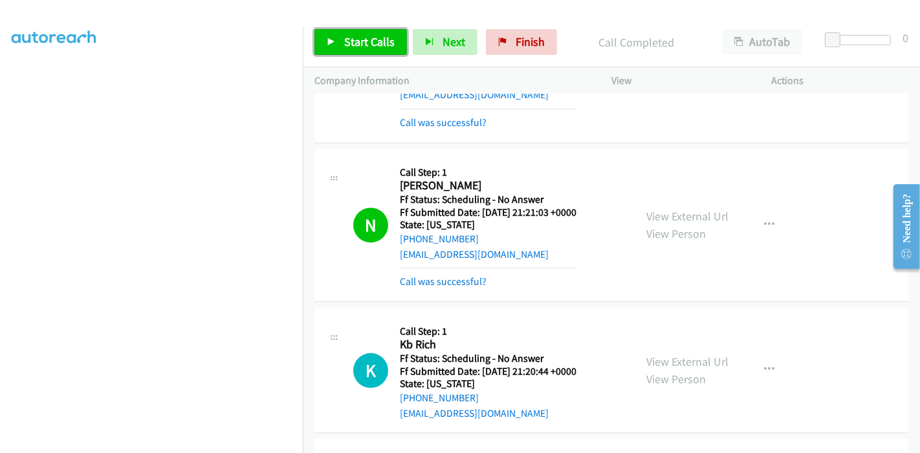
click at [356, 43] on span "Start Calls" at bounding box center [369, 41] width 50 height 15
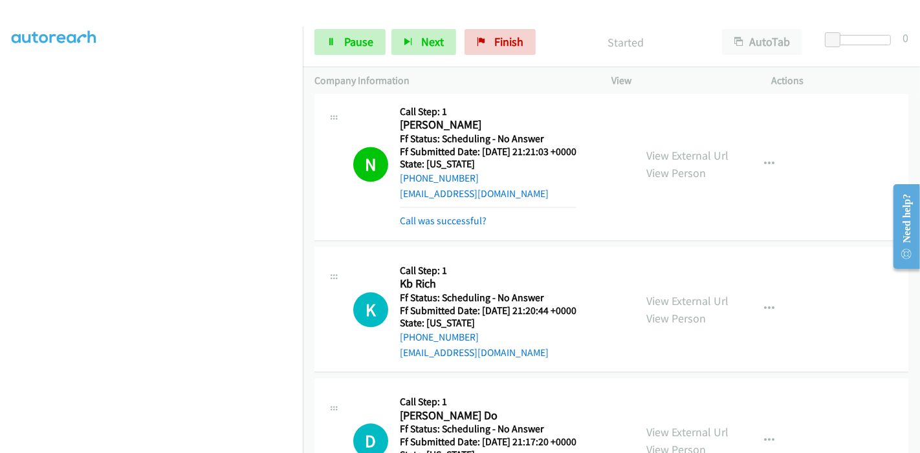
scroll to position [2485, 0]
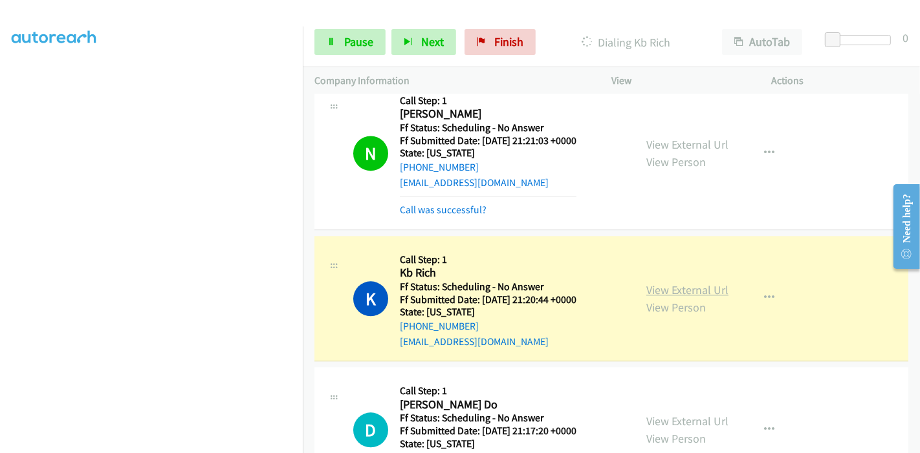
click at [678, 283] on link "View External Url" at bounding box center [687, 290] width 82 height 15
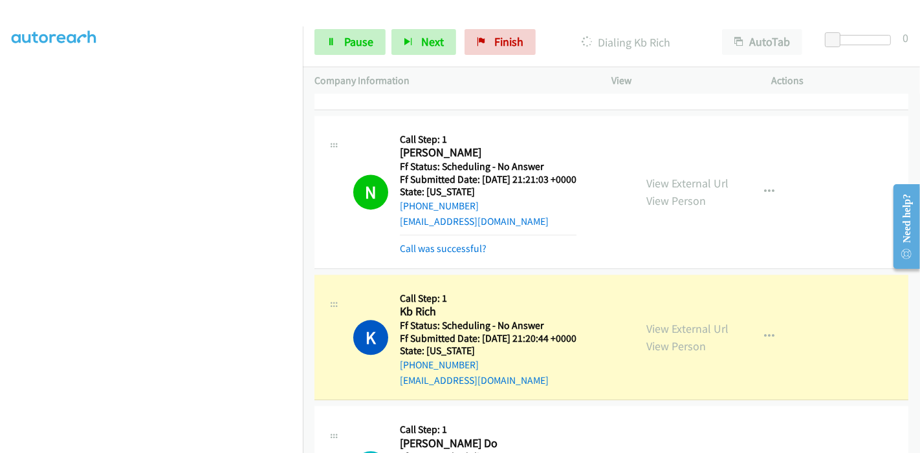
scroll to position [2557, 0]
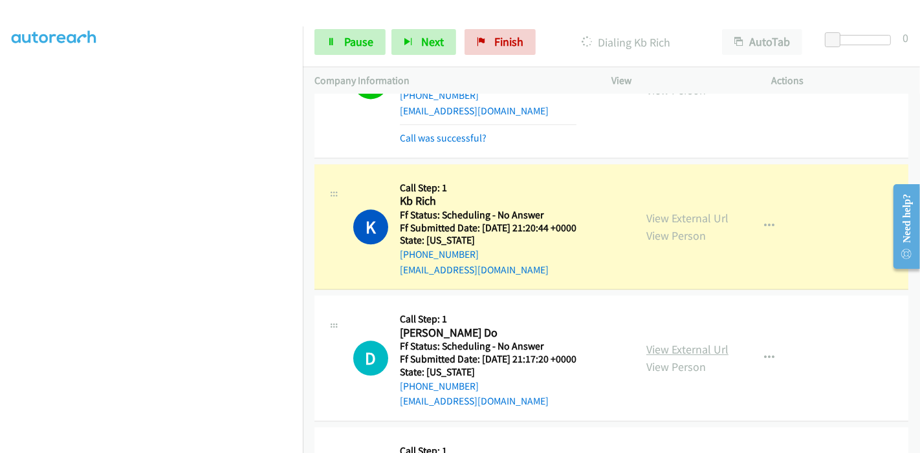
click at [690, 345] on link "View External Url" at bounding box center [687, 349] width 82 height 15
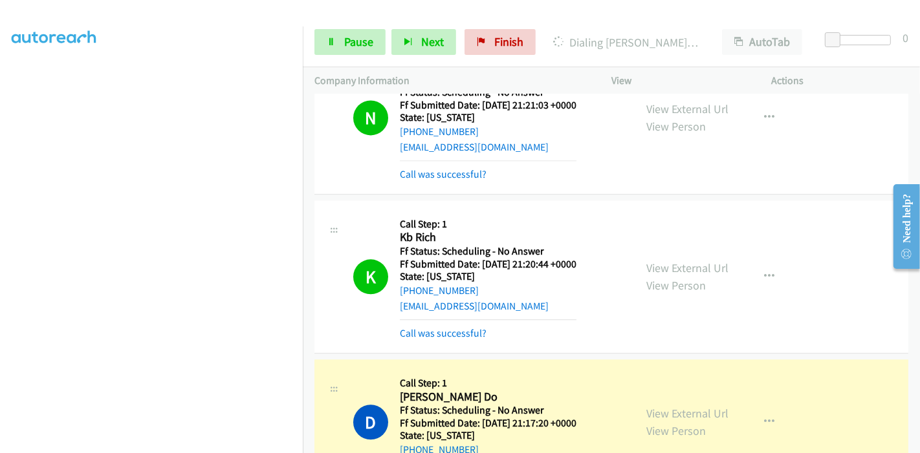
scroll to position [2485, 0]
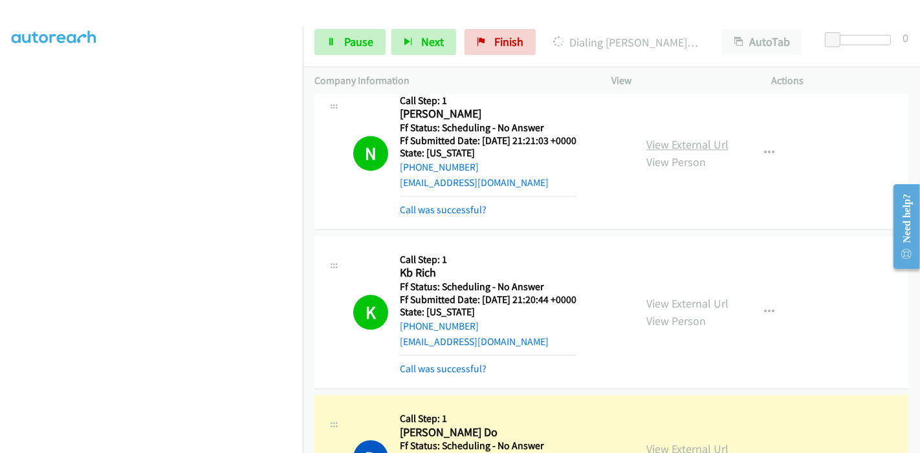
click at [691, 137] on link "View External Url" at bounding box center [687, 144] width 82 height 15
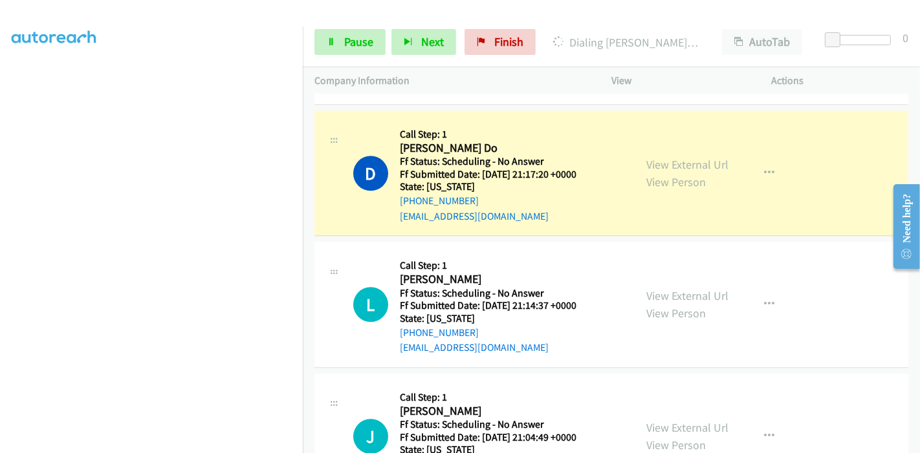
scroll to position [2772, 0]
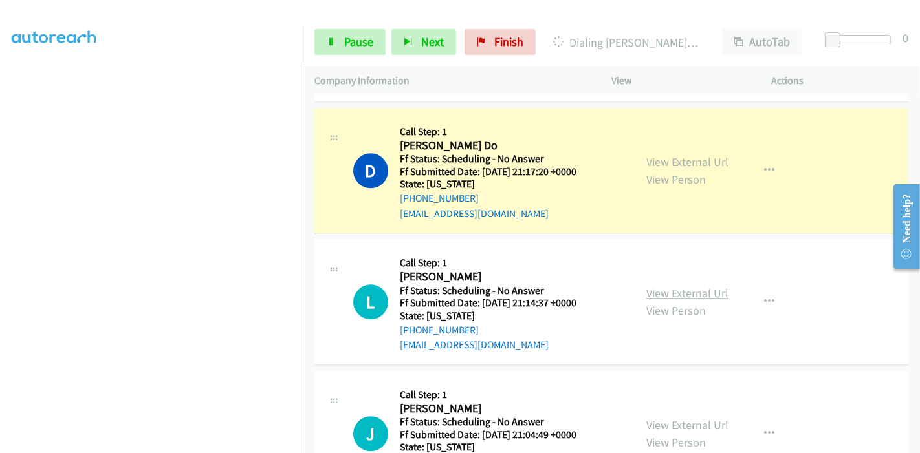
click at [657, 286] on link "View External Url" at bounding box center [687, 293] width 82 height 15
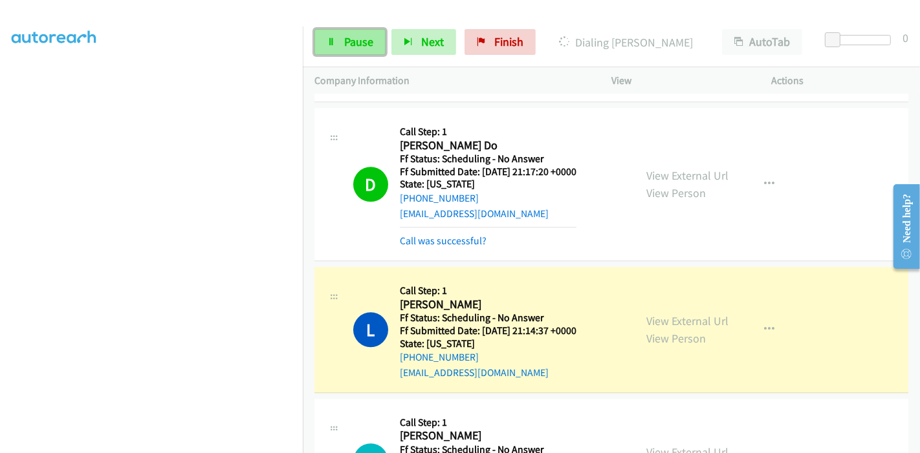
click at [352, 45] on span "Pause" at bounding box center [358, 41] width 29 height 15
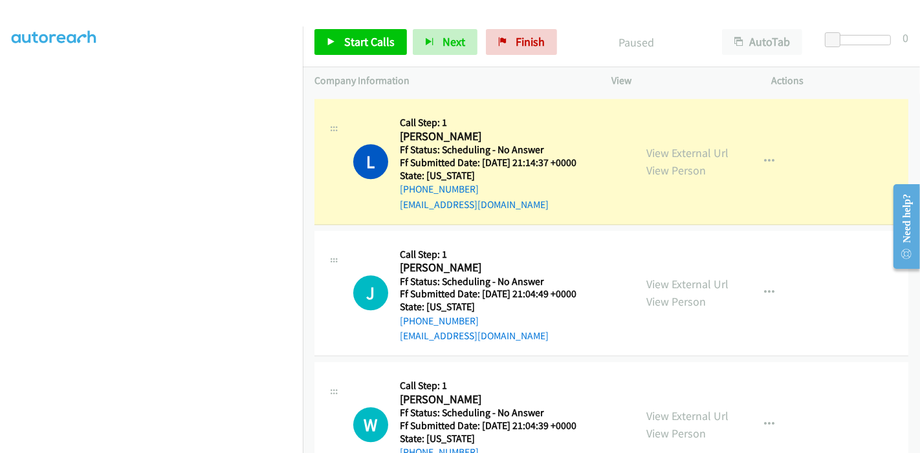
scroll to position [2988, 0]
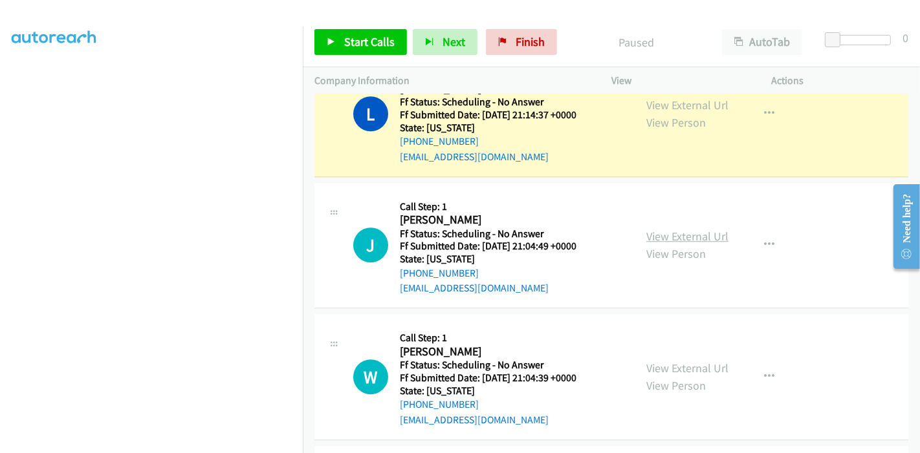
click at [648, 229] on link "View External Url" at bounding box center [687, 236] width 82 height 15
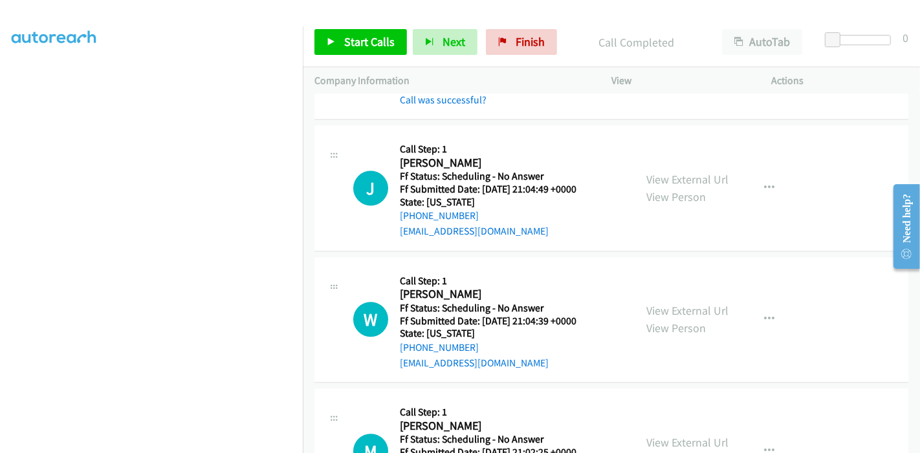
scroll to position [3073, 0]
click at [650, 304] on link "View External Url" at bounding box center [687, 310] width 82 height 15
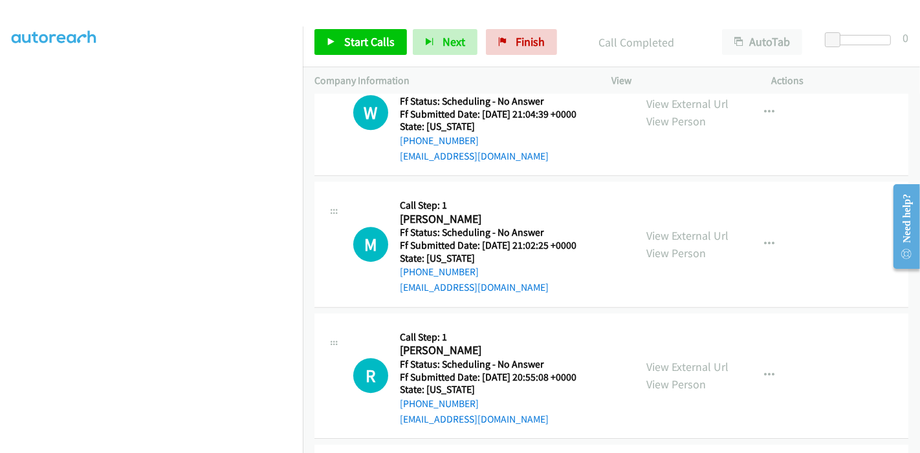
scroll to position [3289, 0]
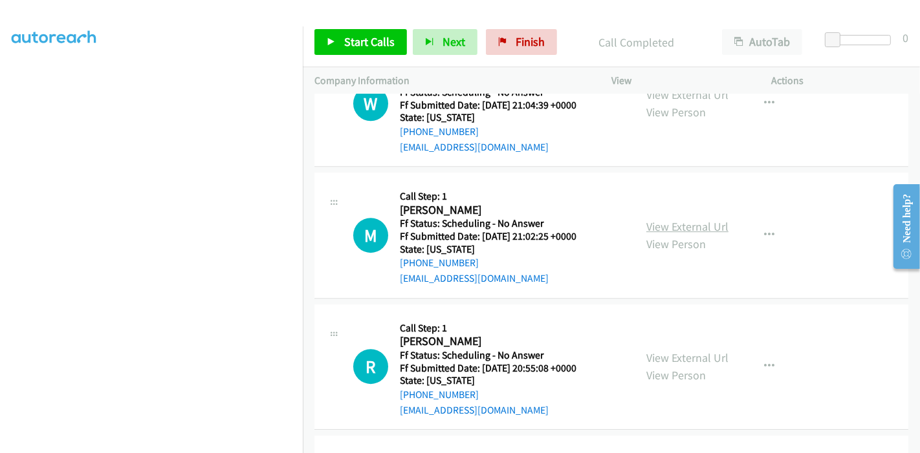
click at [676, 219] on link "View External Url" at bounding box center [687, 226] width 82 height 15
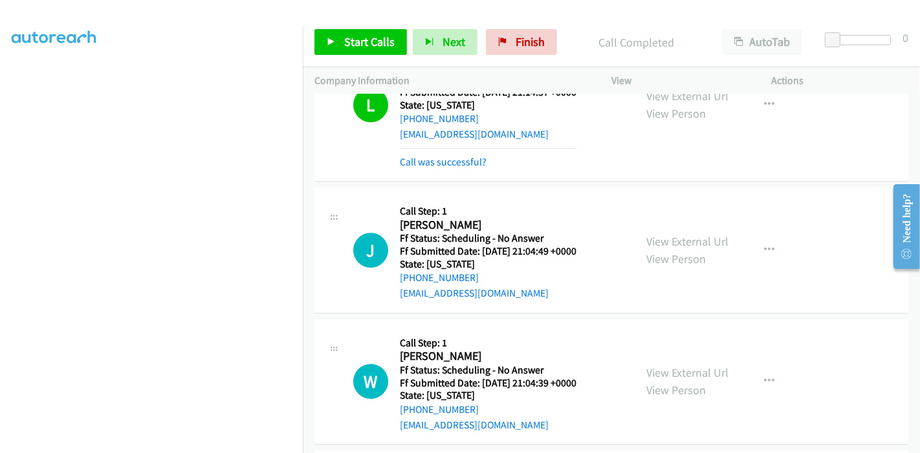
scroll to position [3073, 0]
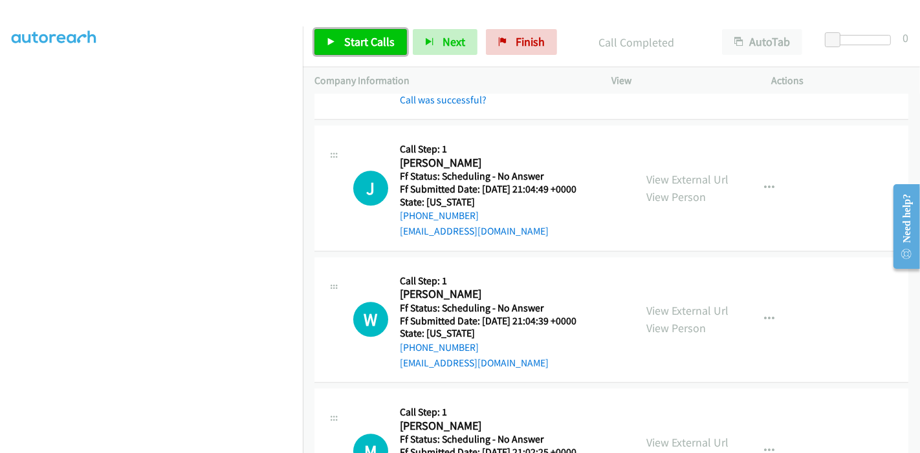
click at [332, 39] on icon at bounding box center [331, 42] width 9 height 9
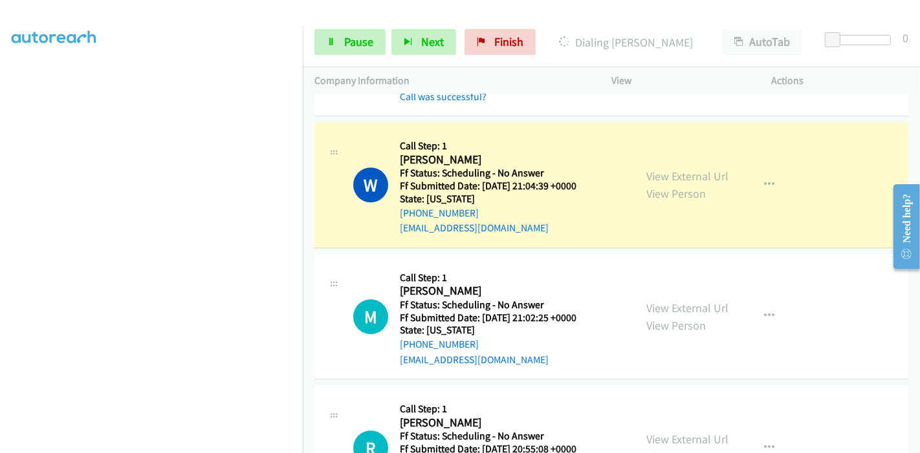
scroll to position [3289, 0]
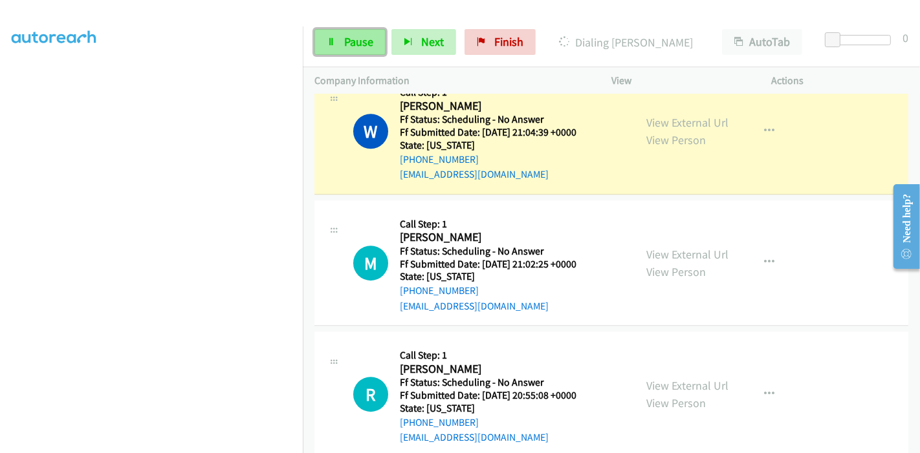
click at [354, 40] on span "Pause" at bounding box center [358, 41] width 29 height 15
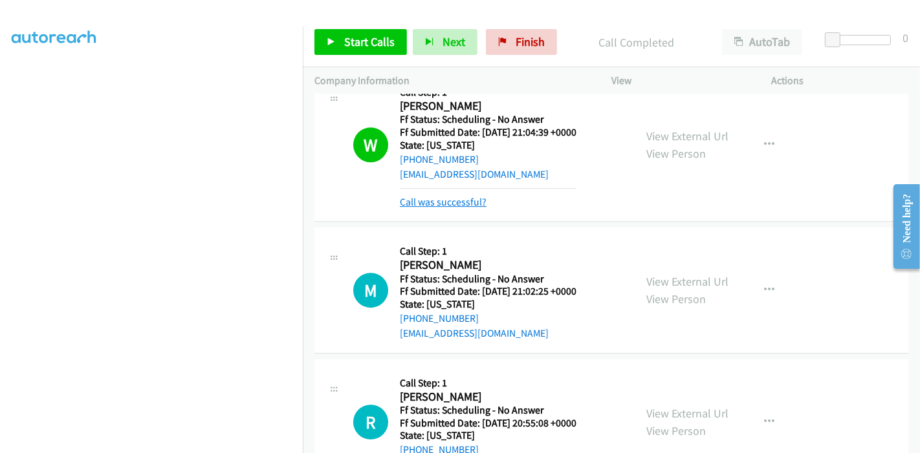
click at [461, 196] on link "Call was successful?" at bounding box center [443, 202] width 87 height 12
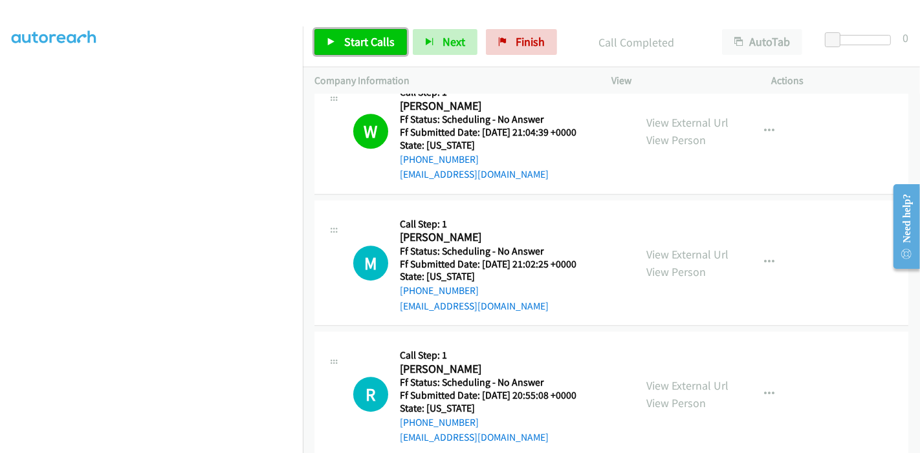
click at [350, 40] on span "Start Calls" at bounding box center [369, 41] width 50 height 15
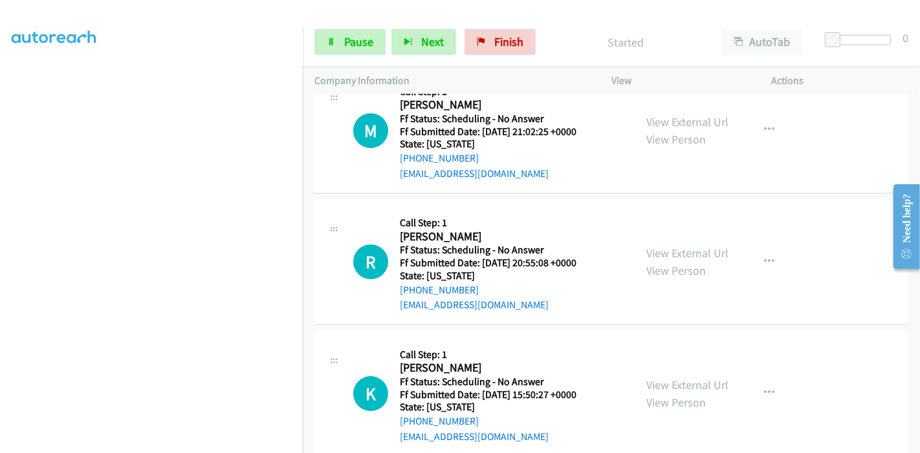
scroll to position [3433, 0]
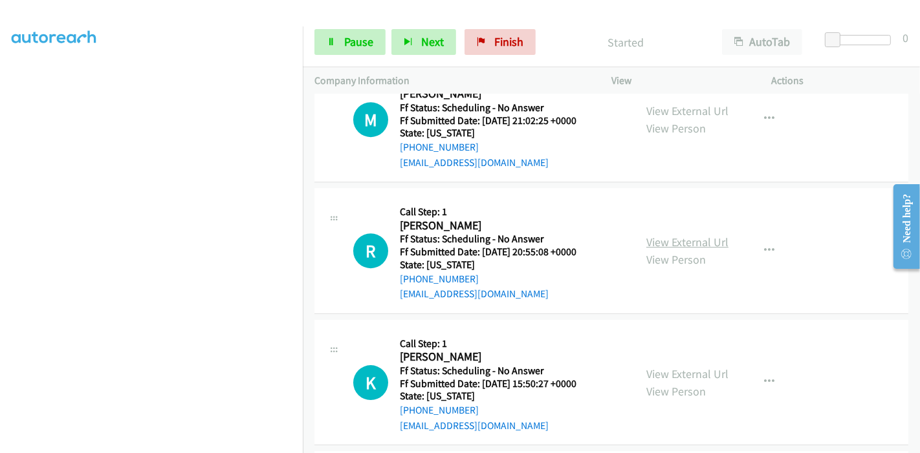
click at [676, 235] on link "View External Url" at bounding box center [687, 242] width 82 height 15
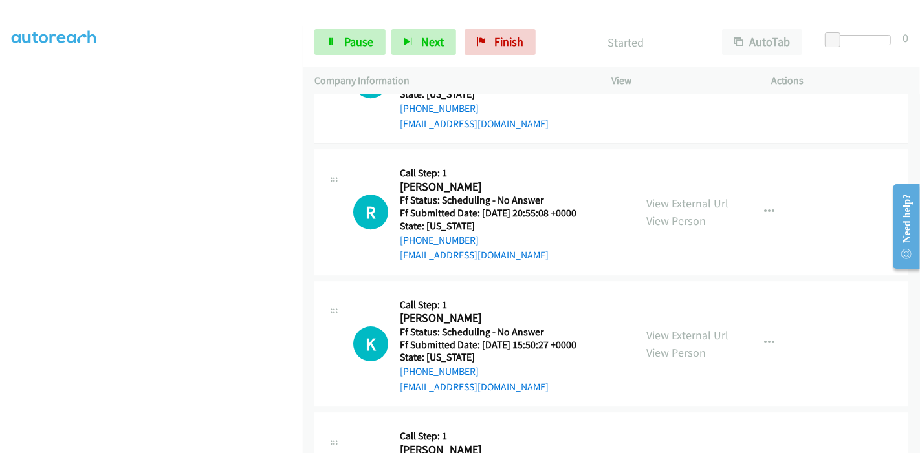
scroll to position [3504, 0]
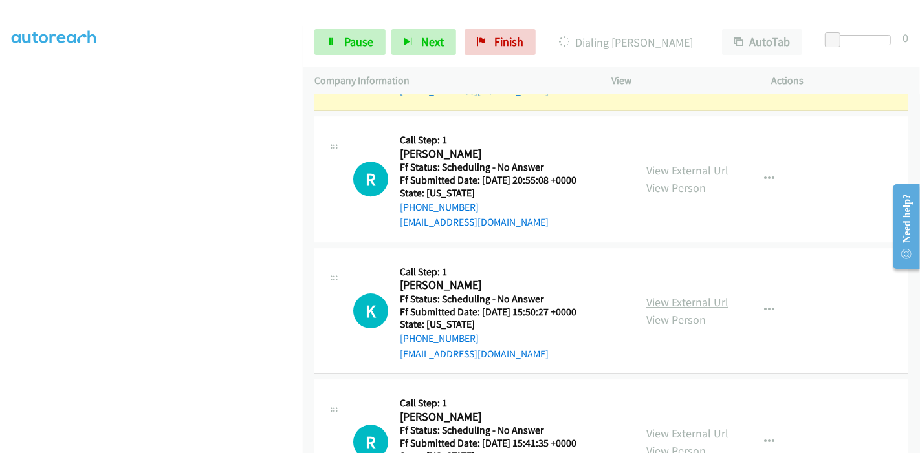
click at [666, 295] on link "View External Url" at bounding box center [687, 302] width 82 height 15
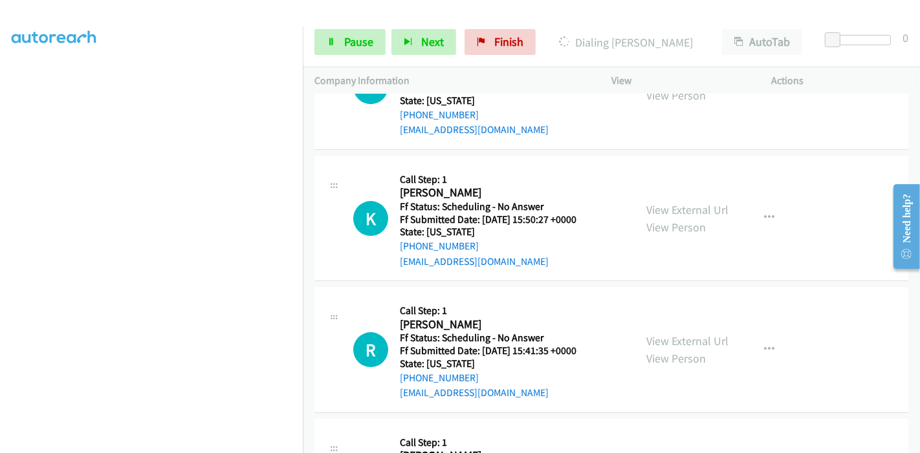
scroll to position [3648, 0]
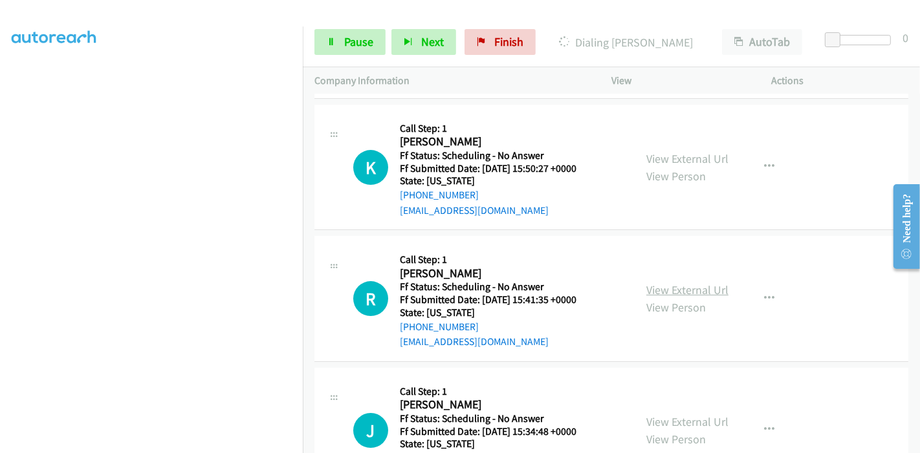
click at [678, 285] on link "View External Url" at bounding box center [687, 290] width 82 height 15
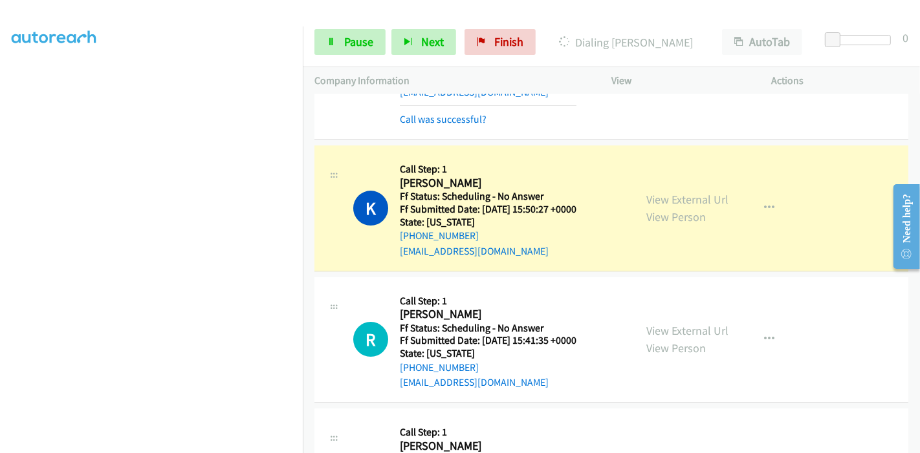
scroll to position [3676, 0]
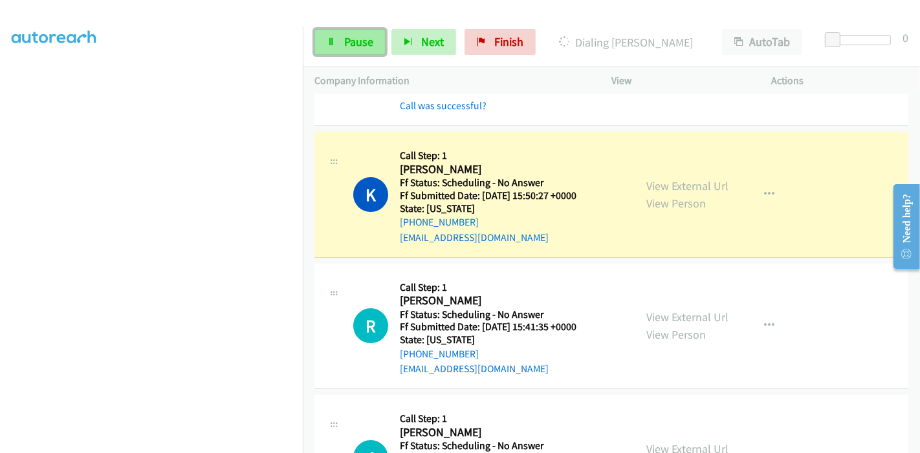
click at [340, 33] on link "Pause" at bounding box center [349, 42] width 71 height 26
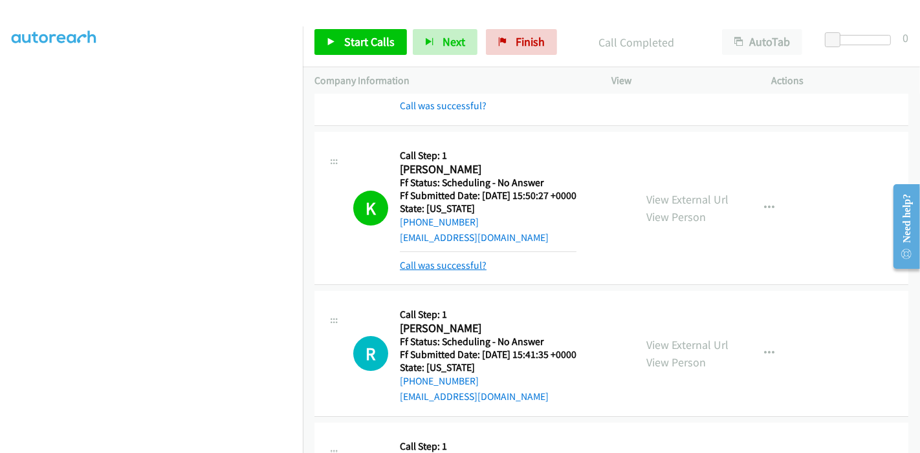
click at [460, 259] on link "Call was successful?" at bounding box center [443, 265] width 87 height 12
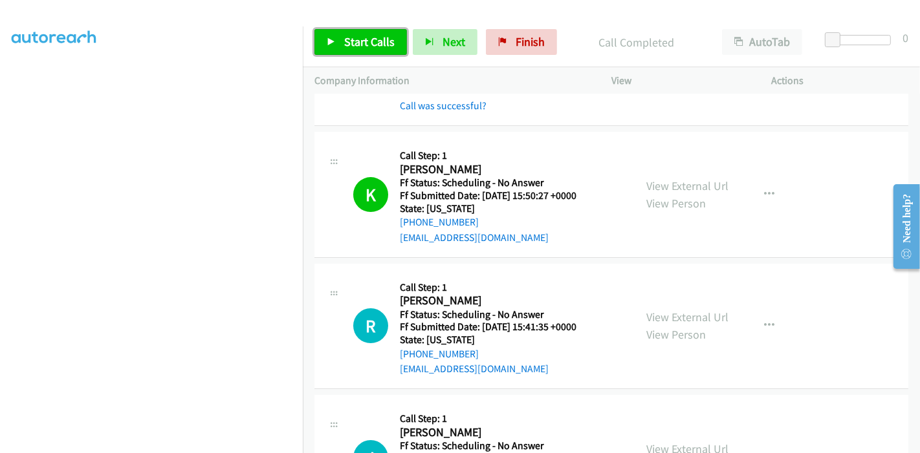
click at [361, 32] on link "Start Calls" at bounding box center [360, 42] width 92 height 26
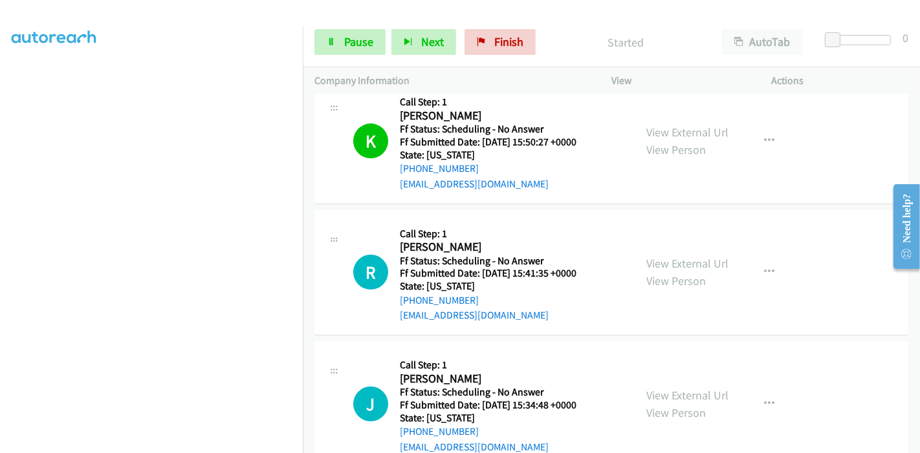
scroll to position [3819, 0]
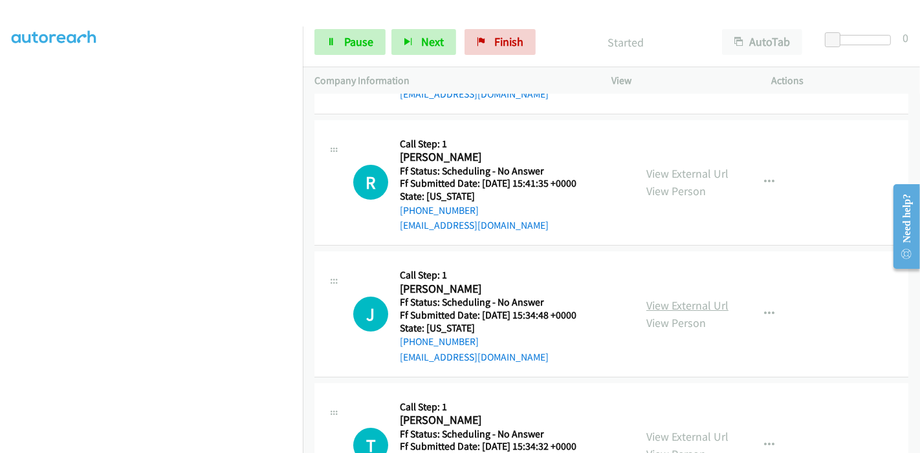
click at [678, 298] on link "View External Url" at bounding box center [687, 305] width 82 height 15
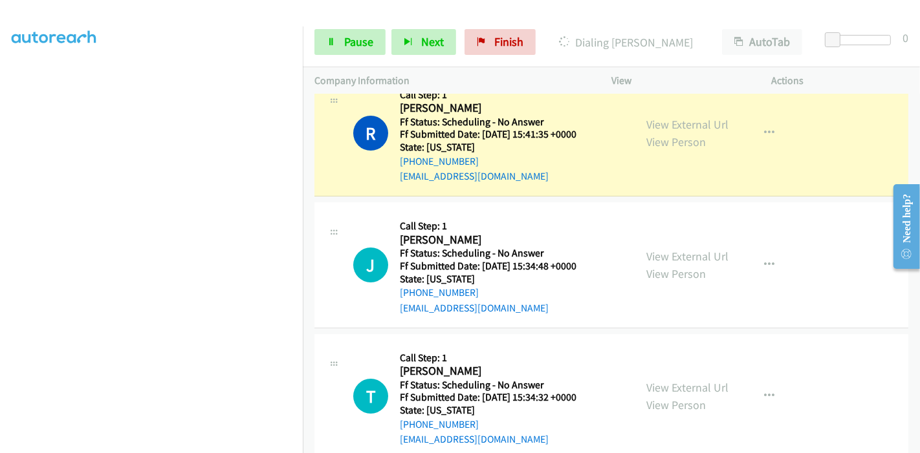
scroll to position [3892, 0]
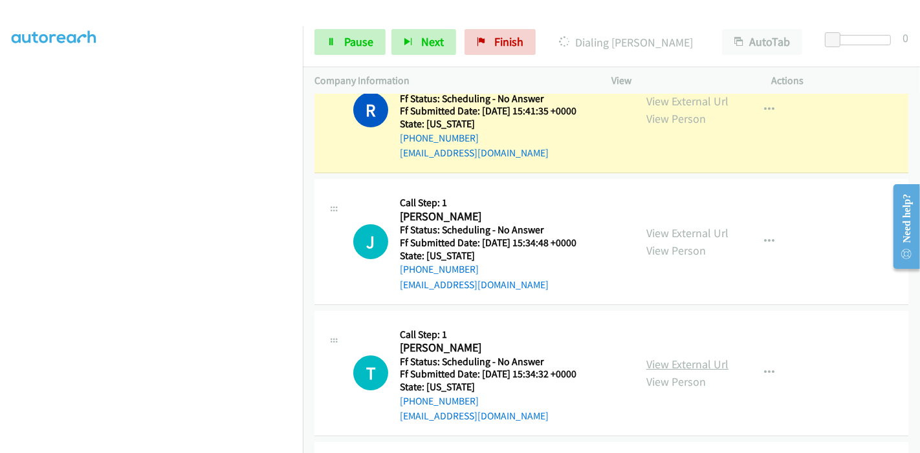
click at [665, 357] on link "View External Url" at bounding box center [687, 364] width 82 height 15
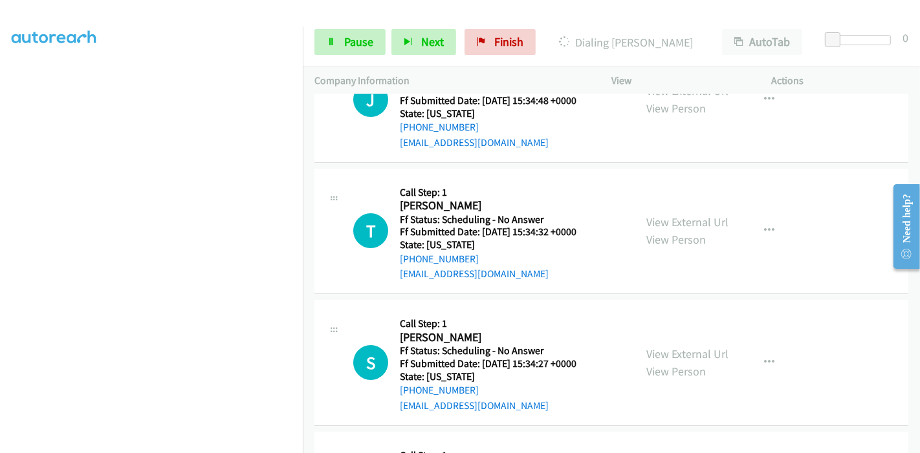
scroll to position [4035, 0]
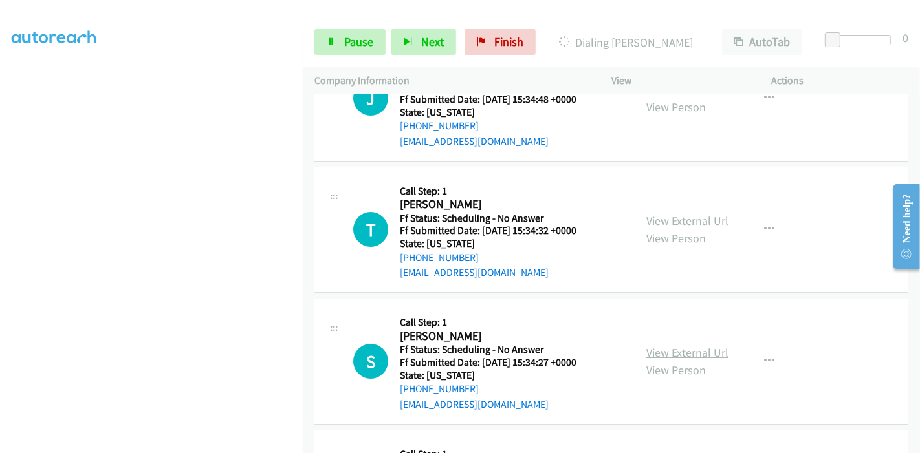
click at [671, 345] on link "View External Url" at bounding box center [687, 352] width 82 height 15
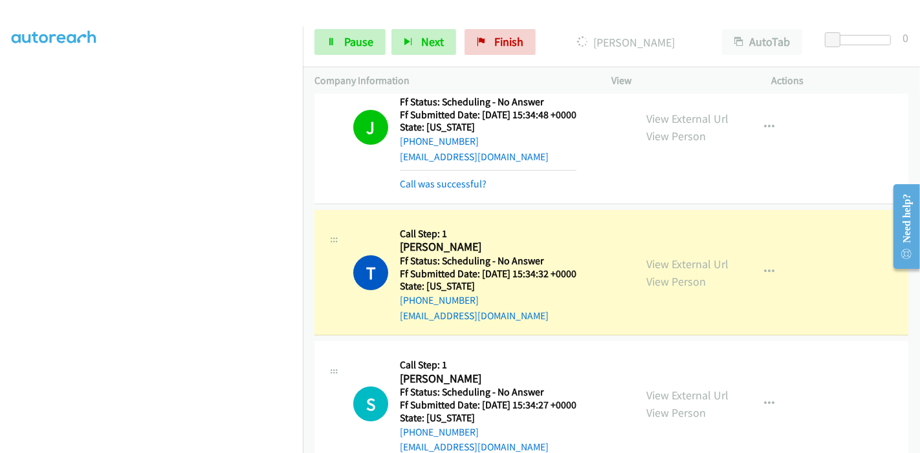
scroll to position [4179, 0]
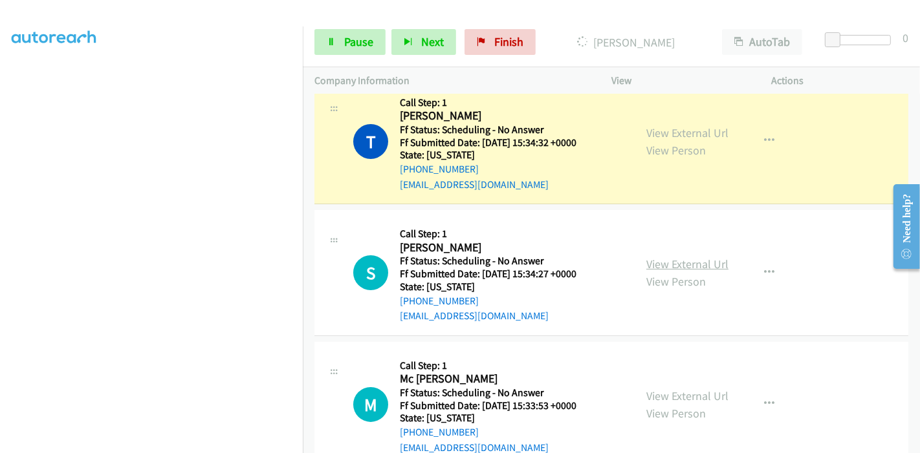
click at [690, 257] on link "View External Url" at bounding box center [687, 264] width 82 height 15
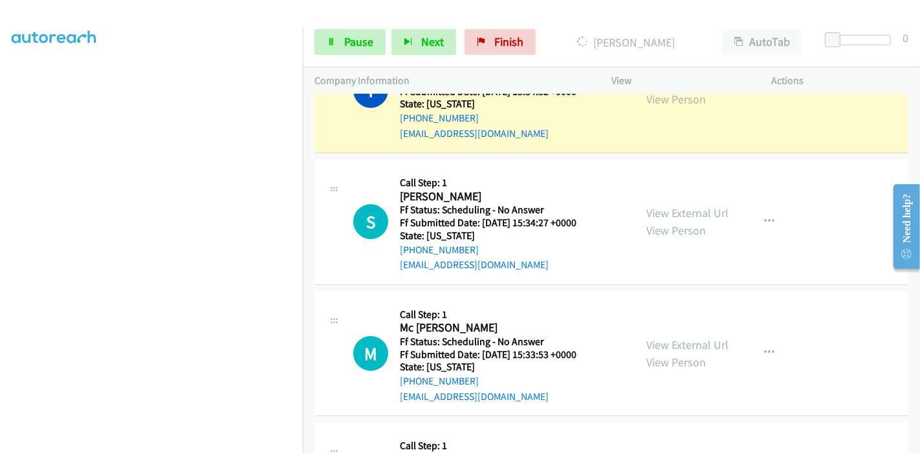
scroll to position [4323, 0]
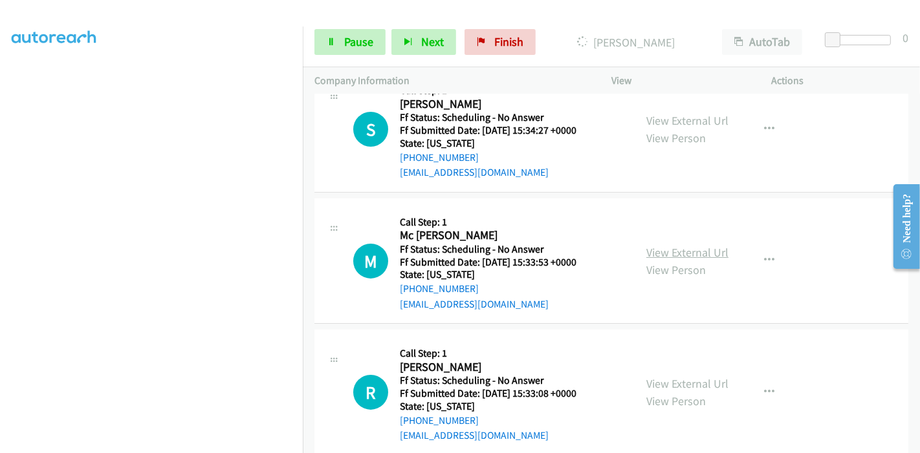
click at [683, 245] on link "View External Url" at bounding box center [687, 252] width 82 height 15
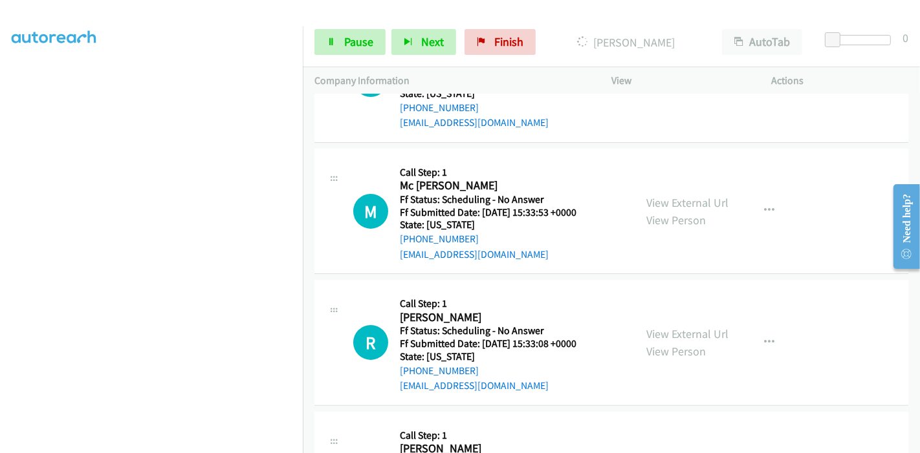
scroll to position [4394, 0]
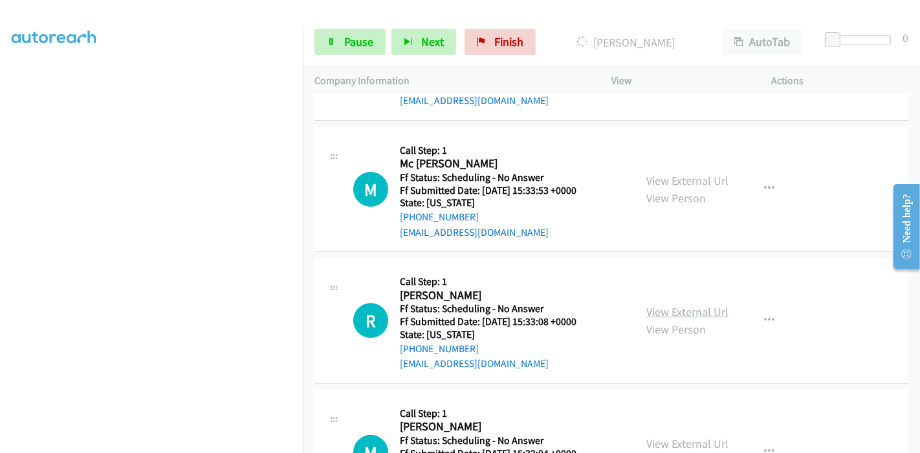
click at [666, 305] on link "View External Url" at bounding box center [687, 312] width 82 height 15
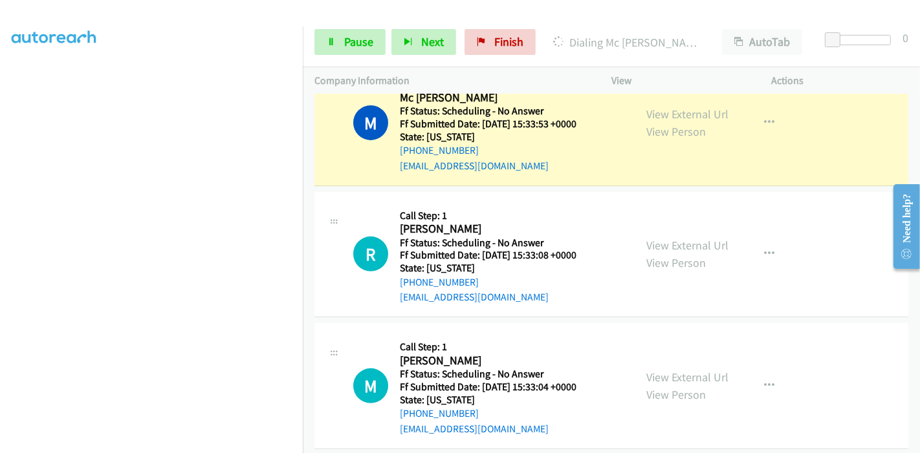
scroll to position [4539, 0]
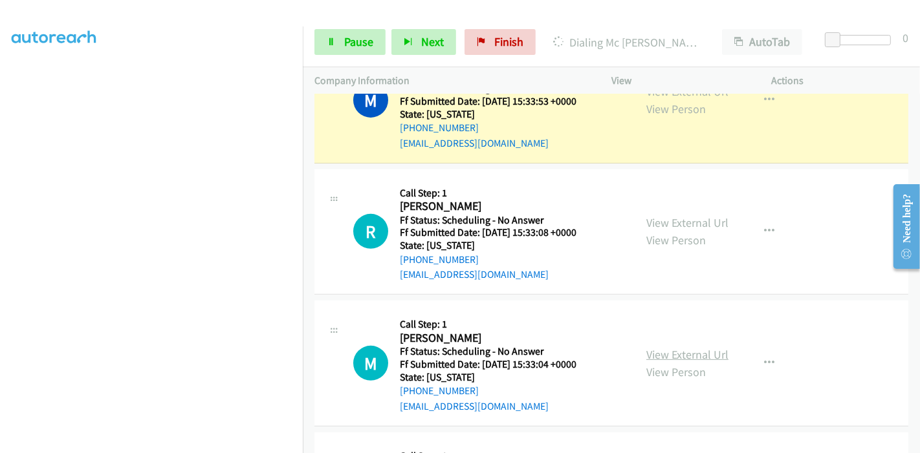
click at [679, 347] on link "View External Url" at bounding box center [687, 354] width 82 height 15
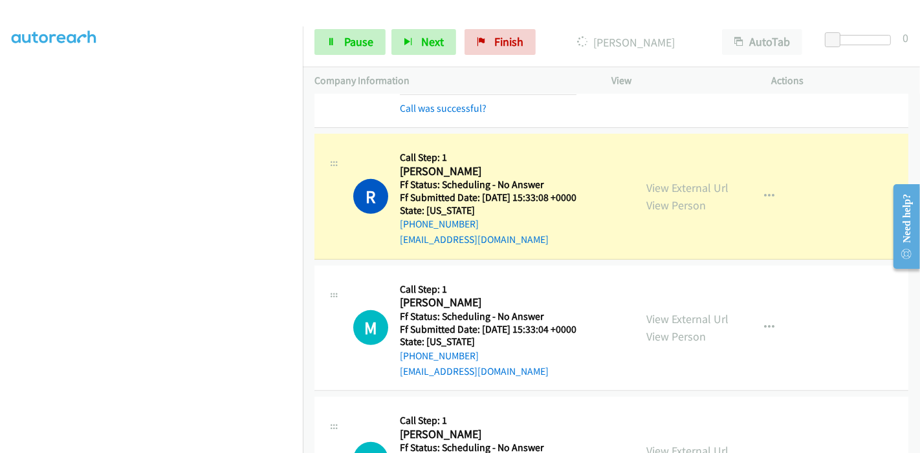
scroll to position [4624, 0]
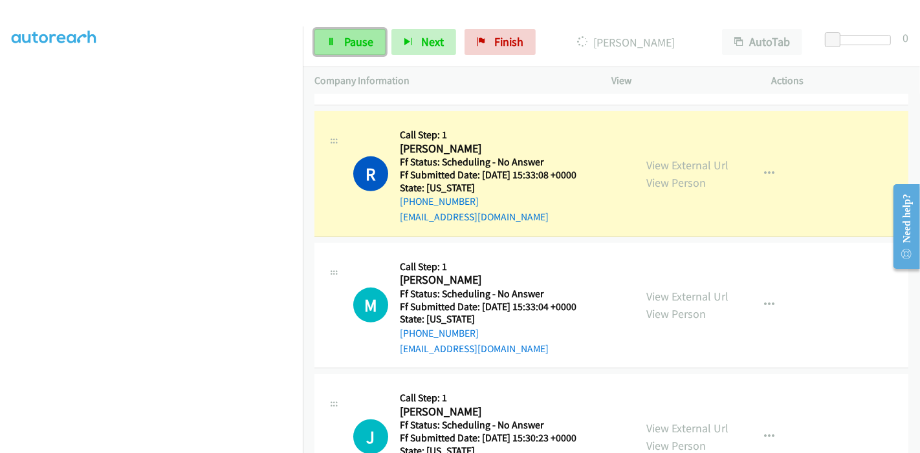
click at [347, 53] on link "Pause" at bounding box center [349, 42] width 71 height 26
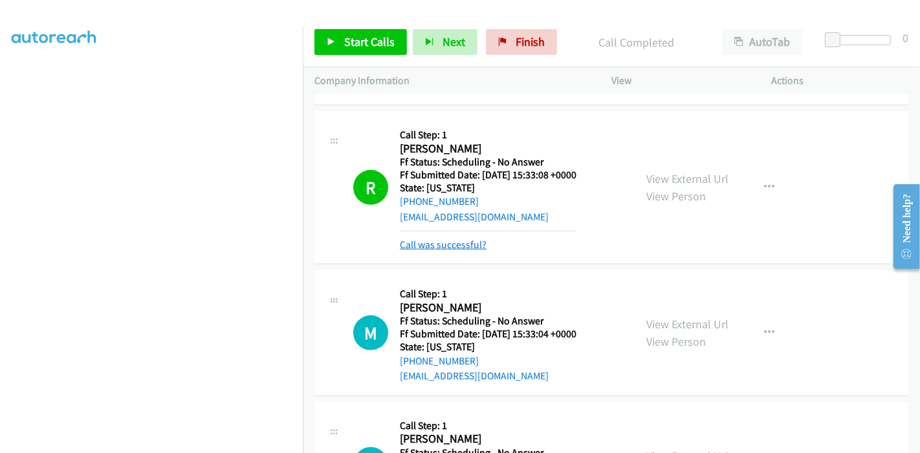
click at [437, 239] on link "Call was successful?" at bounding box center [443, 245] width 87 height 12
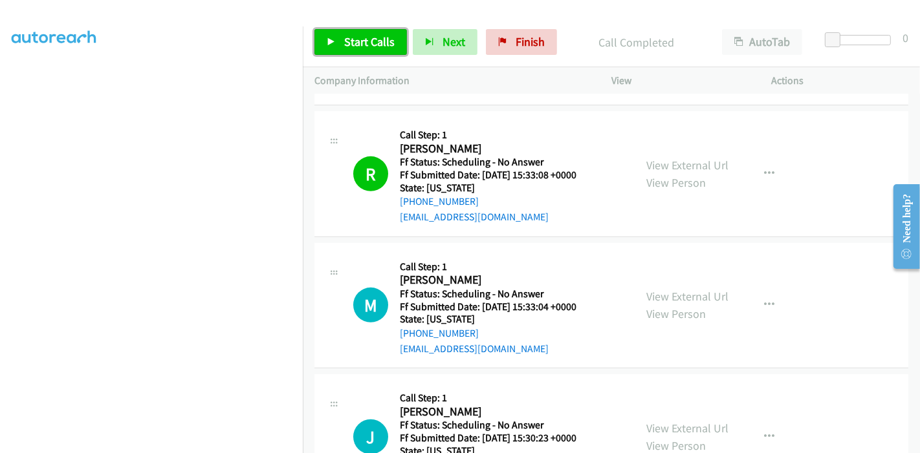
click at [375, 45] on span "Start Calls" at bounding box center [369, 41] width 50 height 15
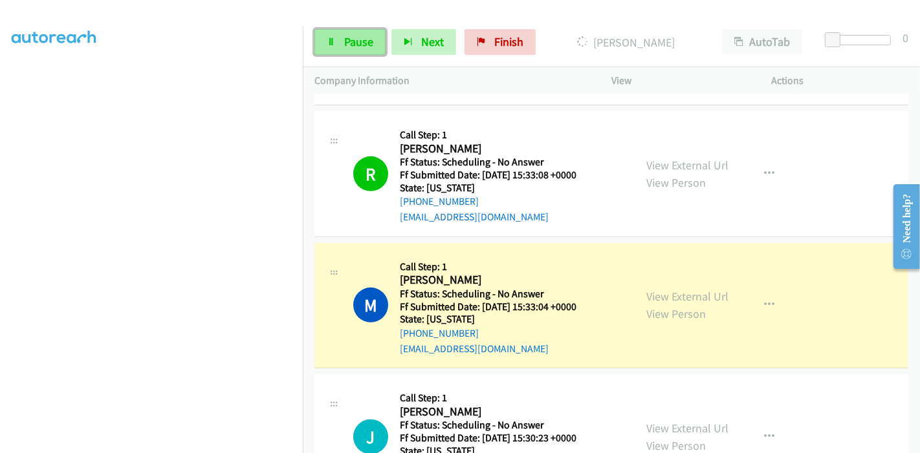
click at [351, 45] on span "Pause" at bounding box center [358, 41] width 29 height 15
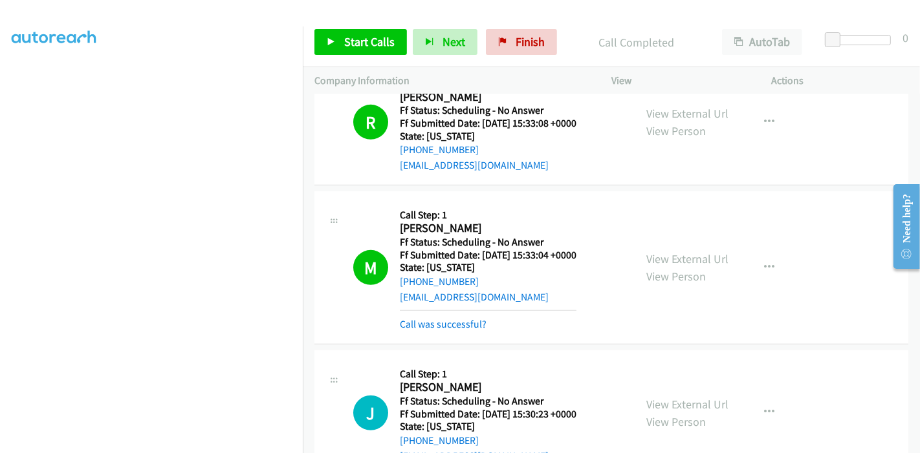
scroll to position [4696, 0]
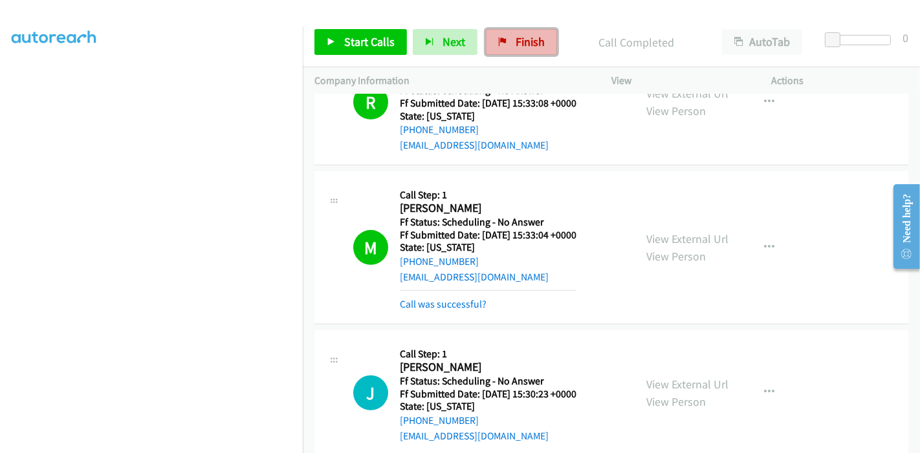
click at [515, 39] on span "Finish" at bounding box center [529, 41] width 29 height 15
